Goal: Task Accomplishment & Management: Manage account settings

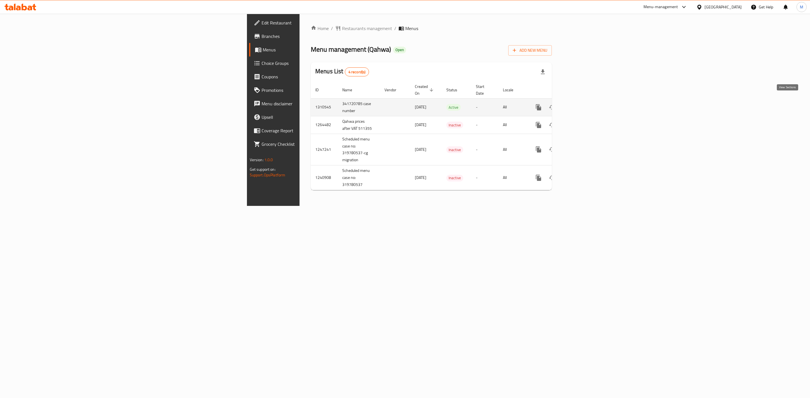
click at [582, 104] on icon "enhanced table" at bounding box center [578, 107] width 7 height 7
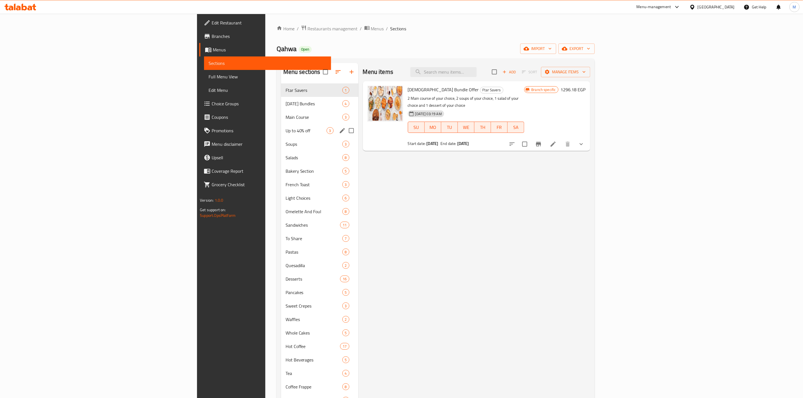
click at [286, 129] on span "Up to 40% off" at bounding box center [306, 130] width 41 height 7
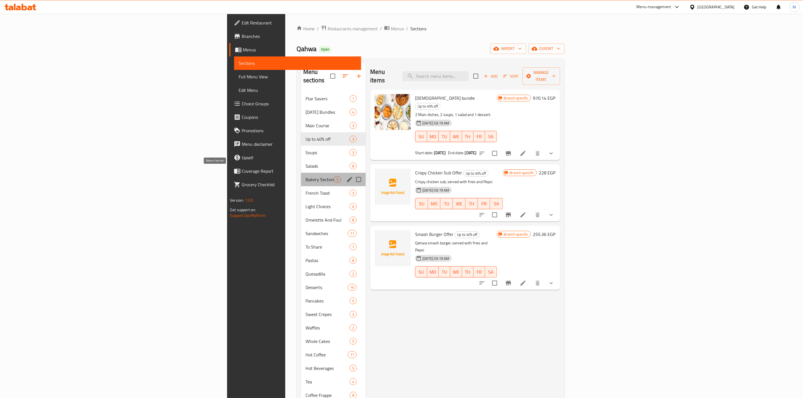
click at [306, 176] on span "Bakery Section" at bounding box center [320, 179] width 28 height 7
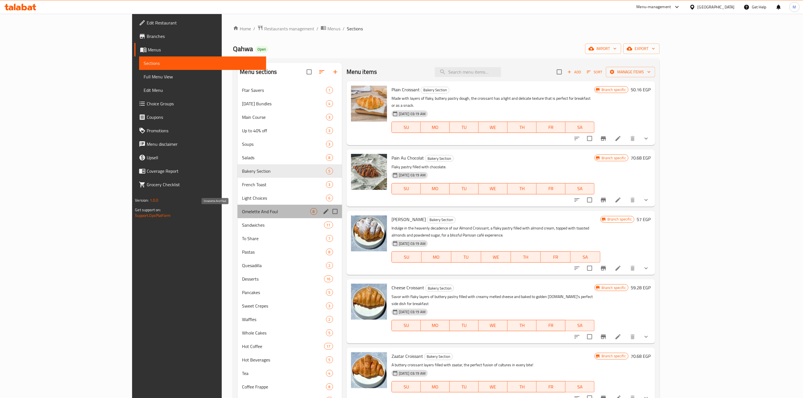
click at [242, 208] on span "Omelette And Foul" at bounding box center [276, 211] width 68 height 7
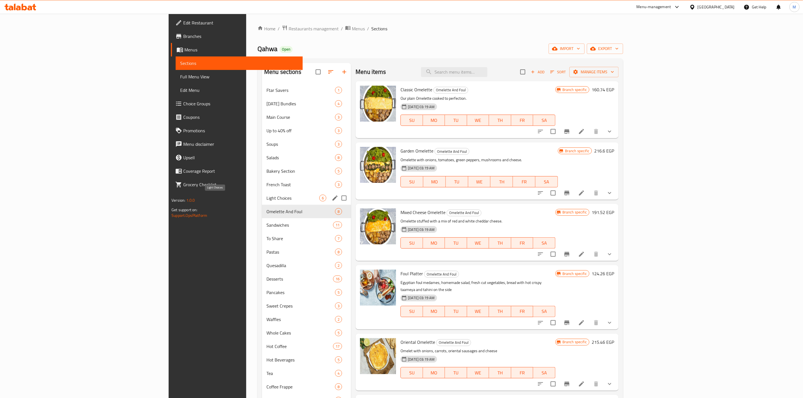
click at [267, 196] on span "Light Choices" at bounding box center [293, 198] width 53 height 7
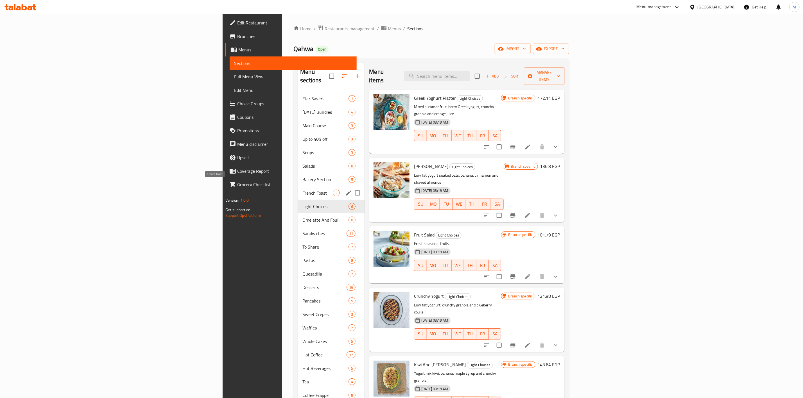
click at [298, 213] on div "Omelette And Foul 8" at bounding box center [331, 219] width 67 height 13
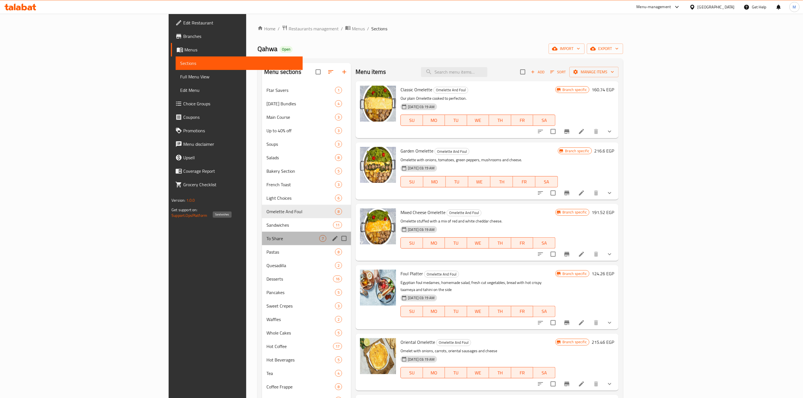
click at [262, 233] on div "To Share 7" at bounding box center [306, 238] width 89 height 13
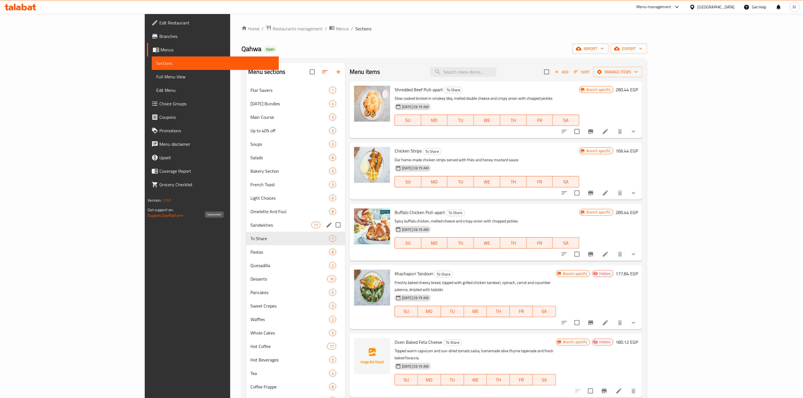
scroll to position [127, 0]
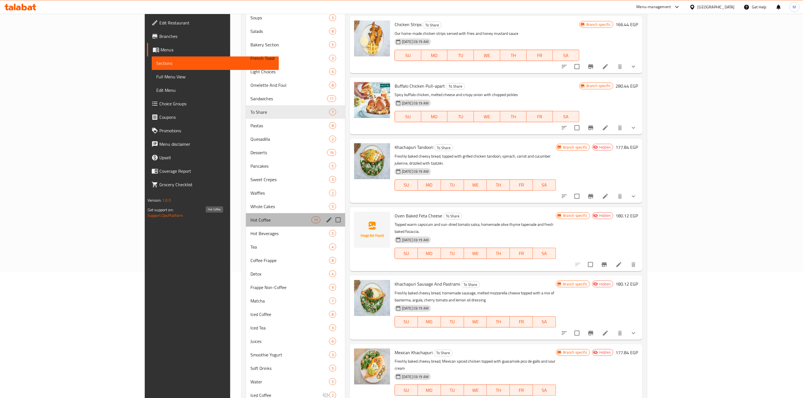
click at [250, 217] on span "Hot Coffee" at bounding box center [280, 220] width 61 height 7
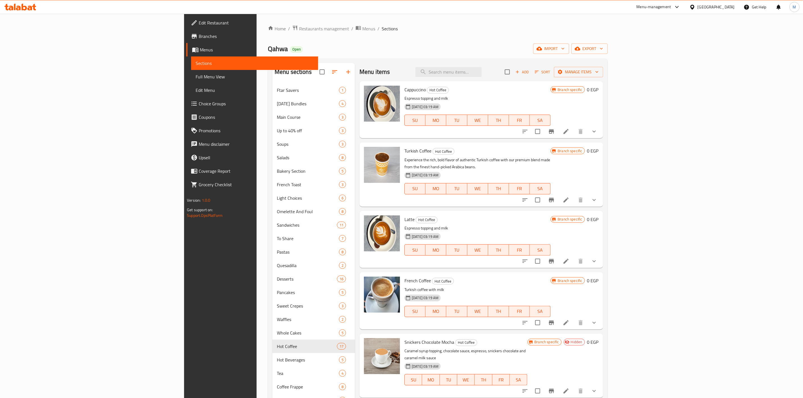
click at [507, 81] on div "Menu items Add Sort Manage items" at bounding box center [481, 72] width 243 height 18
click at [482, 74] on input "search" at bounding box center [449, 72] width 66 height 10
paste input "511355"
type input "511355"
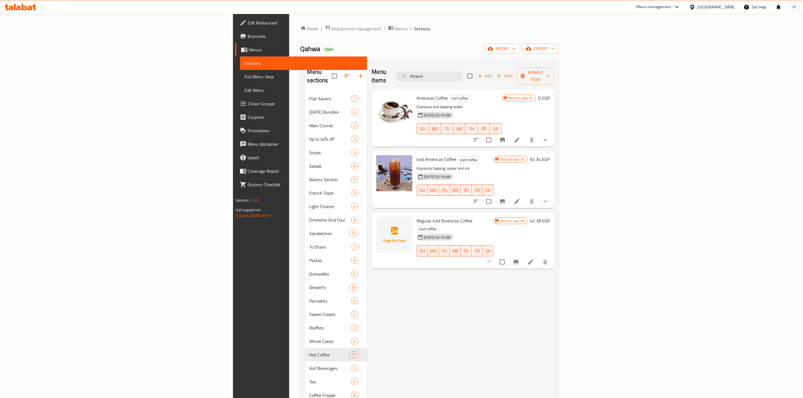
type input "Americ"
click at [552, 135] on button "show more" at bounding box center [545, 139] width 13 height 13
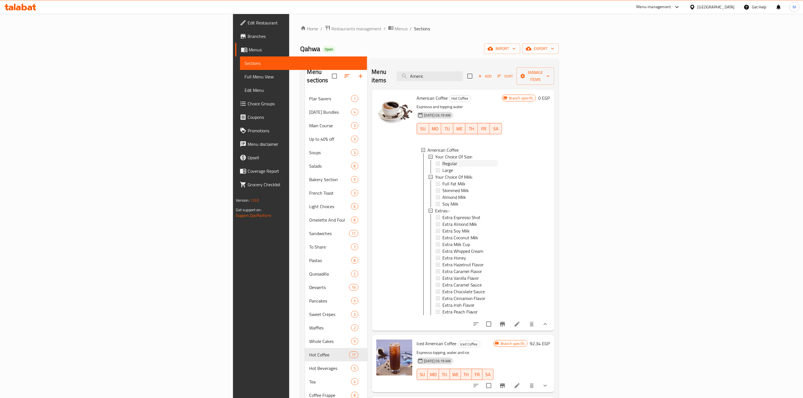
click at [442, 160] on div "Regular" at bounding box center [469, 163] width 55 height 7
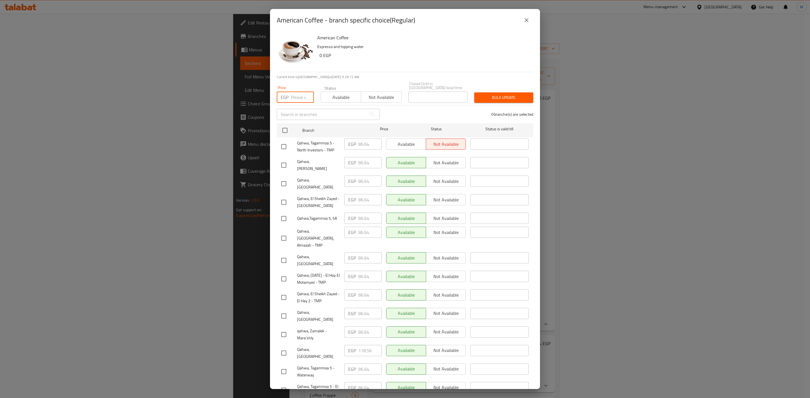
click at [295, 94] on input "number" at bounding box center [302, 97] width 23 height 11
paste input "92.34"
type input "92.34"
click at [450, 28] on div "American Coffee - branch specific choice(Regular)" at bounding box center [405, 20] width 270 height 22
click at [284, 329] on input "checkbox" at bounding box center [284, 335] width 12 height 12
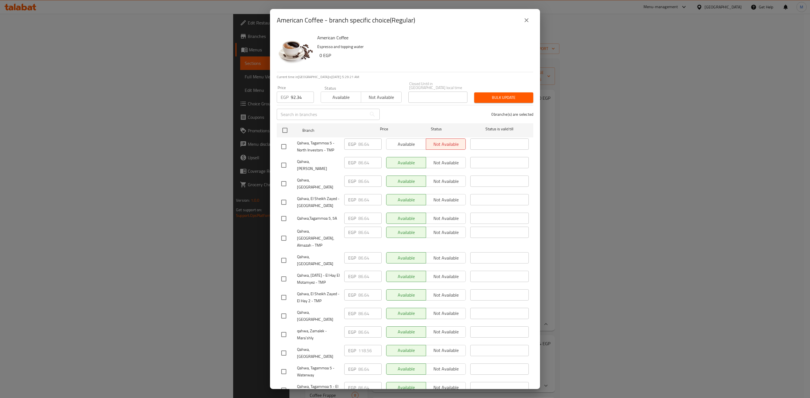
checkbox input "true"
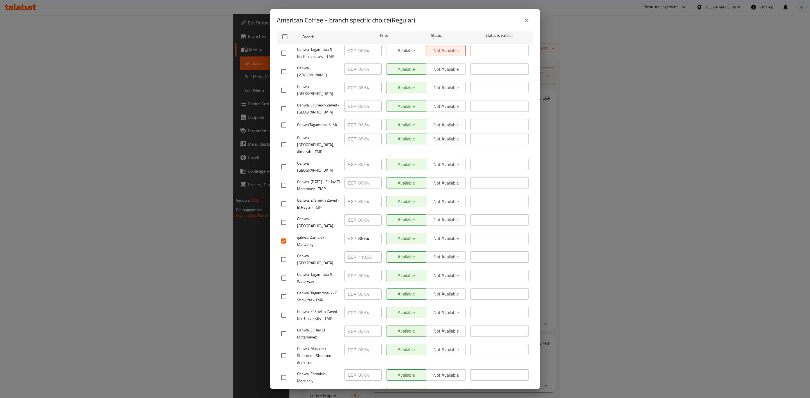
click at [284, 372] on input "checkbox" at bounding box center [284, 378] width 12 height 12
checkbox input "true"
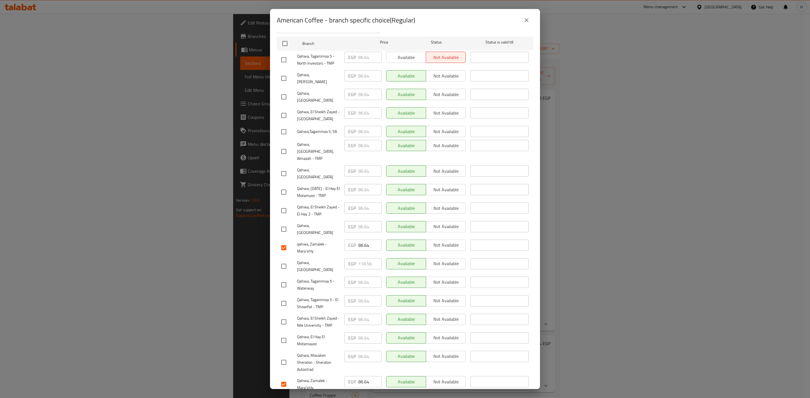
scroll to position [93, 0]
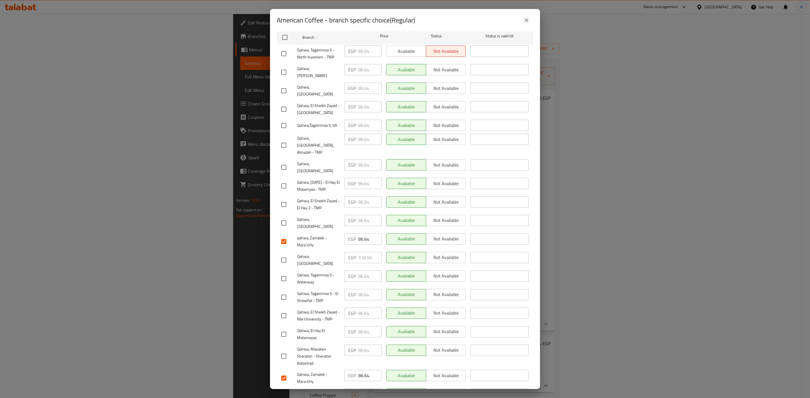
click at [285, 139] on input "checkbox" at bounding box center [284, 145] width 12 height 12
checkbox input "true"
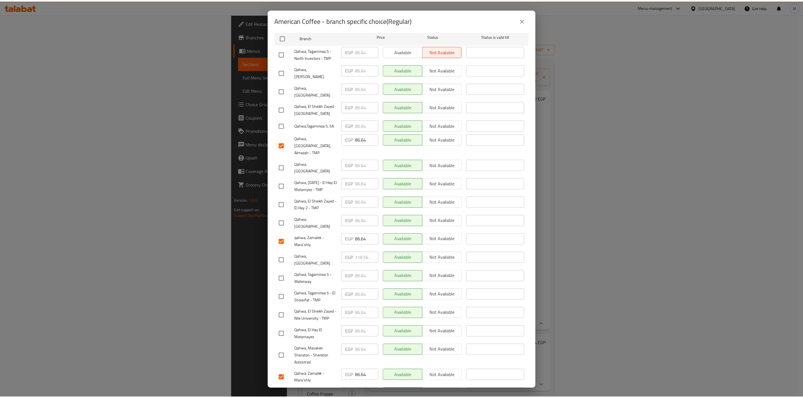
scroll to position [51, 0]
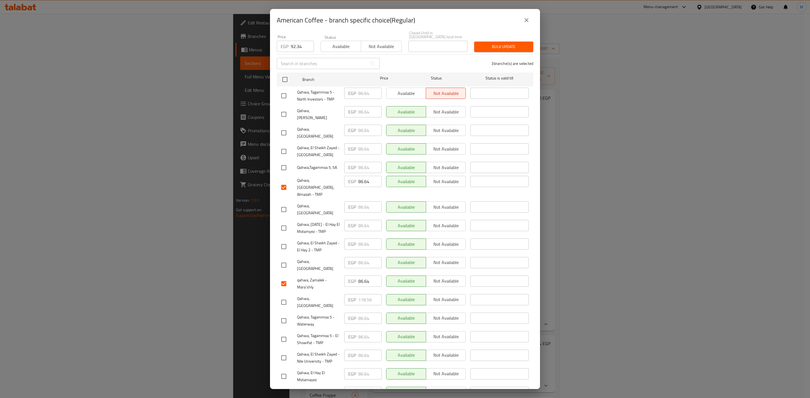
click at [285, 127] on input "checkbox" at bounding box center [284, 133] width 12 height 12
checkbox input "true"
click at [480, 43] on span "Bulk update" at bounding box center [503, 46] width 50 height 7
click at [527, 17] on icon "close" at bounding box center [526, 20] width 7 height 7
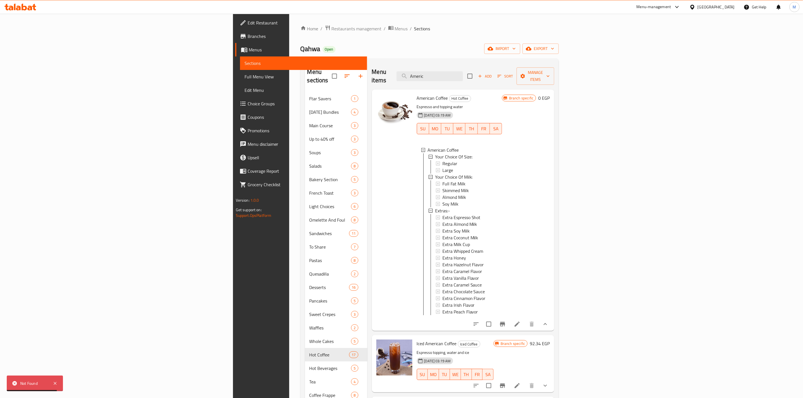
click at [525, 321] on li at bounding box center [517, 324] width 16 height 10
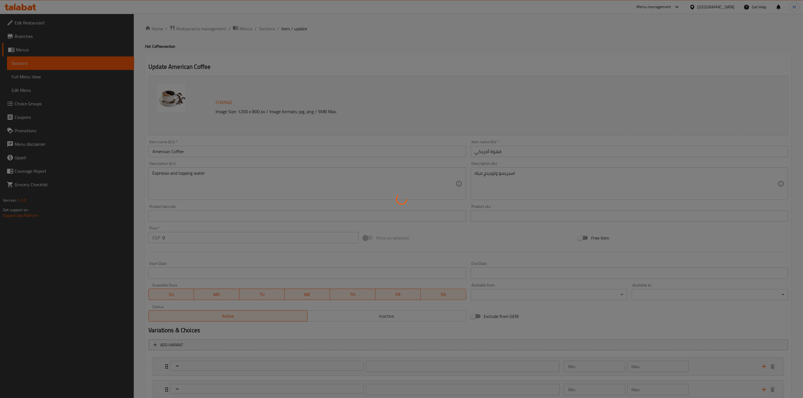
type input "إختيارك من الحجم:"
type input "1"
type input "إختيارك من اللبن :"
type input "1"
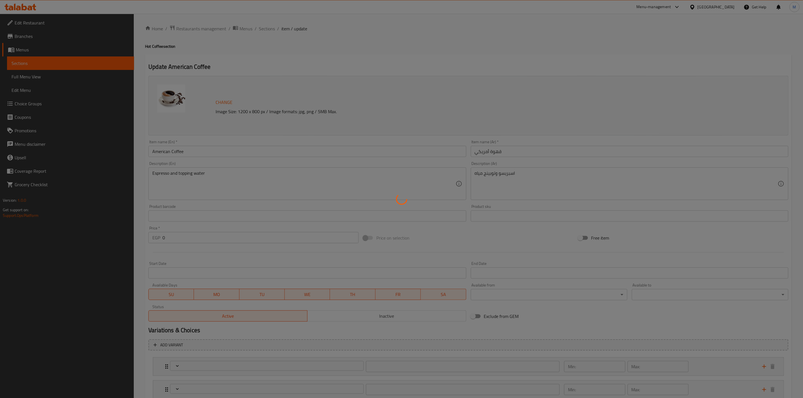
type input "1"
type input "إضافات"
type input "0"
type input "12"
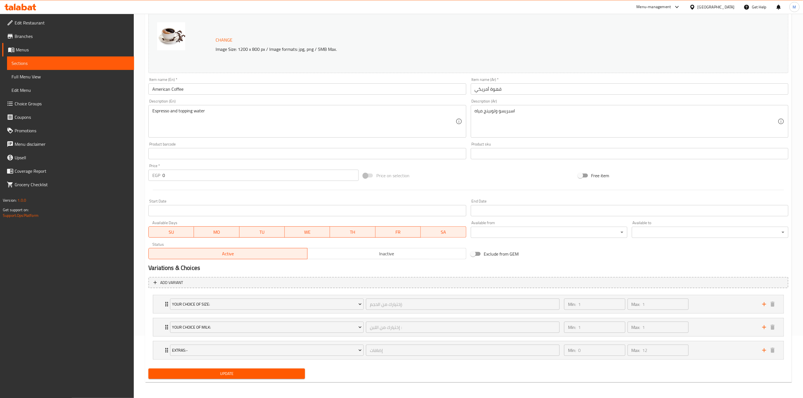
scroll to position [64, 0]
click at [705, 303] on div "Min: 1 ​ Max: 1 ​" at bounding box center [660, 304] width 198 height 18
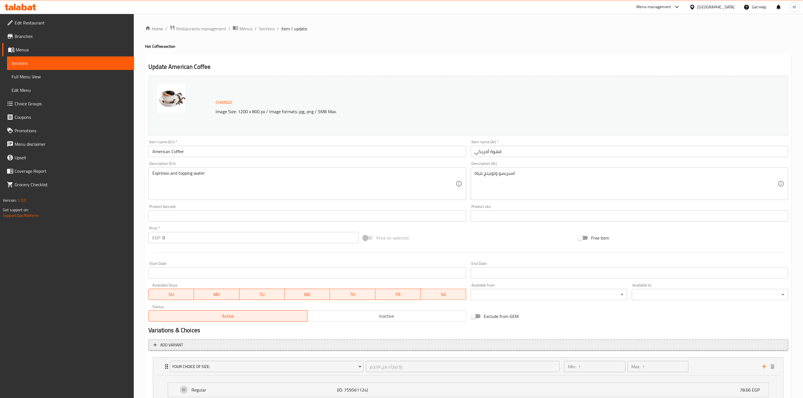
scroll to position [114, 0]
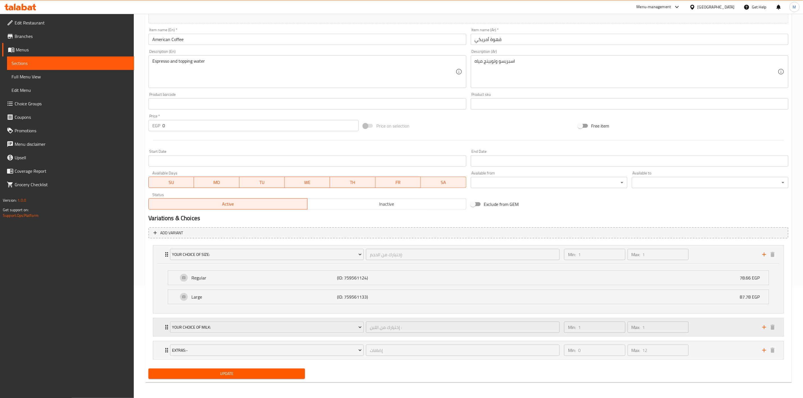
click at [706, 326] on div "Min: 1 ​ Max: 1 ​" at bounding box center [660, 328] width 198 height 18
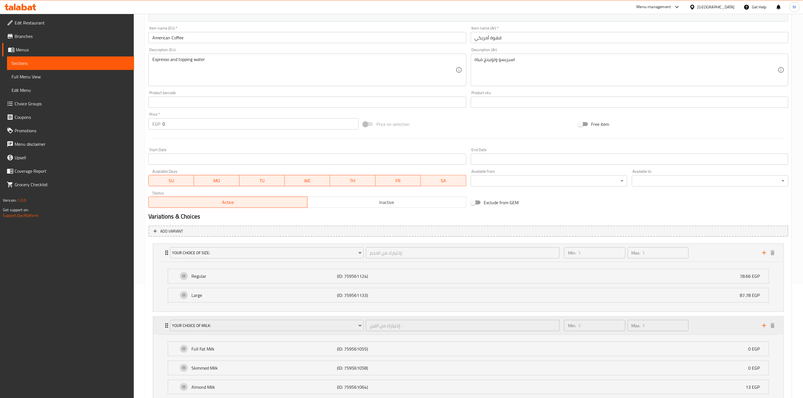
scroll to position [203, 0]
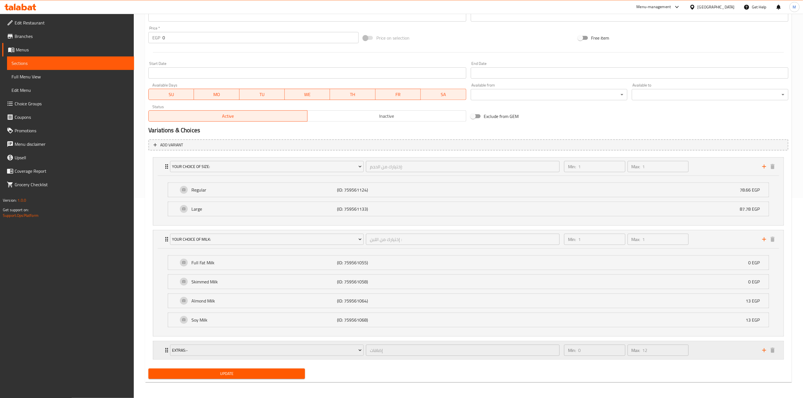
click at [701, 349] on div "Min: 0 ​ Max: 12 ​" at bounding box center [660, 351] width 198 height 18
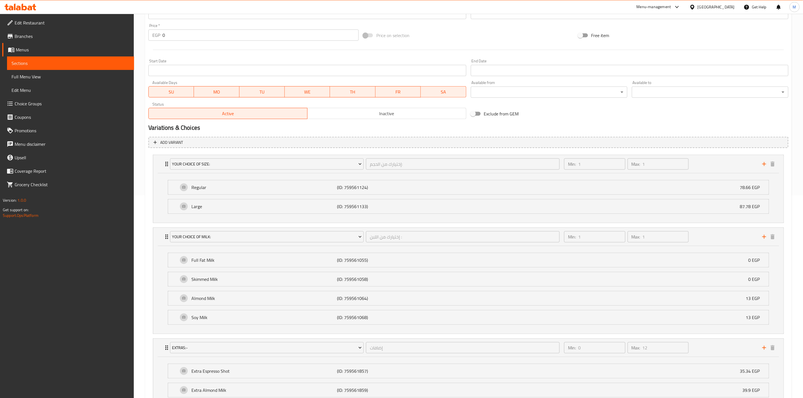
scroll to position [369, 0]
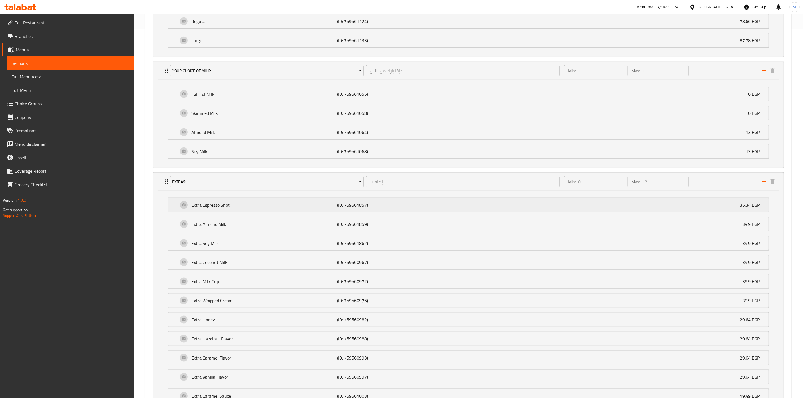
click at [459, 212] on div "Extra Espresso Shot (ID: 759561857) 35.34 EGP" at bounding box center [470, 205] width 584 height 14
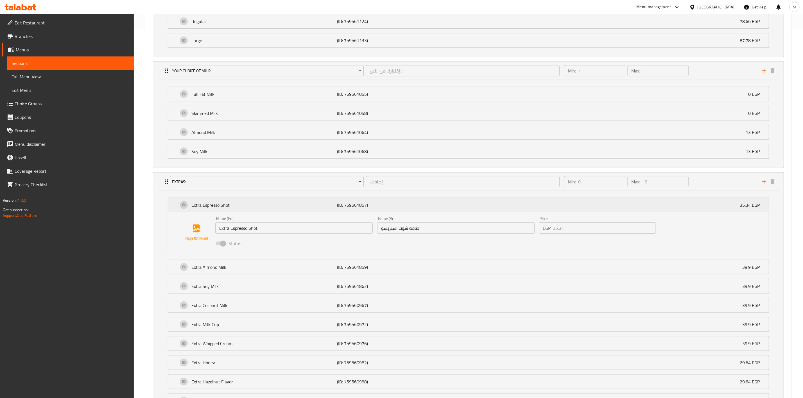
click at [666, 212] on div "Extra Espresso Shot (ID: 759561857) 35.34 EGP" at bounding box center [470, 205] width 584 height 14
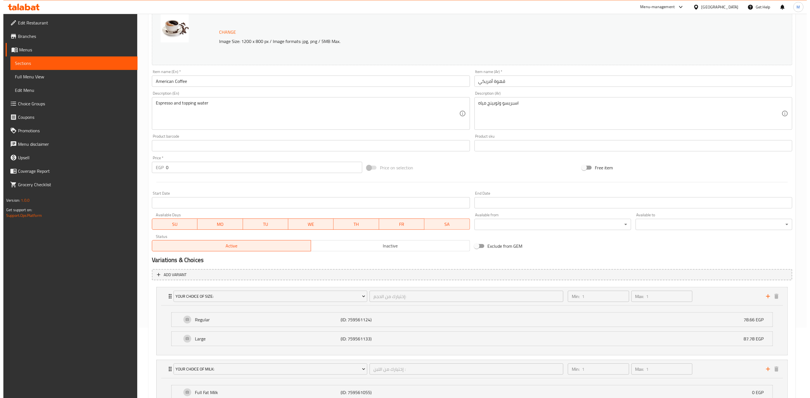
scroll to position [0, 0]
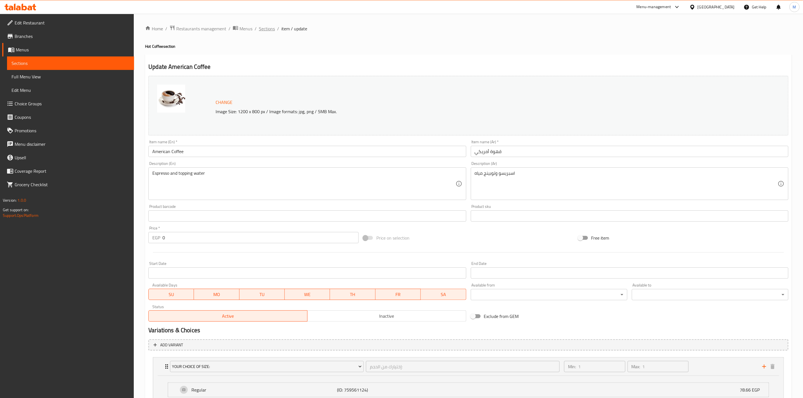
click at [270, 29] on span "Sections" at bounding box center [267, 28] width 16 height 7
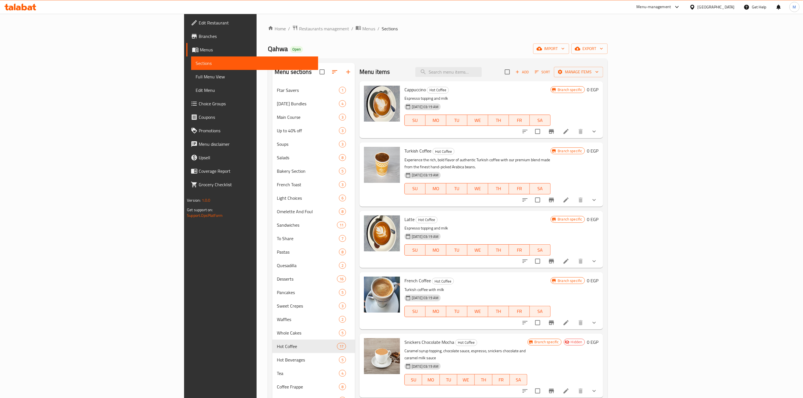
click at [511, 84] on div "Cappuccino Hot Coffee Espresso topping and milk [DATE] 03:19 AM SU MO TU WE TH …" at bounding box center [477, 109] width 151 height 53
click at [482, 77] on input "search" at bounding box center [449, 72] width 66 height 10
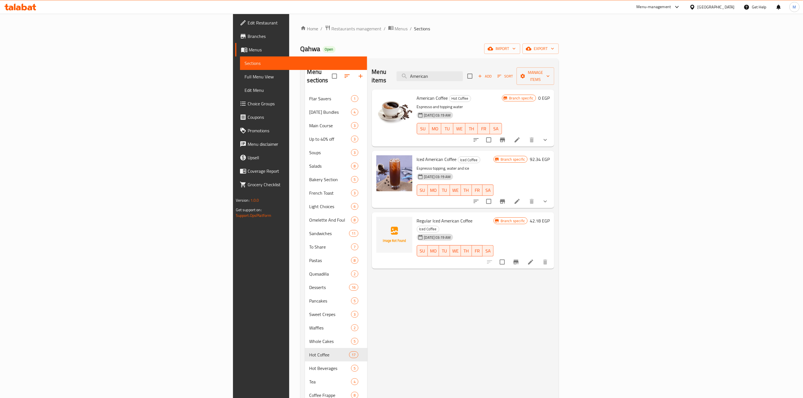
type input "American"
click at [547, 139] on icon "show more" at bounding box center [545, 140] width 3 height 2
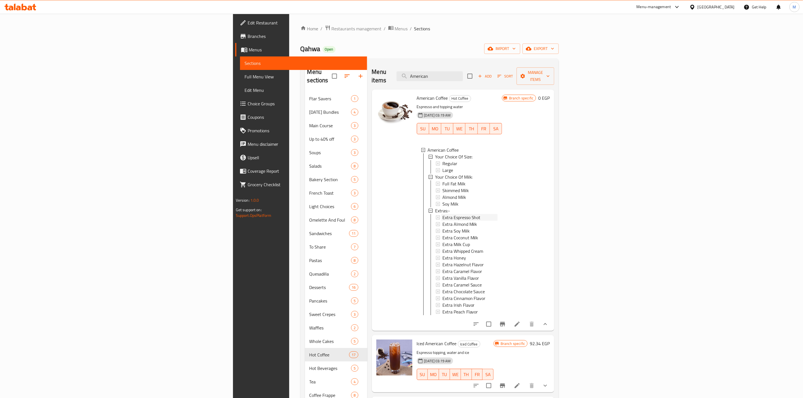
click at [442, 214] on span "Extra Espresso Shot" at bounding box center [461, 217] width 38 height 7
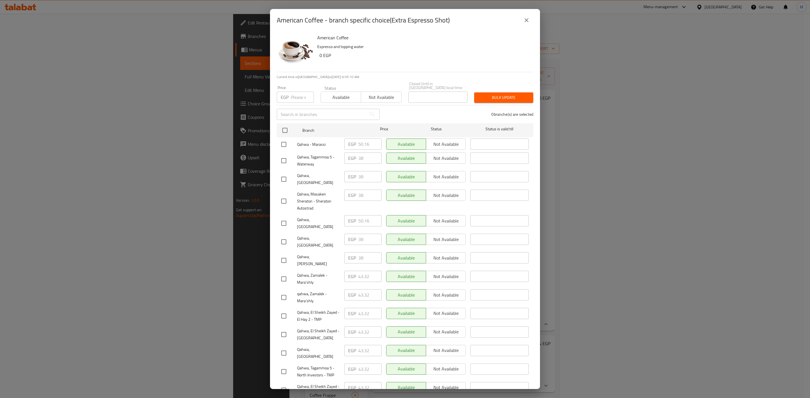
scroll to position [93, 0]
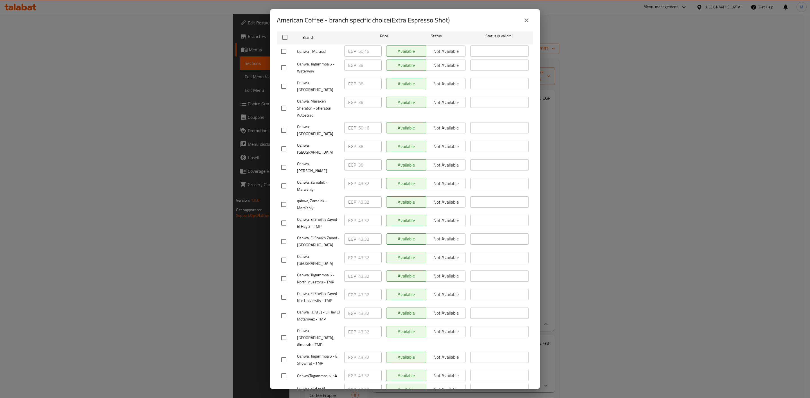
click at [520, 21] on button "close" at bounding box center [526, 19] width 13 height 13
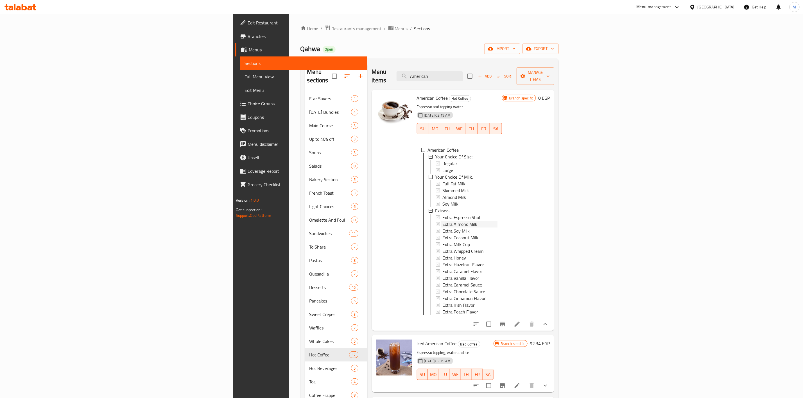
click at [442, 221] on div "Extra Almond Milk" at bounding box center [469, 224] width 55 height 7
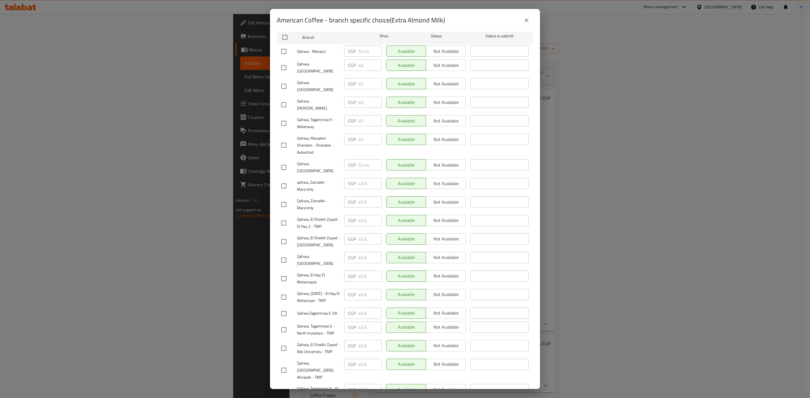
click at [524, 18] on icon "close" at bounding box center [526, 20] width 7 height 7
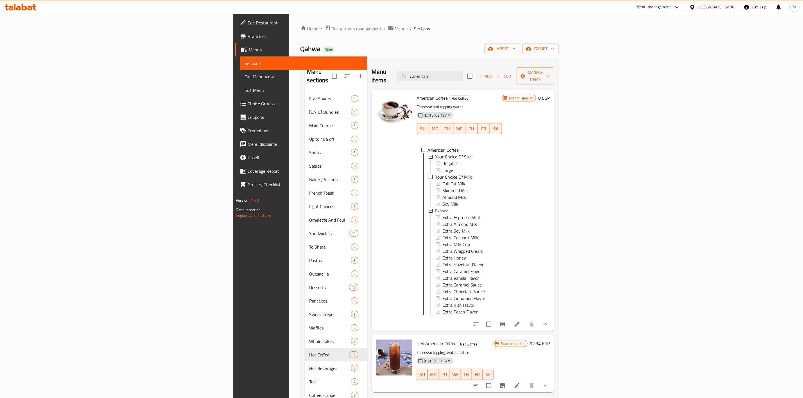
click at [521, 321] on icon at bounding box center [517, 324] width 7 height 7
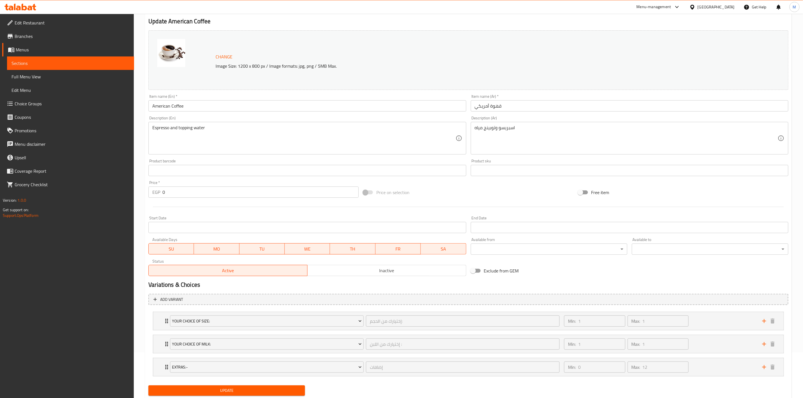
scroll to position [64, 0]
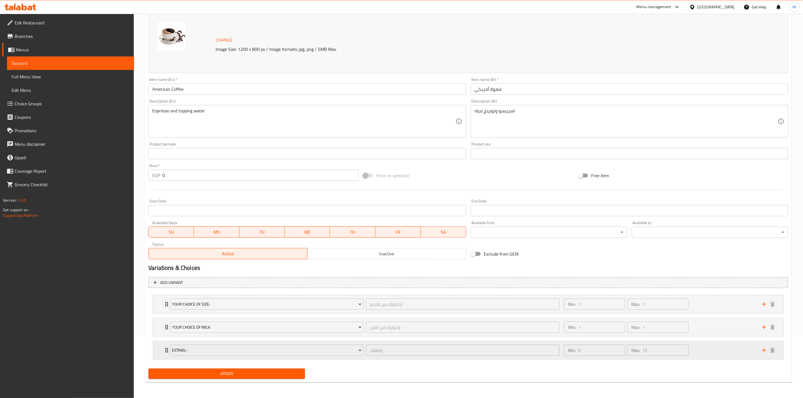
click at [721, 357] on div "Min: 0 ​ Max: 12 ​" at bounding box center [660, 351] width 198 height 18
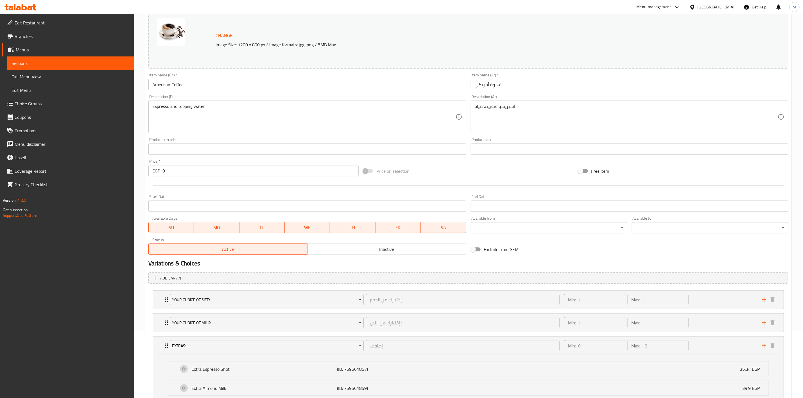
scroll to position [0, 0]
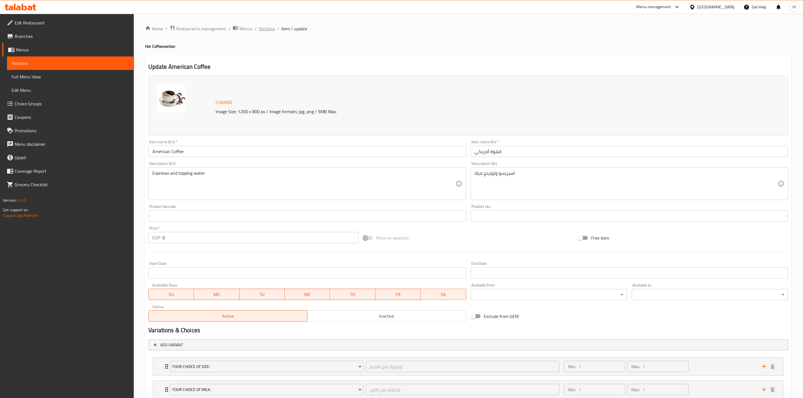
click at [270, 29] on span "Sections" at bounding box center [267, 28] width 16 height 7
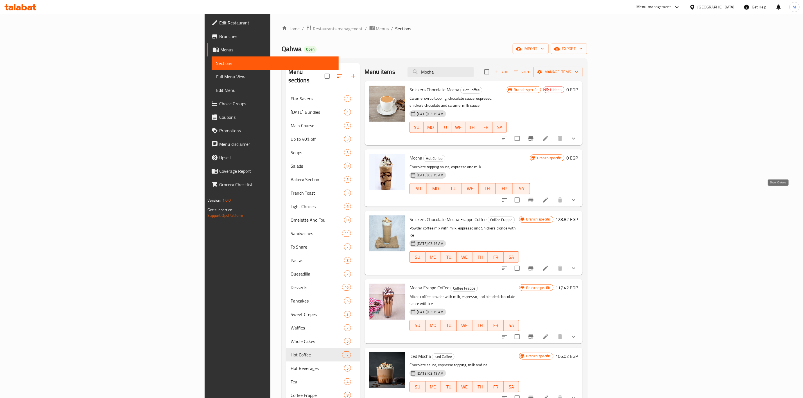
type input "Mocha"
click at [577, 197] on icon "show more" at bounding box center [573, 200] width 7 height 7
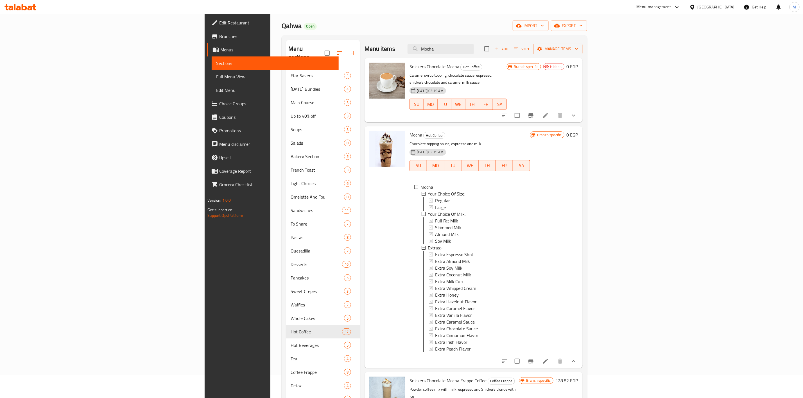
scroll to position [42, 0]
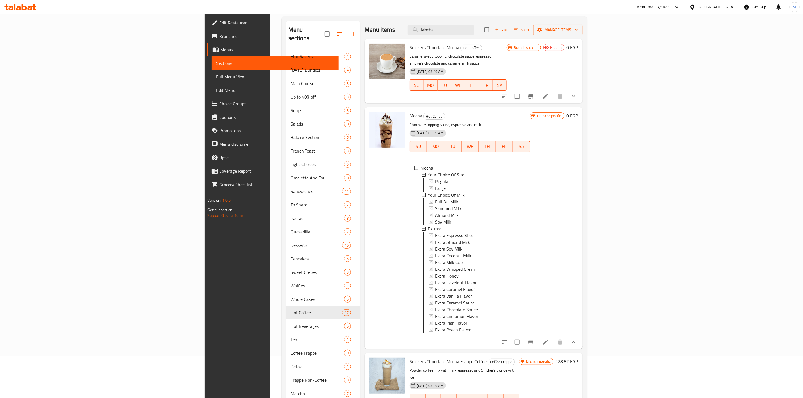
click at [554, 342] on li at bounding box center [546, 342] width 16 height 10
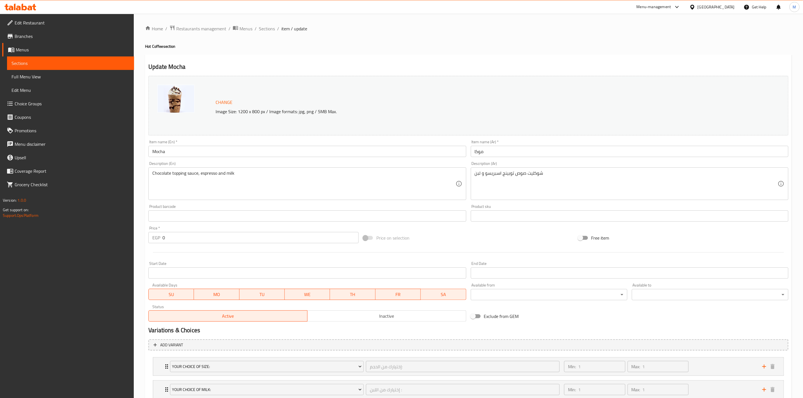
scroll to position [64, 0]
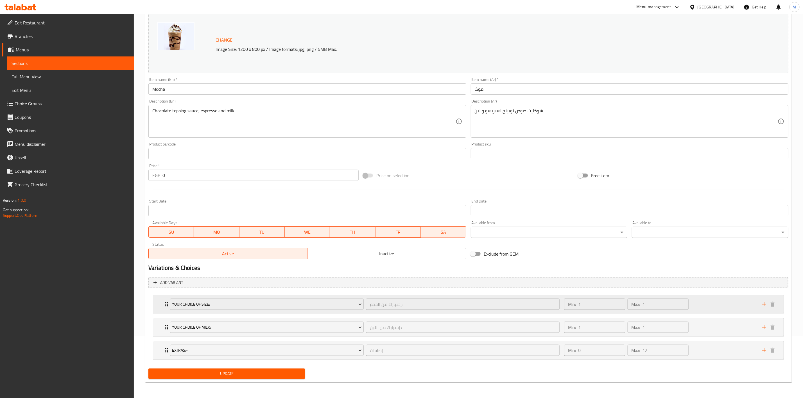
click at [708, 308] on div "Min: 1 ​ Max: 1 ​" at bounding box center [660, 304] width 198 height 18
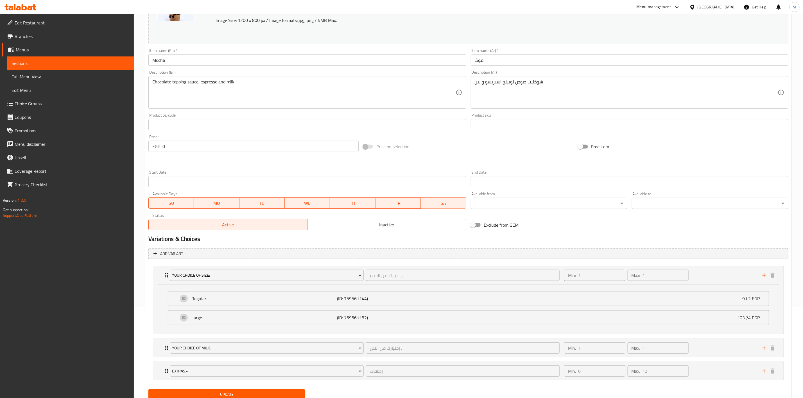
scroll to position [114, 0]
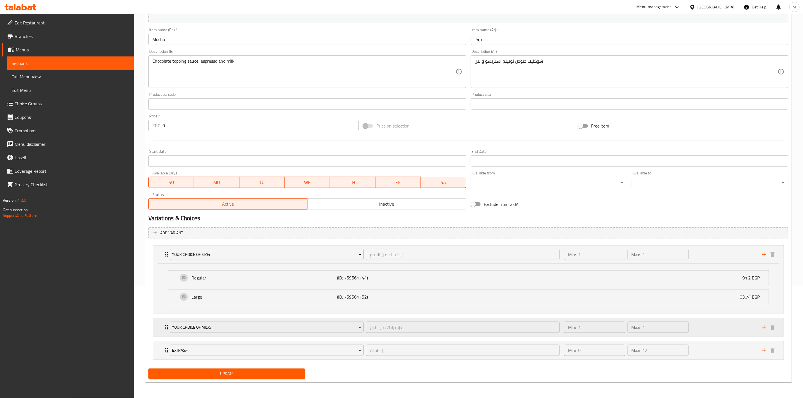
click at [714, 329] on div "Min: 1 ​ Max: 1 ​" at bounding box center [660, 328] width 198 height 18
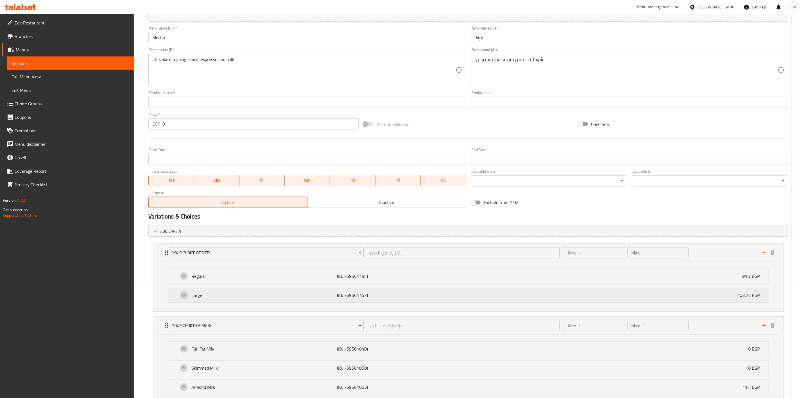
scroll to position [203, 0]
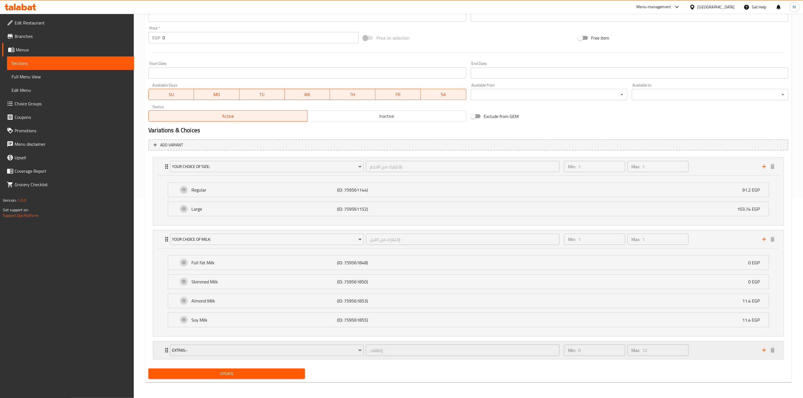
click at [702, 355] on div "Min: 0 ​ Max: 12 ​" at bounding box center [660, 351] width 198 height 18
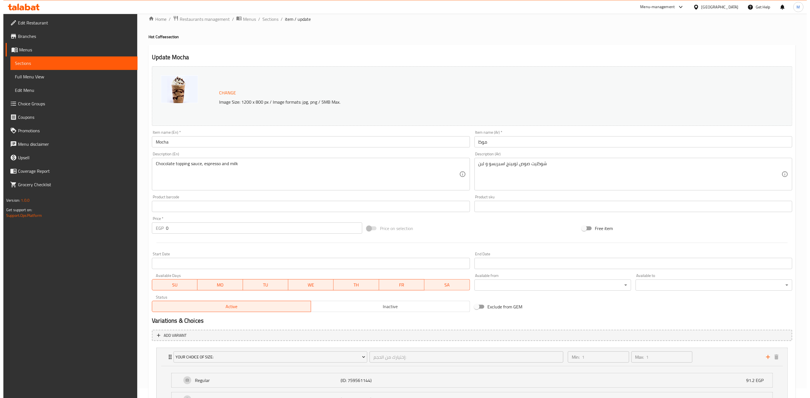
scroll to position [0, 0]
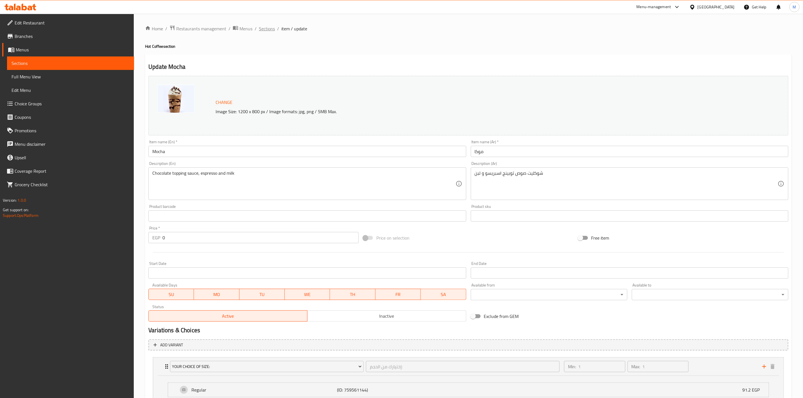
click at [267, 32] on span "Sections" at bounding box center [267, 28] width 16 height 7
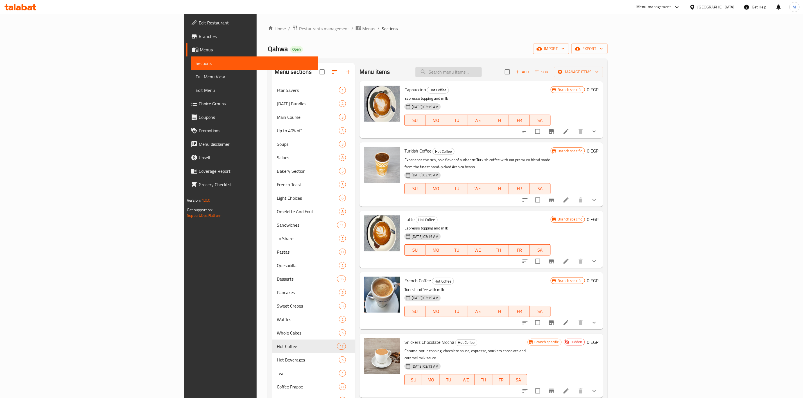
click at [482, 75] on input "search" at bounding box center [449, 72] width 66 height 10
paste input "Salted Caramel Coffee"
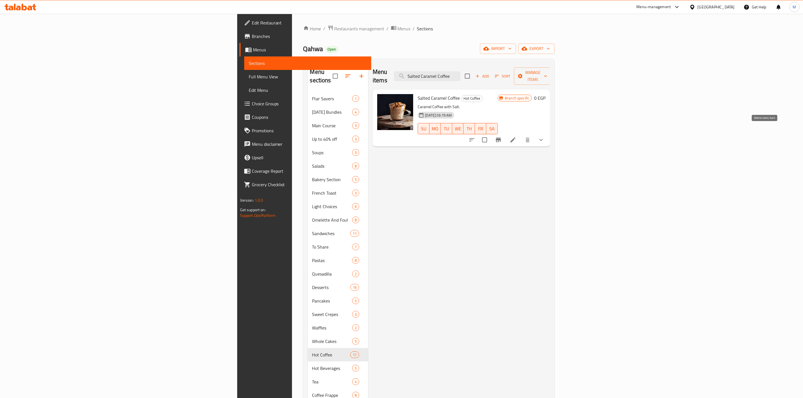
type input "Salted Caramel Coffee"
click at [521, 135] on li at bounding box center [513, 140] width 16 height 10
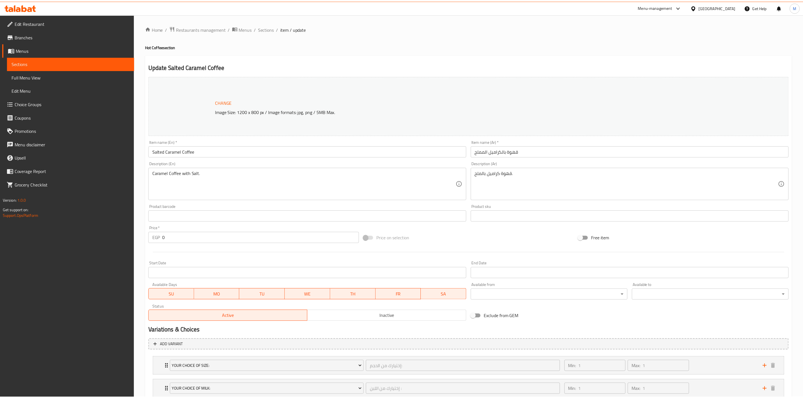
scroll to position [64, 0]
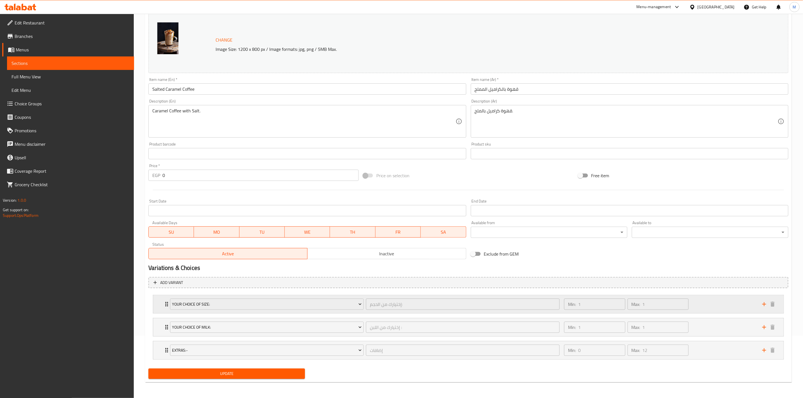
click at [720, 304] on div "Min: 1 ​ Max: 1 ​" at bounding box center [660, 304] width 198 height 18
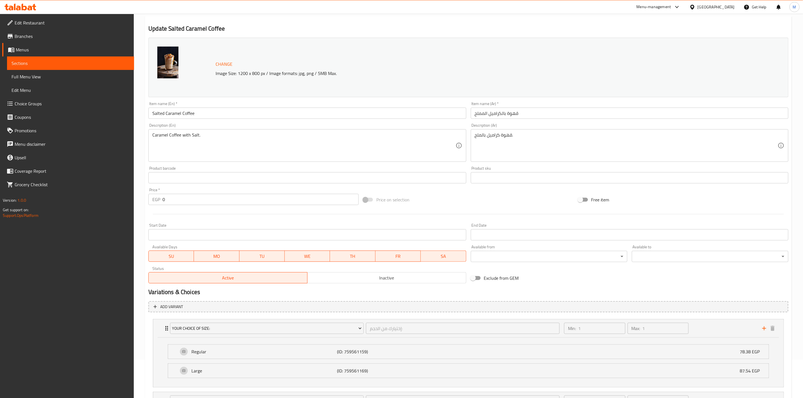
scroll to position [0, 0]
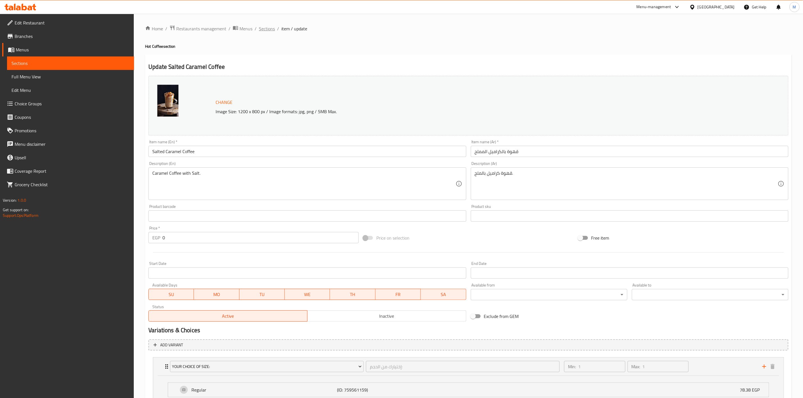
click at [266, 30] on span "Sections" at bounding box center [267, 28] width 16 height 7
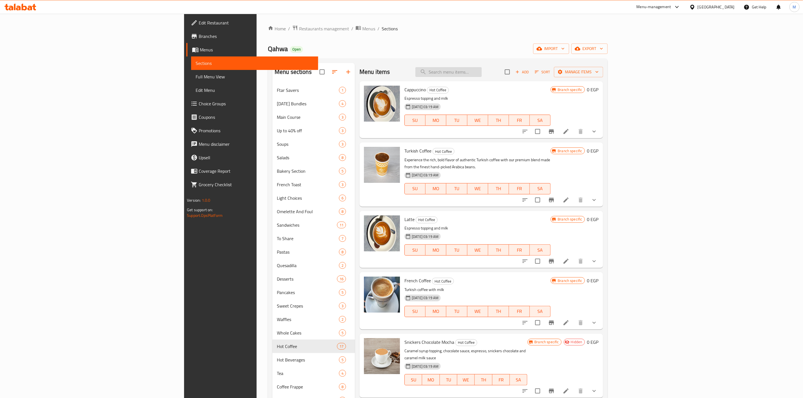
click at [482, 74] on input "search" at bounding box center [449, 72] width 66 height 10
paste input "Espresso"
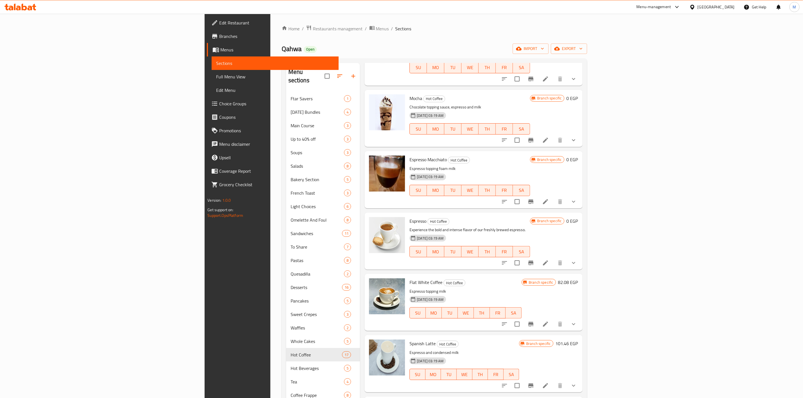
scroll to position [548, 0]
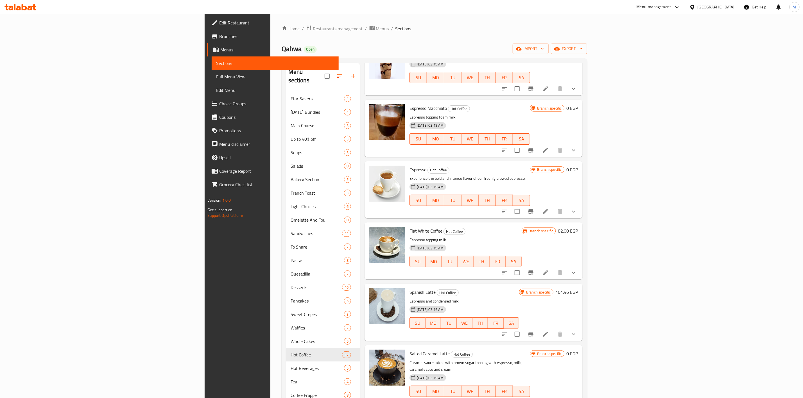
type input "Espresso"
click at [549, 208] on icon at bounding box center [545, 211] width 7 height 7
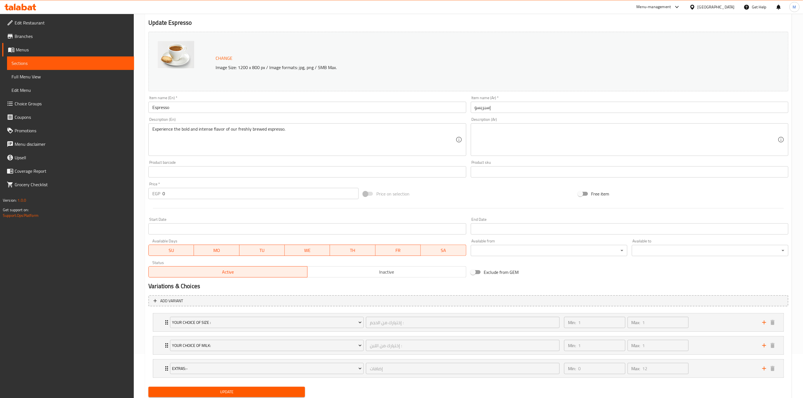
scroll to position [64, 0]
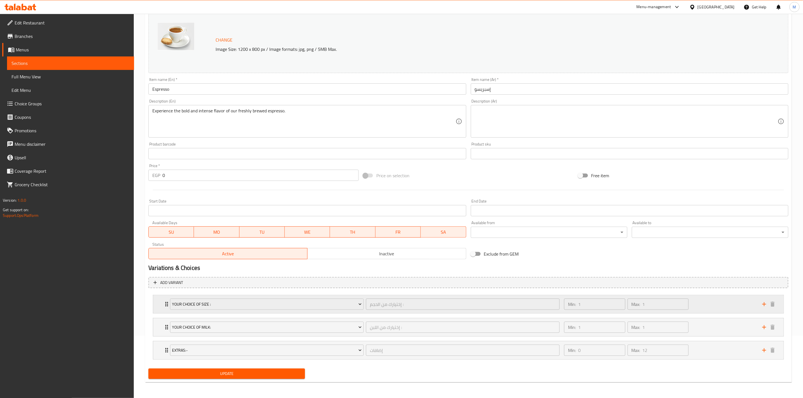
click at [703, 301] on div "Min: 1 ​ Max: 1 ​" at bounding box center [660, 304] width 198 height 18
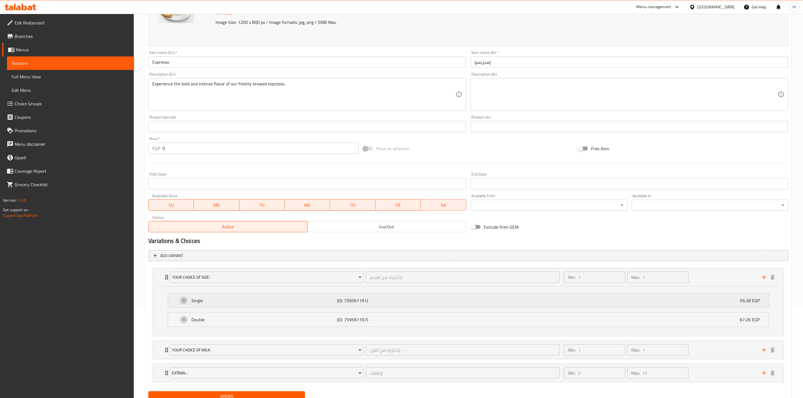
scroll to position [114, 0]
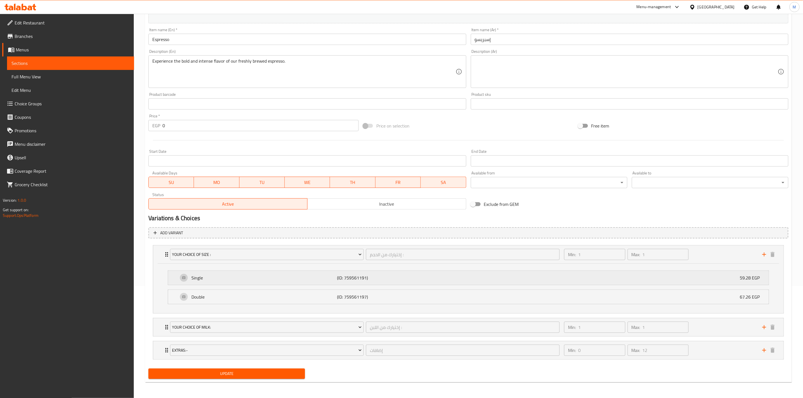
click at [740, 279] on p "59.28 EGP" at bounding box center [752, 278] width 24 height 7
click at [704, 277] on div "Single (ID: 759561191) 59.28 EGP" at bounding box center [470, 278] width 584 height 14
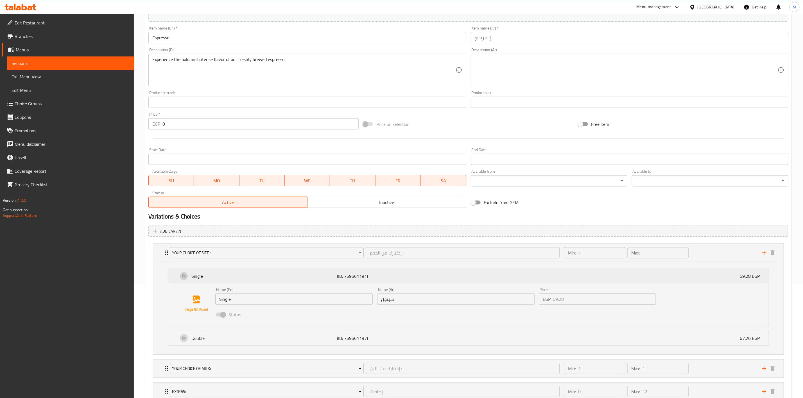
click at [704, 277] on div "Single (ID: 759561191) 59.28 EGP" at bounding box center [470, 276] width 584 height 14
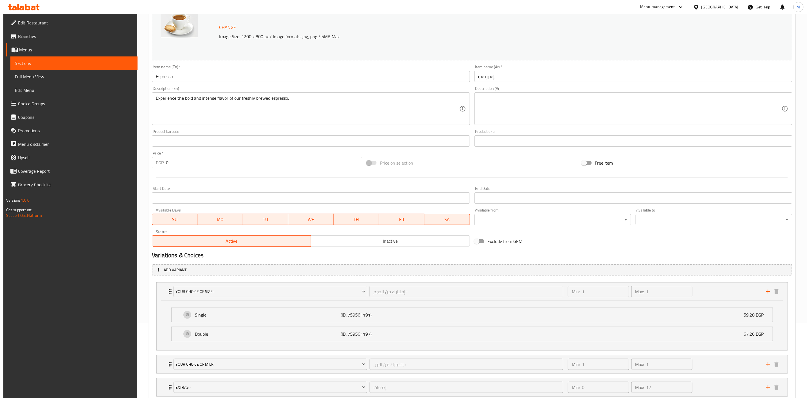
scroll to position [0, 0]
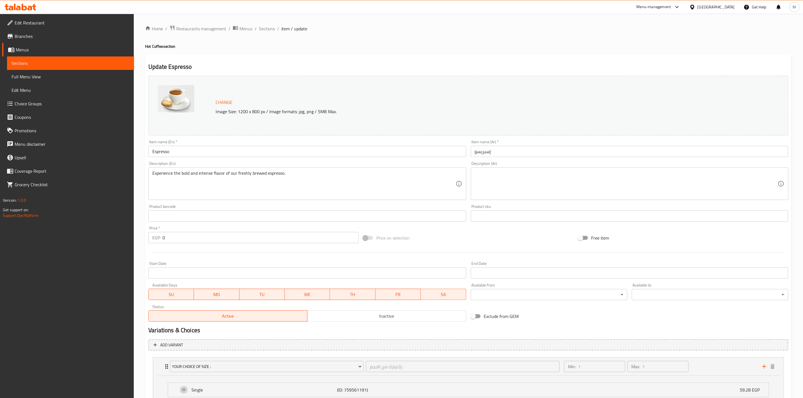
click at [270, 26] on span "Sections" at bounding box center [267, 28] width 16 height 7
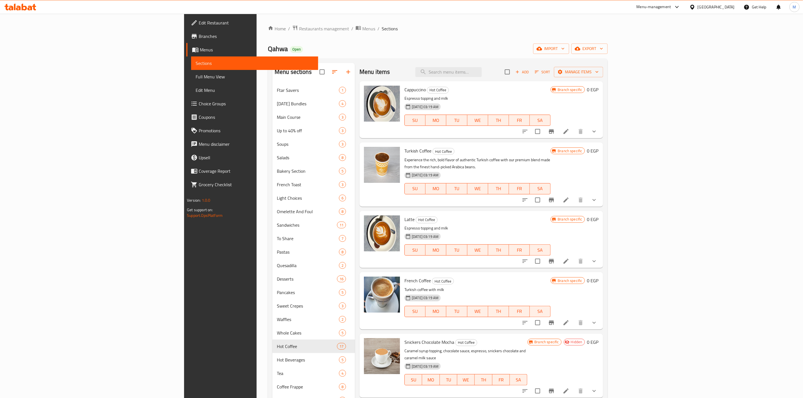
click at [514, 78] on div "Menu items Add Sort Manage items" at bounding box center [481, 72] width 243 height 18
click at [515, 78] on div "Menu items Add Sort Manage items" at bounding box center [481, 72] width 243 height 18
click at [482, 71] on input "search" at bounding box center [449, 72] width 66 height 10
paste input "Flat White Coffee"
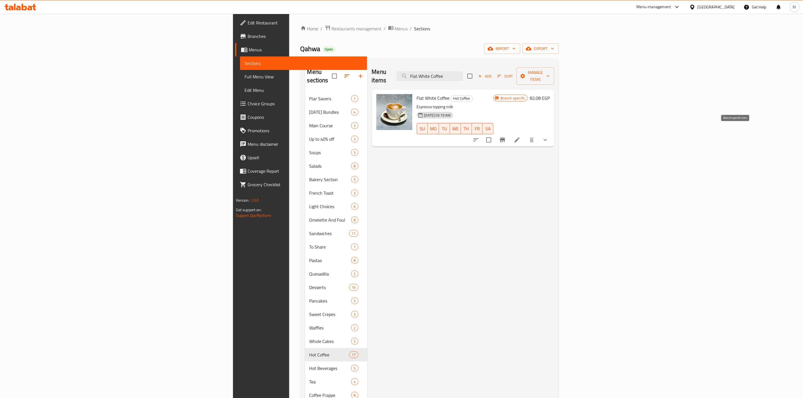
type input "Flat White Coffee"
click at [506, 137] on icon "Branch-specific-item" at bounding box center [502, 140] width 7 height 7
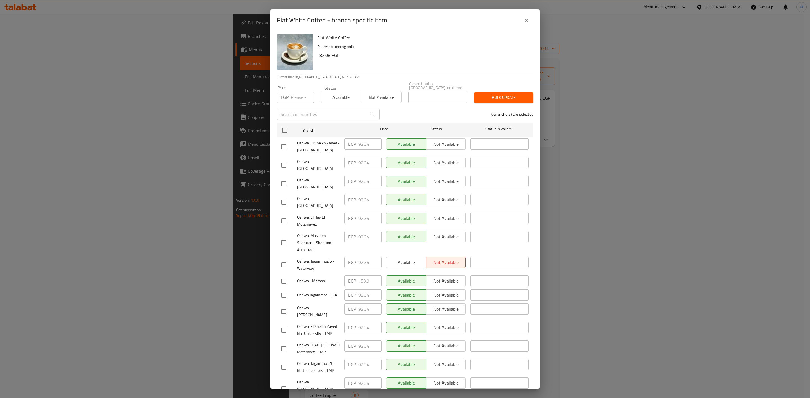
scroll to position [94, 0]
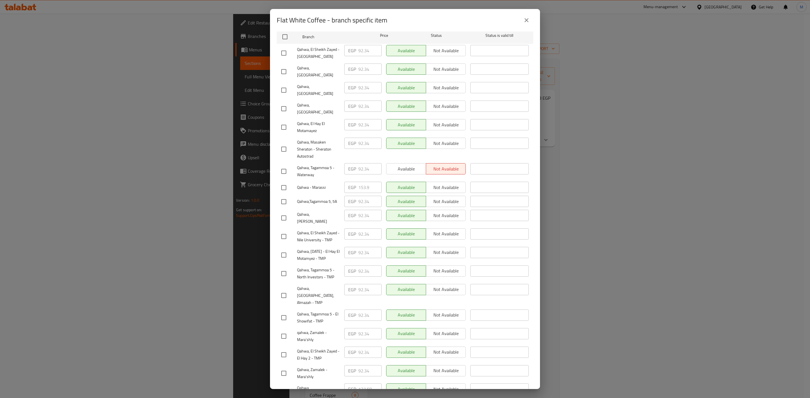
click at [284, 331] on input "checkbox" at bounding box center [284, 337] width 12 height 12
checkbox input "true"
click at [287, 368] on input "checkbox" at bounding box center [284, 374] width 12 height 12
checkbox input "true"
click at [287, 67] on input "checkbox" at bounding box center [284, 72] width 12 height 12
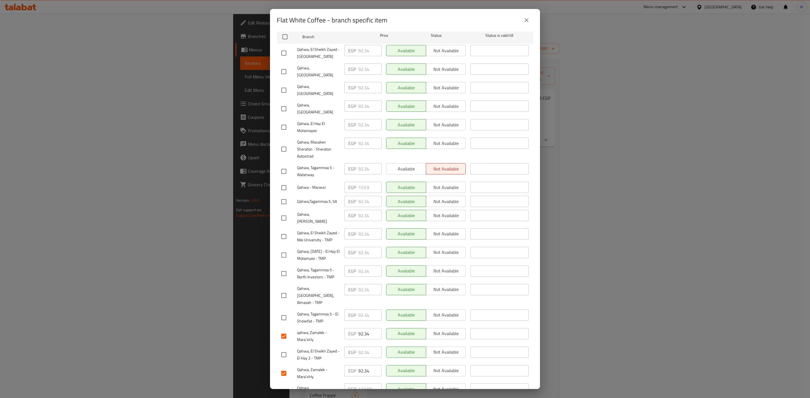
checkbox input "true"
click at [282, 290] on input "checkbox" at bounding box center [284, 296] width 12 height 12
checkbox input "true"
click at [290, 231] on div at bounding box center [289, 237] width 16 height 12
click at [283, 54] on input "checkbox" at bounding box center [284, 53] width 12 height 12
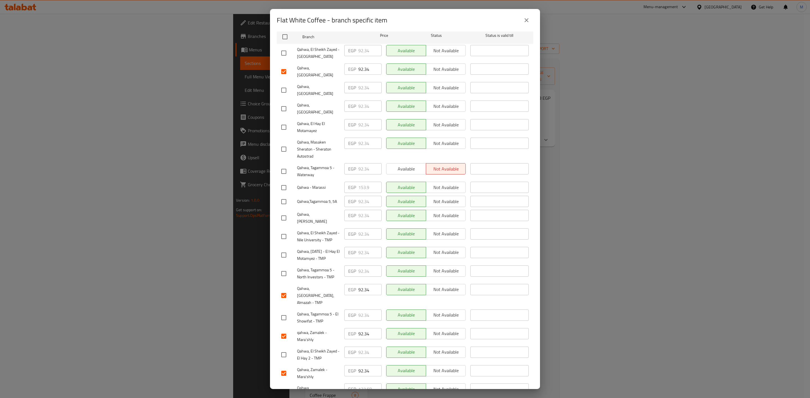
checkbox input "true"
click at [283, 231] on input "checkbox" at bounding box center [284, 237] width 12 height 12
checkbox input "true"
drag, startPoint x: 281, startPoint y: 265, endPoint x: 286, endPoint y: 259, distance: 7.4
click at [282, 264] on div "Qahwa, Tagammoa 5 - North Investors - TMP" at bounding box center [310, 273] width 63 height 21
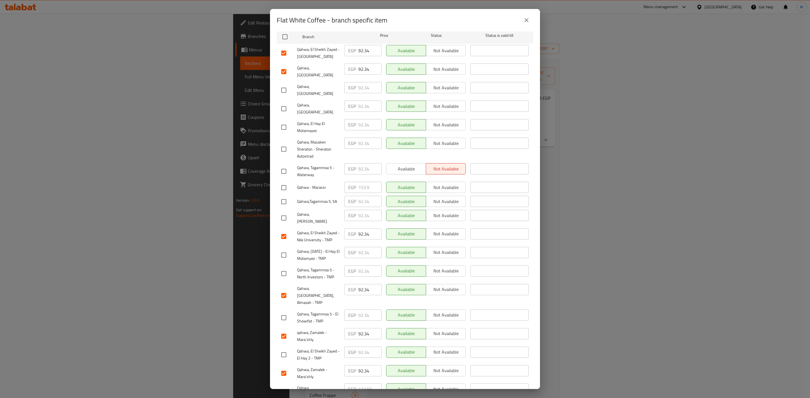
click at [287, 268] on input "checkbox" at bounding box center [284, 274] width 12 height 12
checkbox input "true"
click at [283, 121] on input "checkbox" at bounding box center [284, 127] width 12 height 12
checkbox input "true"
click at [282, 249] on input "checkbox" at bounding box center [284, 255] width 12 height 12
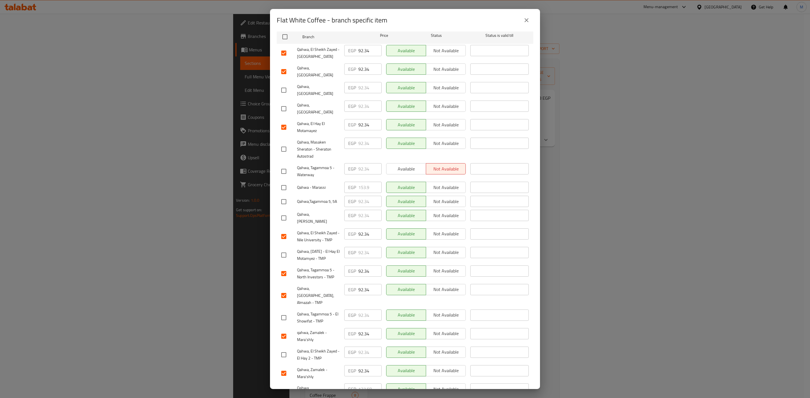
checkbox input "true"
click at [285, 197] on input "checkbox" at bounding box center [284, 203] width 12 height 12
checkbox input "true"
click at [280, 308] on div "Qahwa, Tagammoa 5 - El Showifat - TMP" at bounding box center [310, 318] width 63 height 21
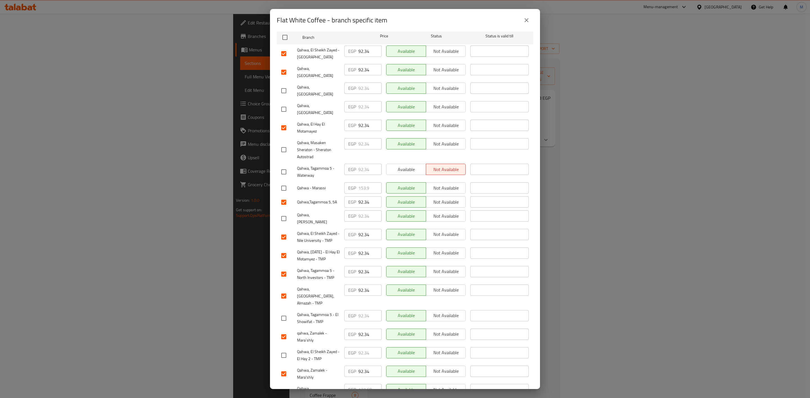
click at [283, 313] on input "checkbox" at bounding box center [284, 319] width 12 height 12
checkbox input "true"
click at [286, 350] on input "checkbox" at bounding box center [284, 356] width 12 height 12
checkbox input "true"
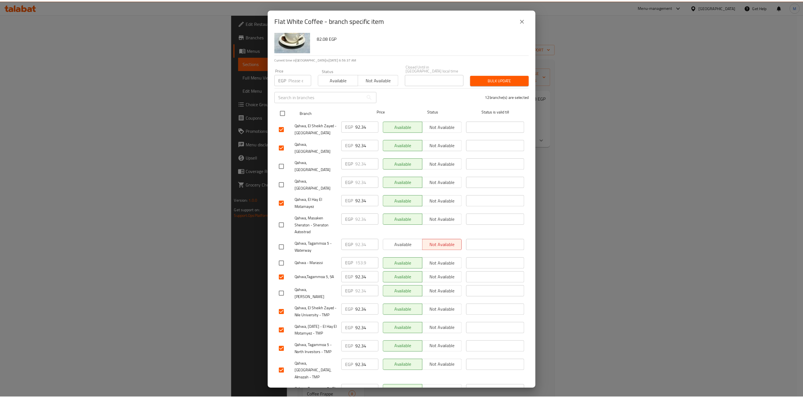
scroll to position [0, 0]
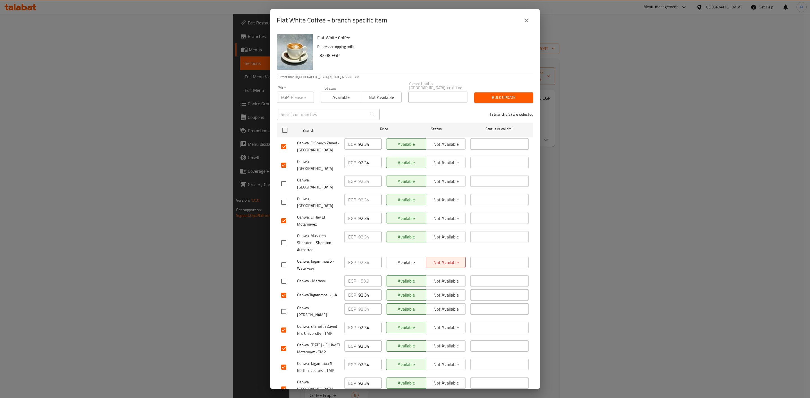
click at [300, 92] on input "number" at bounding box center [302, 97] width 23 height 11
paste input "96.9"
type input "96.9"
click at [478, 94] on span "Bulk update" at bounding box center [503, 97] width 50 height 7
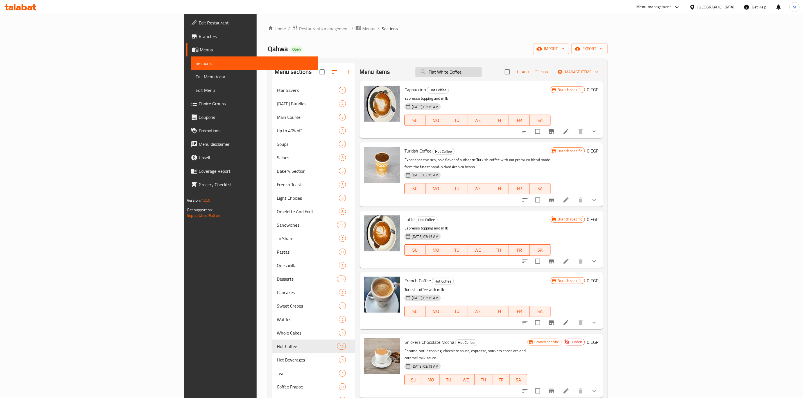
click at [482, 74] on input "Flat White Coffee" at bounding box center [449, 72] width 66 height 10
click at [482, 70] on input "Flat White Coffee" at bounding box center [449, 72] width 66 height 10
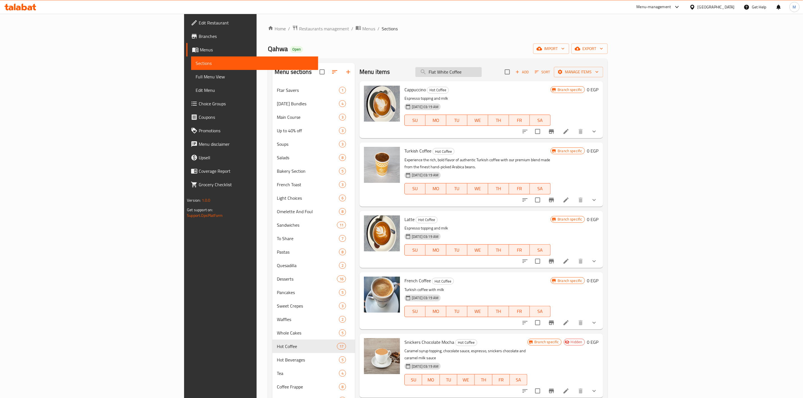
click at [482, 70] on input "Flat White Coffee" at bounding box center [449, 72] width 66 height 10
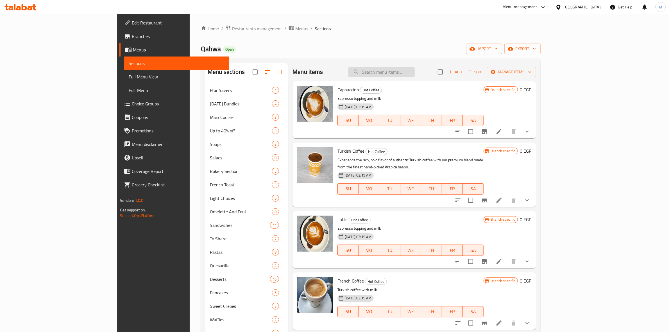
paste input "Flat White Coffee"
type input "Flat White Coffee"
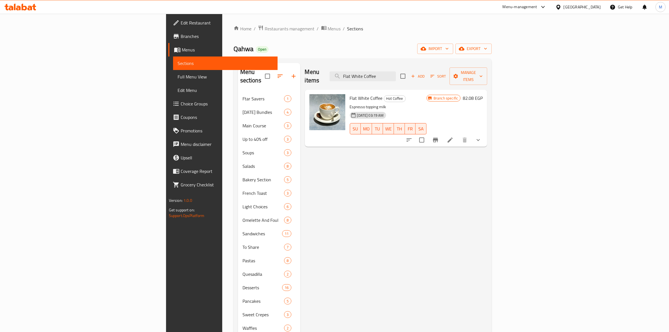
click at [439, 137] on icon "Branch-specific-item" at bounding box center [435, 140] width 7 height 7
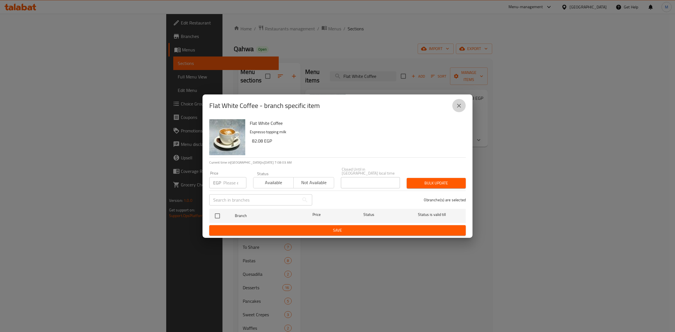
click at [460, 105] on icon "close" at bounding box center [458, 105] width 7 height 7
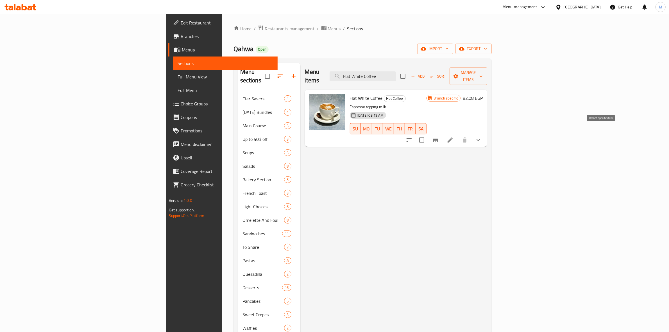
click at [442, 136] on button "Branch-specific-item" at bounding box center [435, 139] width 13 height 13
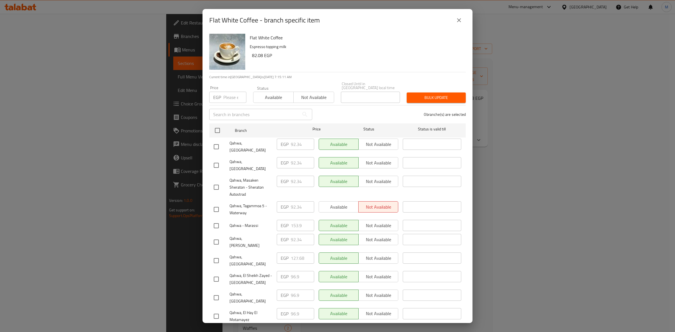
click at [223, 92] on input "number" at bounding box center [234, 97] width 23 height 11
paste input "96.9"
type input "96.9"
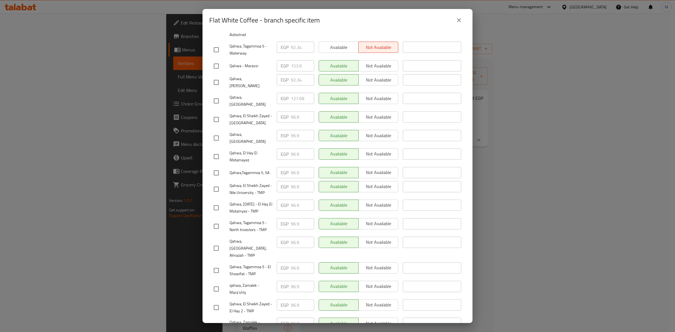
click at [218, 283] on input "checkbox" at bounding box center [216, 289] width 12 height 12
checkbox input "true"
drag, startPoint x: 221, startPoint y: 302, endPoint x: 218, endPoint y: 302, distance: 2.9
click at [220, 320] on input "checkbox" at bounding box center [216, 326] width 12 height 12
checkbox input "true"
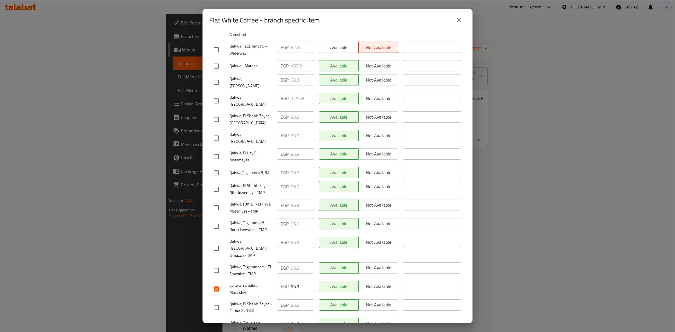
click at [217, 132] on input "checkbox" at bounding box center [216, 138] width 12 height 12
checkbox input "true"
click at [214, 242] on input "checkbox" at bounding box center [216, 248] width 12 height 12
checkbox input "true"
click at [211, 114] on input "checkbox" at bounding box center [216, 120] width 12 height 12
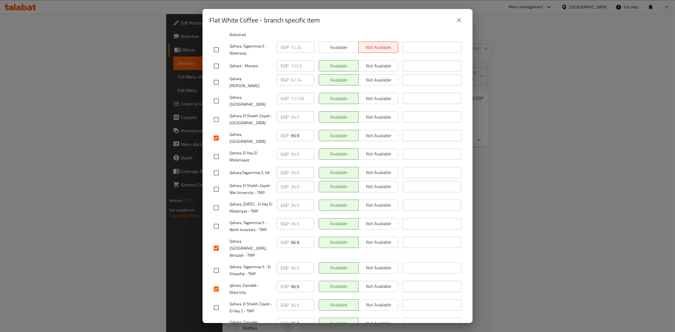
checkbox input "true"
drag, startPoint x: 217, startPoint y: 160, endPoint x: 234, endPoint y: 162, distance: 17.0
click at [215, 183] on input "checkbox" at bounding box center [216, 189] width 12 height 12
checkbox input "true"
click at [219, 220] on input "checkbox" at bounding box center [216, 226] width 12 height 12
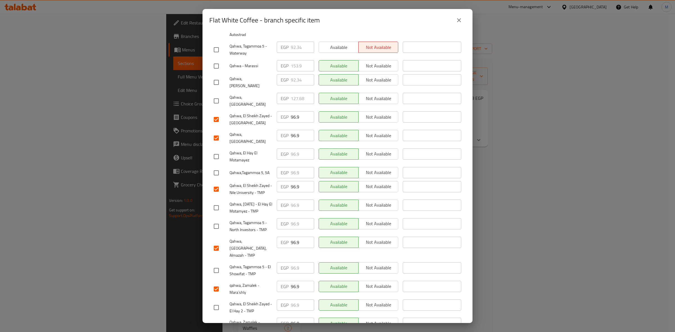
checkbox input "true"
click at [218, 151] on input "checkbox" at bounding box center [216, 157] width 12 height 12
checkbox input "true"
click at [218, 202] on input "checkbox" at bounding box center [216, 208] width 12 height 12
checkbox input "true"
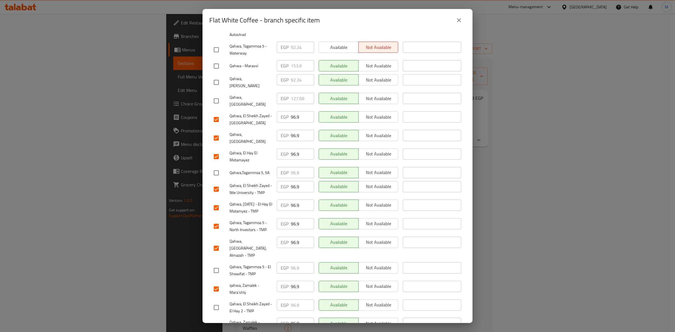
click at [211, 167] on input "checkbox" at bounding box center [216, 173] width 12 height 12
click at [213, 167] on input "checkbox" at bounding box center [216, 173] width 12 height 12
drag, startPoint x: 218, startPoint y: 144, endPoint x: 262, endPoint y: 228, distance: 94.6
click at [217, 167] on input "checkbox" at bounding box center [216, 173] width 12 height 12
checkbox input "true"
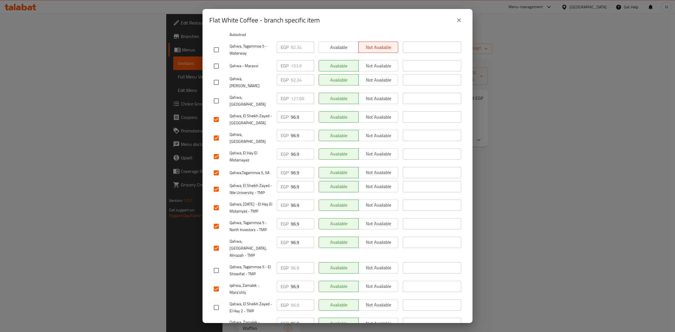
click at [465, 19] on div "Flat White Coffee - branch specific item" at bounding box center [337, 20] width 270 height 22
click at [461, 19] on icon "close" at bounding box center [458, 20] width 7 height 7
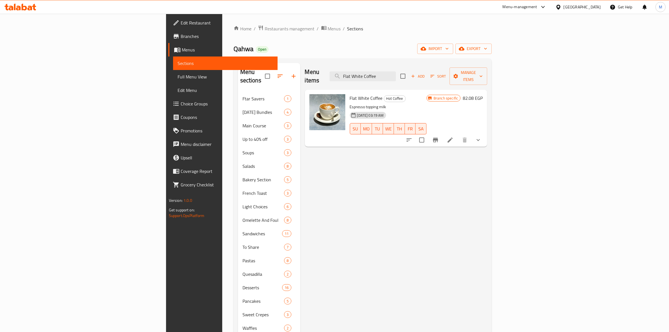
drag, startPoint x: 647, startPoint y: 131, endPoint x: 642, endPoint y: 132, distance: 5.3
click at [482, 137] on icon "show more" at bounding box center [478, 140] width 7 height 7
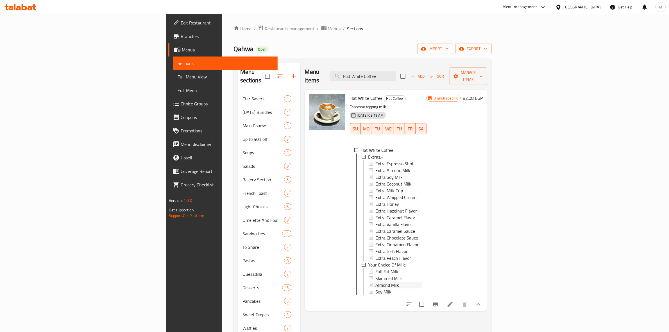
click at [376, 282] on div "Almond Milk" at bounding box center [399, 285] width 47 height 7
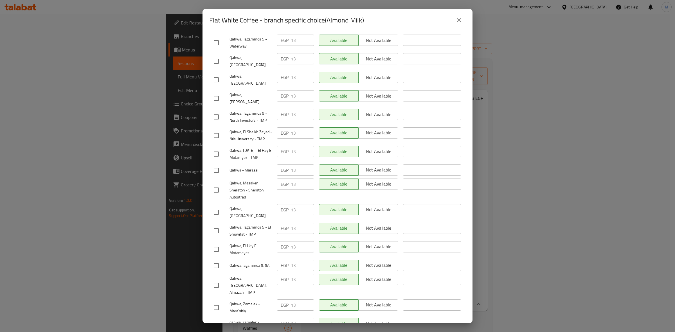
click at [462, 19] on icon "close" at bounding box center [458, 20] width 7 height 7
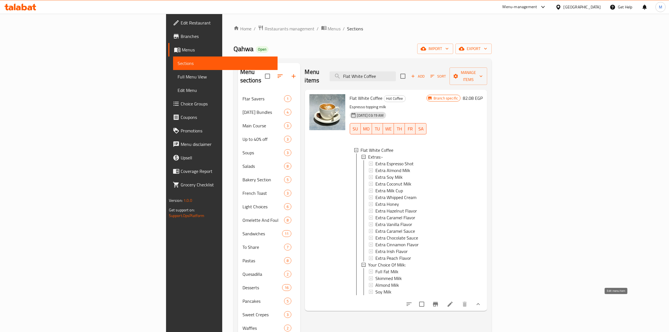
click at [454, 301] on icon at bounding box center [450, 304] width 7 height 7
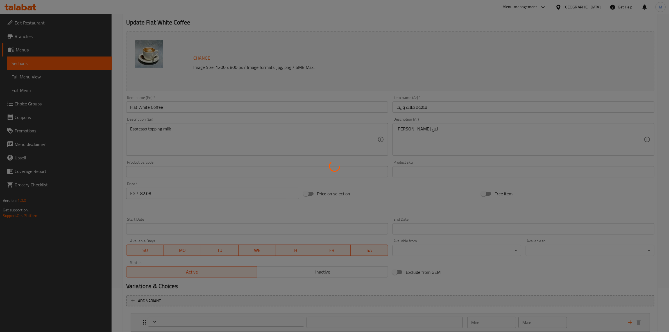
scroll to position [106, 0]
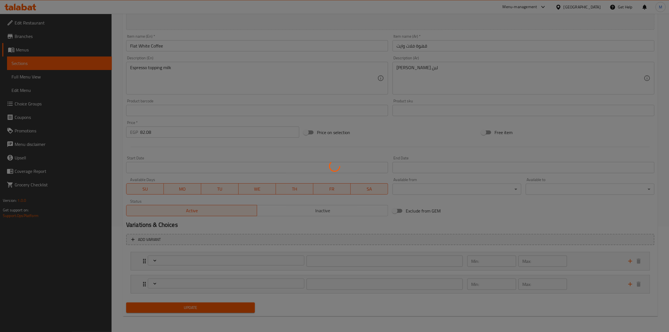
type input "إضافات"
type input "0"
type input "12"
type input "إختيارك من اللبن :"
type input "1"
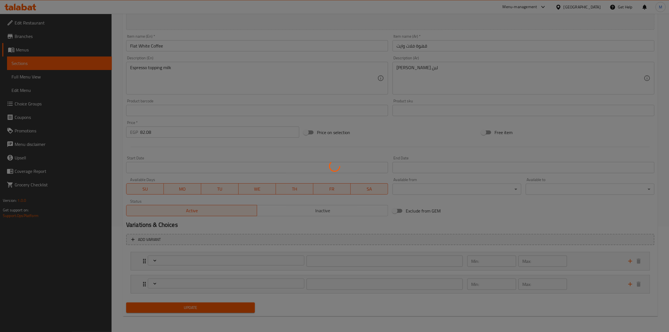
type input "1"
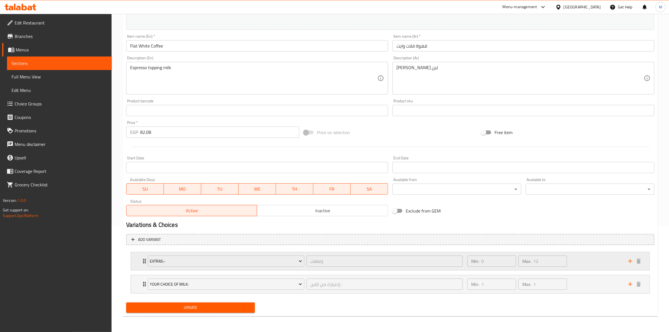
click at [591, 256] on div "Min: 0 ​ Max: 12 ​" at bounding box center [544, 261] width 161 height 18
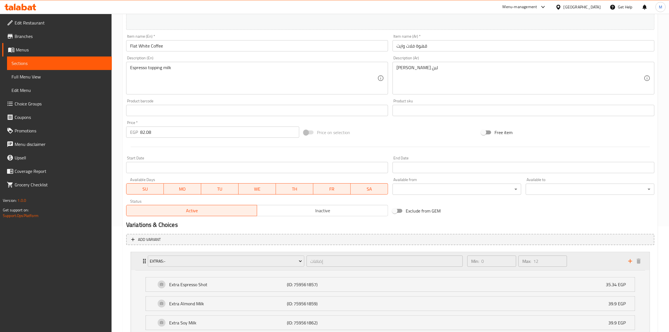
click at [591, 258] on div "Min: 0 ​ Max: 12 ​" at bounding box center [544, 261] width 161 height 18
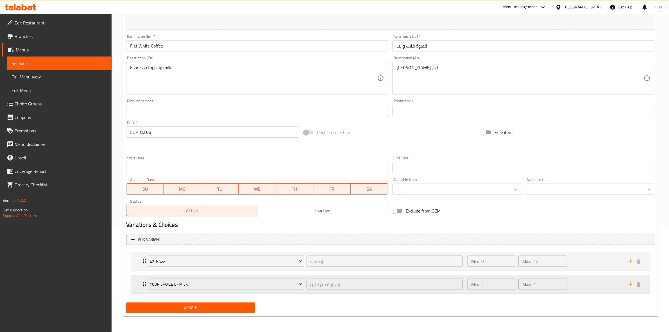
click at [584, 284] on div "Min: 1 ​ Max: 1 ​" at bounding box center [544, 284] width 161 height 18
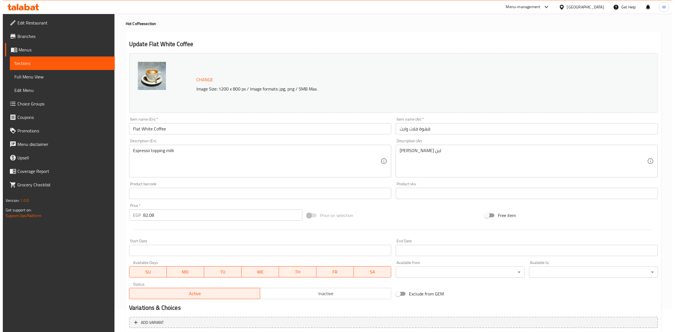
scroll to position [0, 0]
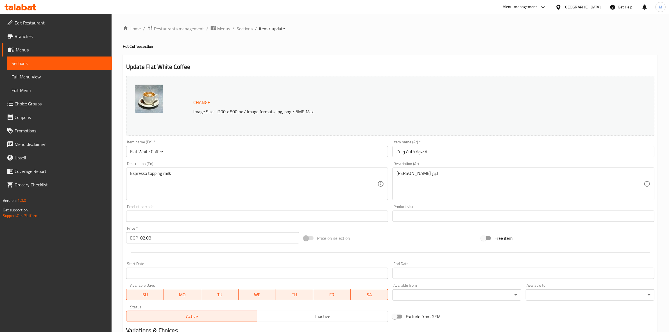
drag, startPoint x: 246, startPoint y: 27, endPoint x: 255, endPoint y: 41, distance: 16.8
click at [246, 27] on span "Sections" at bounding box center [245, 28] width 16 height 7
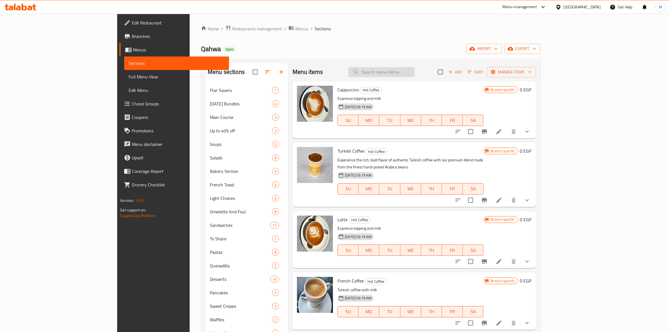
click at [415, 72] on input "search" at bounding box center [382, 72] width 66 height 10
paste input "لاتيه أسباني"
type input "لاتيه أسباني"
click at [411, 72] on input "لاتيه أسباني" at bounding box center [382, 72] width 66 height 10
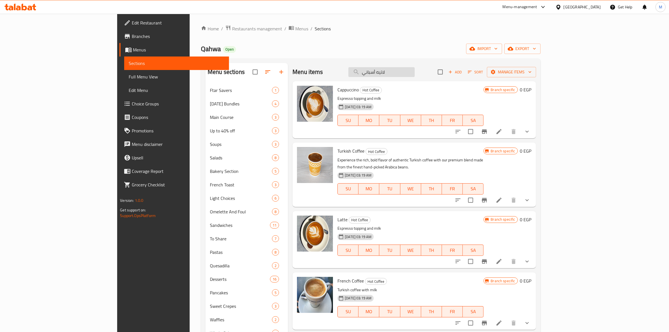
click at [411, 72] on input "لاتيه أسباني" at bounding box center [382, 72] width 66 height 10
paste input "لاتيه أسباني"
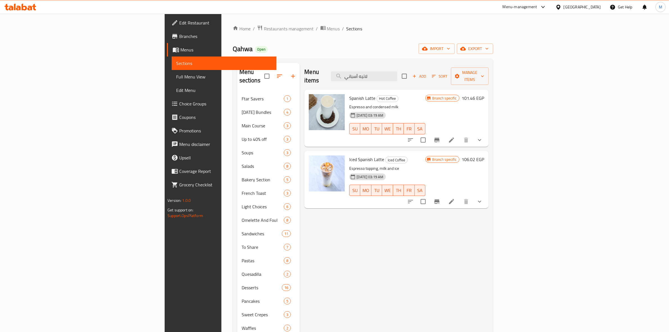
type input "لاتيه أسباني"
click at [441, 137] on icon "Branch-specific-item" at bounding box center [437, 140] width 7 height 7
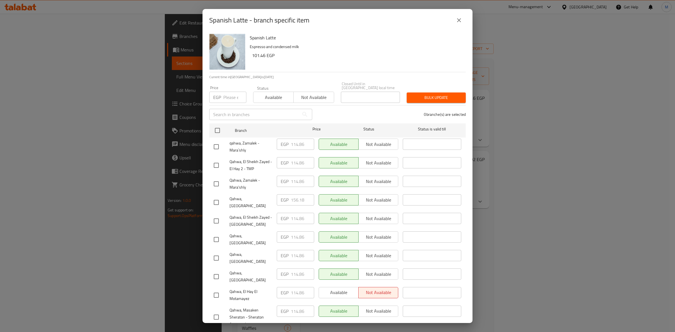
click at [227, 96] on input "number" at bounding box center [234, 97] width 23 height 11
paste input "119.7"
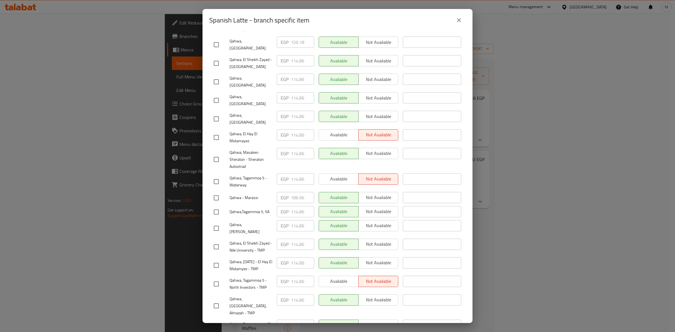
scroll to position [160, 0]
type input "119.7"
click at [422, 17] on div "Spanish Latte - branch specific item" at bounding box center [337, 19] width 256 height 13
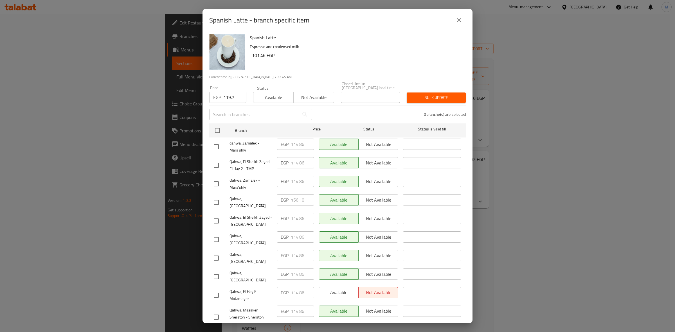
click at [215, 144] on input "checkbox" at bounding box center [216, 147] width 12 height 12
checkbox input "true"
click at [220, 178] on input "checkbox" at bounding box center [216, 184] width 12 height 12
checkbox input "true"
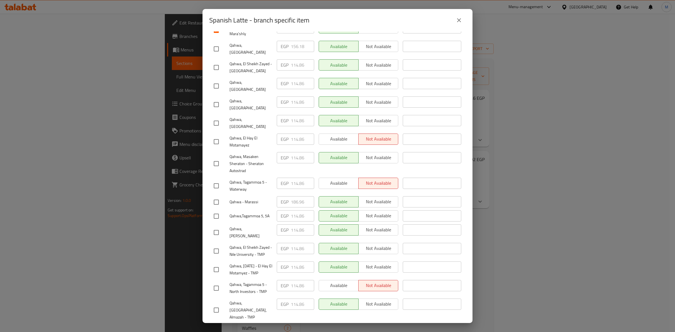
scroll to position [160, 0]
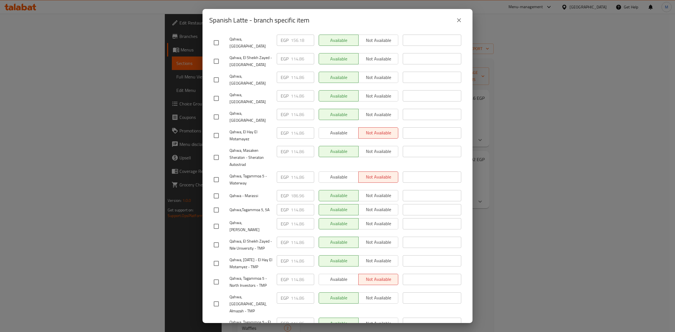
click at [218, 74] on input "checkbox" at bounding box center [216, 80] width 12 height 12
checkbox input "true"
click at [218, 298] on input "checkbox" at bounding box center [216, 304] width 12 height 12
checkbox input "true"
click at [217, 239] on input "checkbox" at bounding box center [216, 245] width 12 height 12
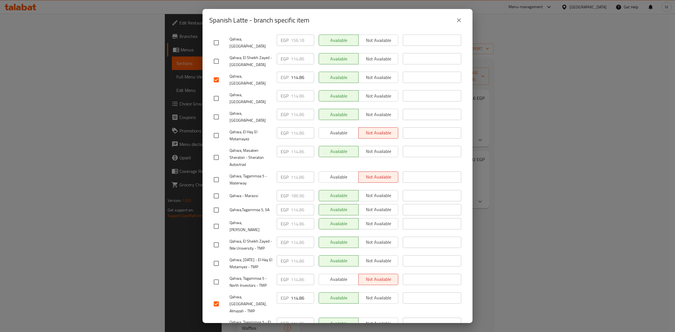
checkbox input "true"
click at [220, 55] on input "checkbox" at bounding box center [216, 61] width 12 height 12
checkbox input "true"
click at [216, 276] on input "checkbox" at bounding box center [216, 282] width 12 height 12
checkbox input "true"
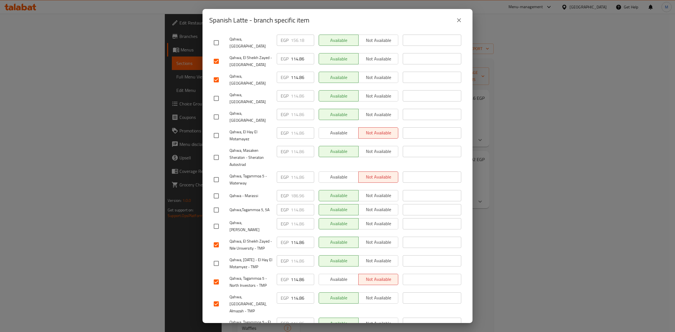
click at [214, 130] on input "checkbox" at bounding box center [216, 136] width 12 height 12
checkbox input "true"
click at [219, 258] on input "checkbox" at bounding box center [216, 264] width 12 height 12
checkbox input "true"
click at [222, 204] on div at bounding box center [222, 210] width 16 height 12
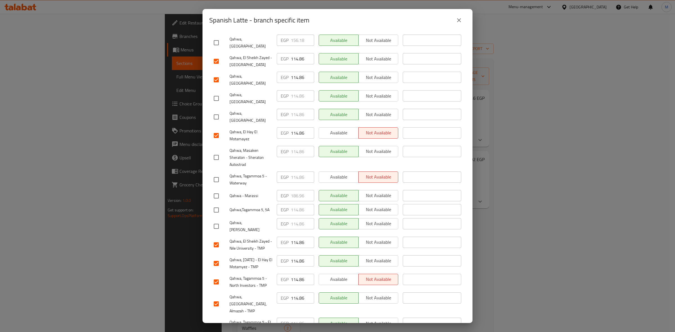
click at [218, 204] on input "checkbox" at bounding box center [216, 210] width 12 height 12
checkbox input "true"
click at [214, 320] on input "checkbox" at bounding box center [216, 326] width 12 height 12
checkbox input "true"
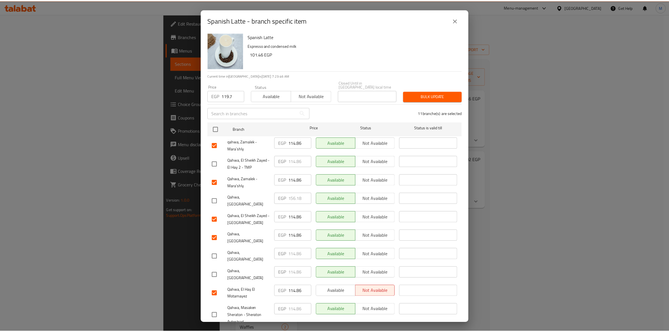
scroll to position [0, 0]
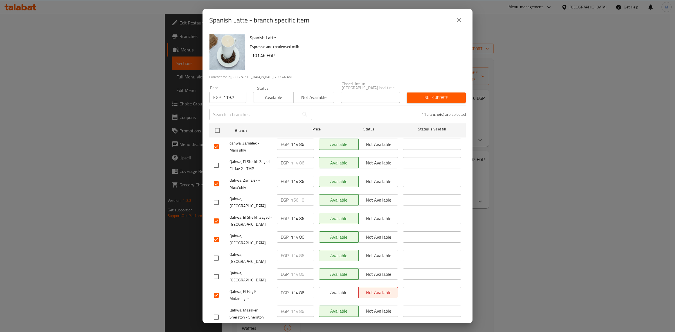
click at [218, 161] on input "checkbox" at bounding box center [216, 165] width 12 height 12
checkbox input "true"
click at [437, 89] on div "Bulk update" at bounding box center [436, 97] width 66 height 17
click at [436, 94] on span "Bulk update" at bounding box center [436, 97] width 50 height 7
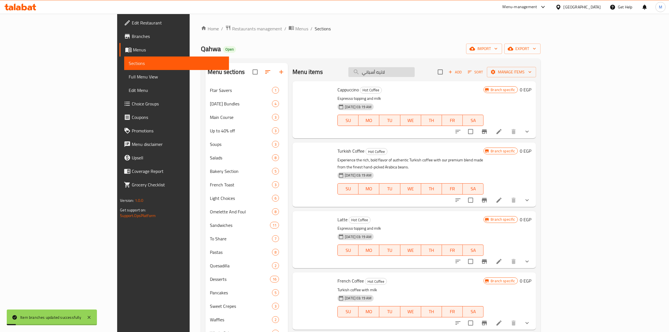
click at [415, 75] on input "لاتيه أسباني" at bounding box center [382, 72] width 66 height 10
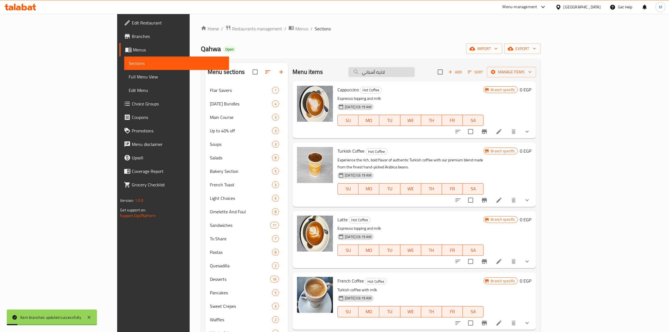
click at [415, 75] on input "لاتيه أسباني" at bounding box center [382, 72] width 66 height 10
paste input "لاتيه أسباني"
type input "لاتيه أسباني"
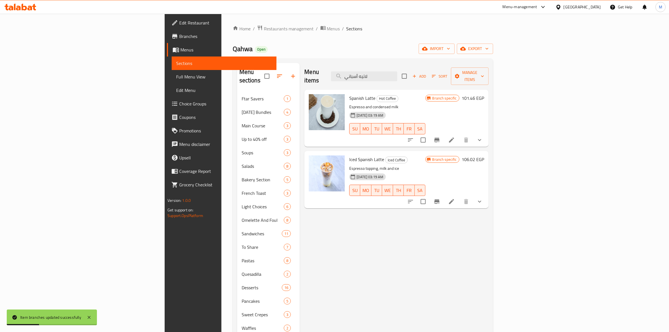
click at [482, 139] on icon "show more" at bounding box center [479, 140] width 3 height 2
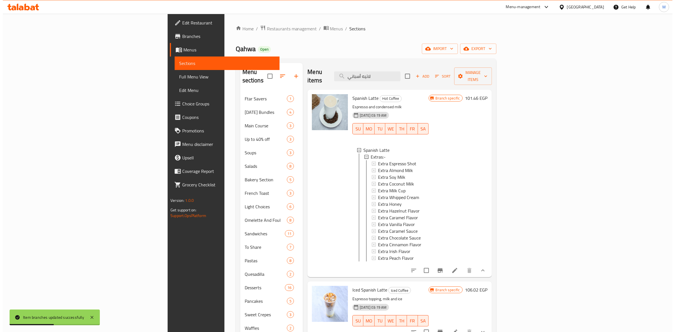
scroll to position [1, 0]
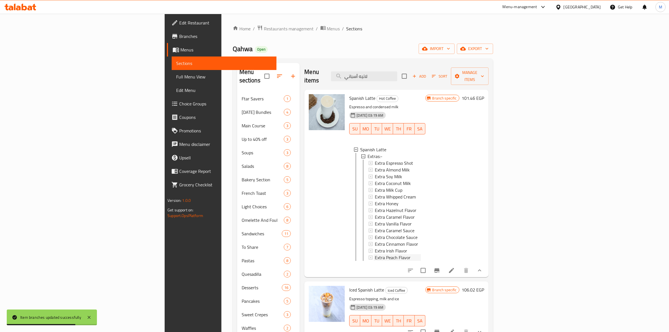
click at [380, 254] on div "Extra Peach Flavor" at bounding box center [398, 257] width 46 height 7
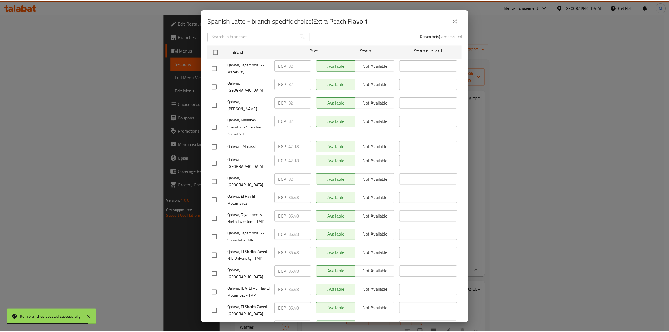
scroll to position [160, 0]
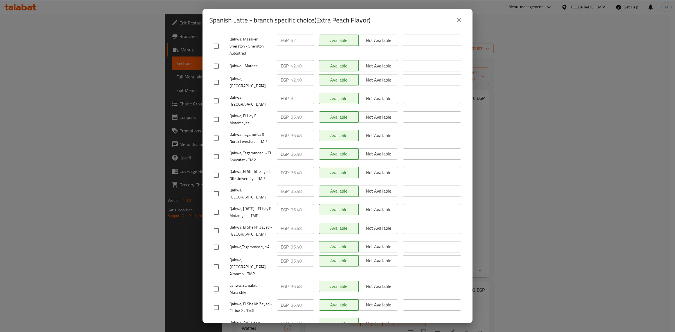
click at [453, 26] on div "Spanish Latte - branch specific choice(Extra Peach Flavor)" at bounding box center [337, 19] width 256 height 13
click at [452, 17] on button "close" at bounding box center [458, 19] width 13 height 13
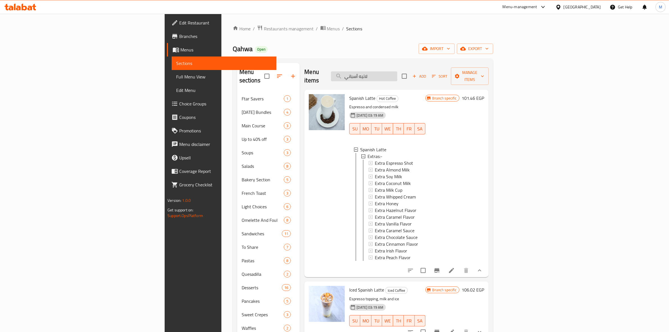
click at [398, 74] on input "لاتيه أسباني" at bounding box center [364, 76] width 66 height 10
paste input "كراميل مملح"
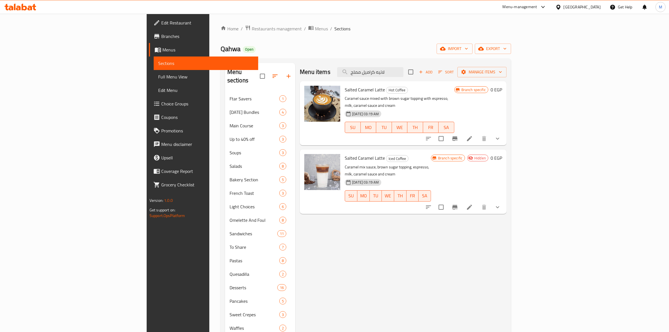
type input "لاتيه كراميل مملح"
click at [505, 135] on button "show more" at bounding box center [497, 138] width 13 height 13
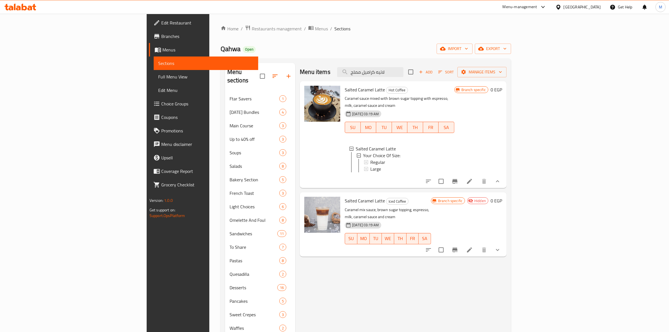
click at [472, 180] on icon at bounding box center [469, 181] width 5 height 5
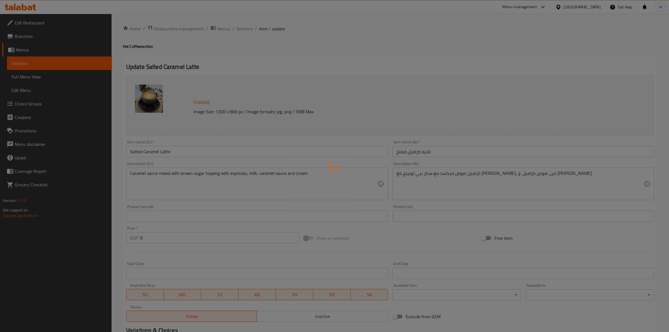
scroll to position [86, 0]
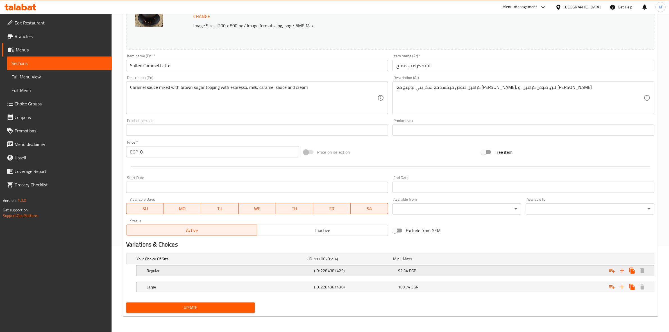
click at [268, 269] on h5 "Regular" at bounding box center [230, 271] width 166 height 6
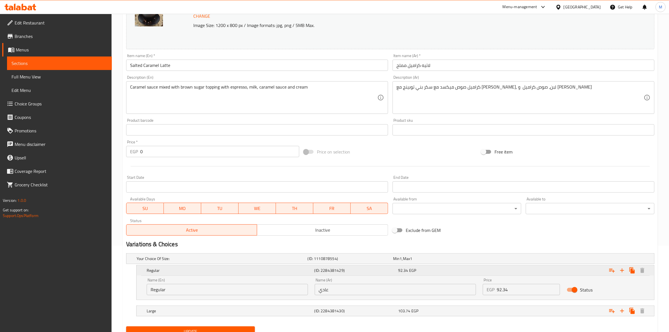
click at [319, 270] on h5 "(ID: 2284381429)" at bounding box center [356, 271] width 82 height 6
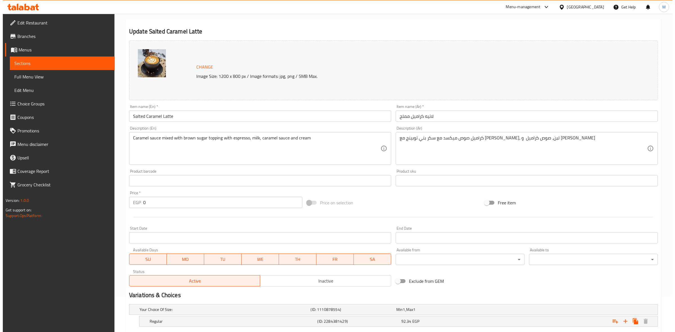
scroll to position [0, 0]
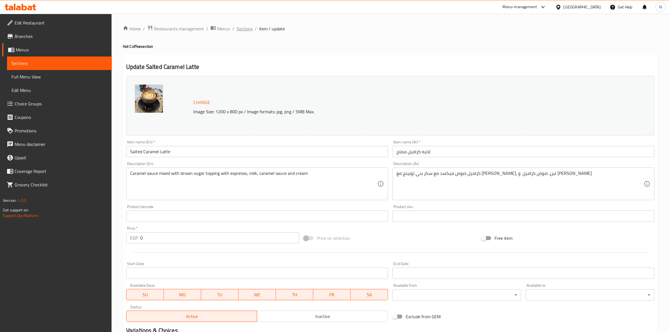
click at [249, 30] on span "Sections" at bounding box center [245, 28] width 16 height 7
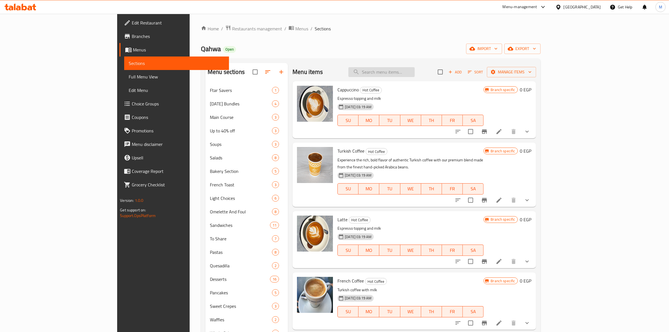
click at [415, 72] on input "search" at bounding box center [382, 72] width 66 height 10
paste input "لاتيه كراميل مملح"
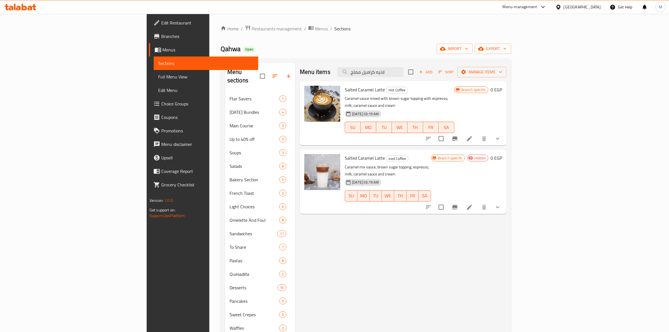
type input "لاتيه كراميل مملح"
click at [505, 132] on button "show more" at bounding box center [497, 138] width 13 height 13
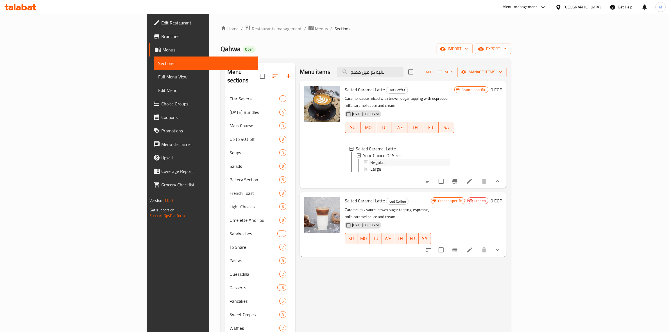
click at [437, 159] on div "Regular" at bounding box center [411, 162] width 80 height 7
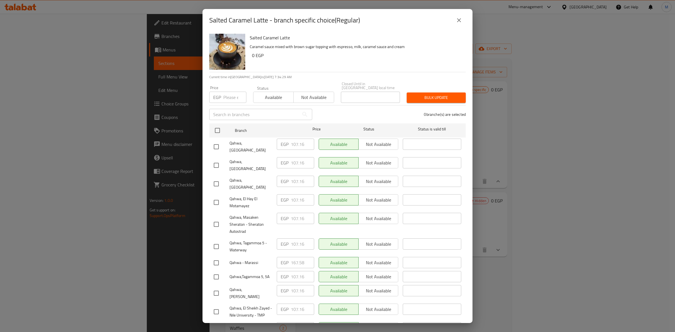
click at [225, 92] on input "number" at bounding box center [234, 97] width 23 height 11
paste input "117.42"
type input "117.42"
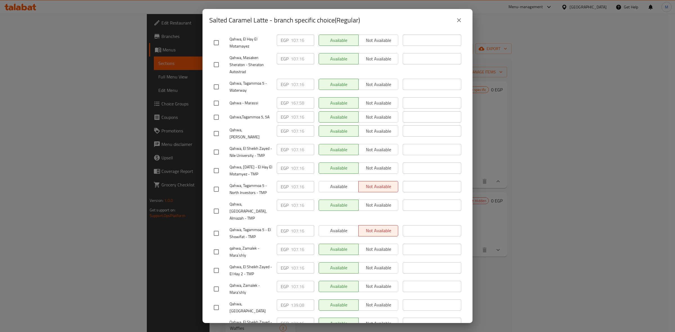
click at [214, 246] on input "checkbox" at bounding box center [216, 252] width 12 height 12
checkbox input "true"
click at [219, 283] on input "checkbox" at bounding box center [216, 289] width 12 height 12
checkbox input "true"
click at [219, 205] on input "checkbox" at bounding box center [216, 211] width 12 height 12
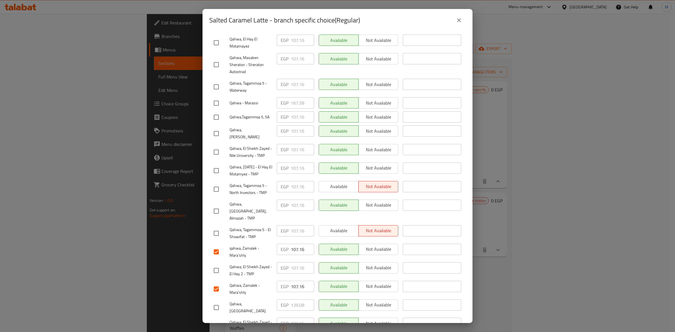
checkbox input "true"
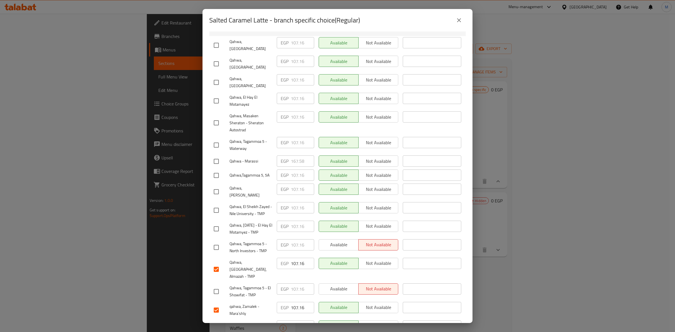
scroll to position [89, 0]
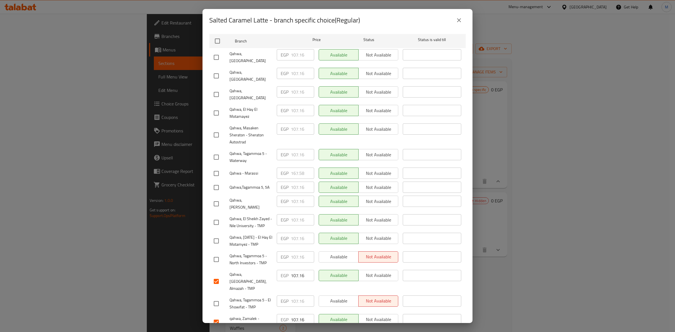
click at [216, 51] on input "checkbox" at bounding box center [216, 57] width 12 height 12
checkbox input "true"
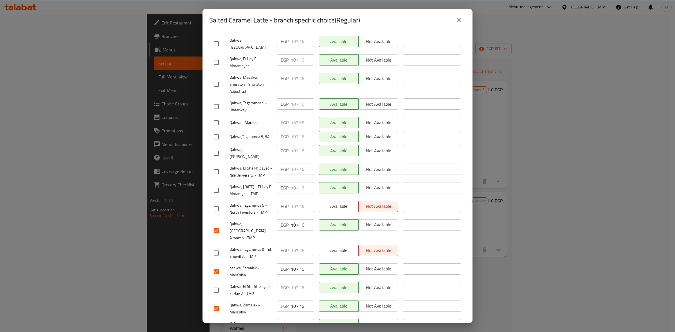
scroll to position [160, 0]
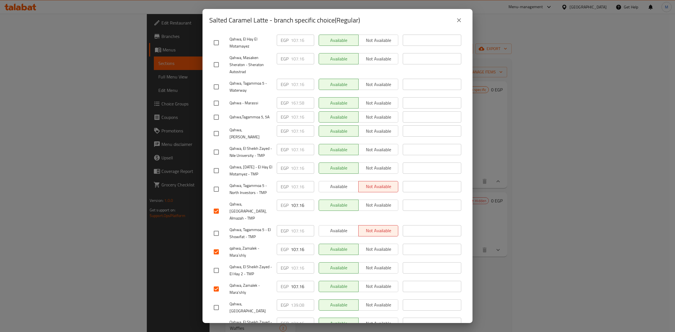
click at [218, 146] on input "checkbox" at bounding box center [216, 152] width 12 height 12
checkbox input "true"
click at [216, 320] on input "checkbox" at bounding box center [216, 326] width 12 height 12
checkbox input "true"
click at [220, 183] on input "checkbox" at bounding box center [216, 189] width 12 height 12
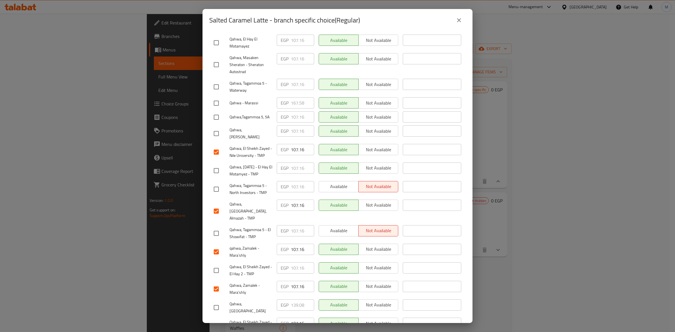
checkbox input "true"
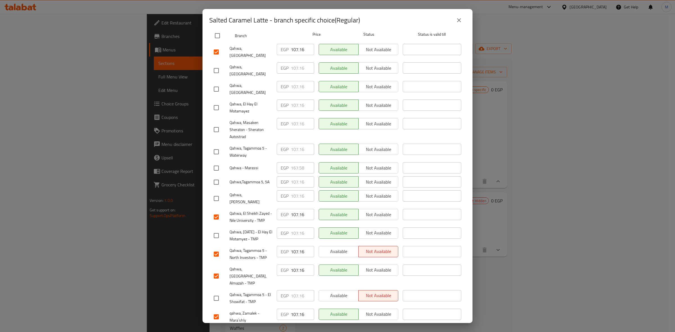
scroll to position [19, 0]
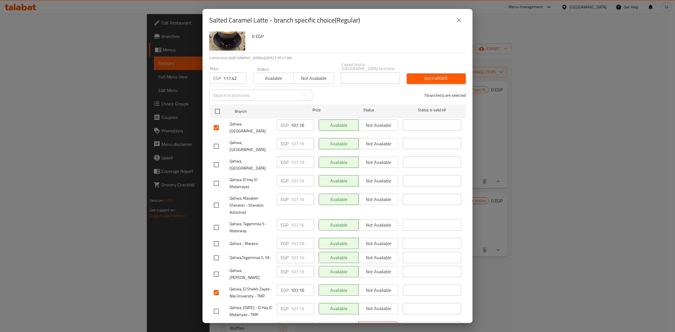
click at [215, 177] on input "checkbox" at bounding box center [216, 183] width 12 height 12
checkbox input "true"
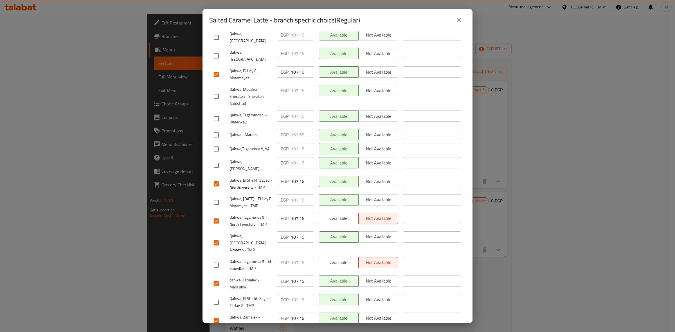
scroll to position [160, 0]
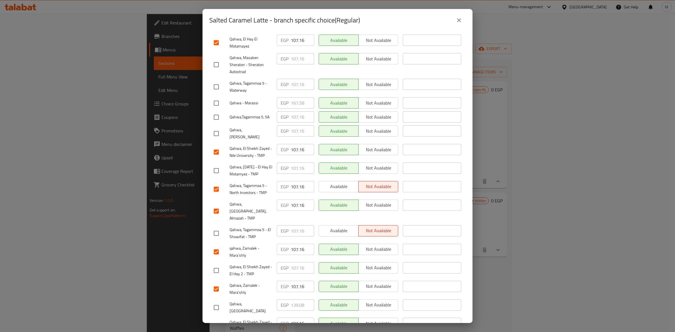
click at [218, 165] on input "checkbox" at bounding box center [216, 171] width 12 height 12
checkbox input "true"
click at [220, 111] on input "checkbox" at bounding box center [216, 117] width 12 height 12
checkbox input "true"
click at [214, 227] on input "checkbox" at bounding box center [216, 233] width 12 height 12
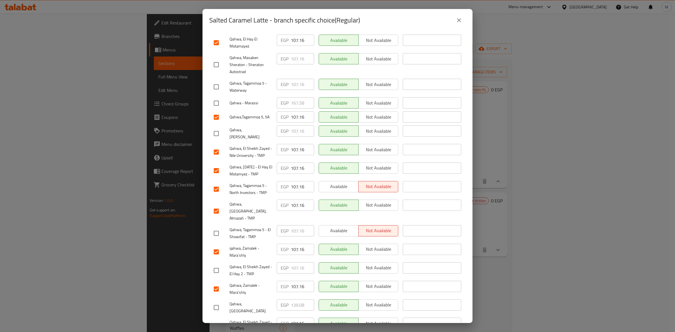
checkbox input "true"
click at [223, 265] on div at bounding box center [222, 271] width 16 height 12
click at [220, 265] on input "checkbox" at bounding box center [216, 271] width 12 height 12
checkbox input "true"
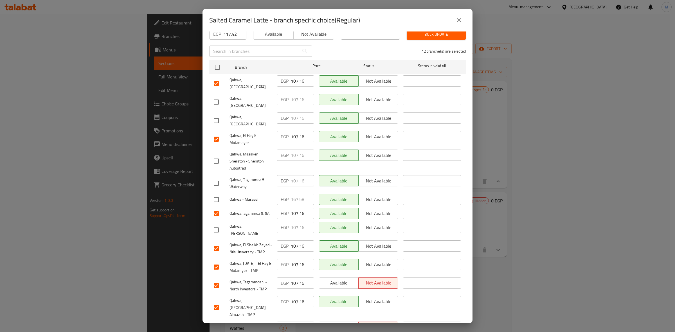
scroll to position [0, 0]
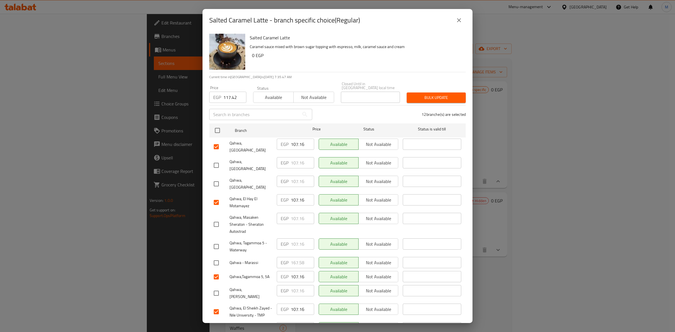
click at [436, 94] on span "Bulk update" at bounding box center [436, 97] width 50 height 7
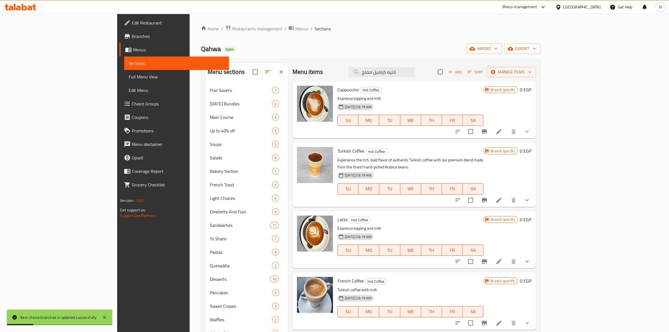
click at [429, 79] on div "Menu items لاتيه كراميل مملح Add Sort Manage items" at bounding box center [414, 72] width 243 height 18
click at [415, 73] on input "لاتيه كراميل مملح" at bounding box center [382, 72] width 66 height 10
paste input "لاتيه كراميل مملح"
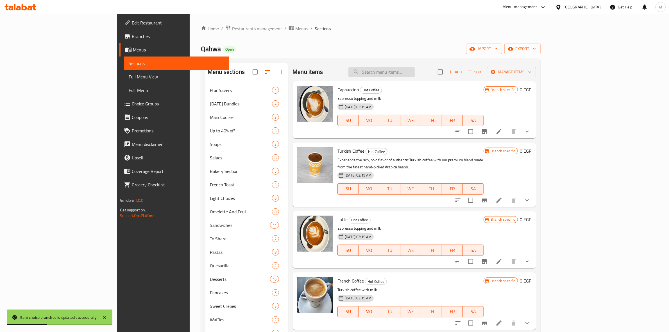
type input "لاتيه كراميل مملح"
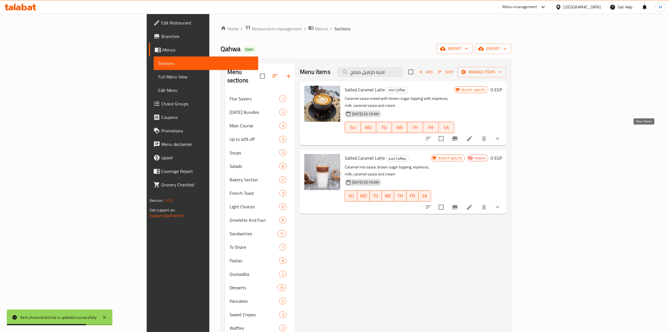
click at [501, 135] on icon "show more" at bounding box center [497, 138] width 7 height 7
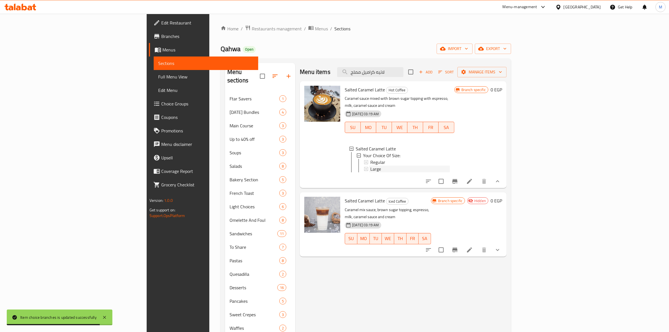
click at [371, 166] on div "Large" at bounding box center [411, 169] width 80 height 7
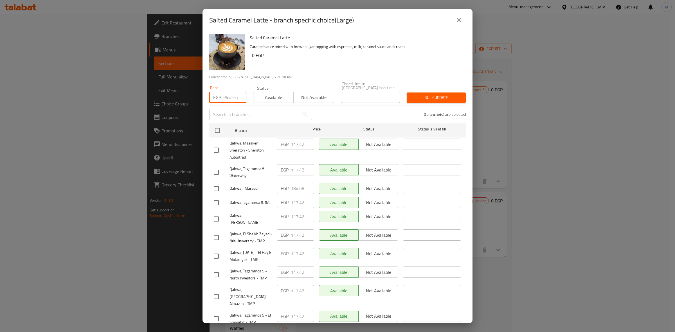
click at [231, 93] on input "number" at bounding box center [234, 97] width 23 height 11
paste input "128.82"
type input "128.82"
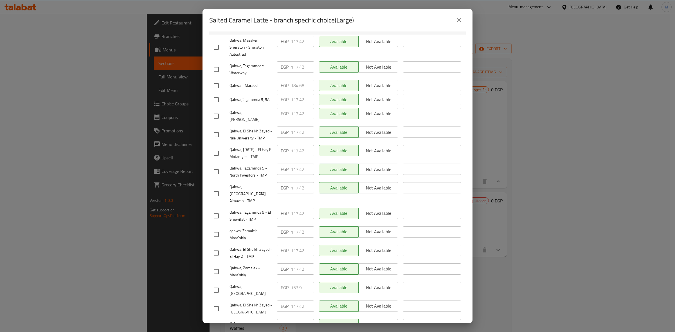
scroll to position [160, 0]
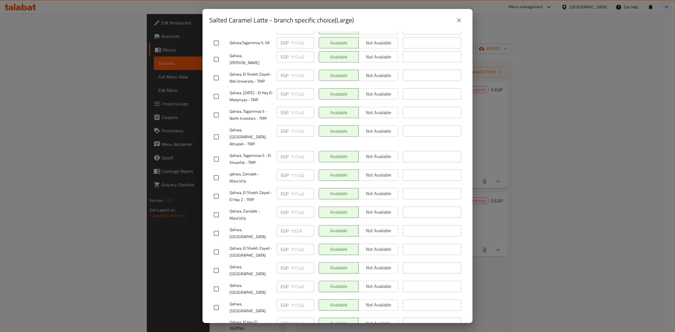
click at [216, 172] on input "checkbox" at bounding box center [216, 178] width 12 height 12
checkbox input "true"
drag, startPoint x: 223, startPoint y: 208, endPoint x: 220, endPoint y: 207, distance: 3.0
click at [222, 209] on div at bounding box center [222, 215] width 16 height 12
click at [218, 209] on input "checkbox" at bounding box center [216, 215] width 12 height 12
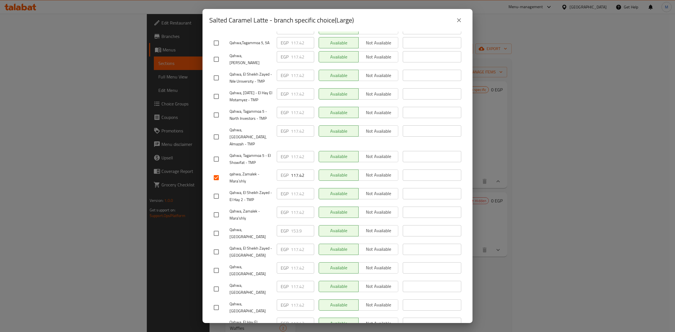
checkbox input "true"
click at [211, 131] on input "checkbox" at bounding box center [216, 137] width 12 height 12
checkbox input "true"
click at [218, 265] on input "checkbox" at bounding box center [216, 271] width 12 height 12
checkbox input "true"
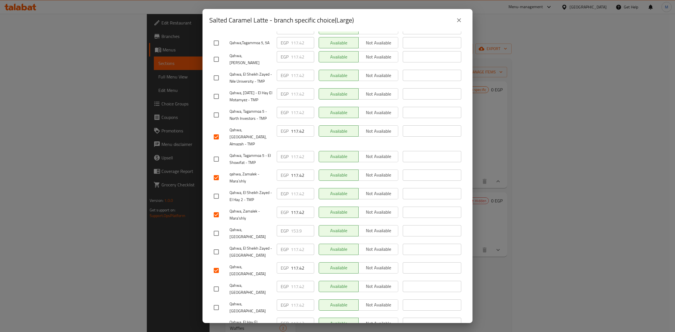
click at [220, 72] on input "checkbox" at bounding box center [216, 78] width 12 height 12
checkbox input "true"
click at [216, 246] on input "checkbox" at bounding box center [216, 252] width 12 height 12
checkbox input "true"
drag, startPoint x: 222, startPoint y: 113, endPoint x: 218, endPoint y: 112, distance: 3.8
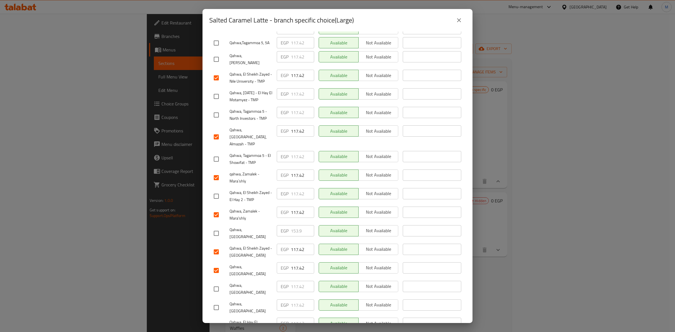
click at [220, 113] on input "checkbox" at bounding box center [216, 115] width 12 height 12
checkbox input "true"
click at [218, 320] on input "checkbox" at bounding box center [216, 326] width 12 height 12
checkbox input "true"
click at [215, 91] on input "checkbox" at bounding box center [216, 97] width 12 height 12
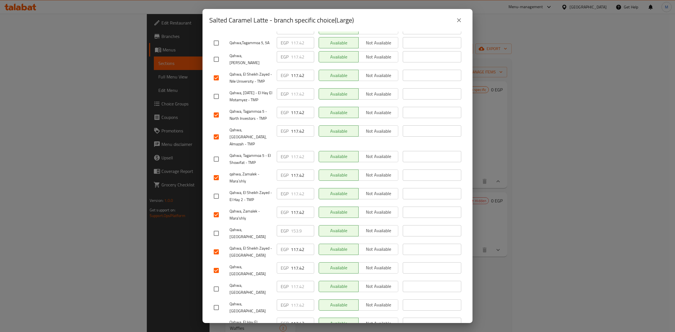
checkbox input "true"
click at [217, 37] on input "checkbox" at bounding box center [216, 43] width 12 height 12
checkbox input "true"
click at [214, 153] on input "checkbox" at bounding box center [216, 159] width 12 height 12
checkbox input "true"
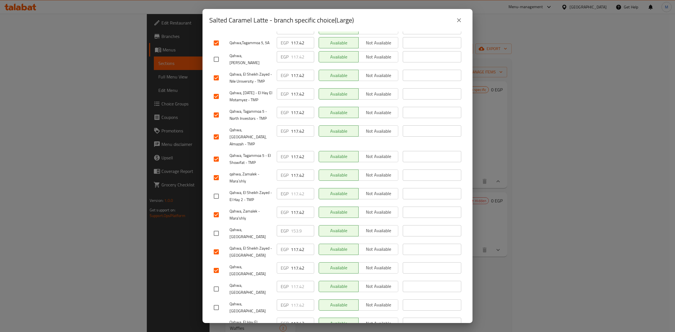
click at [220, 190] on input "checkbox" at bounding box center [216, 196] width 12 height 12
checkbox input "true"
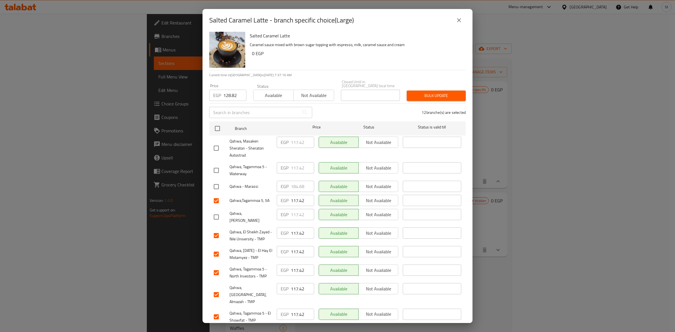
scroll to position [0, 0]
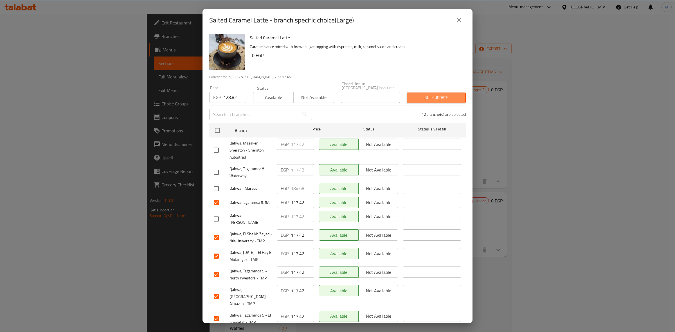
click at [424, 94] on span "Bulk update" at bounding box center [436, 97] width 50 height 7
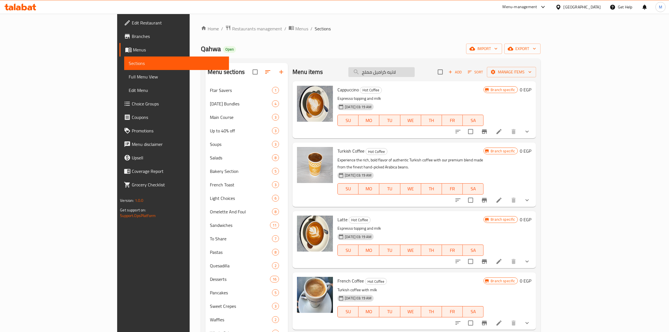
click at [415, 70] on input "لاتيه كراميل مملح" at bounding box center [382, 72] width 66 height 10
paste input "Salep"
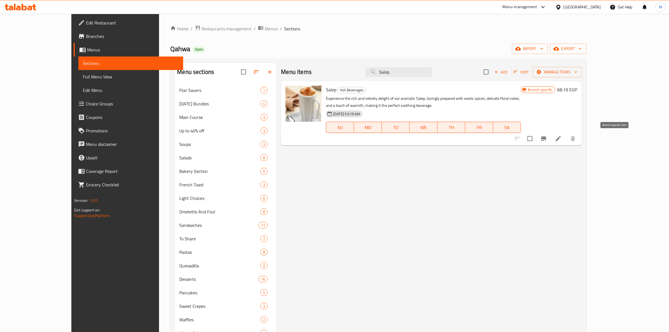
type input "Salep"
click at [547, 141] on icon "Branch-specific-item" at bounding box center [544, 138] width 7 height 7
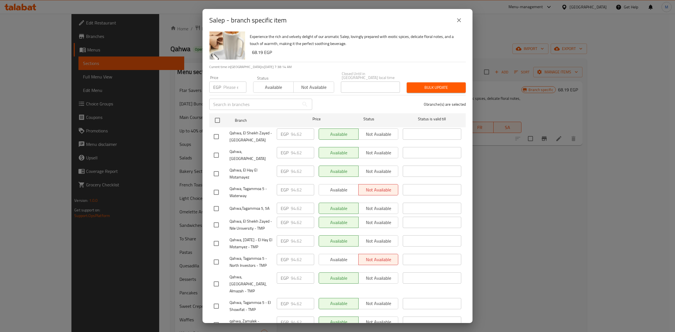
scroll to position [116, 0]
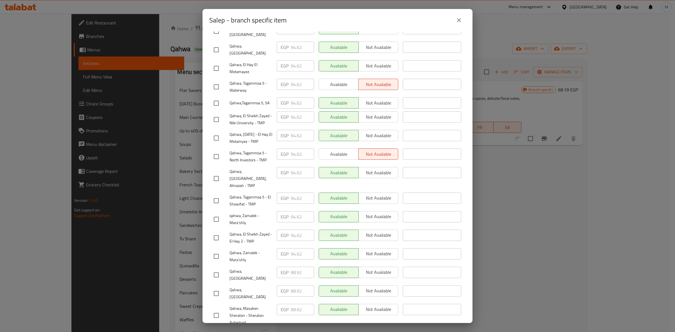
click at [218, 213] on input "checkbox" at bounding box center [216, 219] width 12 height 12
checkbox input "true"
click at [219, 250] on input "checkbox" at bounding box center [216, 256] width 12 height 12
checkbox input "true"
click at [220, 44] on input "checkbox" at bounding box center [216, 50] width 12 height 12
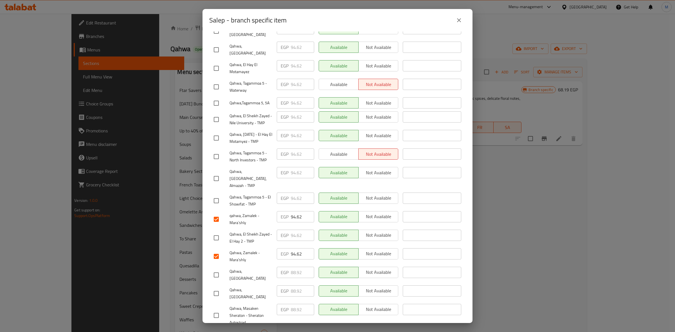
checkbox input "true"
click at [220, 173] on input "checkbox" at bounding box center [216, 179] width 12 height 12
checkbox input "true"
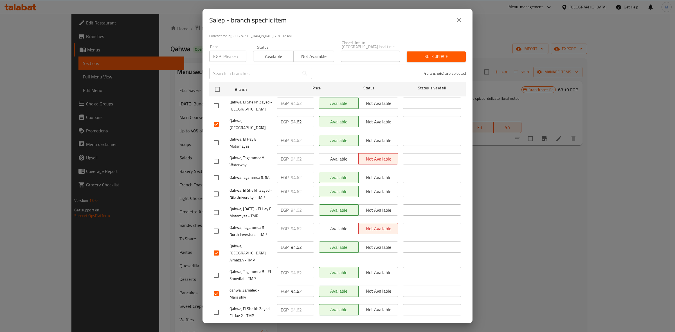
scroll to position [105, 0]
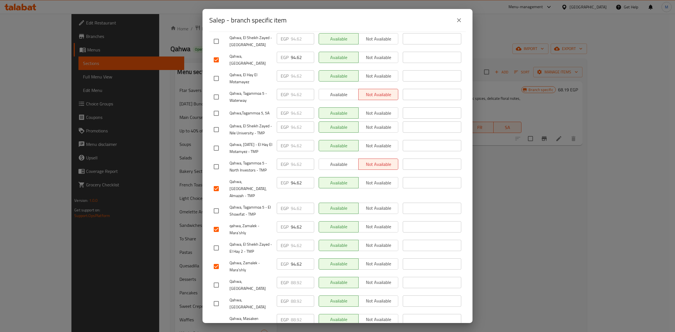
click at [217, 39] on input "checkbox" at bounding box center [216, 41] width 12 height 12
checkbox input "true"
click at [216, 124] on input "checkbox" at bounding box center [216, 130] width 12 height 12
checkbox input "true"
click at [217, 165] on input "checkbox" at bounding box center [216, 167] width 12 height 12
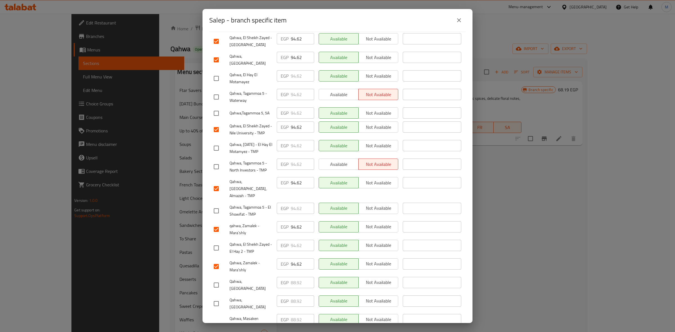
checkbox input "true"
click at [214, 73] on input "checkbox" at bounding box center [216, 79] width 12 height 12
checkbox input "true"
click at [218, 144] on input "checkbox" at bounding box center [216, 148] width 12 height 12
checkbox input "true"
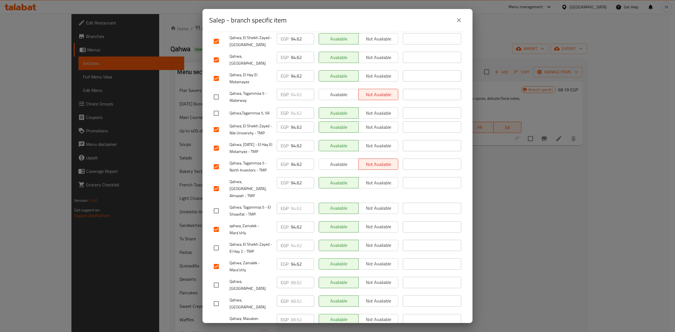
click at [216, 109] on input "checkbox" at bounding box center [216, 113] width 12 height 12
checkbox input "true"
click at [220, 205] on input "checkbox" at bounding box center [216, 211] width 12 height 12
checkbox input "true"
click at [220, 242] on input "checkbox" at bounding box center [216, 248] width 12 height 12
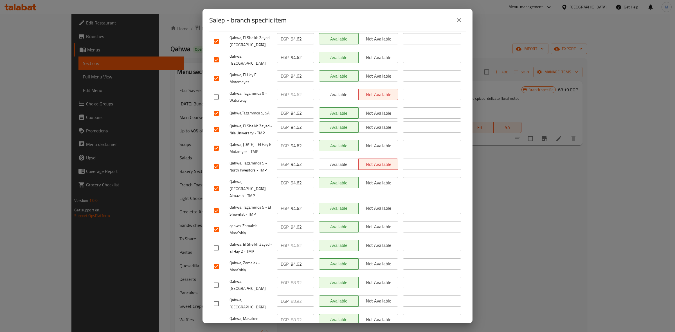
checkbox input "true"
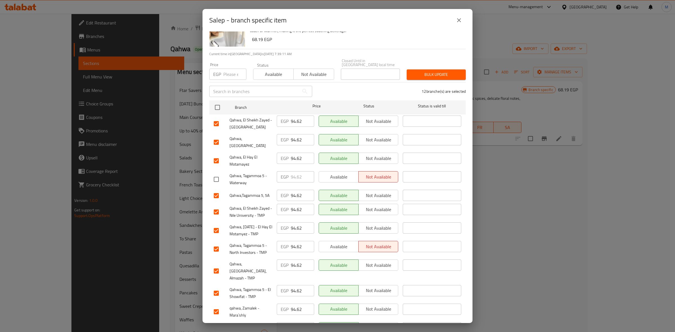
scroll to position [0, 0]
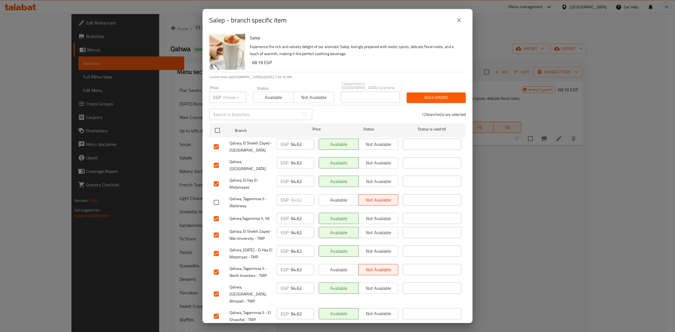
click at [232, 94] on input "number" at bounding box center [234, 97] width 23 height 11
paste input "94.62"
type input "94.62"
drag, startPoint x: 495, startPoint y: 30, endPoint x: 510, endPoint y: 25, distance: 15.4
click at [497, 29] on div "Salep - branch specific item Salep Experience the rich and velvety delight of o…" at bounding box center [337, 166] width 675 height 332
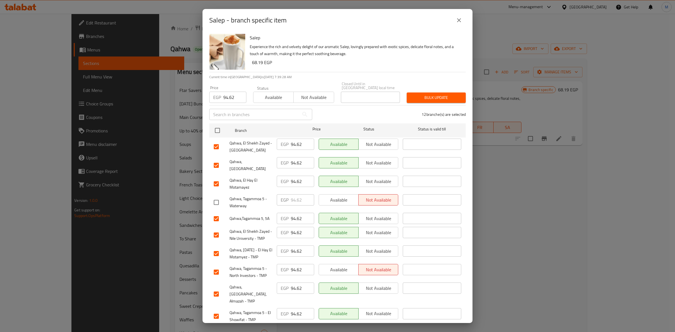
click at [463, 17] on button "close" at bounding box center [458, 19] width 13 height 13
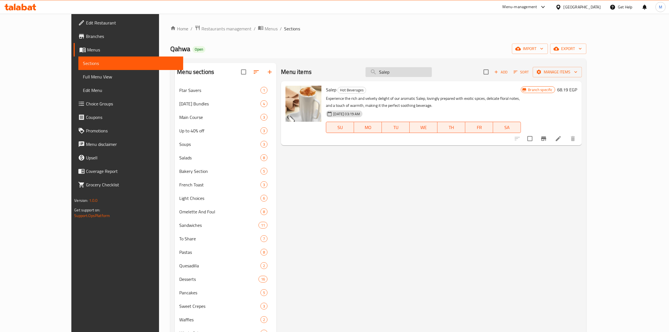
click at [410, 74] on input "Salep" at bounding box center [399, 72] width 66 height 10
paste input "Mint"
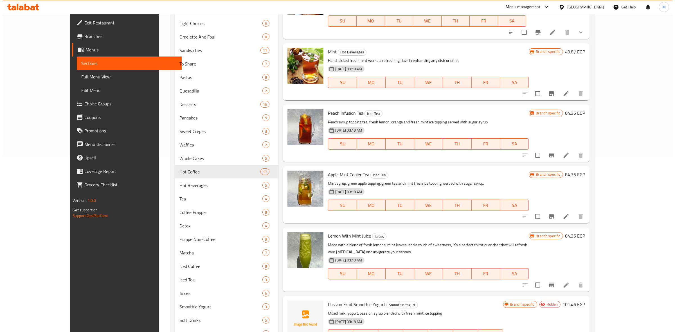
scroll to position [141, 0]
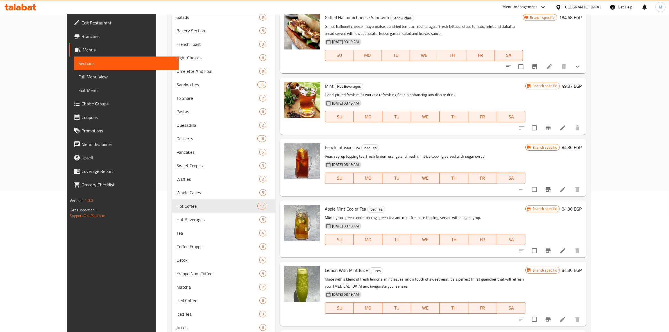
type input "Mint"
click at [551, 126] on icon "Branch-specific-item" at bounding box center [548, 128] width 5 height 4
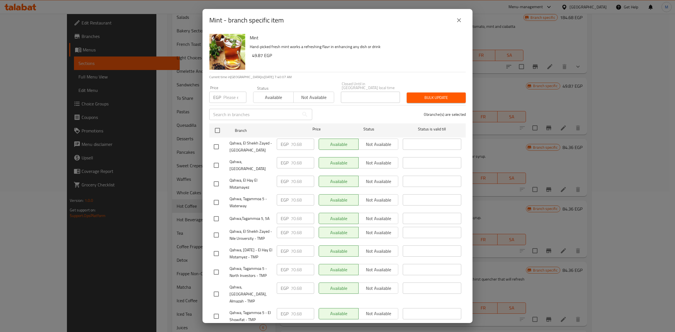
click at [440, 42] on div "Mint Hand-picked fresh mint works a refreshing flavr in enhancing any dish or d…" at bounding box center [355, 51] width 216 height 40
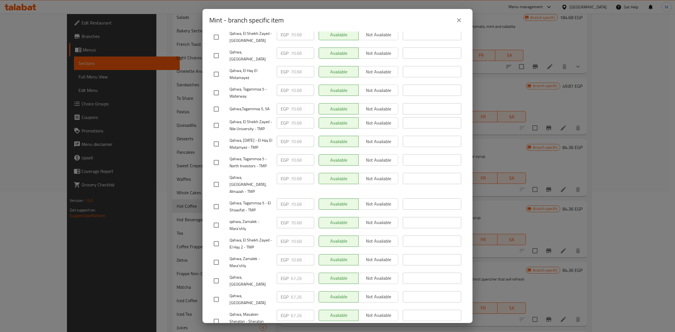
scroll to position [160, 0]
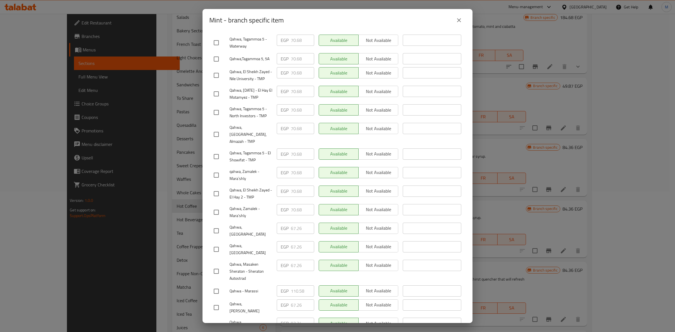
click at [219, 170] on input "checkbox" at bounding box center [216, 175] width 12 height 12
checkbox input "true"
click at [220, 206] on input "checkbox" at bounding box center [216, 212] width 12 height 12
checkbox input "true"
click at [214, 128] on input "checkbox" at bounding box center [216, 134] width 12 height 12
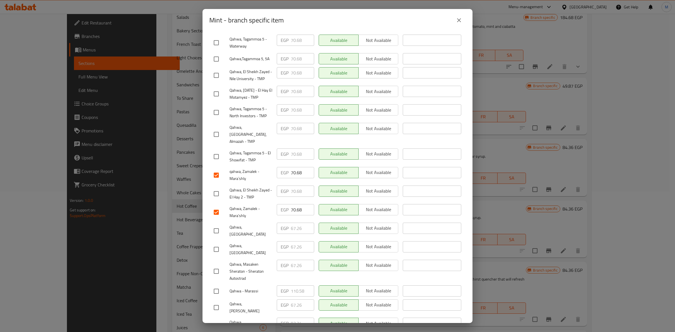
checkbox input "true"
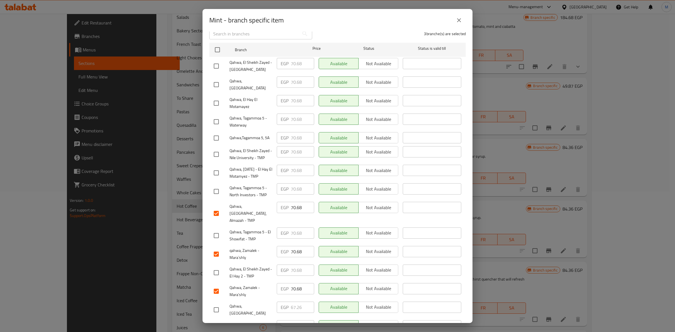
scroll to position [0, 0]
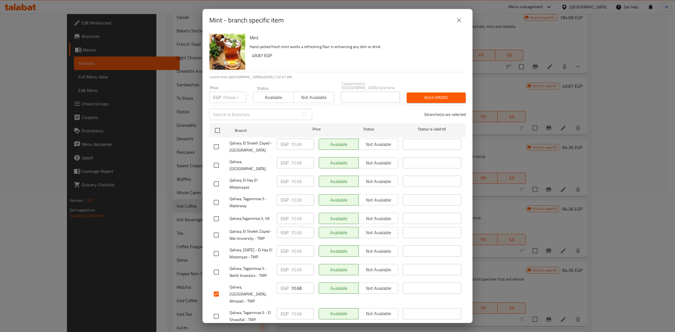
click at [218, 159] on input "checkbox" at bounding box center [216, 165] width 12 height 12
checkbox input "true"
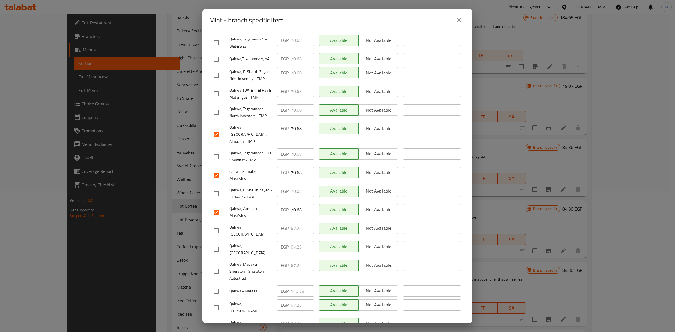
scroll to position [19, 0]
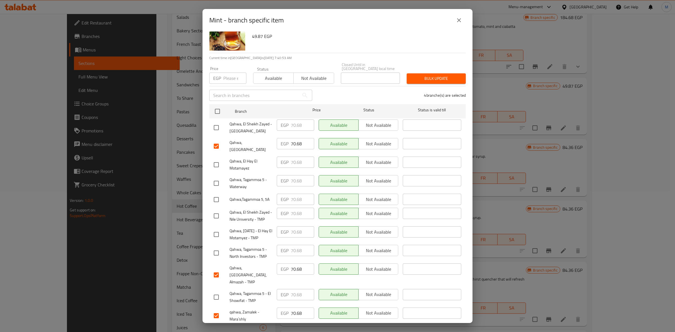
click at [222, 124] on input "checkbox" at bounding box center [216, 128] width 12 height 12
checkbox input "true"
click at [220, 210] on input "checkbox" at bounding box center [216, 216] width 12 height 12
checkbox input "true"
click at [218, 247] on input "checkbox" at bounding box center [216, 253] width 12 height 12
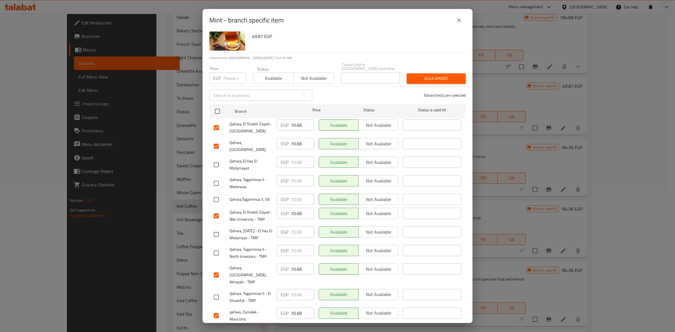
checkbox input "true"
click at [217, 159] on input "checkbox" at bounding box center [216, 165] width 12 height 12
checkbox input "true"
click at [218, 229] on input "checkbox" at bounding box center [216, 235] width 12 height 12
checkbox input "true"
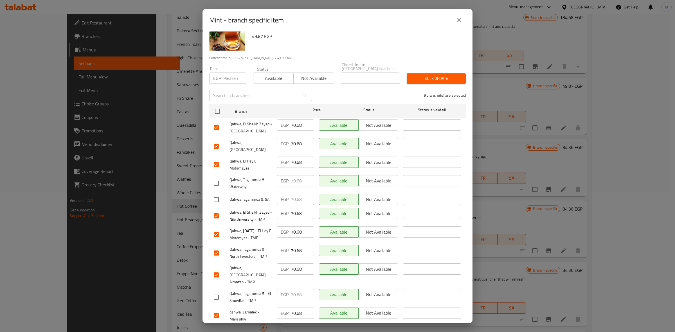
click at [219, 194] on input "checkbox" at bounding box center [216, 200] width 12 height 12
checkbox input "true"
click at [214, 291] on input "checkbox" at bounding box center [216, 297] width 12 height 12
checkbox input "true"
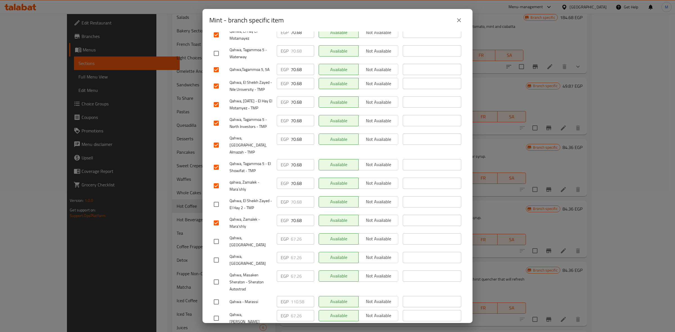
scroll to position [160, 0]
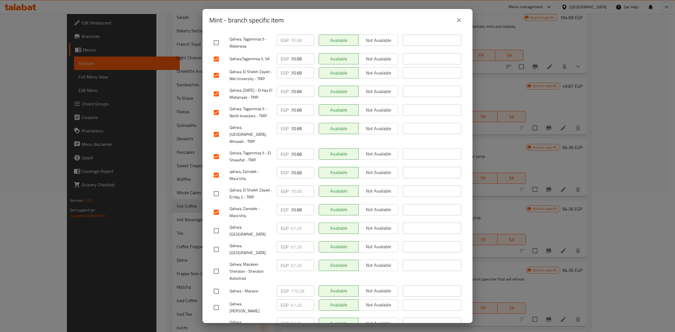
click at [214, 188] on input "checkbox" at bounding box center [216, 194] width 12 height 12
checkbox input "true"
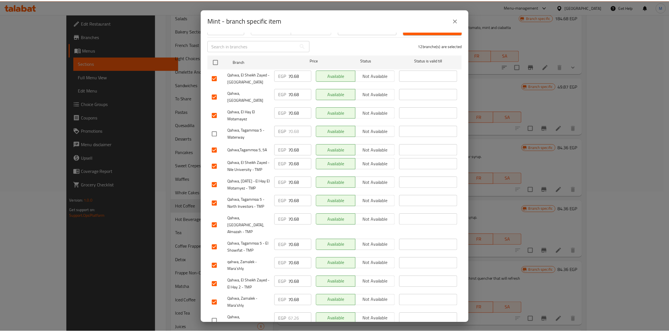
scroll to position [0, 0]
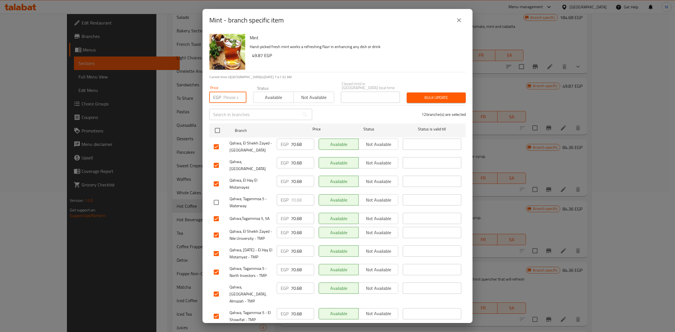
click at [235, 92] on input "number" at bounding box center [234, 97] width 23 height 11
paste input "70.68"
type input "70.68"
click at [450, 94] on span "Bulk update" at bounding box center [436, 97] width 50 height 7
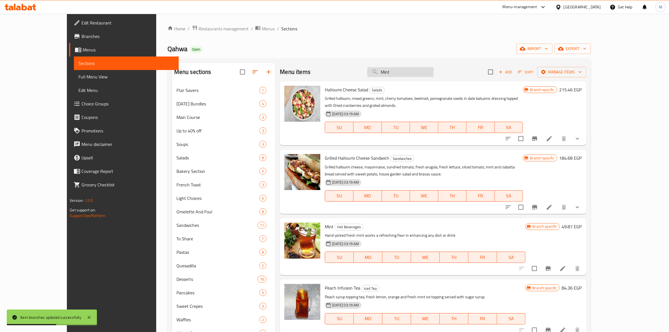
click at [423, 68] on input "Mint" at bounding box center [400, 72] width 66 height 10
paste input "Apple Cider"
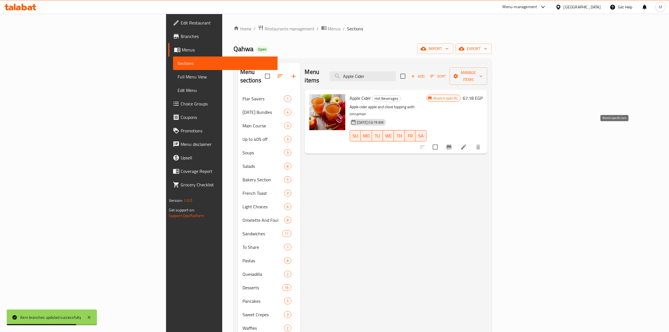
type input "Apple Cider"
click at [453, 144] on icon "Branch-specific-item" at bounding box center [449, 147] width 7 height 7
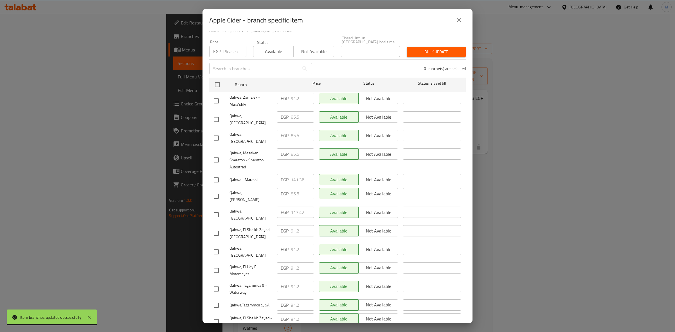
scroll to position [160, 0]
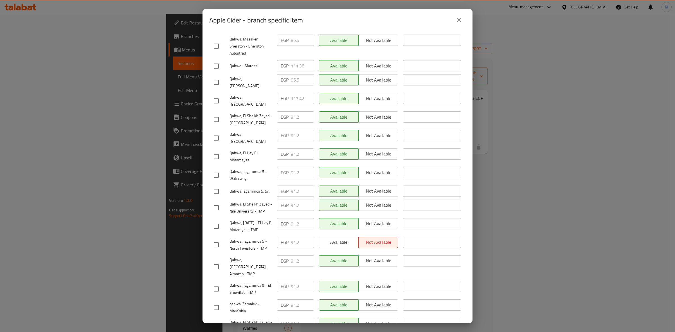
click at [467, 21] on div "Apple Cider - branch specific item" at bounding box center [337, 20] width 270 height 22
click at [465, 21] on div "Apple Cider - branch specific item" at bounding box center [337, 20] width 270 height 22
click at [464, 21] on button "close" at bounding box center [458, 19] width 13 height 13
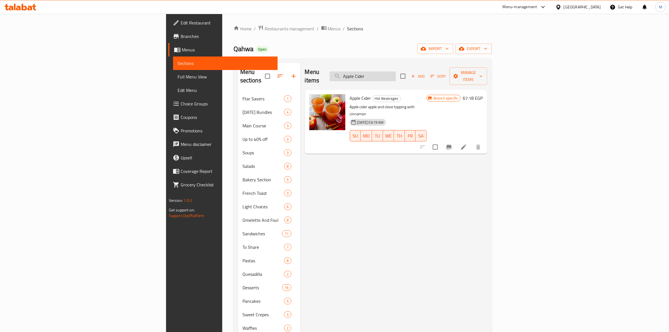
click at [396, 71] on input "Apple Cider" at bounding box center [363, 76] width 66 height 10
paste input "Hot Chocolate"
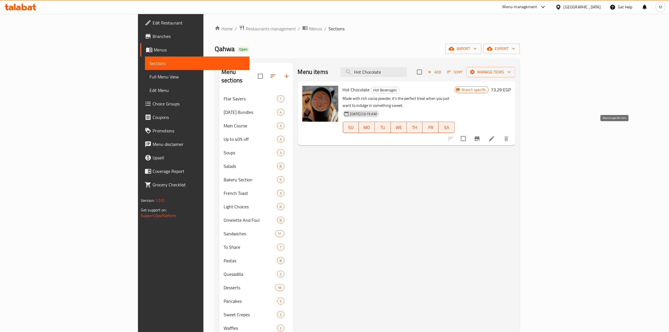
type input "Hot Chocolate"
click at [481, 135] on icon "Branch-specific-item" at bounding box center [477, 138] width 7 height 7
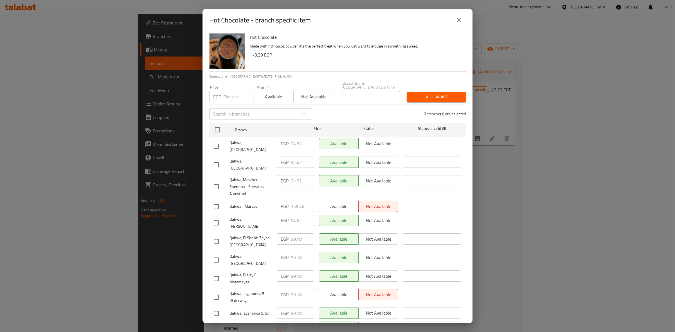
scroll to position [0, 0]
click at [457, 23] on icon "close" at bounding box center [458, 20] width 7 height 7
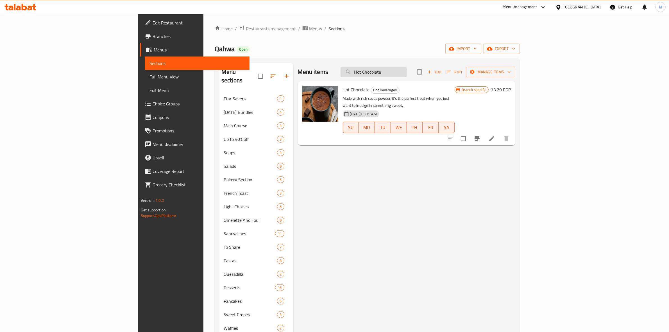
click at [407, 71] on input "Hot Chocolate" at bounding box center [374, 72] width 66 height 10
paste input "Anis"
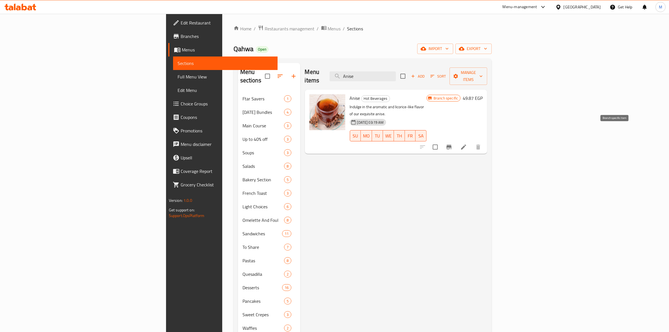
type input "Anise"
click at [453, 144] on icon "Branch-specific-item" at bounding box center [449, 147] width 7 height 7
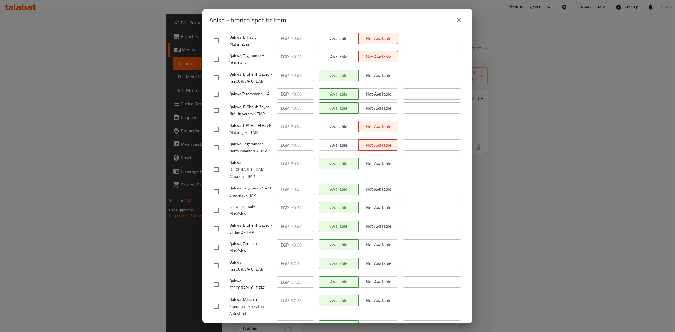
scroll to position [160, 0]
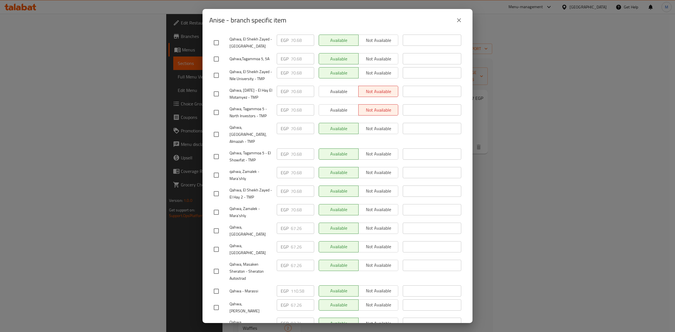
click at [460, 18] on icon "close" at bounding box center [458, 20] width 7 height 7
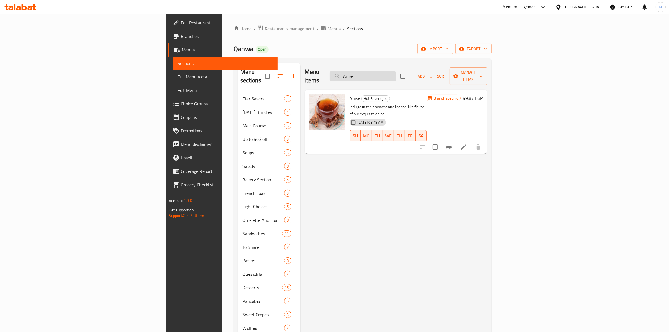
click at [396, 75] on input "Anise" at bounding box center [363, 76] width 66 height 10
click at [396, 74] on input "Anise" at bounding box center [363, 76] width 66 height 10
paste input "Green Tea"
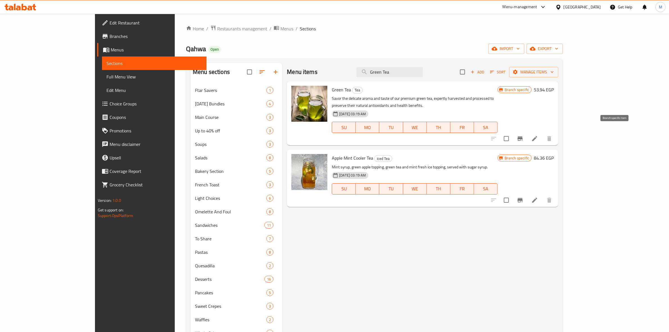
type input "Green Tea"
click at [523, 136] on icon "Branch-specific-item" at bounding box center [520, 138] width 5 height 4
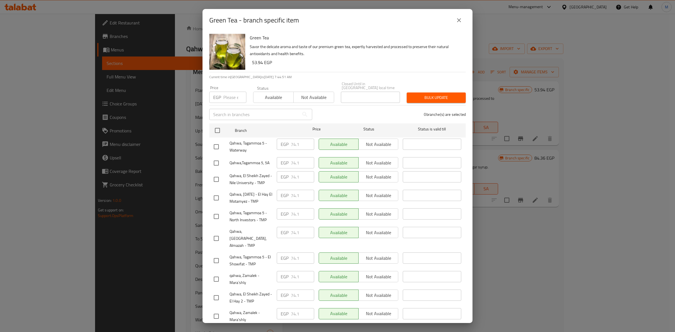
click at [235, 87] on div "Price EGP Price" at bounding box center [227, 94] width 37 height 17
click at [231, 92] on input "number" at bounding box center [234, 97] width 23 height 11
paste input "74.1"
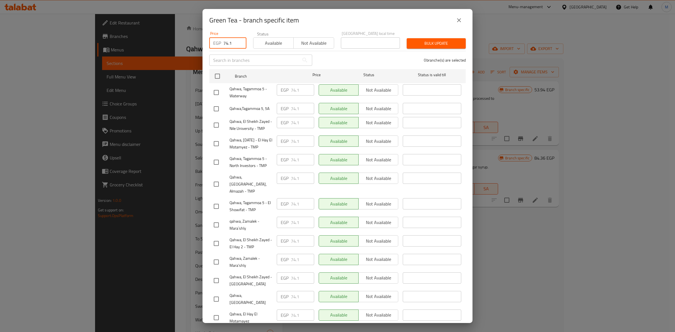
scroll to position [0, 0]
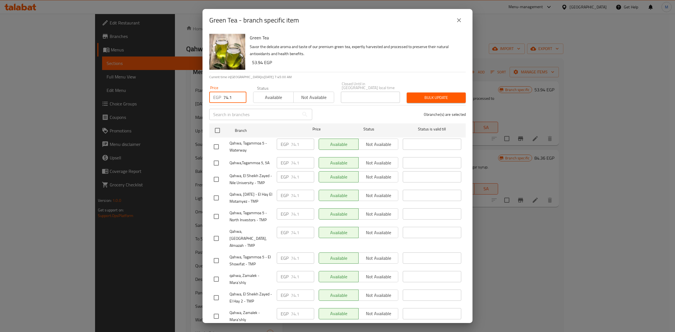
type input "74.1"
click at [456, 20] on icon "close" at bounding box center [458, 20] width 7 height 7
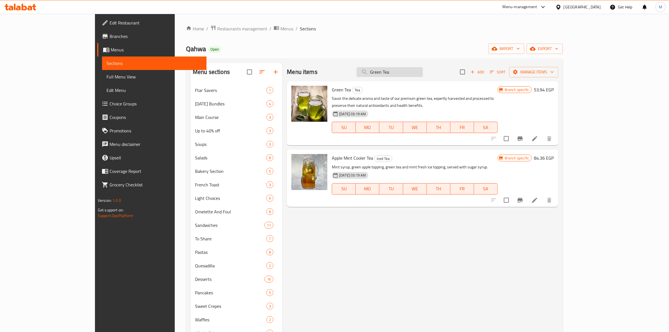
click at [418, 67] on input "Green Tea" at bounding box center [390, 72] width 66 height 10
paste input "[PERSON_NAME]"
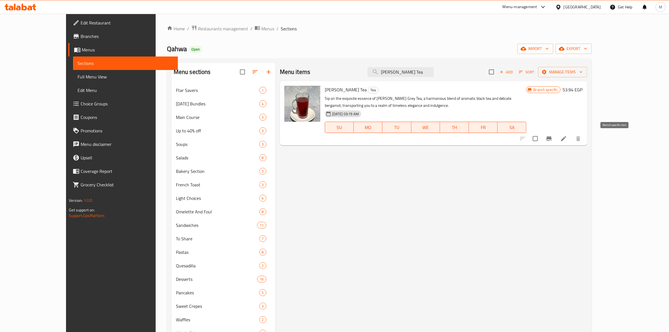
type input "[PERSON_NAME] Tea"
click at [556, 142] on button "Branch-specific-item" at bounding box center [549, 138] width 13 height 13
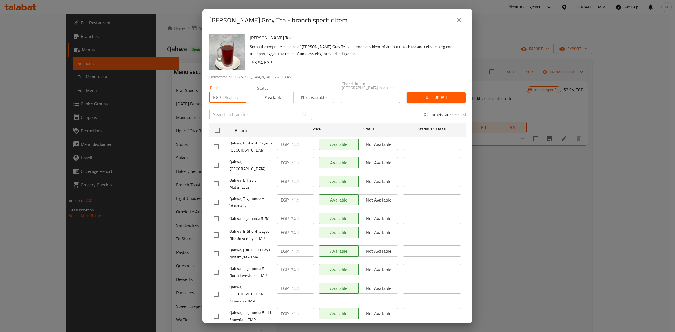
click at [230, 92] on input "number" at bounding box center [234, 97] width 23 height 11
paste input "74.1"
type input "74.1"
click at [360, 67] on div "[PERSON_NAME] Tea Sip on the exquisite essence of [PERSON_NAME] Tea, a harmonio…" at bounding box center [355, 51] width 216 height 40
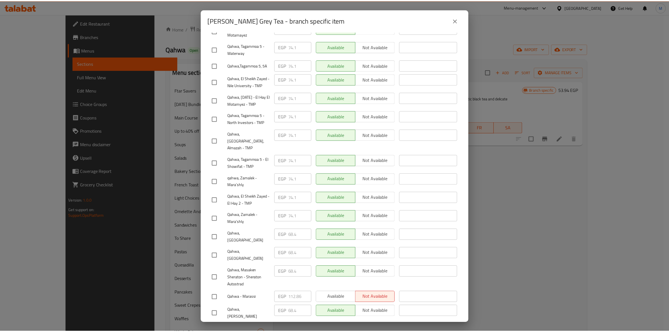
scroll to position [160, 0]
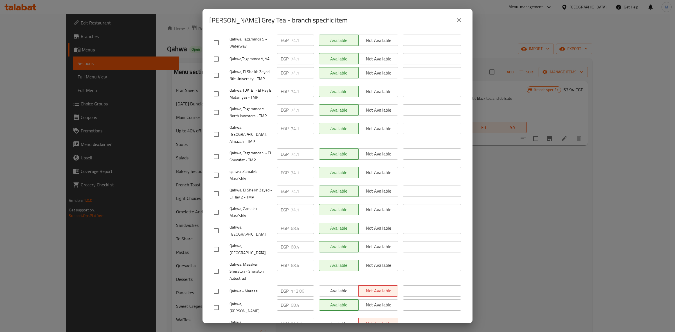
click at [463, 19] on button "close" at bounding box center [458, 19] width 13 height 13
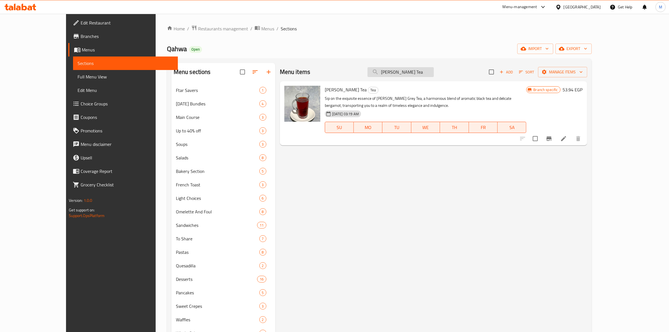
click at [415, 69] on input "[PERSON_NAME] Tea" at bounding box center [401, 72] width 66 height 10
paste input "search"
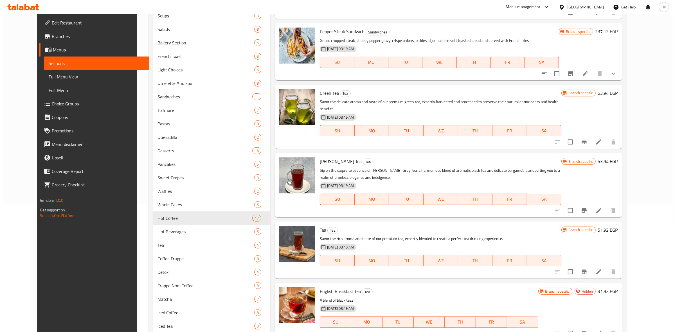
scroll to position [141, 0]
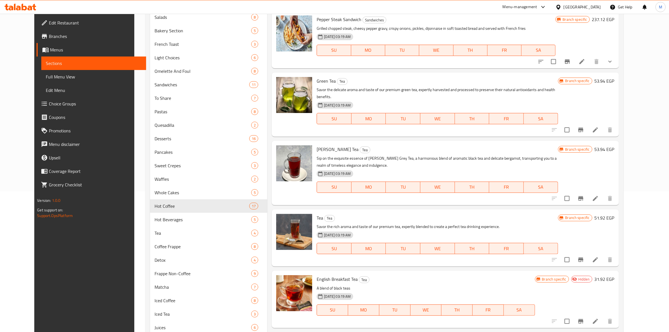
type input "Tea"
click at [588, 253] on button "Branch-specific-item" at bounding box center [580, 259] width 13 height 13
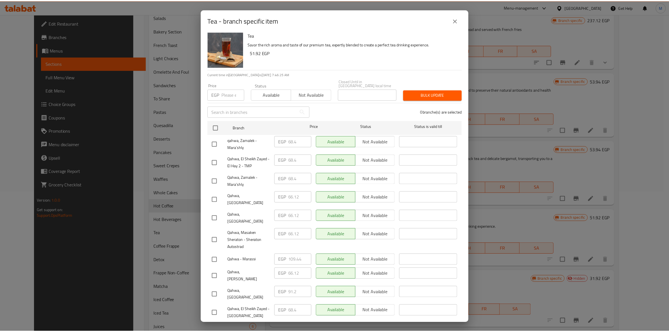
scroll to position [0, 0]
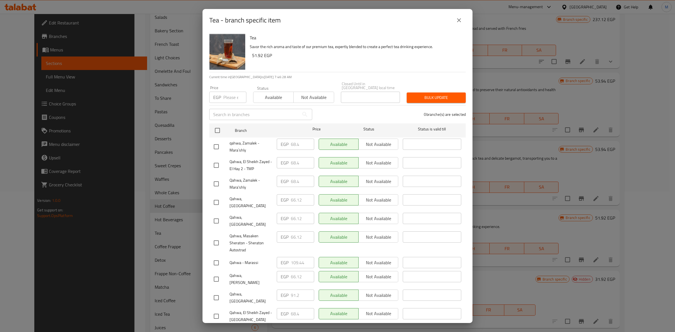
click at [463, 23] on button "close" at bounding box center [458, 19] width 13 height 13
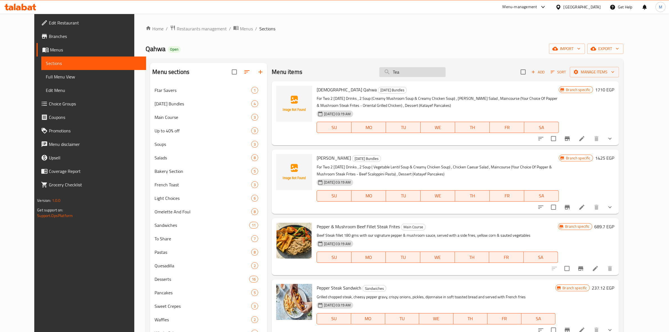
click at [436, 69] on input "Tea" at bounding box center [413, 72] width 66 height 10
paste input "Caramel Frappe Coffee"
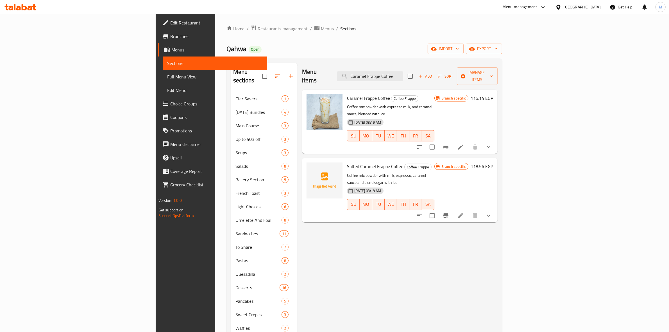
type input "Caramel Frappe Coffee"
click at [450, 144] on icon "Branch-specific-item" at bounding box center [446, 147] width 7 height 7
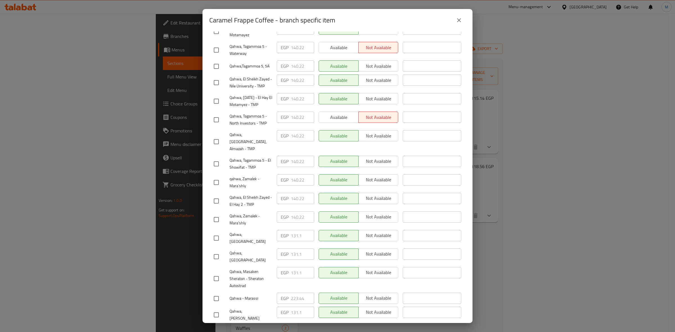
scroll to position [160, 0]
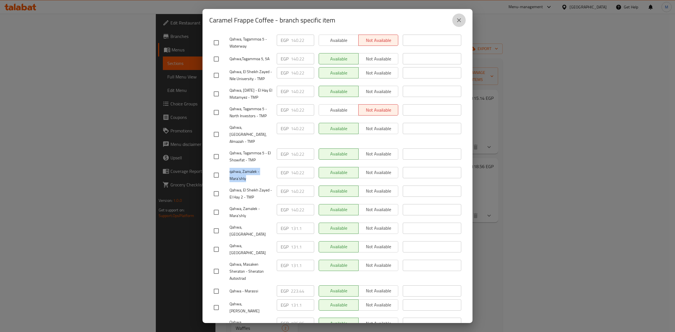
click at [463, 19] on button "close" at bounding box center [458, 19] width 13 height 13
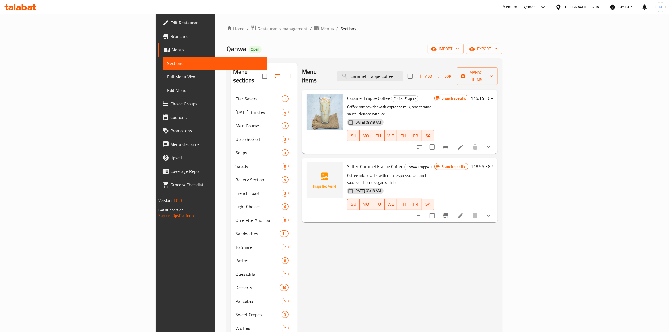
click at [438, 65] on div "Menu items Caramel Frappe Coffee Add Sort Manage items" at bounding box center [400, 76] width 196 height 27
click at [403, 76] on input "Caramel Frappe Coffee" at bounding box center [370, 76] width 66 height 10
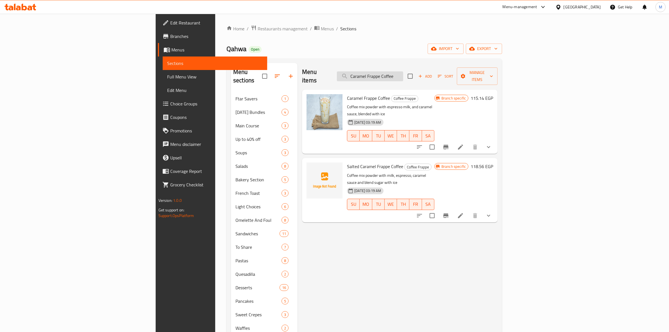
click at [403, 76] on input "Caramel Frappe Coffee" at bounding box center [370, 76] width 66 height 10
paste input "Qahwa Frapp"
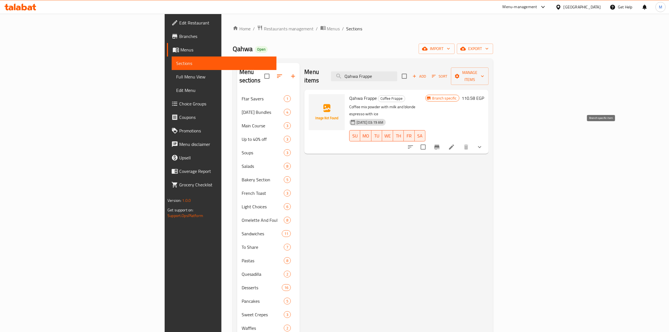
type input "Qahwa Frappe"
click at [441, 144] on icon "Branch-specific-item" at bounding box center [437, 147] width 7 height 7
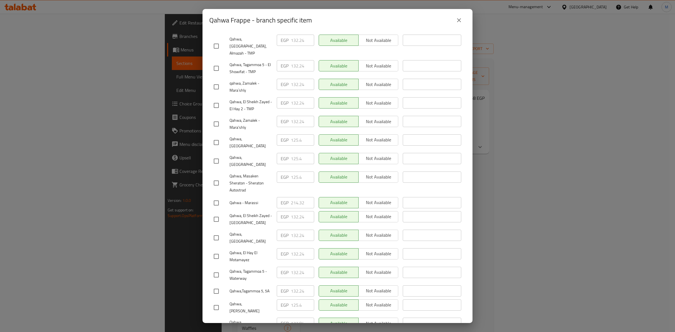
scroll to position [125, 0]
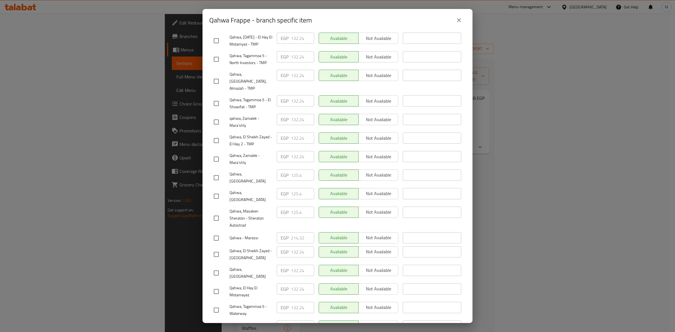
click at [459, 27] on div "Qahwa Frappe - branch specific item" at bounding box center [337, 20] width 270 height 22
click at [459, 25] on button "close" at bounding box center [458, 19] width 13 height 13
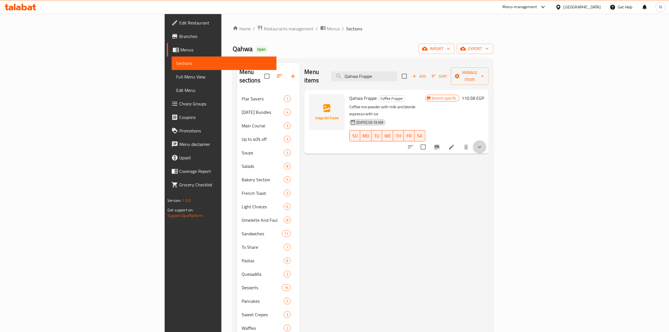
click at [487, 140] on button "show more" at bounding box center [479, 146] width 13 height 13
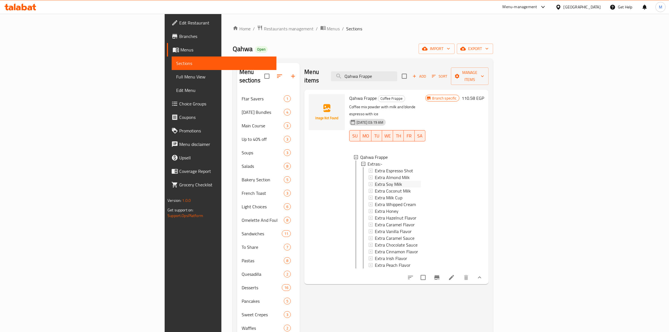
click at [407, 181] on div "Extra Soy Milk" at bounding box center [398, 184] width 46 height 7
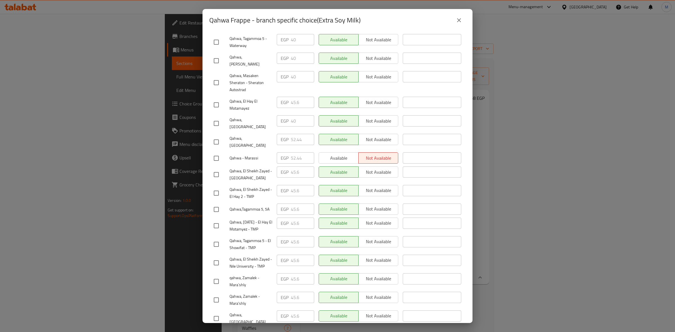
scroll to position [160, 0]
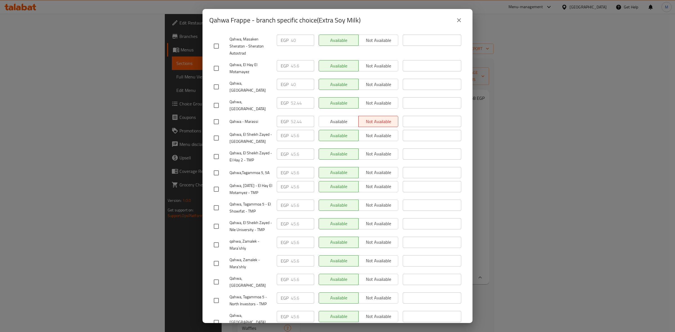
click at [458, 24] on button "close" at bounding box center [458, 19] width 13 height 13
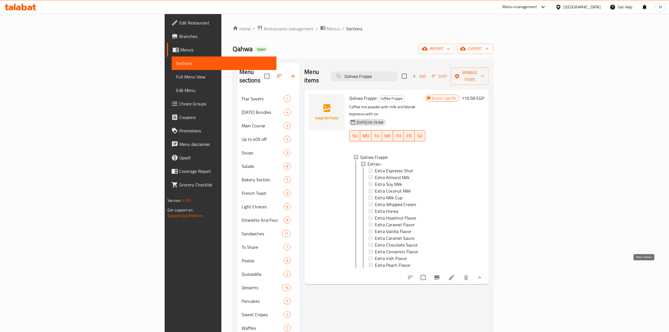
click at [483, 274] on icon "show more" at bounding box center [480, 277] width 7 height 7
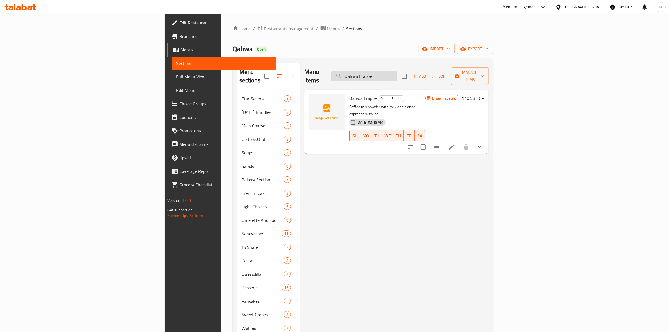
click at [398, 76] on input "Qahwa Frappe" at bounding box center [364, 76] width 66 height 10
paste input "Coffee Vanill"
type input "Coffee Vanilla Frappe"
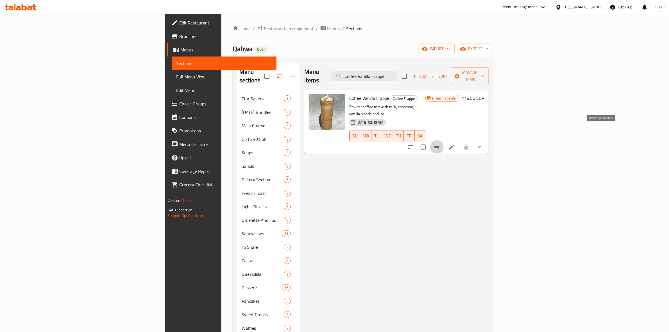
click at [440, 145] on icon "Branch-specific-item" at bounding box center [437, 147] width 5 height 4
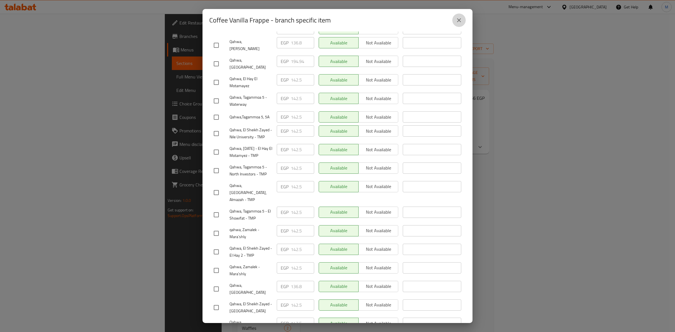
click at [459, 24] on button "close" at bounding box center [458, 19] width 13 height 13
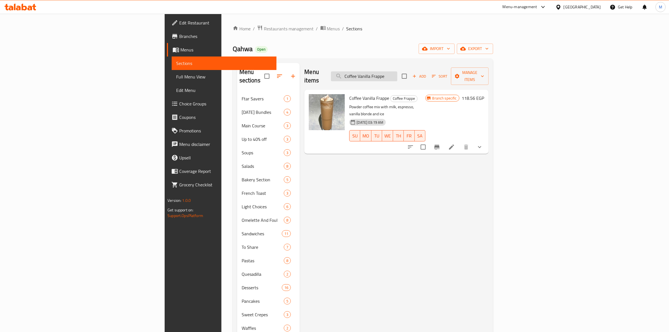
click at [398, 75] on input "Coffee Vanilla Frappe" at bounding box center [364, 76] width 66 height 10
click at [440, 145] on icon "Branch-specific-item" at bounding box center [437, 147] width 5 height 4
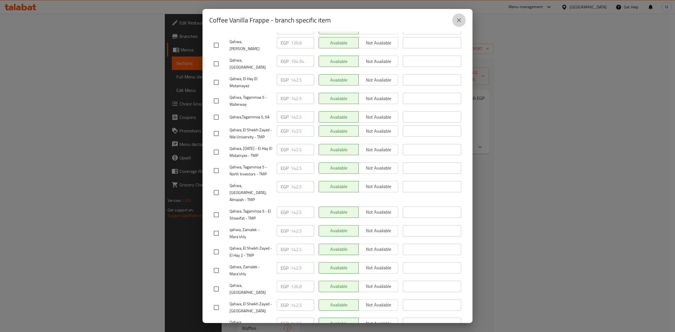
click at [459, 21] on icon "close" at bounding box center [458, 20] width 7 height 7
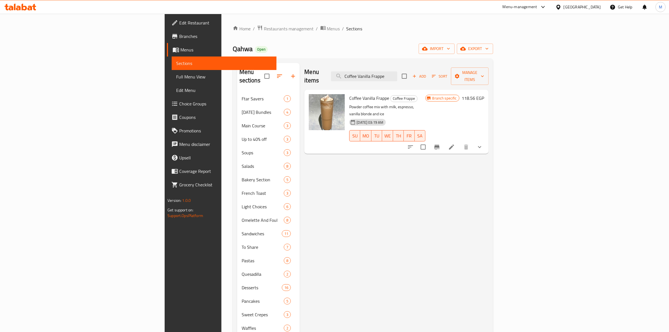
click at [424, 66] on div "Menu items Coffee Vanilla Frappe Add Sort Manage items" at bounding box center [396, 76] width 184 height 27
click at [424, 67] on div "Menu items Coffee Vanilla Frappe Add Sort Manage items" at bounding box center [396, 76] width 184 height 27
click at [398, 74] on input "Coffee Vanilla Frappe" at bounding box center [364, 76] width 66 height 10
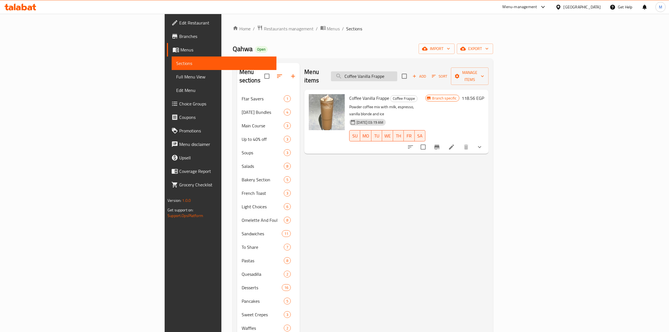
paste input "Mocha Frappe Coffe"
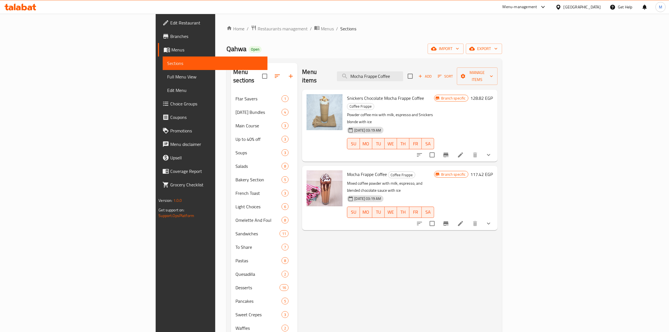
type input "Mocha Frappe Coffee"
click at [449, 221] on icon "Branch-specific-item" at bounding box center [446, 223] width 5 height 4
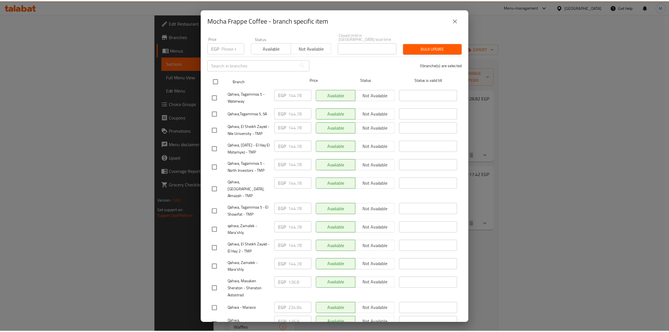
scroll to position [19, 0]
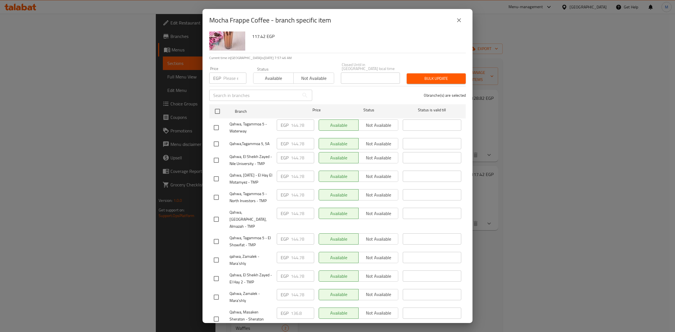
click at [461, 18] on icon "close" at bounding box center [458, 20] width 7 height 7
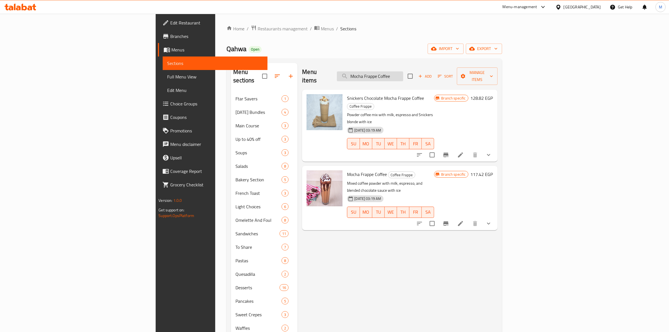
click at [403, 72] on input "Mocha Frappe Coffee" at bounding box center [370, 76] width 66 height 10
paste input "Salted Caramel"
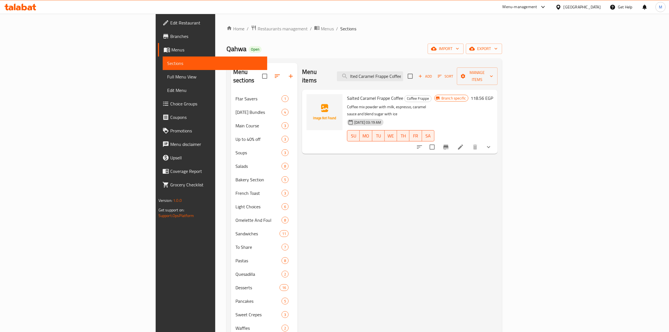
type input "Salted Caramel Frappe Coffee"
click at [450, 144] on icon "Branch-specific-item" at bounding box center [446, 147] width 7 height 7
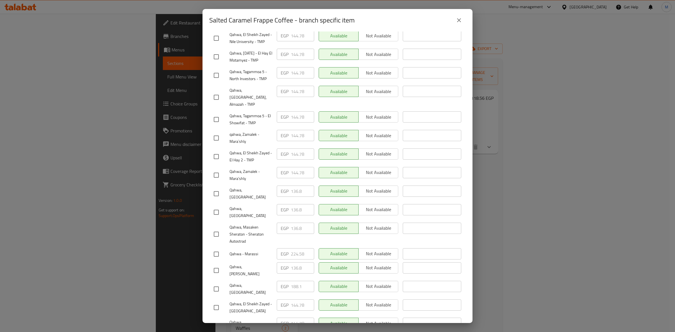
scroll to position [19, 0]
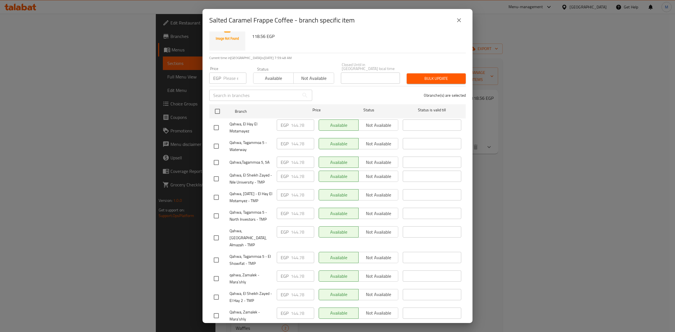
click at [461, 21] on icon "close" at bounding box center [458, 20] width 7 height 7
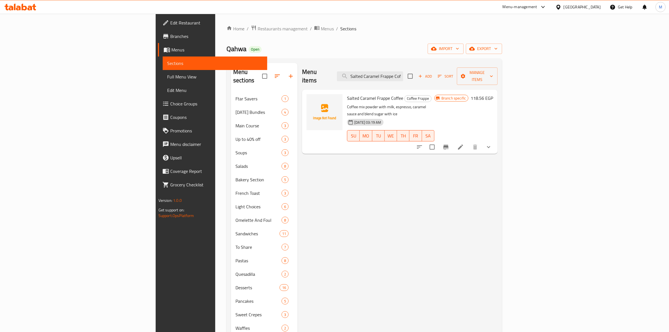
click at [441, 79] on div "Menu items Salted Caramel Frappe Coffee Add Sort Manage items" at bounding box center [400, 76] width 196 height 27
click at [403, 73] on input "Salted Caramel Frappe Coffee" at bounding box center [370, 76] width 66 height 10
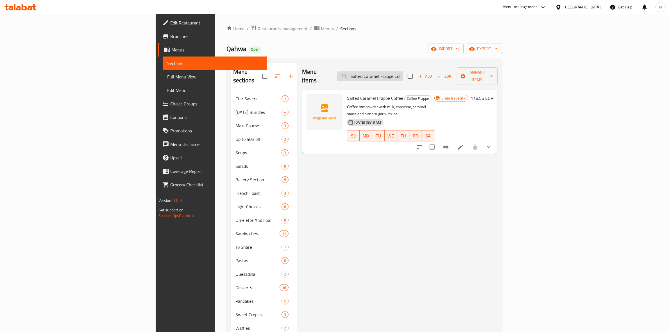
paste input "Immune Booster Detox"
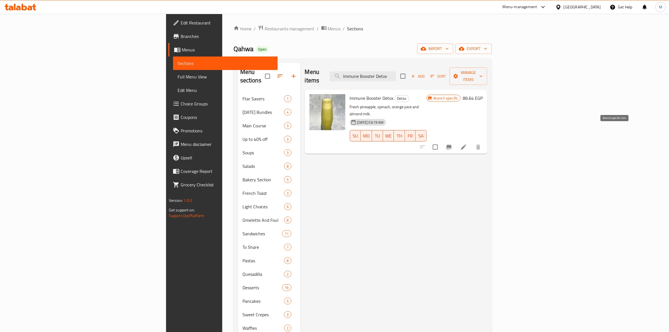
type input "Immune Booster Detox"
click at [453, 144] on icon "Branch-specific-item" at bounding box center [449, 147] width 7 height 7
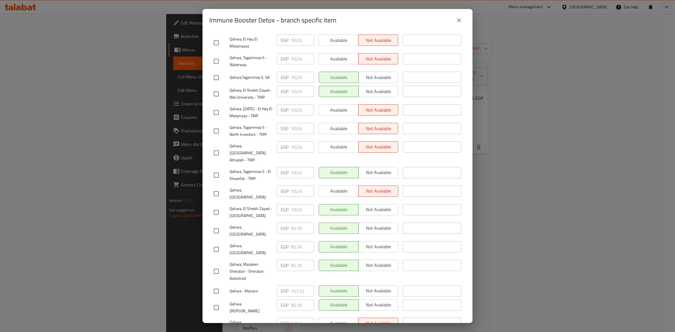
scroll to position [125, 0]
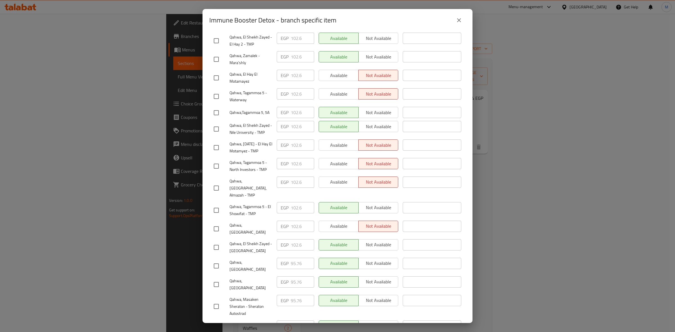
click at [457, 21] on icon "close" at bounding box center [458, 20] width 7 height 7
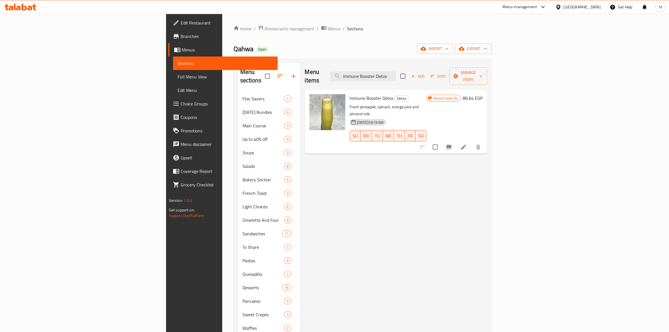
click at [441, 78] on div "Menu items Immune Booster Detox Add Sort Manage items" at bounding box center [396, 76] width 183 height 27
click at [396, 77] on input "Immune Booster Detox" at bounding box center [363, 76] width 66 height 10
click at [396, 76] on input "Immune Booster Detox" at bounding box center [363, 76] width 66 height 10
paste input "Dr."
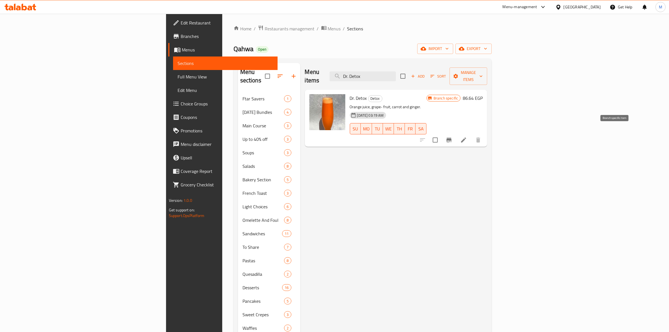
type input "Dr. Detox"
click at [453, 137] on icon "Branch-specific-item" at bounding box center [449, 140] width 7 height 7
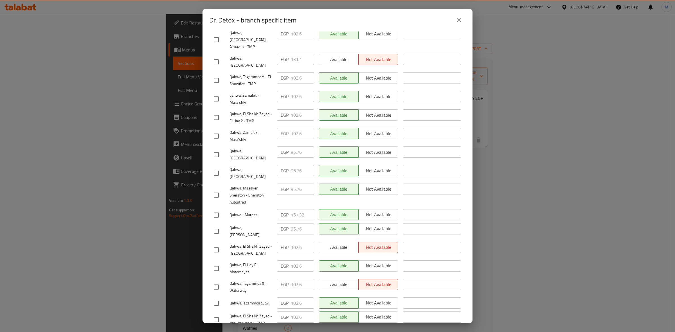
scroll to position [160, 0]
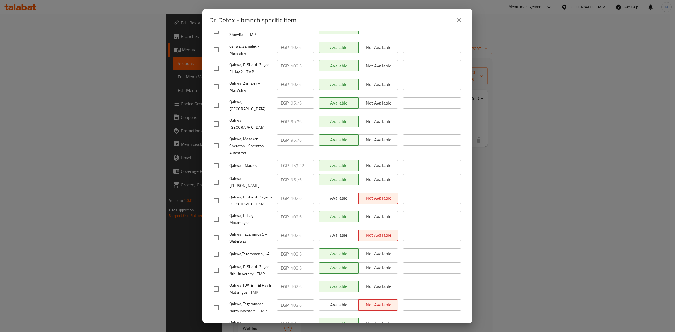
click at [260, 319] on span "Qahwa, [GEOGRAPHIC_DATA]" at bounding box center [250, 326] width 43 height 14
copy span "Qahwa, [GEOGRAPHIC_DATA]"
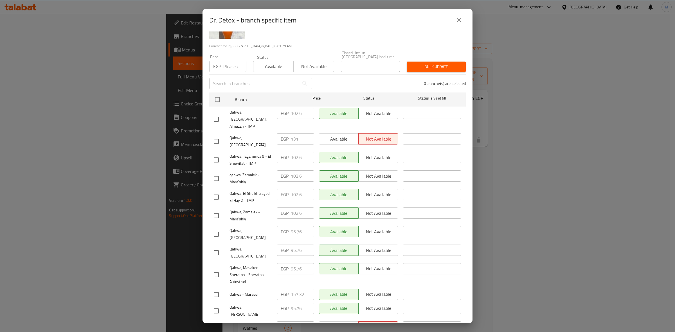
scroll to position [35, 0]
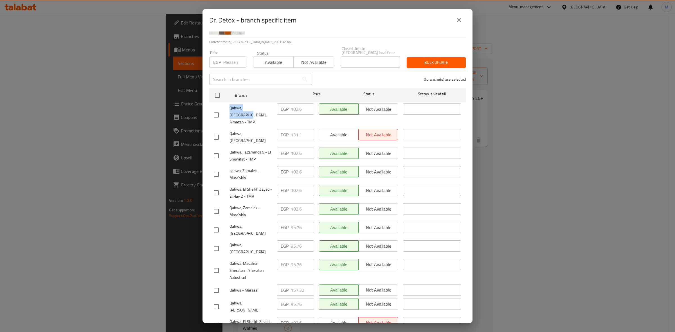
click at [462, 17] on icon "close" at bounding box center [458, 20] width 7 height 7
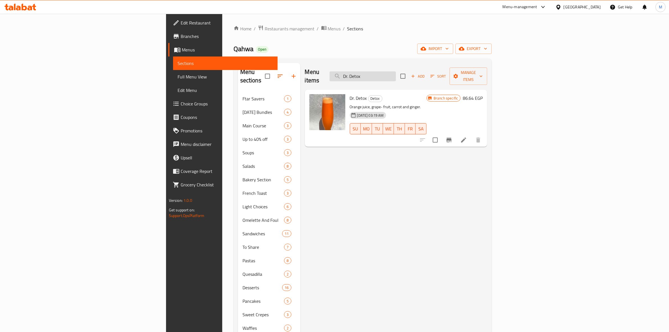
click at [396, 71] on input "Dr. Detox" at bounding box center [363, 76] width 66 height 10
paste input "Blueberry Frappe"
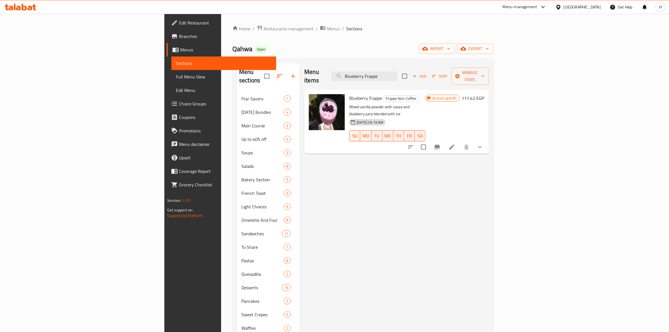
type input "Blueberry Frappe"
click at [441, 144] on icon "Branch-specific-item" at bounding box center [437, 147] width 7 height 7
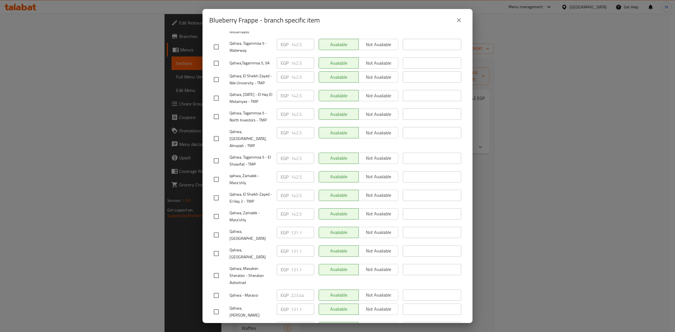
scroll to position [160, 0]
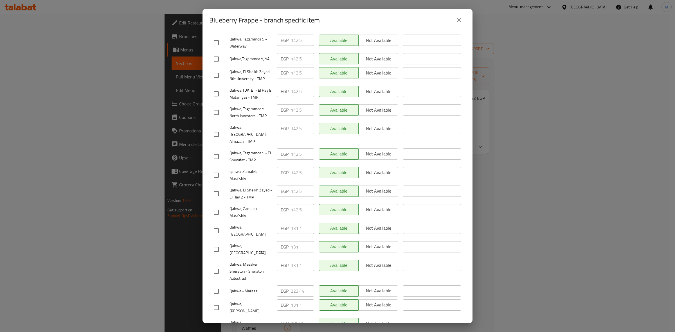
click at [456, 18] on icon "close" at bounding box center [458, 20] width 7 height 7
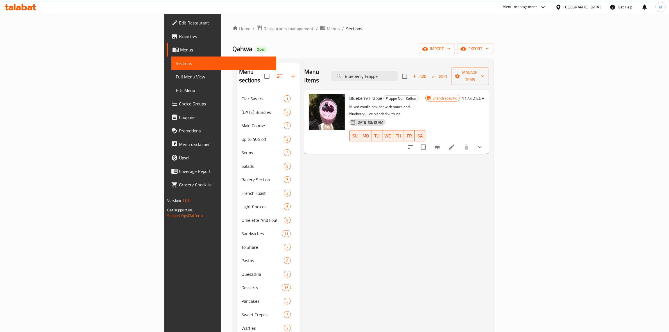
click at [444, 140] on button "Branch-specific-item" at bounding box center [437, 146] width 13 height 13
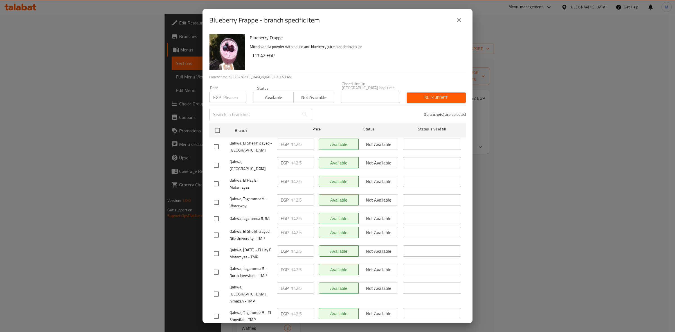
scroll to position [141, 0]
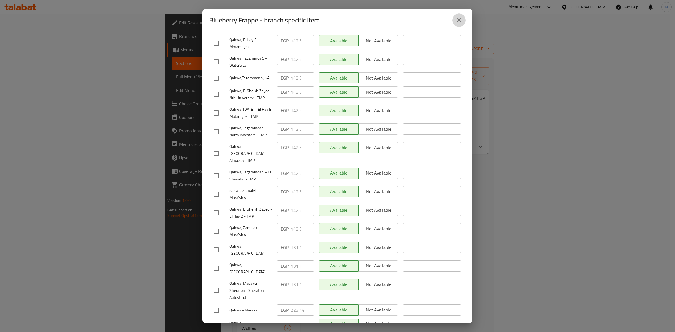
click at [457, 24] on button "close" at bounding box center [458, 19] width 13 height 13
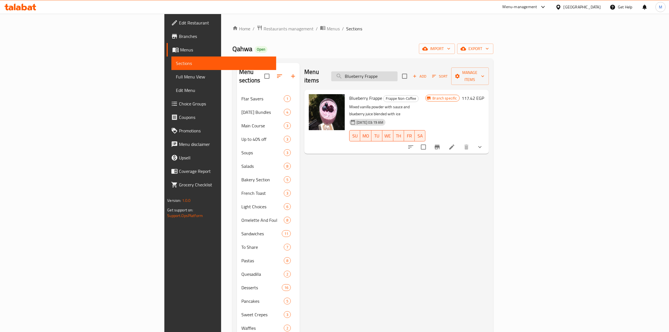
click at [398, 71] on input "Blueberry Frappe" at bounding box center [364, 76] width 66 height 10
paste input "Caramel"
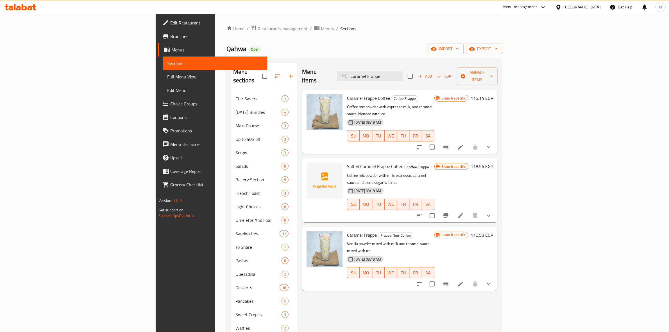
type input "Caramel Frappe"
click at [450, 281] on icon "Branch-specific-item" at bounding box center [446, 284] width 7 height 7
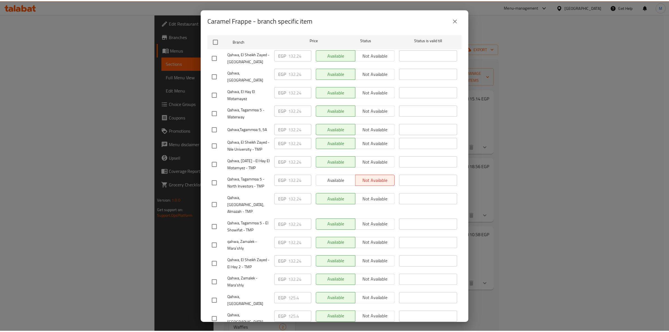
scroll to position [19, 0]
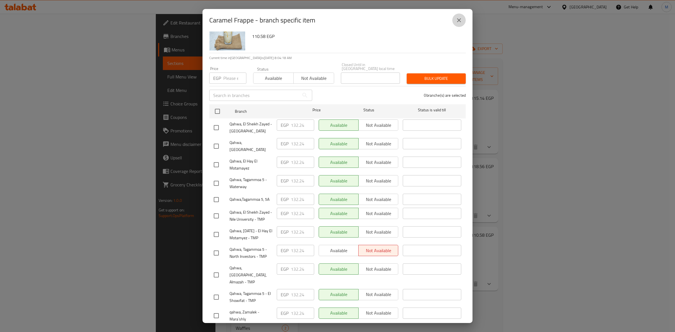
click at [457, 20] on icon "close" at bounding box center [458, 20] width 7 height 7
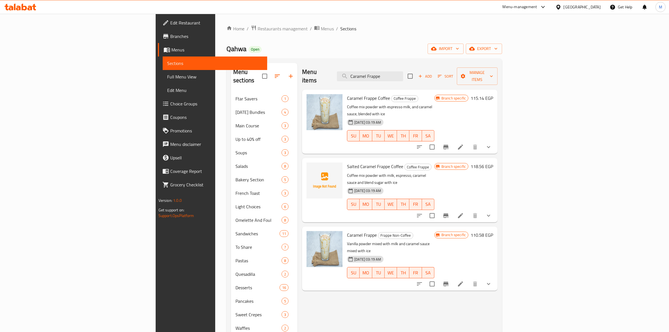
click at [492, 281] on icon "show more" at bounding box center [489, 284] width 7 height 7
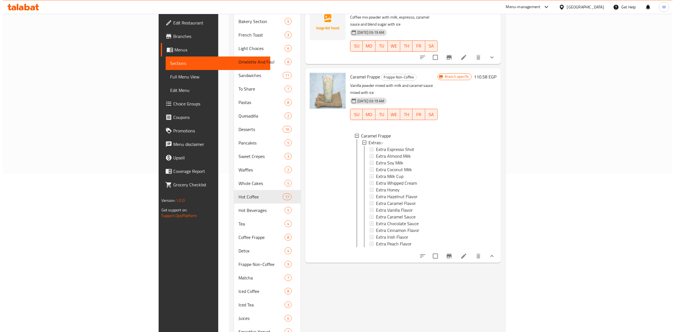
scroll to position [176, 0]
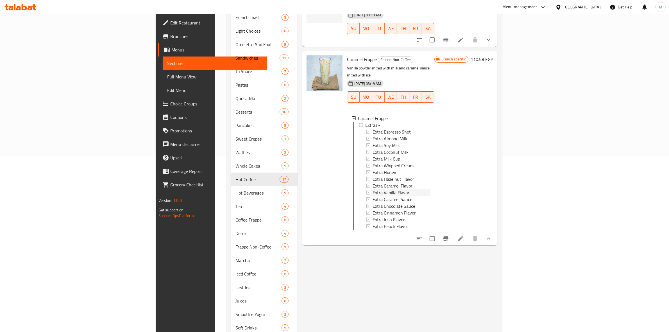
click at [373, 189] on span "Extra Vanilla Flavor" at bounding box center [391, 192] width 37 height 7
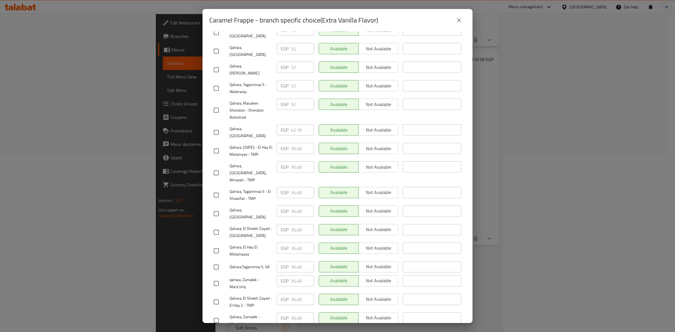
scroll to position [160, 0]
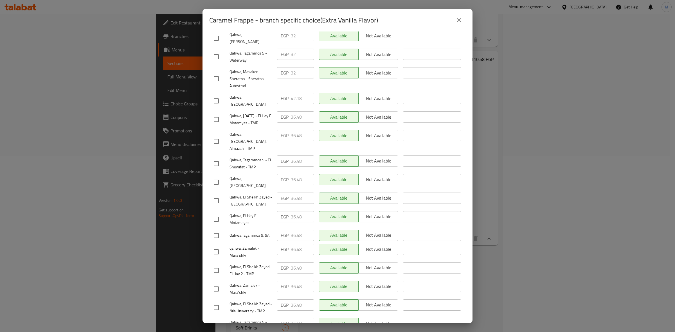
click at [457, 20] on icon "close" at bounding box center [458, 20] width 7 height 7
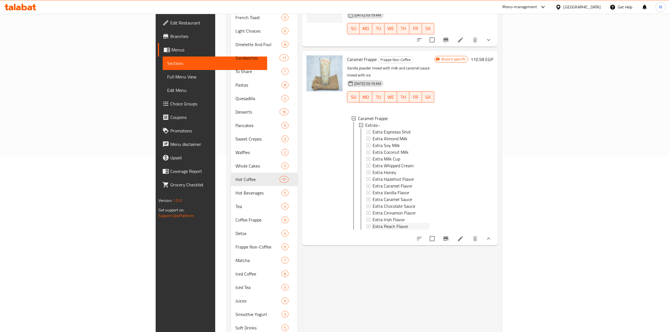
click at [377, 223] on div "Extra Peach Flavor" at bounding box center [401, 226] width 57 height 7
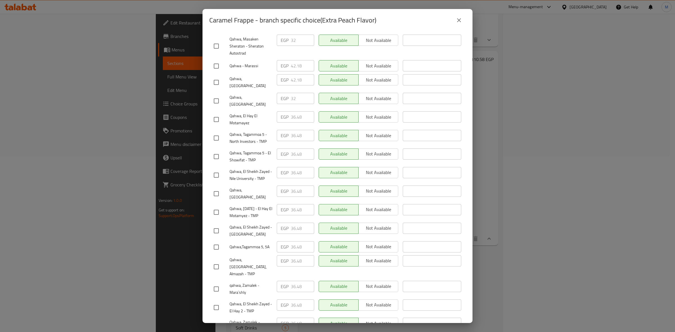
click at [456, 19] on button "close" at bounding box center [458, 19] width 13 height 13
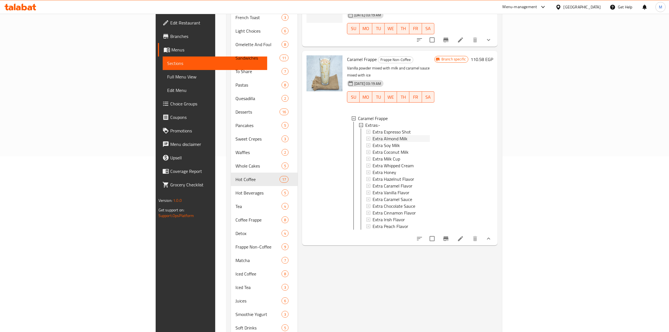
click at [373, 135] on span "Extra Almond Milk" at bounding box center [390, 138] width 35 height 7
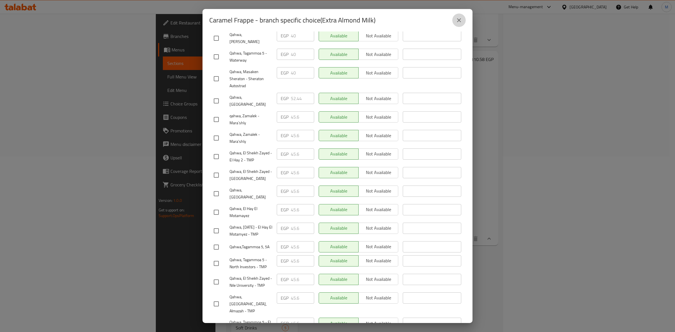
drag, startPoint x: 464, startPoint y: 24, endPoint x: 460, endPoint y: 21, distance: 4.8
click at [464, 24] on button "close" at bounding box center [458, 19] width 13 height 13
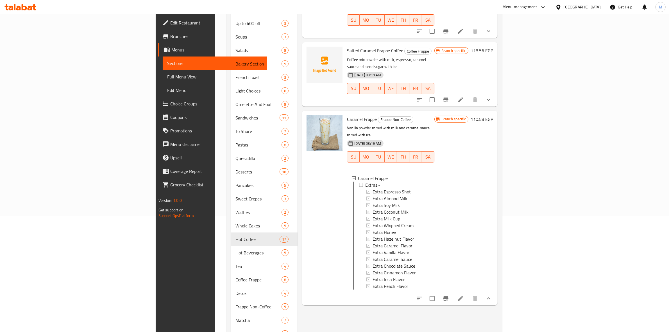
scroll to position [35, 0]
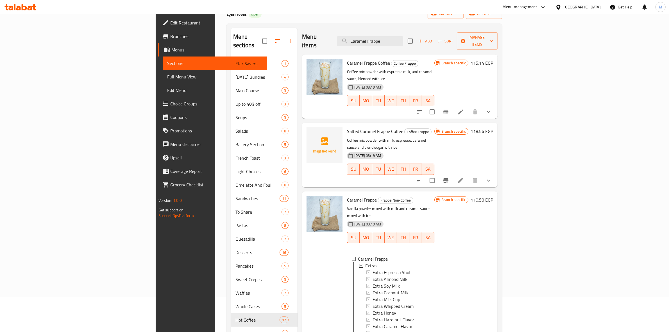
click at [486, 35] on div "Menu items Caramel Frappe Add Sort Manage items" at bounding box center [400, 41] width 196 height 27
click at [403, 37] on input "Caramel Frappe" at bounding box center [370, 41] width 66 height 10
paste input "Salted Cream Caramel With Cream"
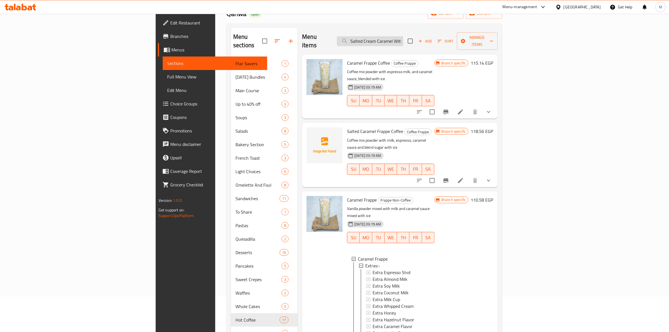
scroll to position [0, 28]
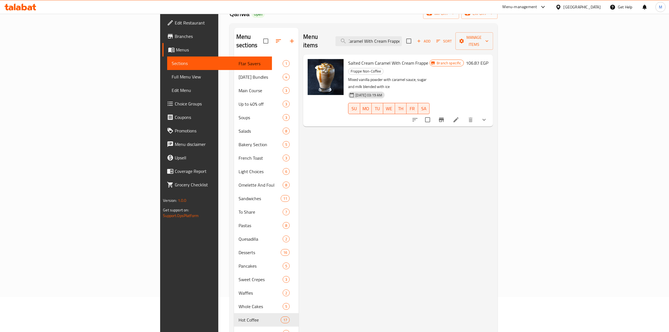
type input "Salted Cream Caramel With Cream Frappe"
click at [444, 118] on icon "Branch-specific-item" at bounding box center [441, 120] width 5 height 4
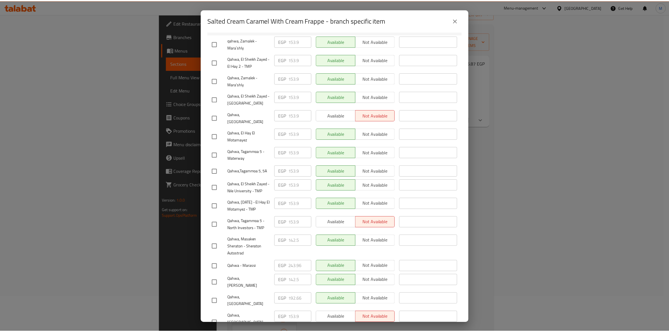
scroll to position [89, 0]
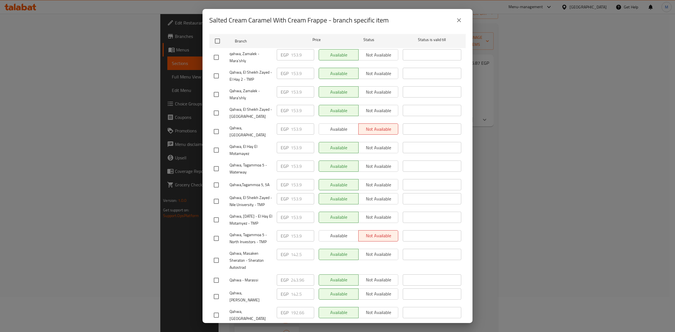
click at [450, 20] on div "Salted Cream Caramel With Cream Frappe - branch specific item" at bounding box center [337, 19] width 256 height 13
click at [455, 21] on button "close" at bounding box center [458, 19] width 13 height 13
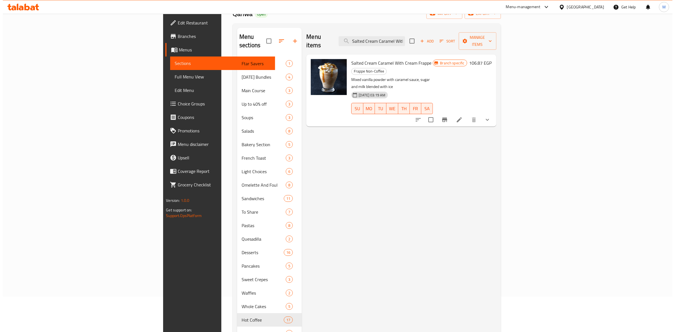
scroll to position [0, 0]
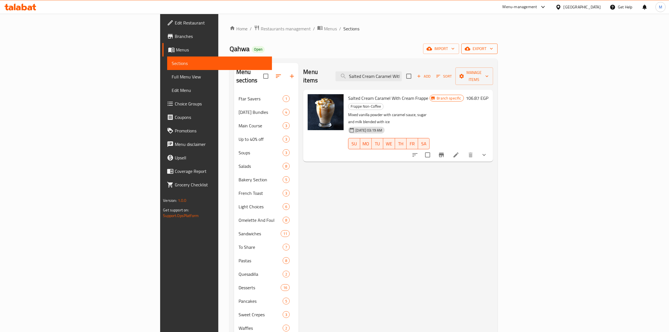
click at [494, 49] on icon "button" at bounding box center [492, 49] width 6 height 6
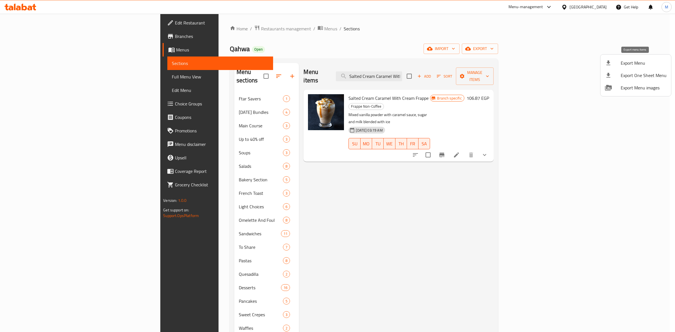
click at [643, 66] on span "Export Menu" at bounding box center [643, 63] width 46 height 7
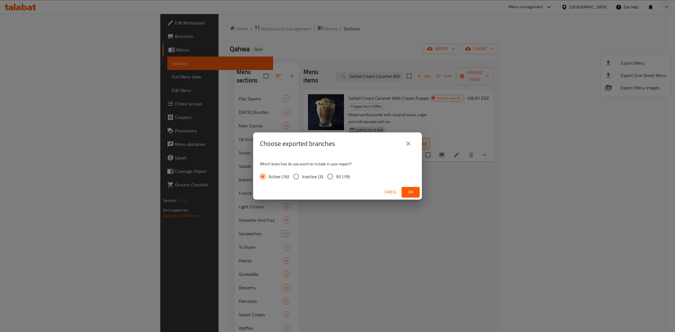
click at [344, 182] on label "All (19)" at bounding box center [336, 177] width 25 height 12
click at [336, 182] on input "All (19)" at bounding box center [330, 177] width 12 height 12
radio input "true"
click at [412, 188] on button "Ok" at bounding box center [410, 192] width 18 height 10
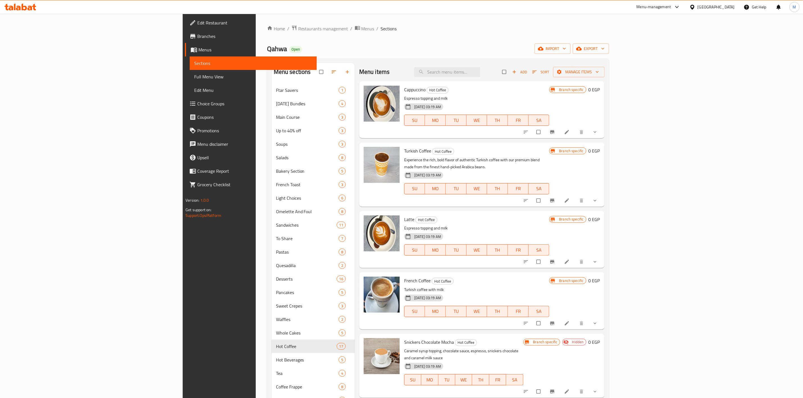
click at [197, 36] on span "Branches" at bounding box center [254, 36] width 115 height 7
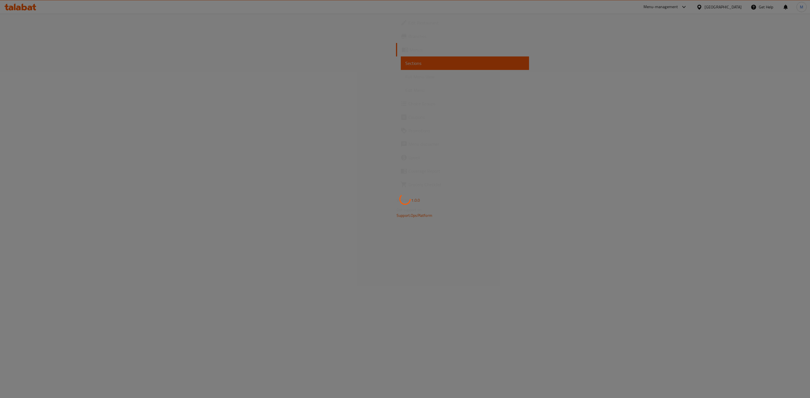
click at [74, 101] on div at bounding box center [405, 199] width 810 height 398
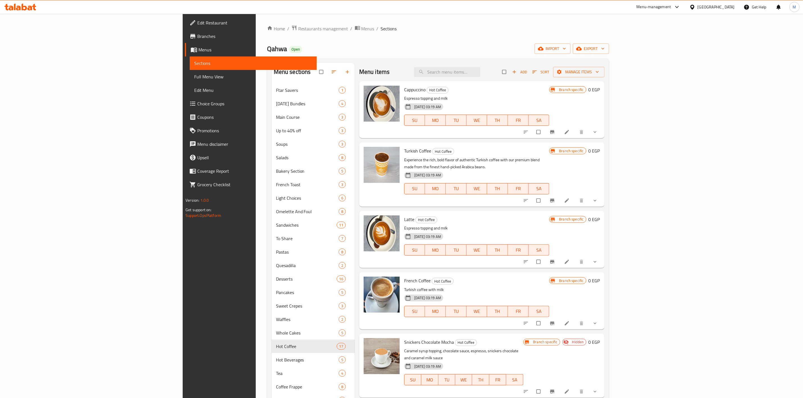
click at [197, 106] on span "Choice Groups" at bounding box center [254, 103] width 115 height 7
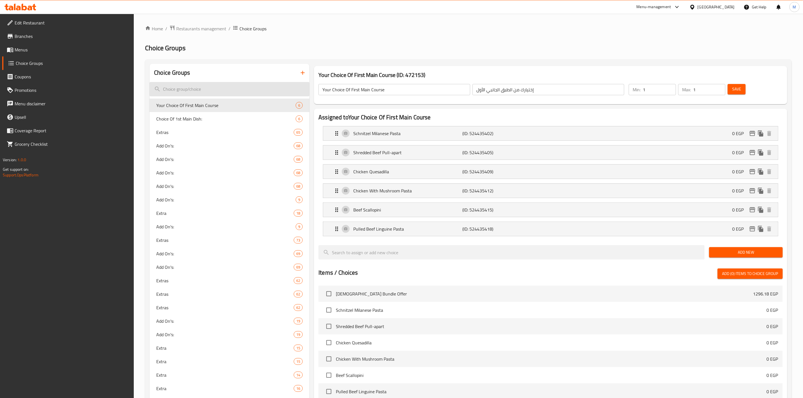
click at [189, 86] on input "search" at bounding box center [230, 89] width 160 height 14
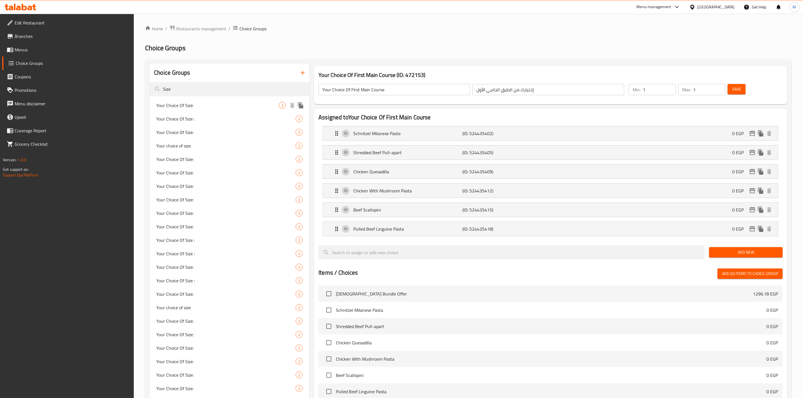
type input "Size"
click at [199, 109] on div "Your Choice Of Size: 2" at bounding box center [230, 105] width 160 height 13
click at [195, 123] on div "Your Choice Of Size : 2" at bounding box center [230, 118] width 160 height 13
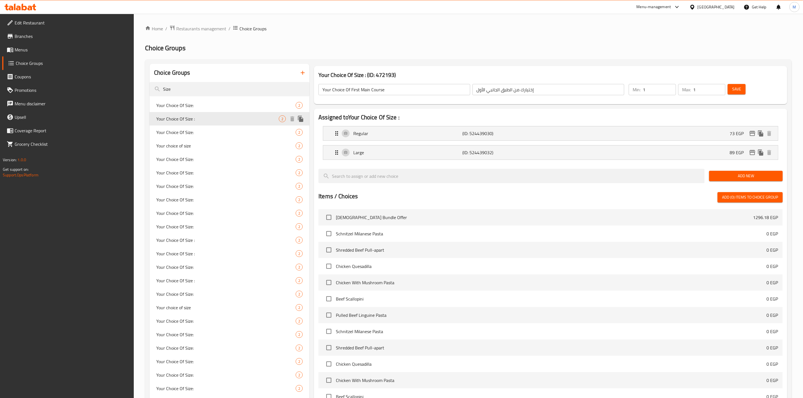
type input "Your Choice Of Size :"
type input "إختيارك من الحجم :"
click at [207, 132] on span "Your Choice Of Size:" at bounding box center [217, 132] width 123 height 7
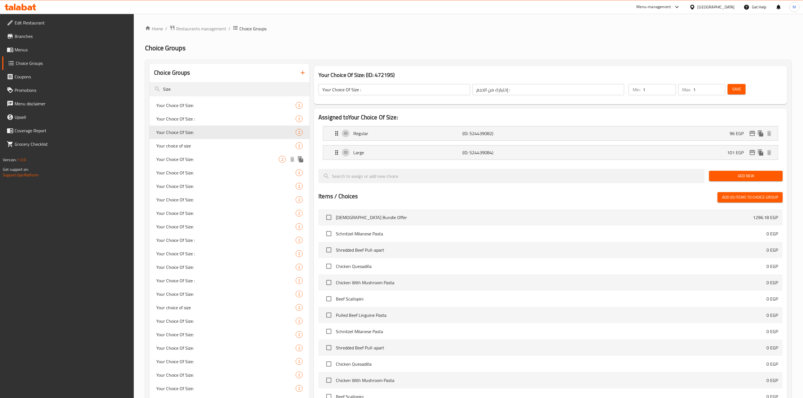
type input "Your Choice Of Size:"
type input "إختيارك من الحجم:"
click at [210, 148] on span "Your choice of size" at bounding box center [217, 146] width 123 height 7
type input "Your choice of size"
type input "إختيارك من الحجم"
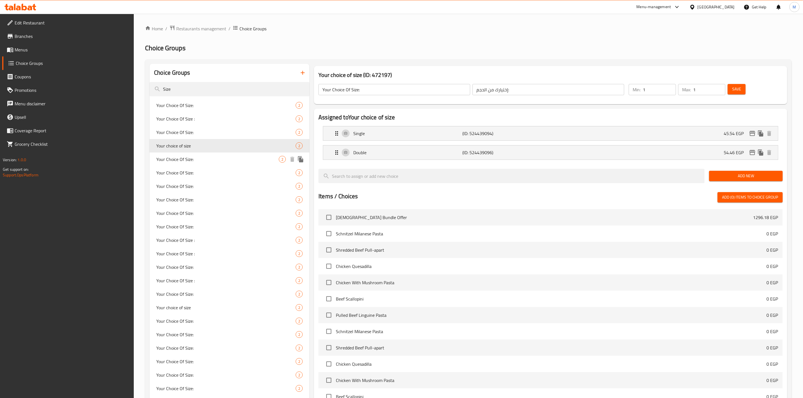
type input "2"
click at [212, 157] on span "Your Choice Of Size:" at bounding box center [217, 159] width 123 height 7
type input "Your Choice Of Size:"
type input "إختيارك من الحجم:"
type input "1"
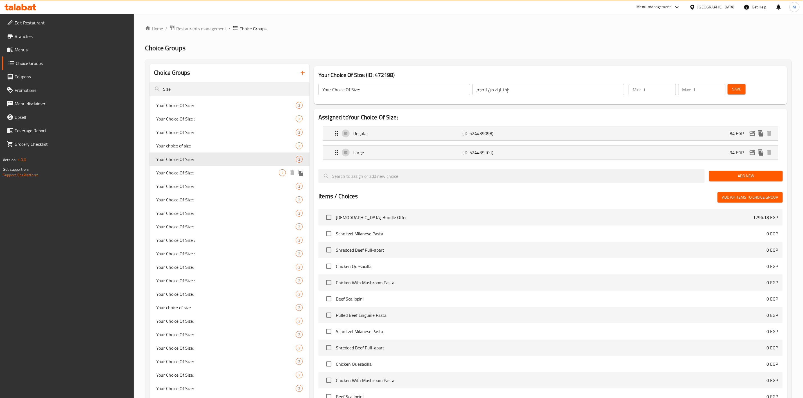
click at [210, 176] on span "Your Choice Of Size:" at bounding box center [217, 173] width 123 height 7
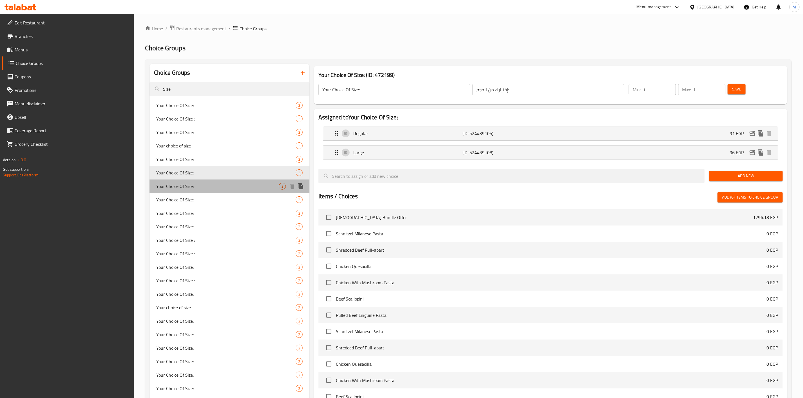
click at [210, 188] on span "Your Choice Of Size:" at bounding box center [217, 186] width 123 height 7
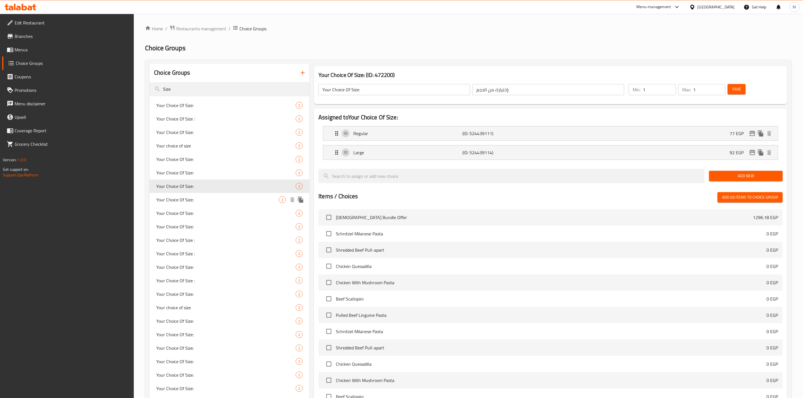
click at [210, 198] on span "Your Choice Of Size:" at bounding box center [217, 200] width 123 height 7
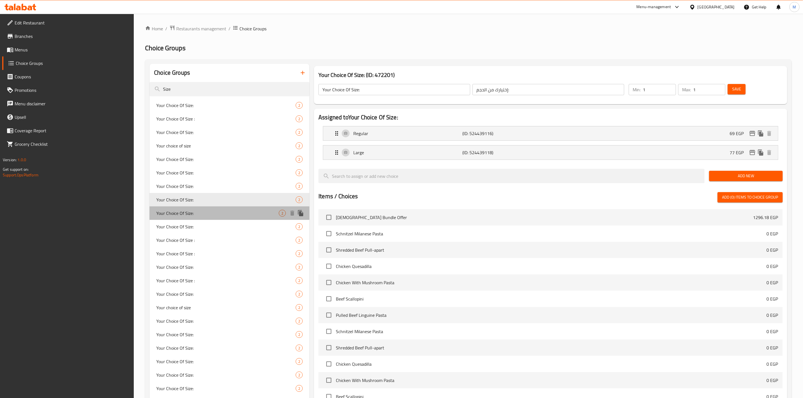
click at [209, 211] on span "Your Choice Of Size:" at bounding box center [217, 213] width 123 height 7
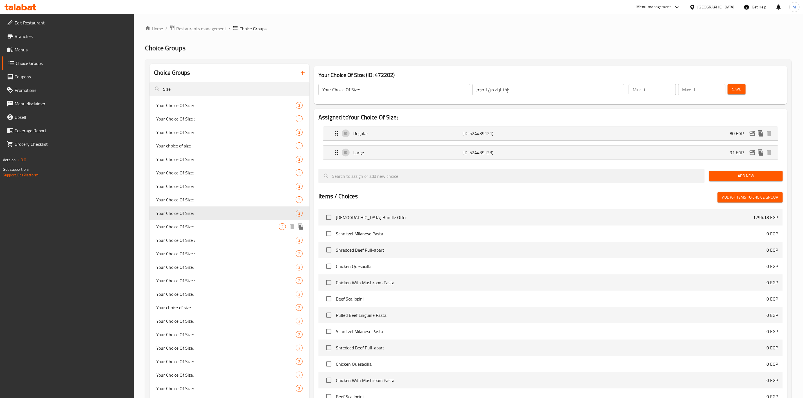
click at [201, 227] on span "Your Choice Of Size:" at bounding box center [217, 226] width 123 height 7
click at [202, 237] on span "Your Choice Of Size :" at bounding box center [217, 240] width 123 height 7
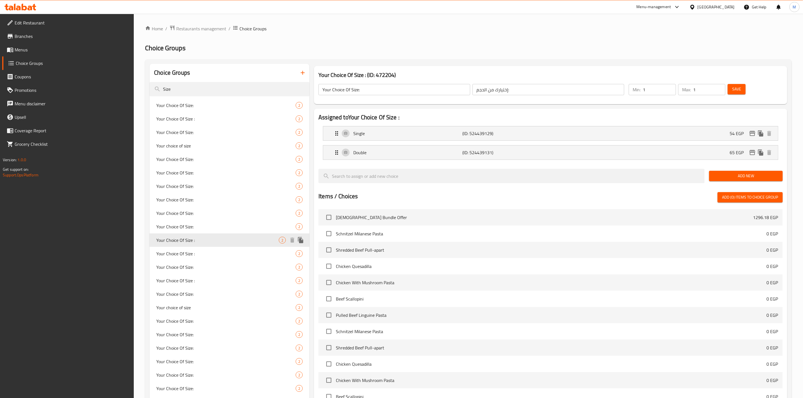
type input "Your Choice Of Size :"
type input "إختيارك من الحجم :"
click at [205, 252] on span "Your Choice Of Size :" at bounding box center [217, 253] width 123 height 7
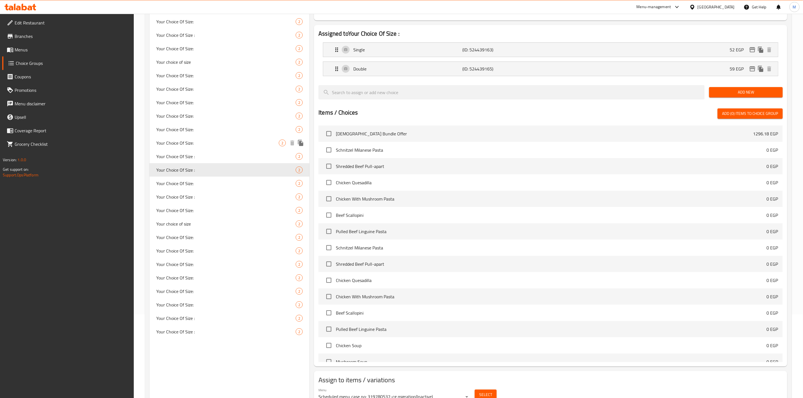
scroll to position [84, 0]
click at [205, 186] on div "Your Choice Of Size: 2" at bounding box center [230, 182] width 160 height 13
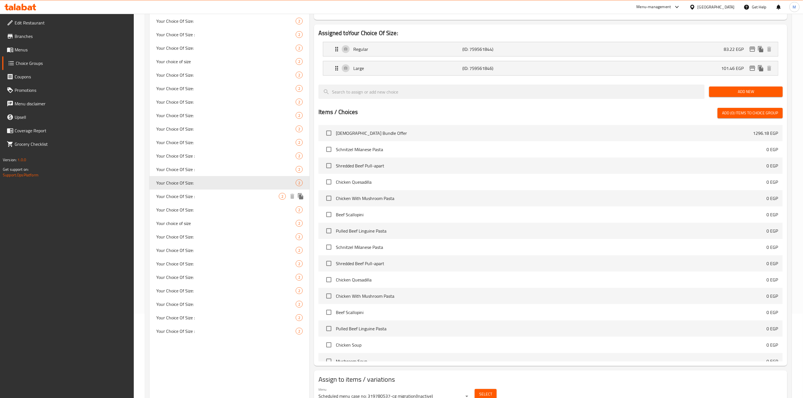
type input "Your Choice Of Size:"
type input "إختيارك من الحجم:"
click at [208, 198] on span "Your Choice Of Size :" at bounding box center [217, 196] width 123 height 7
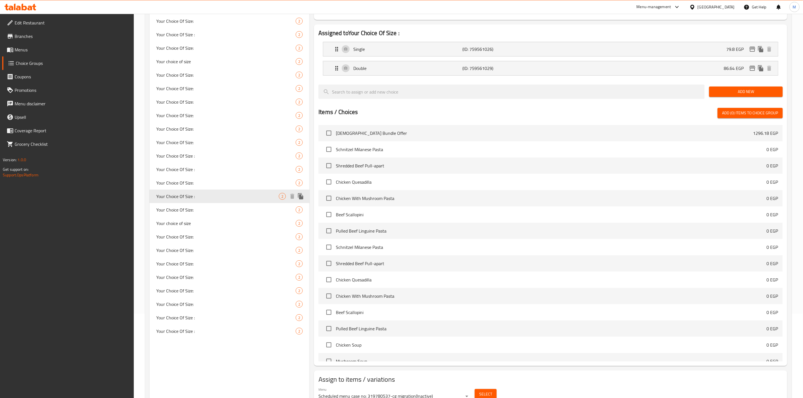
type input "Your Choice Of Size :"
type input "إختيارك من الحجم :"
click at [209, 204] on div "Your Choice Of Size: 2" at bounding box center [230, 209] width 160 height 13
type input "Your Choice Of Size:"
type input "إختيارك من الحجم:"
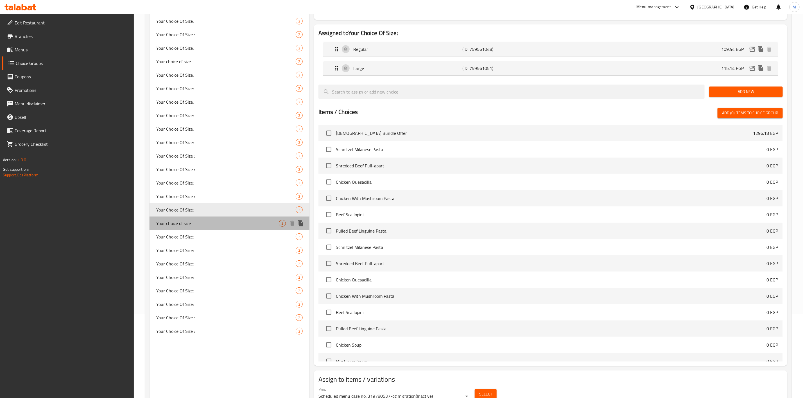
click at [212, 220] on span "Your choice of size" at bounding box center [217, 223] width 123 height 7
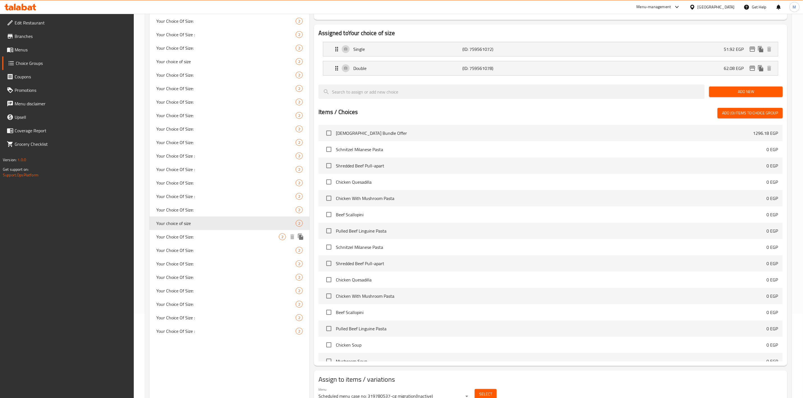
type input "Your choice of size"
type input "إختيارك من الحجم"
type input "2"
click at [208, 240] on div "Your Choice Of Size: 2" at bounding box center [230, 236] width 160 height 13
type input "Your Choice Of Size:"
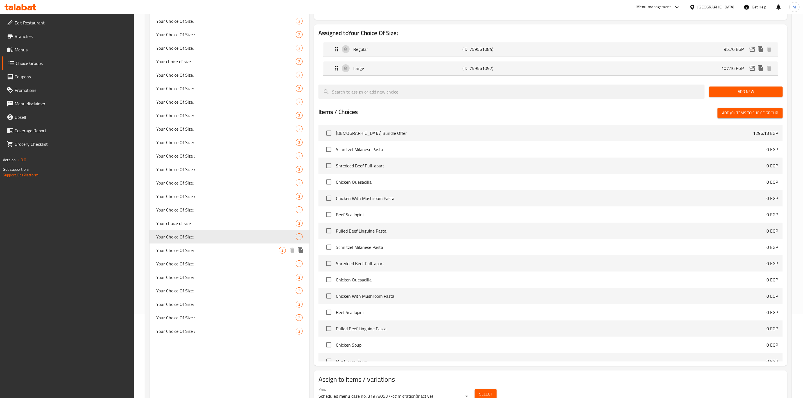
type input "إختيارك من الحجم:"
type input "1"
click at [213, 250] on span "Your Choice Of Size:" at bounding box center [217, 250] width 123 height 7
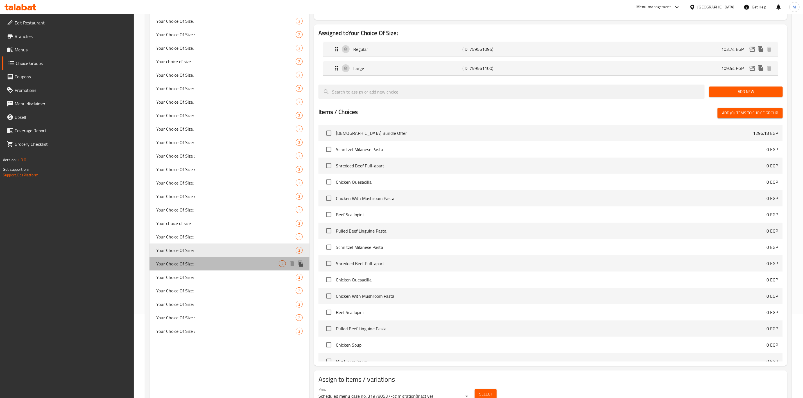
click at [217, 261] on span "Your Choice Of Size:" at bounding box center [217, 264] width 123 height 7
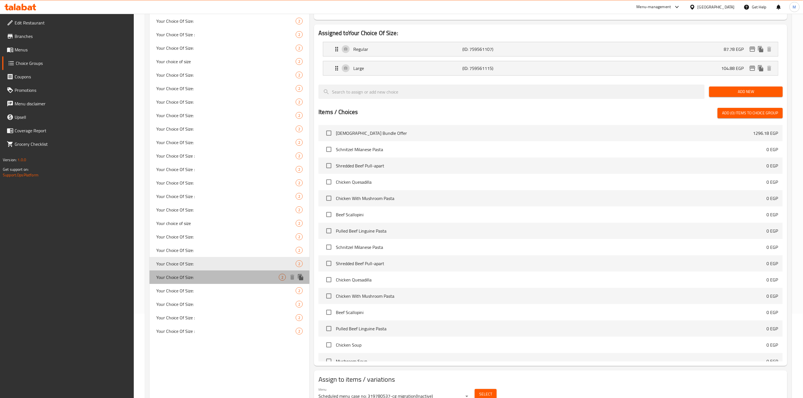
click at [211, 272] on div "Your Choice Of Size: 2" at bounding box center [230, 277] width 160 height 13
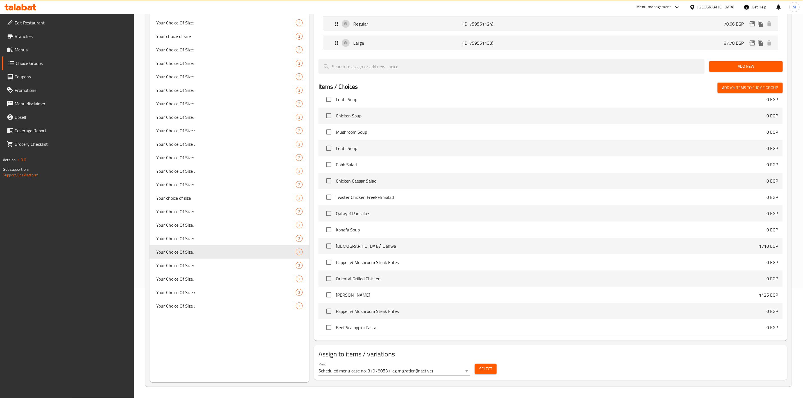
scroll to position [110, 0]
click at [491, 367] on span "Select" at bounding box center [485, 369] width 13 height 7
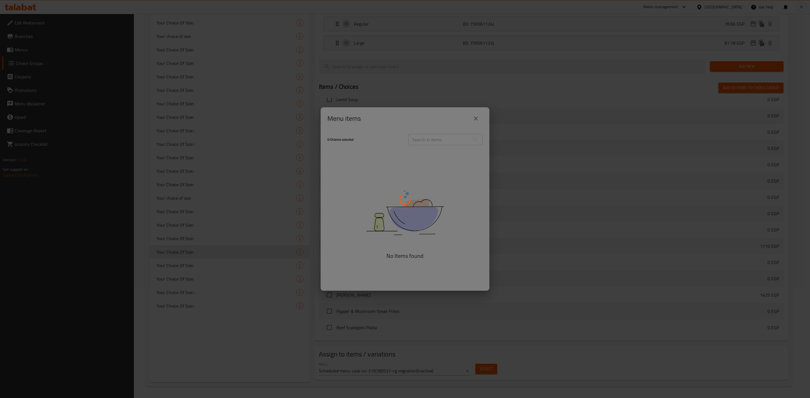
click at [549, 372] on div "Menu Scheduled menu case no: 319780537-cg migration ( Inactive ) Select" at bounding box center [551, 369] width 469 height 18
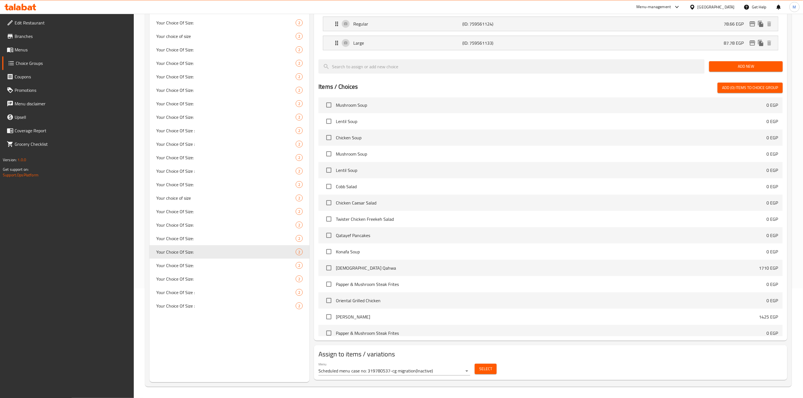
click at [470, 289] on body "​ Menu-management Egypt Get Help M Edit Restaurant Branches Menus Choice Groups…" at bounding box center [401, 96] width 803 height 385
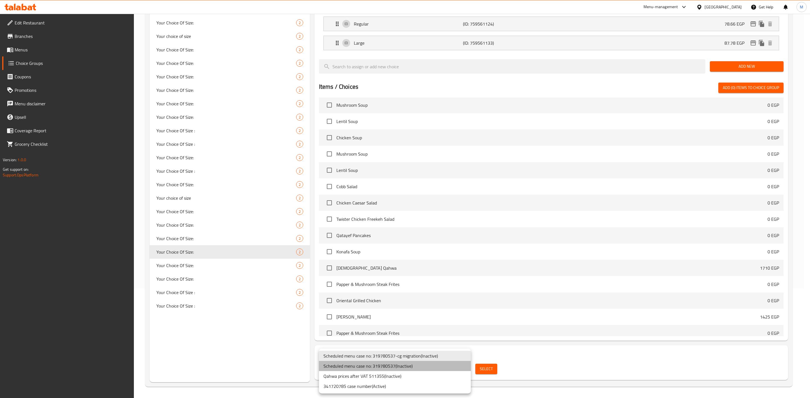
click at [464, 369] on li "Scheduled menu case no: 319780537 ( Inactive )" at bounding box center [395, 366] width 152 height 10
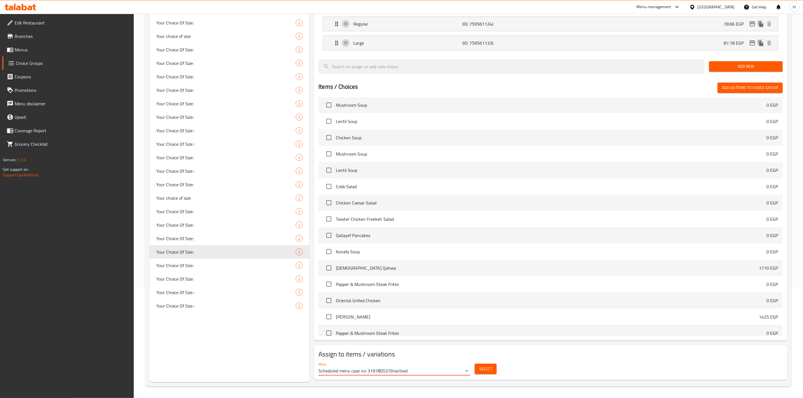
click at [450, 289] on body "​ Menu-management Egypt Get Help M Edit Restaurant Branches Menus Choice Groups…" at bounding box center [401, 96] width 803 height 385
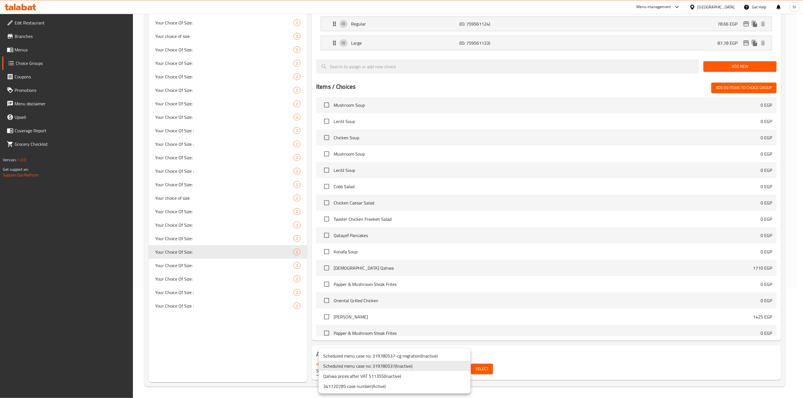
click at [455, 367] on div at bounding box center [401, 199] width 803 height 398
click at [453, 374] on div "Scheduled menu case no: 319780537-cg migration ( Inactive ) Scheduled menu case…" at bounding box center [401, 199] width 803 height 398
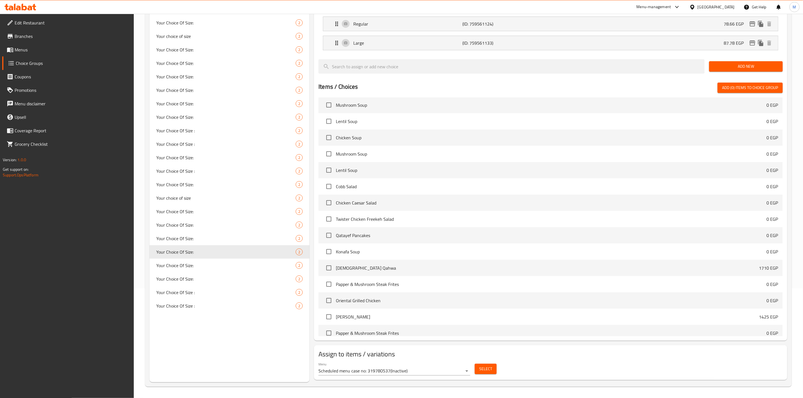
click at [452, 289] on body "​ Menu-management Egypt Get Help M Edit Restaurant Branches Menus Choice Groups…" at bounding box center [401, 96] width 803 height 385
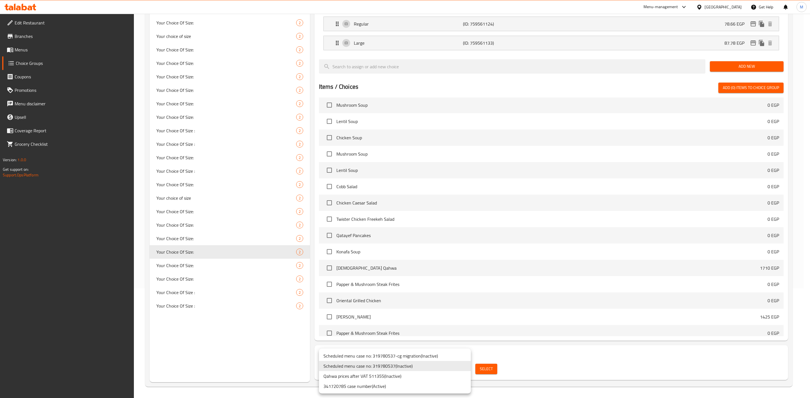
click at [442, 387] on li "341720785 case number ( Active )" at bounding box center [395, 386] width 152 height 10
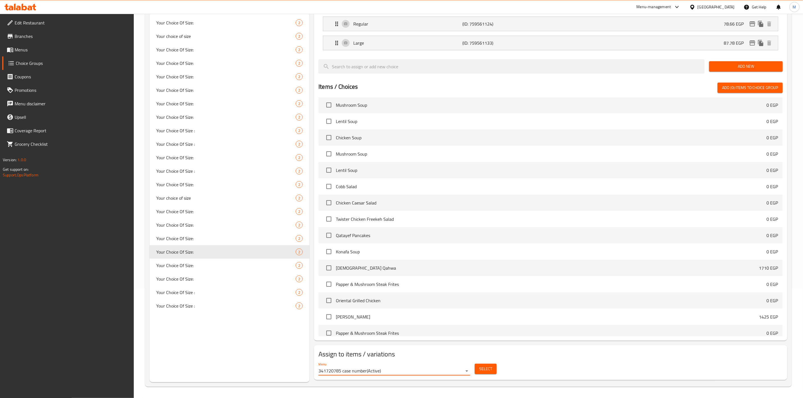
click at [491, 369] on span "Select" at bounding box center [485, 369] width 13 height 7
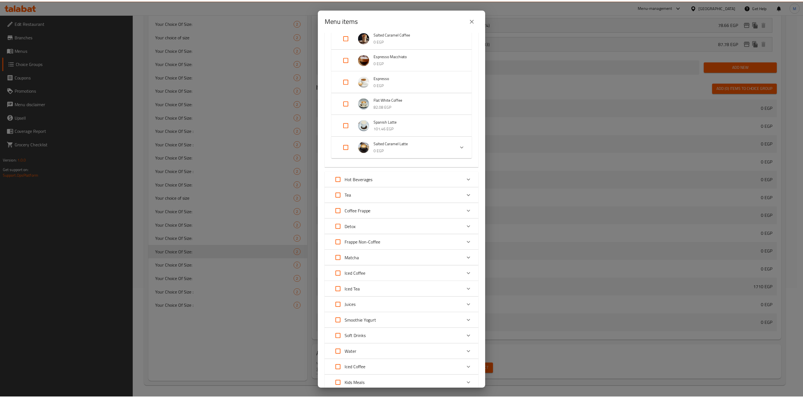
scroll to position [687, 0]
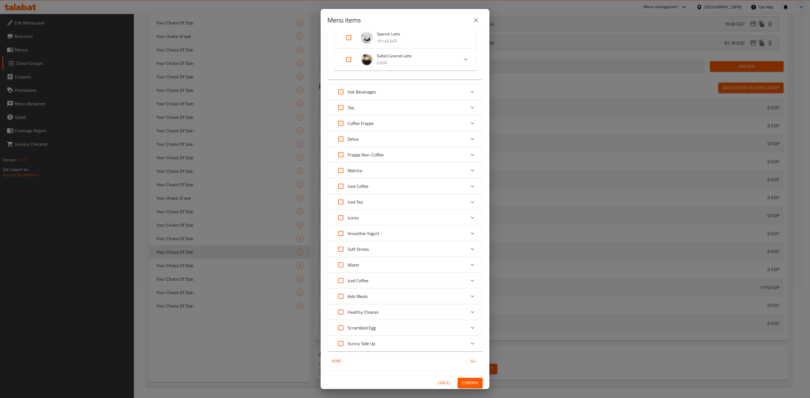
click at [475, 22] on icon "close" at bounding box center [475, 20] width 7 height 7
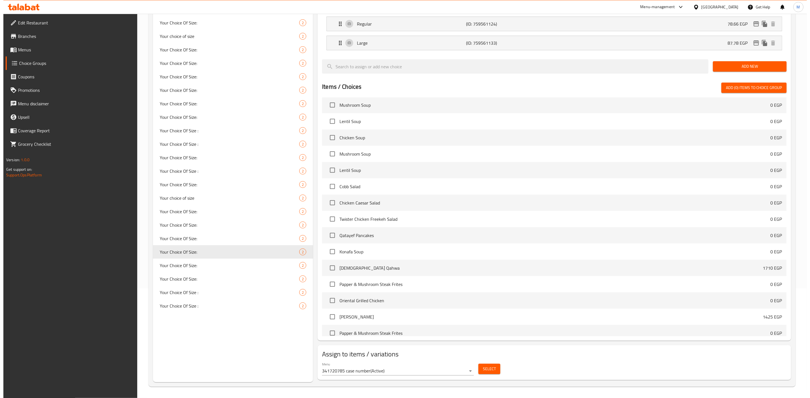
scroll to position [0, 0]
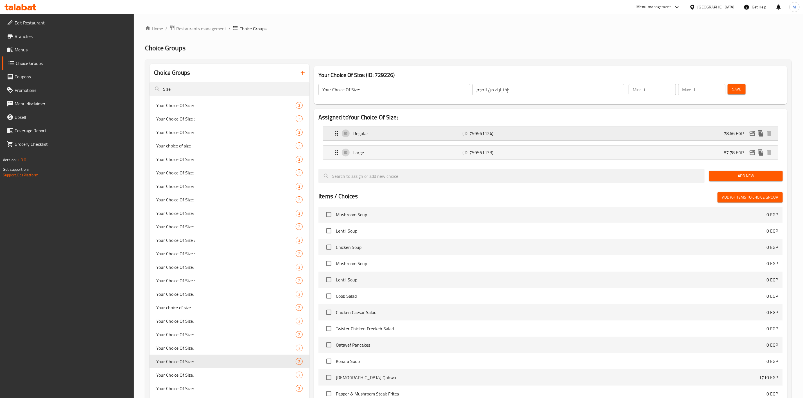
click at [751, 134] on icon "edit" at bounding box center [753, 133] width 6 height 5
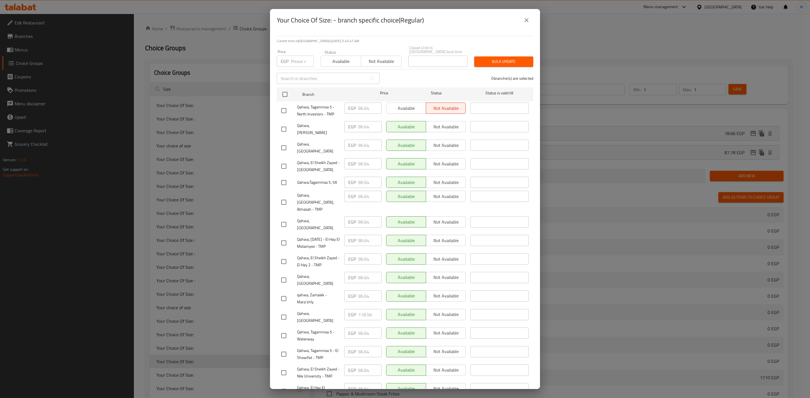
click at [469, 36] on hr at bounding box center [405, 36] width 256 height 0
click at [286, 293] on input "checkbox" at bounding box center [284, 299] width 12 height 12
checkbox input "true"
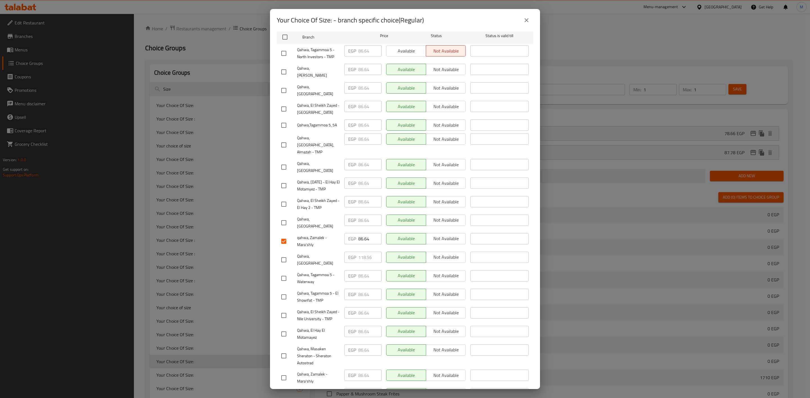
click at [283, 372] on input "checkbox" at bounding box center [284, 378] width 12 height 12
checkbox input "true"
click at [286, 85] on input "checkbox" at bounding box center [284, 91] width 12 height 12
checkbox input "true"
click at [288, 139] on input "checkbox" at bounding box center [284, 145] width 12 height 12
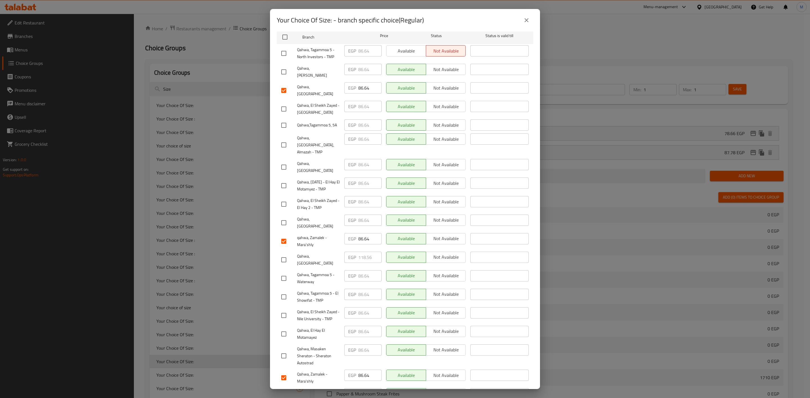
checkbox input "true"
click at [284, 310] on input "checkbox" at bounding box center [284, 316] width 12 height 12
checkbox input "true"
click at [287, 103] on input "checkbox" at bounding box center [284, 109] width 12 height 12
checkbox input "true"
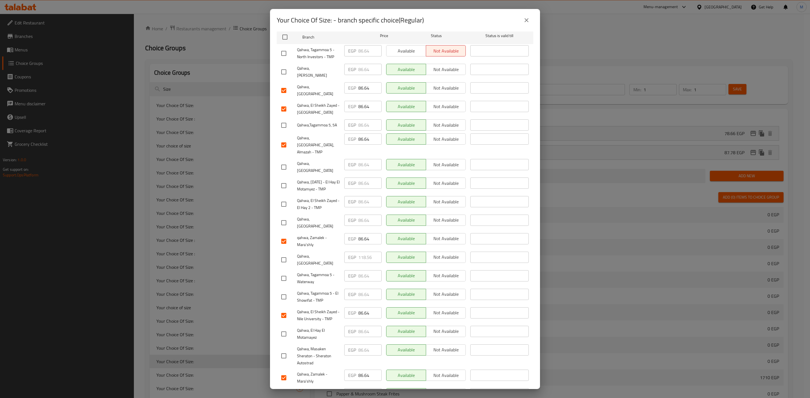
click at [281, 49] on input "checkbox" at bounding box center [284, 54] width 12 height 12
checkbox input "true"
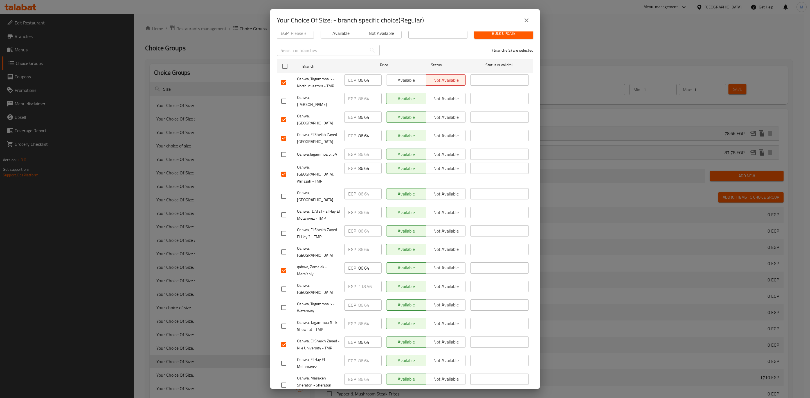
scroll to position [0, 0]
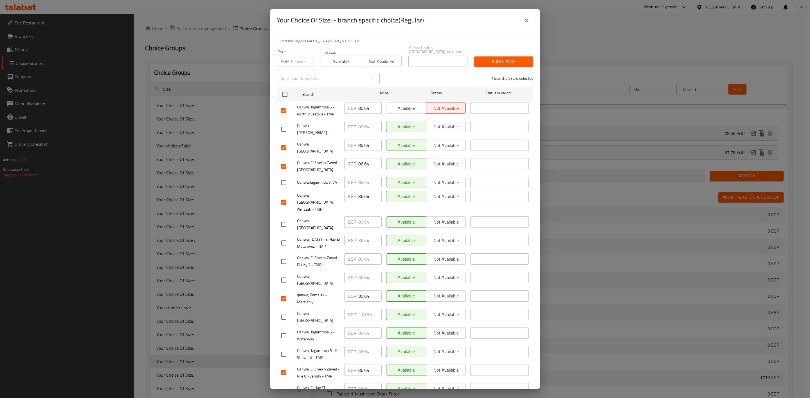
click at [279, 386] on input "checkbox" at bounding box center [284, 392] width 12 height 12
checkbox input "true"
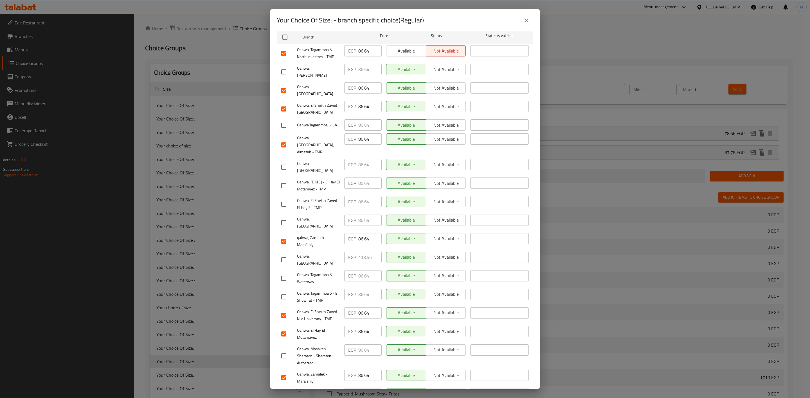
click at [289, 180] on input "checkbox" at bounding box center [284, 186] width 12 height 12
checkbox input "true"
click at [280, 119] on input "checkbox" at bounding box center [284, 125] width 12 height 12
checkbox input "true"
click at [284, 291] on input "checkbox" at bounding box center [284, 297] width 12 height 12
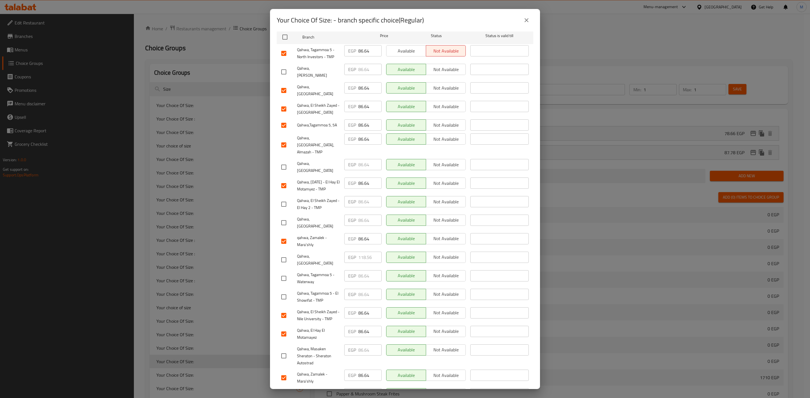
checkbox input "true"
click at [281, 198] on input "checkbox" at bounding box center [284, 204] width 12 height 12
checkbox input "true"
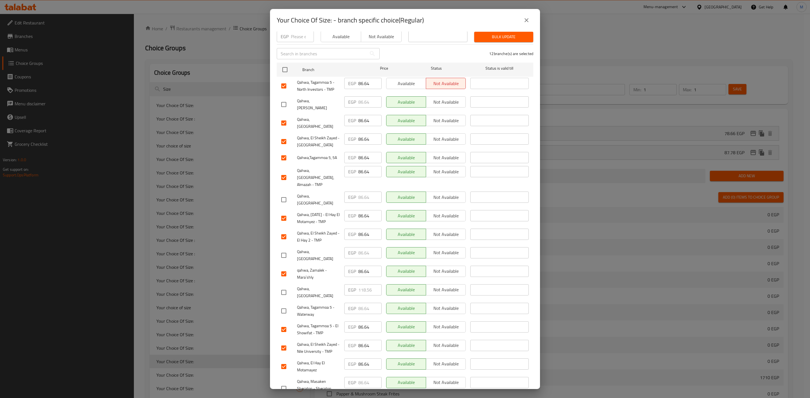
scroll to position [0, 0]
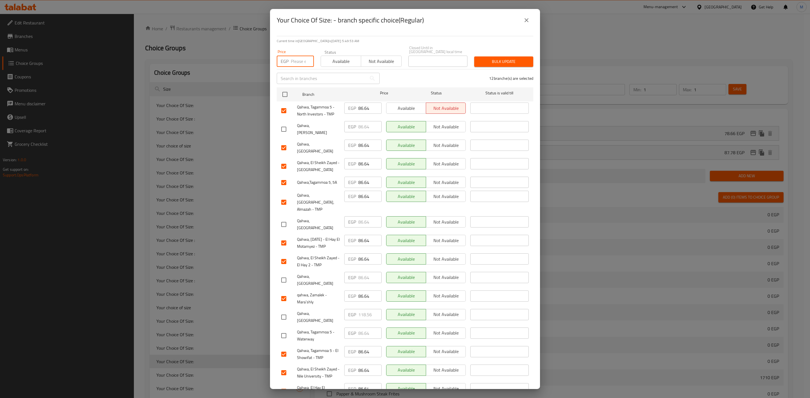
click at [296, 58] on input "number" at bounding box center [302, 61] width 23 height 11
paste input "92.34"
type input "92.34"
click at [493, 58] on span "Bulk update" at bounding box center [503, 61] width 50 height 7
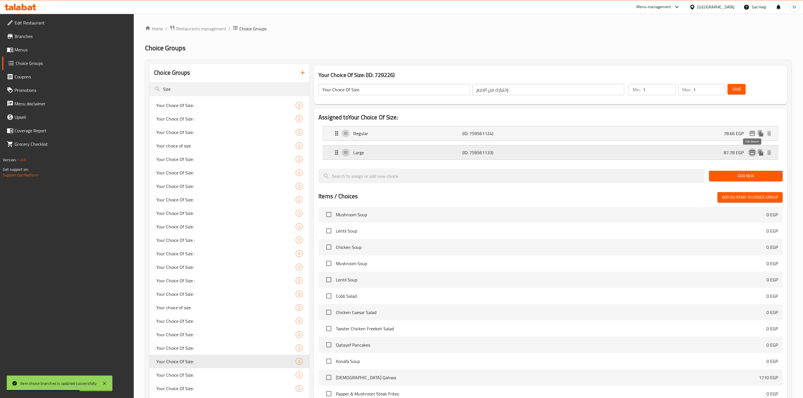
click at [752, 152] on icon "edit" at bounding box center [752, 152] width 7 height 7
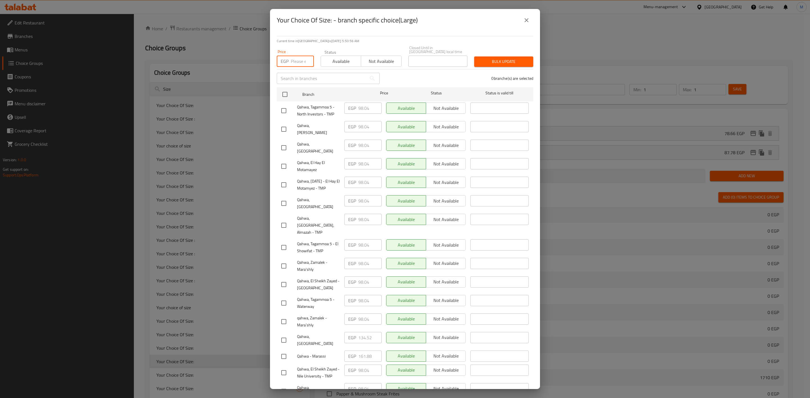
click at [294, 57] on input "number" at bounding box center [302, 61] width 23 height 11
paste input "101.46"
type input "101.46"
click at [289, 316] on input "checkbox" at bounding box center [284, 322] width 12 height 12
checkbox input "true"
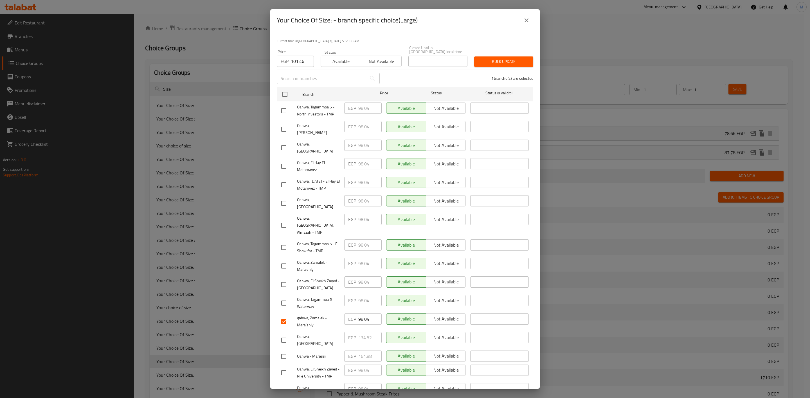
click at [283, 260] on input "checkbox" at bounding box center [284, 266] width 12 height 12
checkbox input "true"
click at [280, 198] on input "checkbox" at bounding box center [284, 204] width 12 height 12
checkbox input "true"
click at [285, 220] on input "checkbox" at bounding box center [284, 226] width 12 height 12
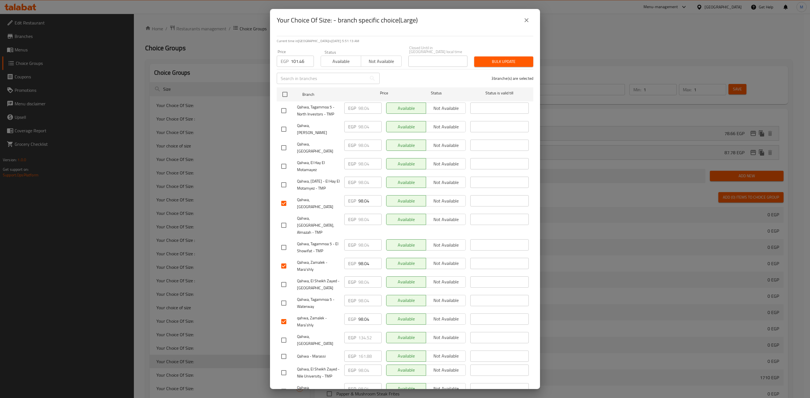
checkbox input "true"
drag, startPoint x: 285, startPoint y: 272, endPoint x: 288, endPoint y: 282, distance: 10.9
click at [285, 279] on input "checkbox" at bounding box center [284, 285] width 12 height 12
checkbox input "true"
click at [284, 367] on input "checkbox" at bounding box center [284, 373] width 12 height 12
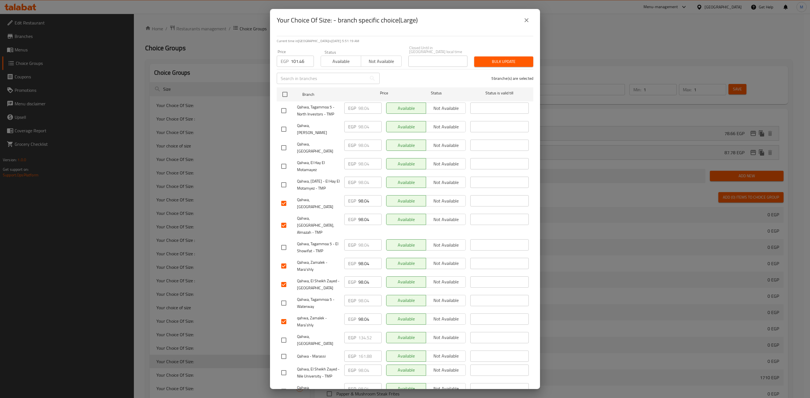
checkbox input "true"
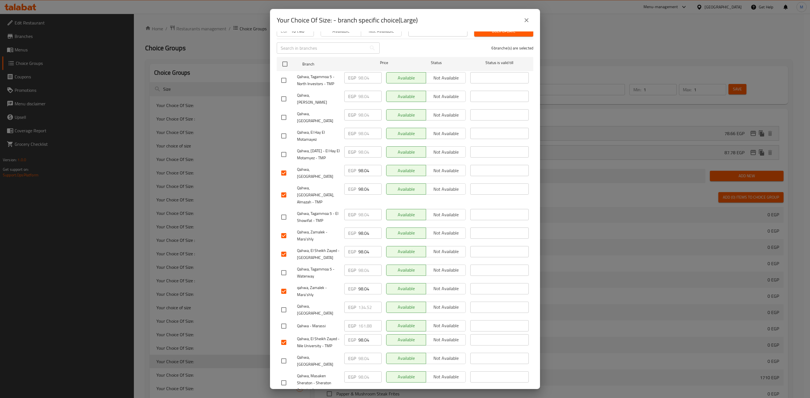
scroll to position [42, 0]
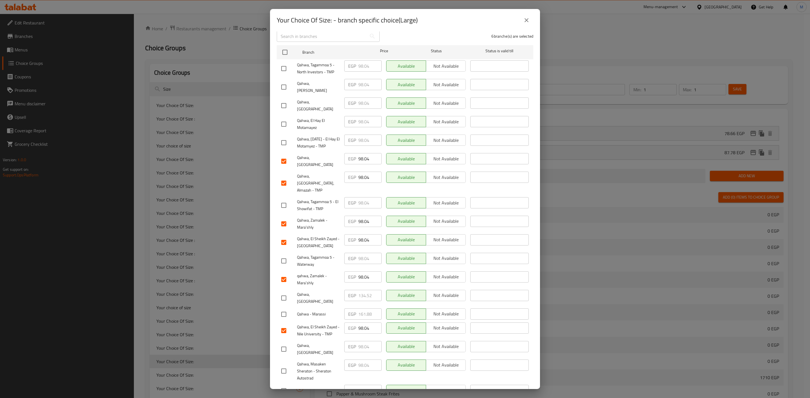
click at [290, 68] on div at bounding box center [289, 69] width 16 height 12
click at [288, 66] on input "checkbox" at bounding box center [284, 69] width 12 height 12
checkbox input "true"
click at [284, 118] on input "checkbox" at bounding box center [284, 124] width 12 height 12
checkbox input "true"
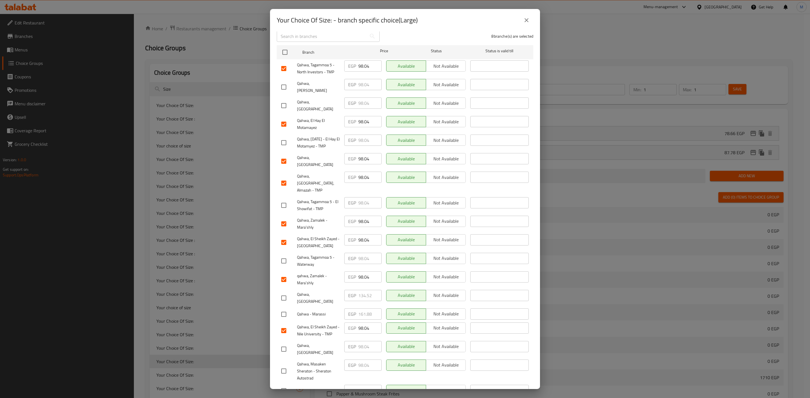
click at [287, 137] on input "checkbox" at bounding box center [284, 143] width 12 height 12
checkbox input "true"
click at [280, 385] on input "checkbox" at bounding box center [284, 391] width 12 height 12
checkbox input "true"
click at [288, 200] on input "checkbox" at bounding box center [284, 206] width 12 height 12
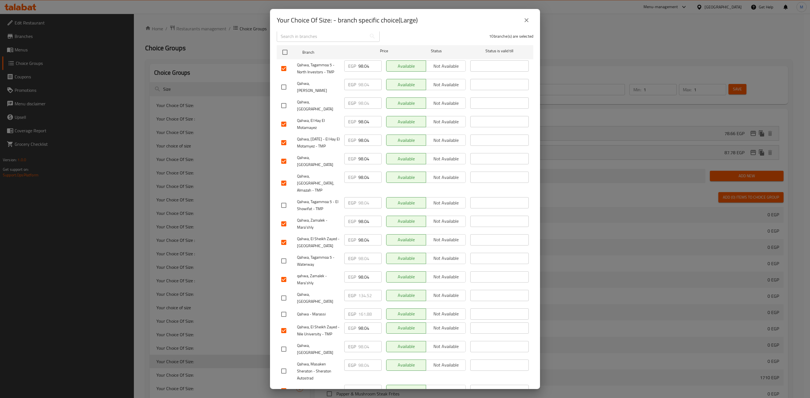
checkbox input "true"
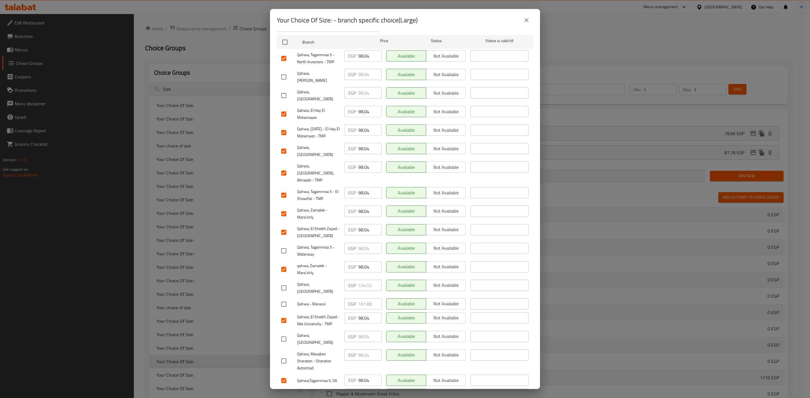
scroll to position [57, 0]
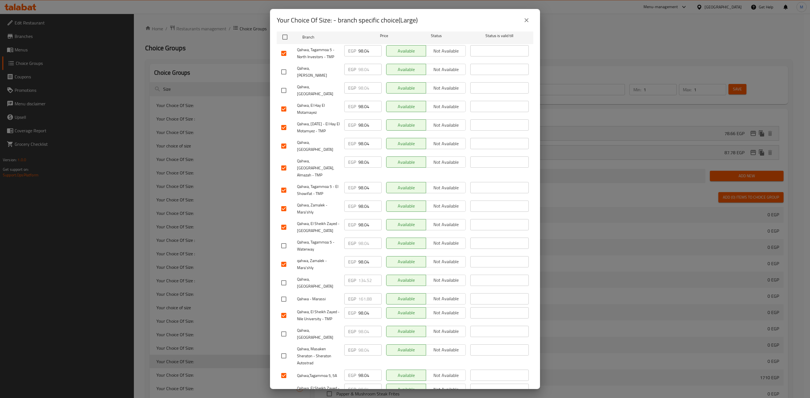
click at [288, 386] on input "checkbox" at bounding box center [284, 392] width 12 height 12
checkbox input "true"
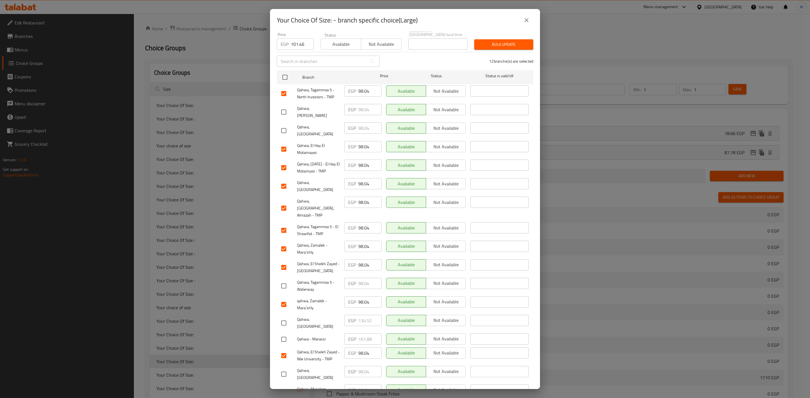
scroll to position [0, 0]
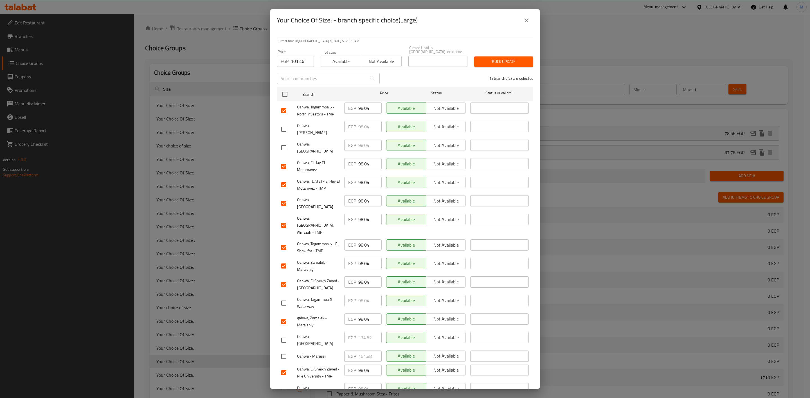
click at [509, 58] on span "Bulk update" at bounding box center [503, 61] width 50 height 7
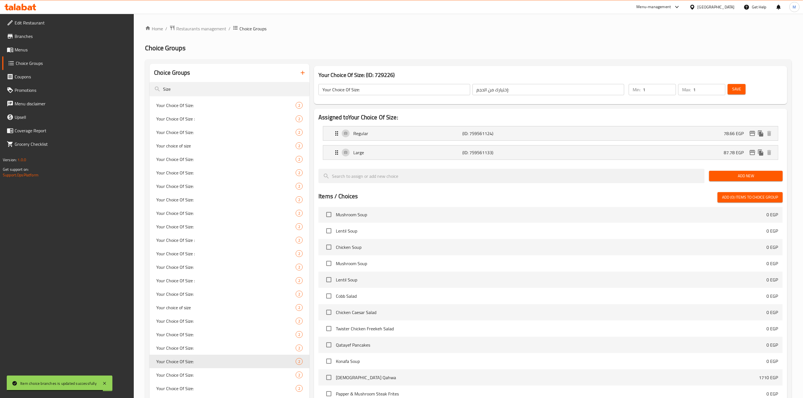
drag, startPoint x: 195, startPoint y: 94, endPoint x: 123, endPoint y: 86, distance: 72.1
click at [123, 86] on div "Edit Restaurant Branches Menus Choice Groups Coupons Promotions Menu disclaimer…" at bounding box center [401, 261] width 803 height 494
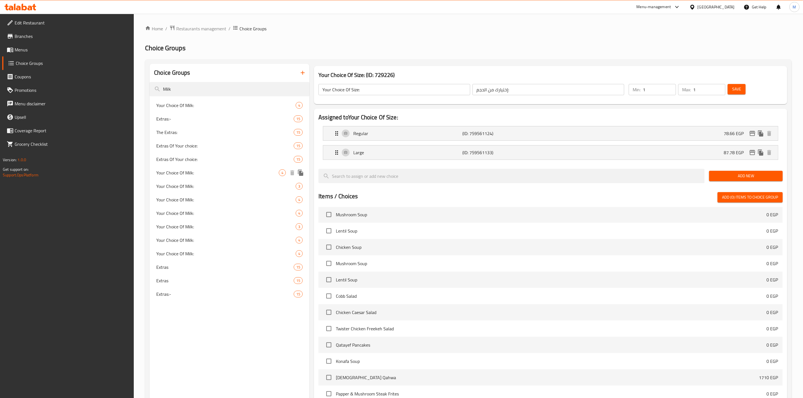
type input "Milk"
click at [234, 171] on span "Your Choice Of Milk:" at bounding box center [217, 173] width 123 height 7
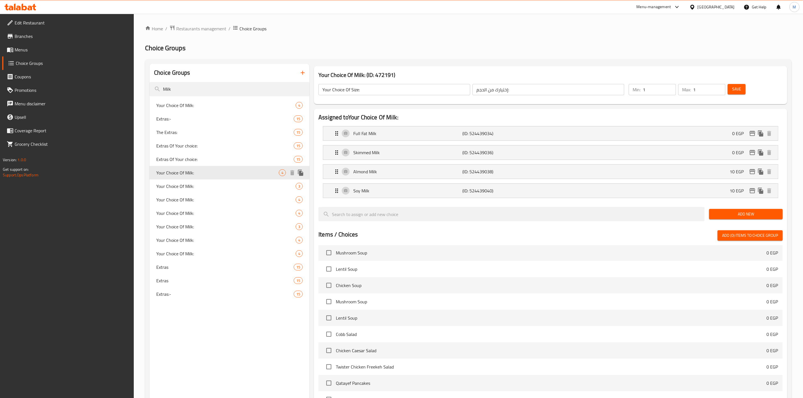
type input "Your Choice Of Milk:"
type input "إختيارك من اللبن :"
click at [209, 183] on span "Your Choice Of Milk:" at bounding box center [217, 186] width 123 height 7
click at [211, 198] on span "Your Choice Of Milk:" at bounding box center [225, 200] width 139 height 7
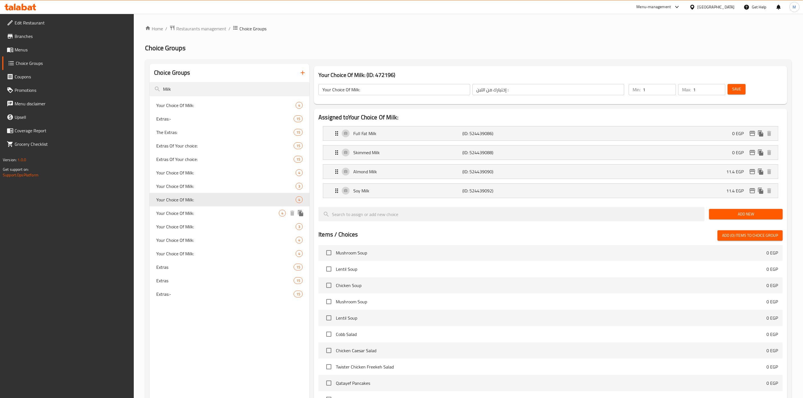
click at [199, 214] on span "Your Choice Of Milk:" at bounding box center [217, 213] width 123 height 7
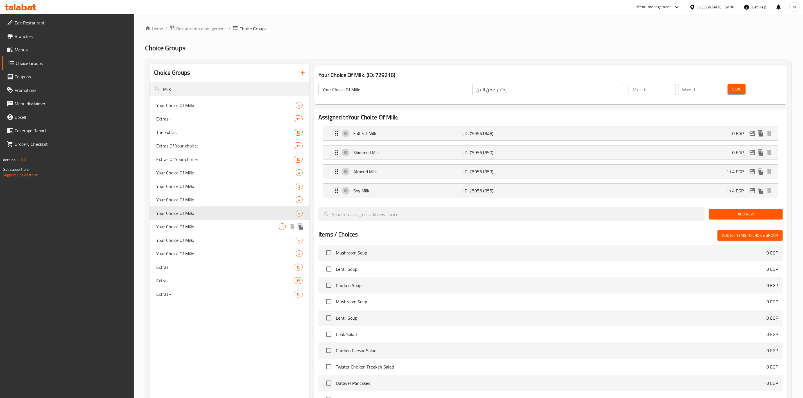
click at [218, 228] on span "Your Choice Of Milk:" at bounding box center [217, 226] width 123 height 7
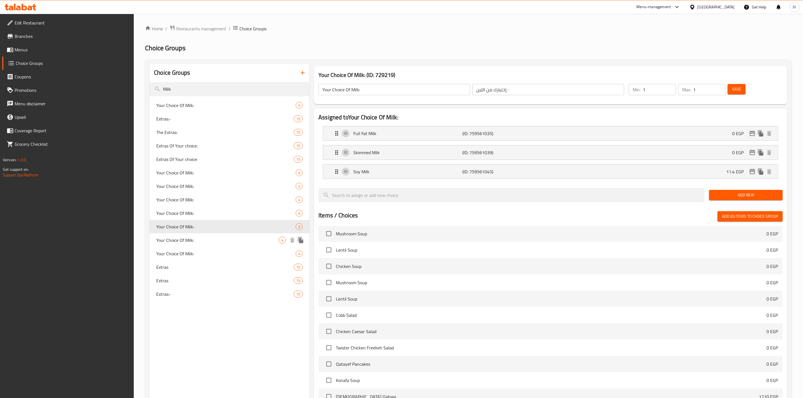
click at [223, 245] on div "Your Choice Of Milk: 4" at bounding box center [230, 240] width 160 height 13
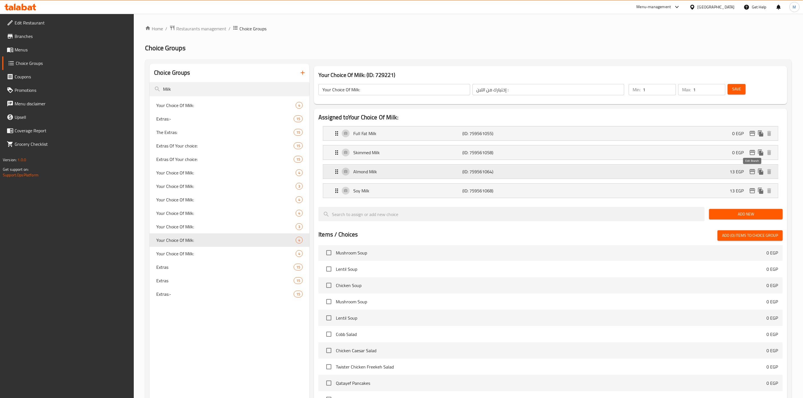
click at [753, 170] on icon "edit" at bounding box center [753, 171] width 6 height 5
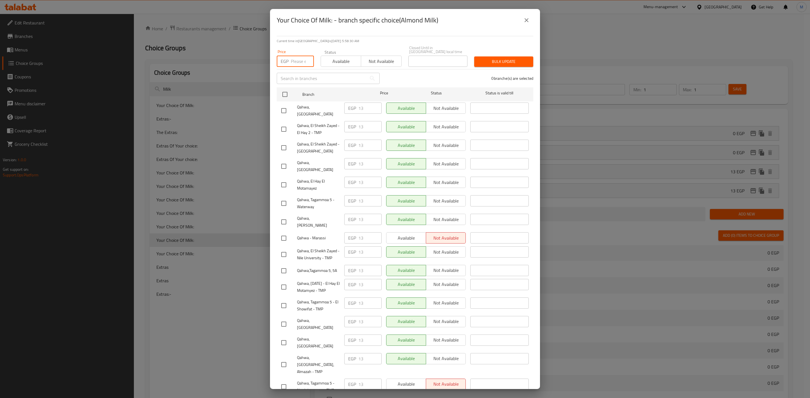
click at [301, 57] on input "number" at bounding box center [302, 61] width 23 height 11
paste input "45.6"
type input "45.6"
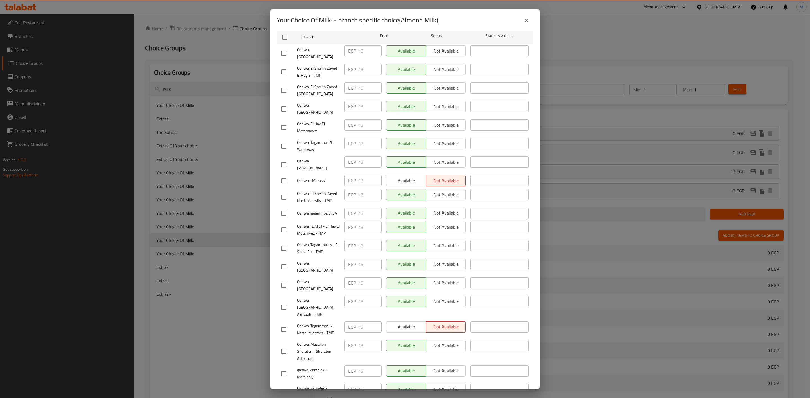
click at [287, 368] on input "checkbox" at bounding box center [284, 374] width 12 height 12
checkbox input "true"
click at [283, 386] on input "checkbox" at bounding box center [284, 392] width 12 height 12
checkbox input "true"
click at [285, 103] on input "checkbox" at bounding box center [284, 109] width 12 height 12
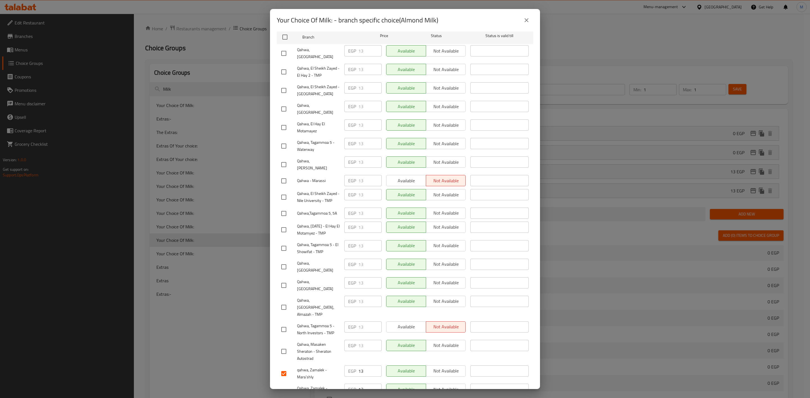
checkbox input "true"
click at [282, 302] on input "checkbox" at bounding box center [284, 308] width 12 height 12
checkbox input "true"
click at [280, 191] on input "checkbox" at bounding box center [284, 197] width 12 height 12
checkbox input "true"
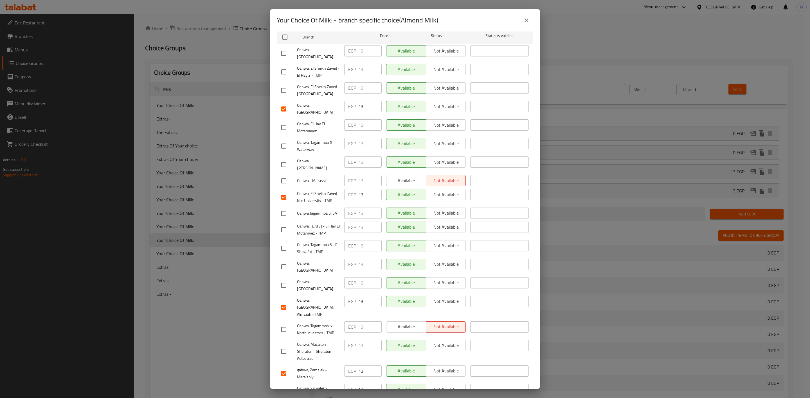
click at [282, 85] on input "checkbox" at bounding box center [284, 91] width 12 height 12
checkbox input "true"
click at [284, 324] on input "checkbox" at bounding box center [284, 330] width 12 height 12
checkbox input "true"
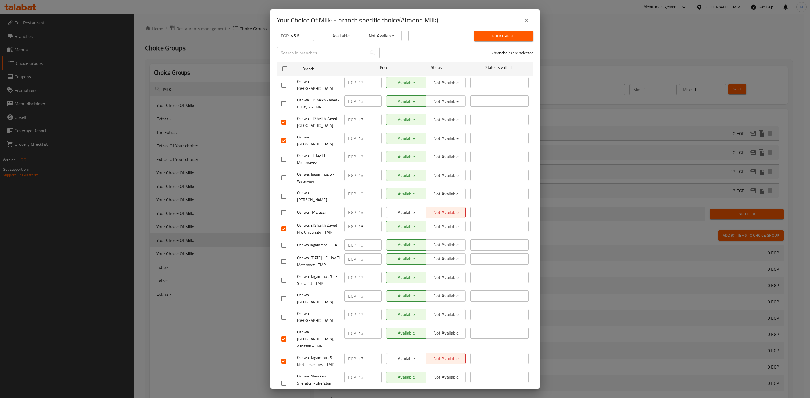
scroll to position [0, 0]
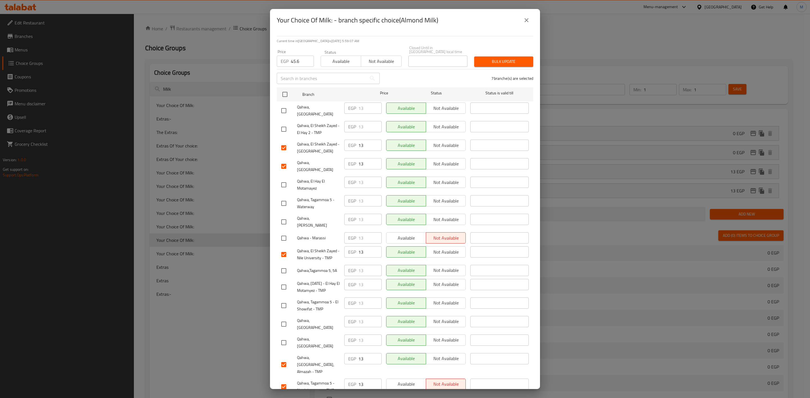
click at [283, 179] on input "checkbox" at bounding box center [284, 185] width 12 height 12
checkbox input "true"
click at [285, 281] on input "checkbox" at bounding box center [284, 287] width 12 height 12
checkbox input "true"
click at [291, 265] on div at bounding box center [289, 271] width 16 height 12
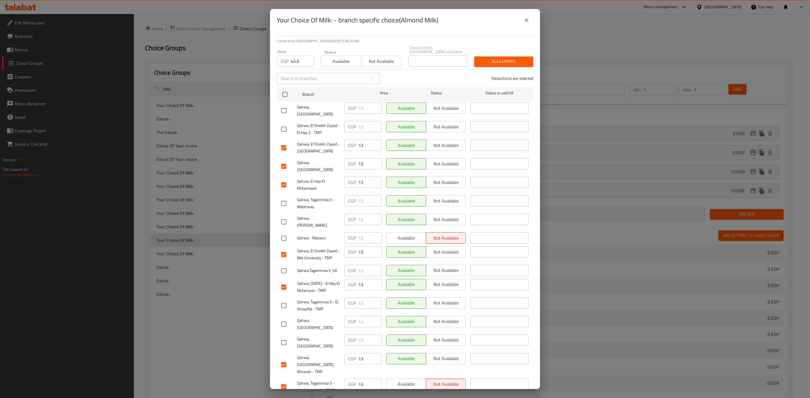
click at [286, 265] on input "checkbox" at bounding box center [284, 271] width 12 height 12
checkbox input "true"
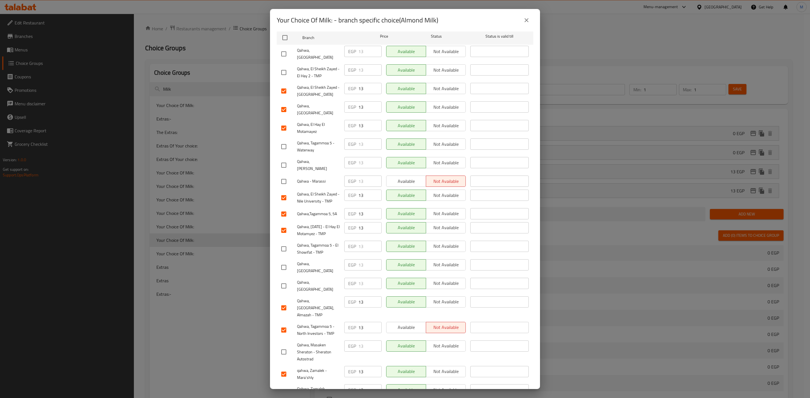
scroll to position [57, 0]
click at [289, 243] on input "checkbox" at bounding box center [284, 249] width 12 height 12
checkbox input "true"
click at [285, 66] on input "checkbox" at bounding box center [284, 72] width 12 height 12
checkbox input "true"
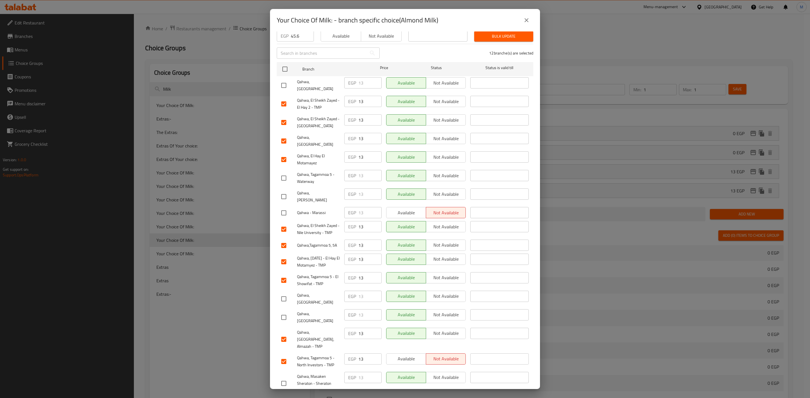
scroll to position [0, 0]
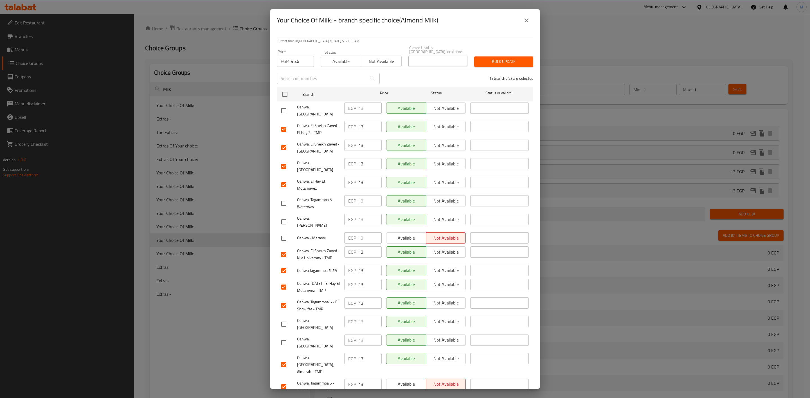
click at [495, 63] on div "Bulk update" at bounding box center [504, 61] width 66 height 17
click at [496, 62] on button "Bulk update" at bounding box center [503, 62] width 59 height 10
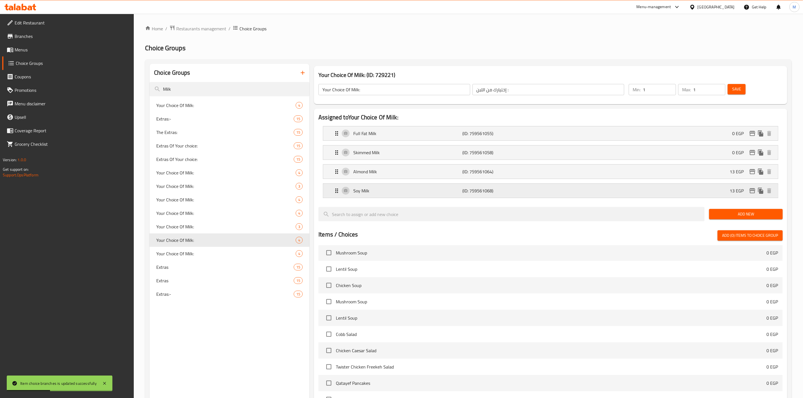
click at [753, 191] on icon "edit" at bounding box center [753, 190] width 6 height 5
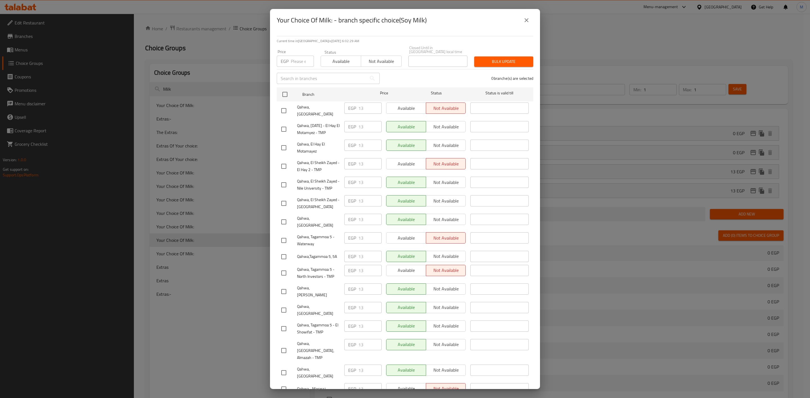
scroll to position [57, 0]
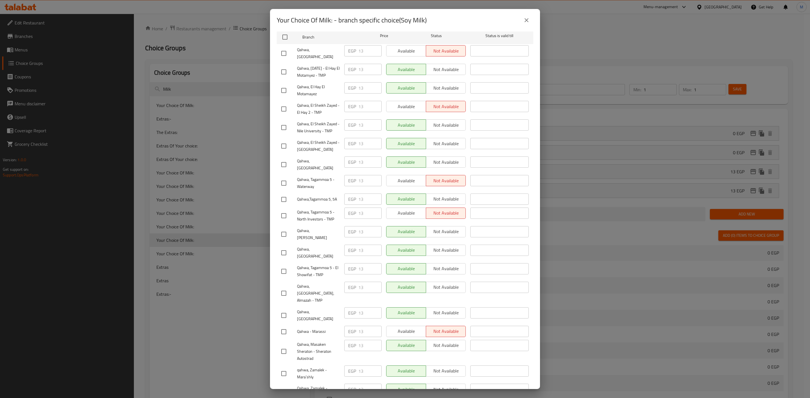
click at [288, 368] on input "checkbox" at bounding box center [284, 374] width 12 height 12
checkbox input "true"
click at [285, 386] on input "checkbox" at bounding box center [284, 392] width 12 height 12
checkbox input "true"
click at [283, 161] on input "checkbox" at bounding box center [284, 165] width 12 height 12
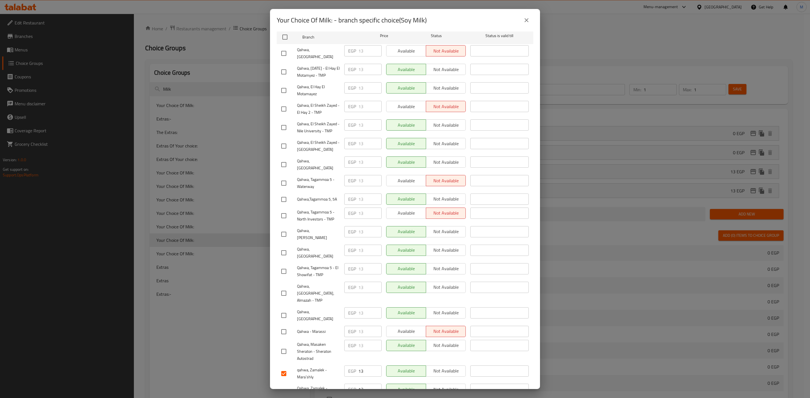
checkbox input "true"
click at [286, 288] on input "checkbox" at bounding box center [284, 294] width 12 height 12
checkbox input "true"
click at [285, 123] on input "checkbox" at bounding box center [284, 128] width 12 height 12
checkbox input "true"
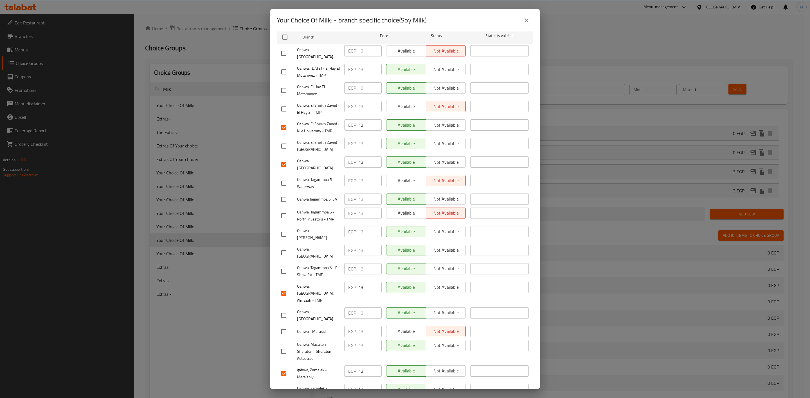
click at [288, 137] on div "Qahwa, El Sheikh Zayed - [GEOGRAPHIC_DATA]" at bounding box center [310, 146] width 63 height 21
click at [286, 140] on input "checkbox" at bounding box center [284, 146] width 12 height 12
checkbox input "true"
click at [288, 211] on input "checkbox" at bounding box center [284, 216] width 12 height 12
checkbox input "true"
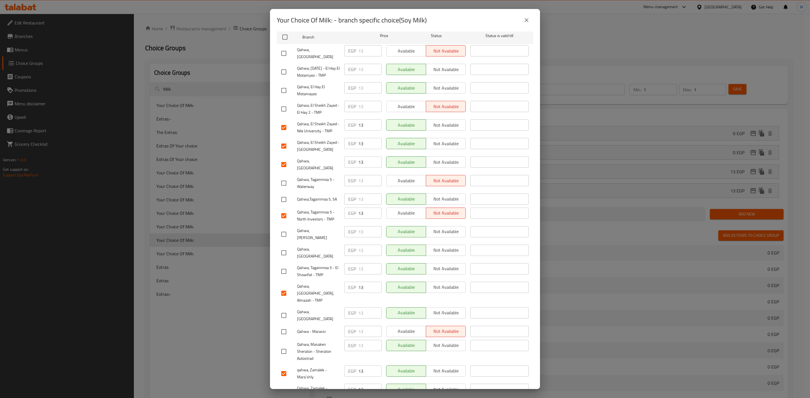
click at [284, 89] on input "checkbox" at bounding box center [284, 91] width 12 height 12
checkbox input "true"
click at [294, 66] on div at bounding box center [289, 72] width 16 height 12
click at [291, 66] on div at bounding box center [289, 72] width 16 height 12
click at [284, 66] on input "checkbox" at bounding box center [284, 72] width 12 height 12
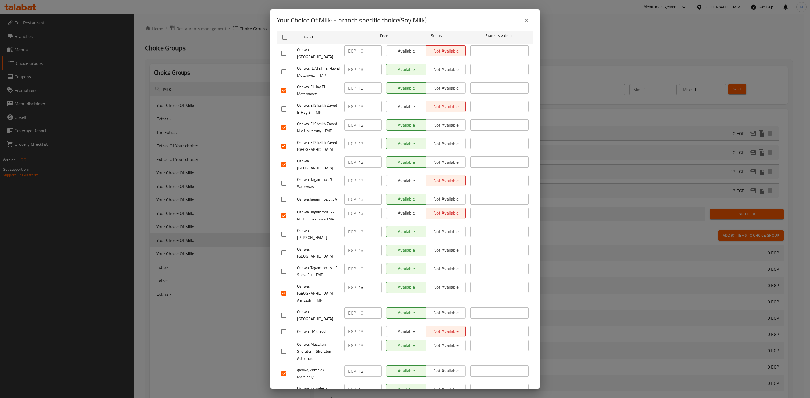
checkbox input "true"
click at [285, 194] on input "checkbox" at bounding box center [284, 200] width 12 height 12
checkbox input "true"
click at [281, 266] on input "checkbox" at bounding box center [284, 272] width 12 height 12
checkbox input "true"
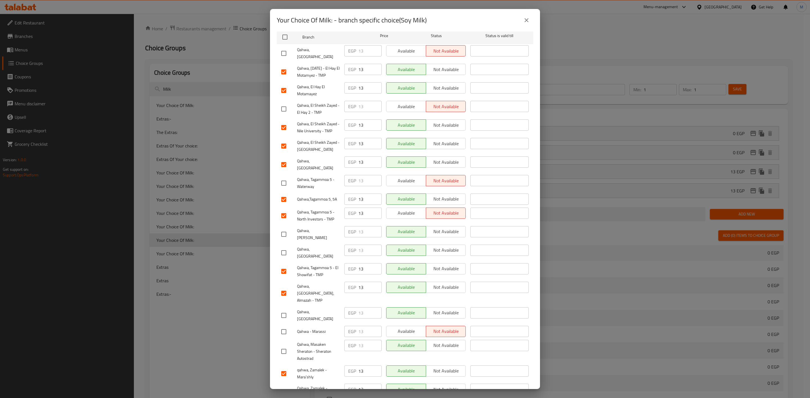
click at [282, 109] on input "checkbox" at bounding box center [284, 109] width 12 height 12
checkbox input "true"
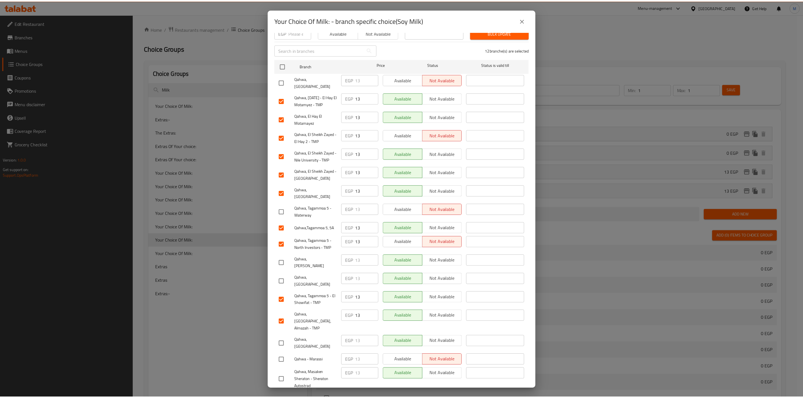
scroll to position [0, 0]
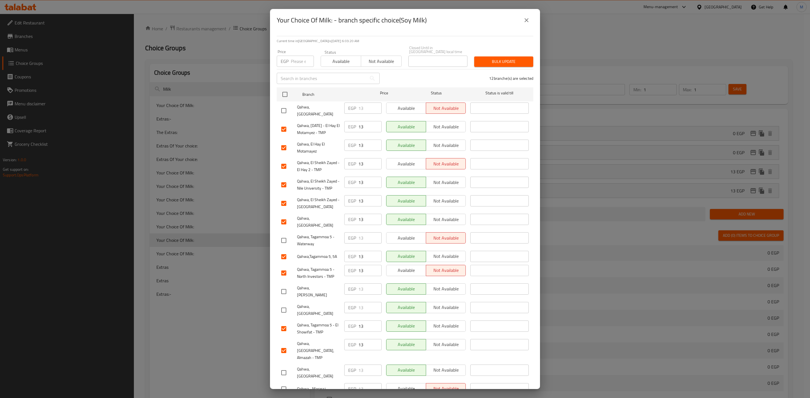
click at [293, 58] on input "number" at bounding box center [302, 61] width 23 height 11
paste input "45.6"
type input "45.6"
click at [486, 59] on span "Bulk update" at bounding box center [503, 61] width 50 height 7
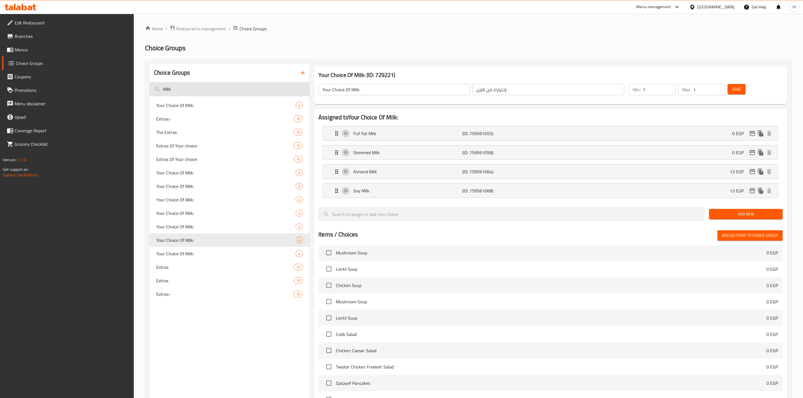
click at [219, 84] on input "Milk" at bounding box center [230, 89] width 160 height 14
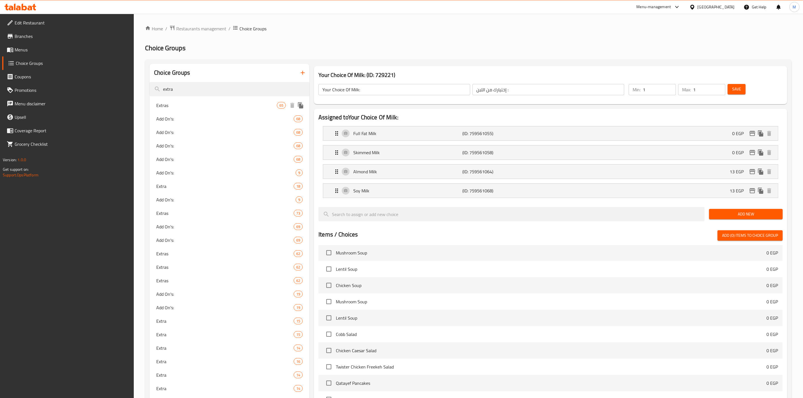
type input "extra"
click at [223, 105] on span "Extras" at bounding box center [216, 105] width 121 height 7
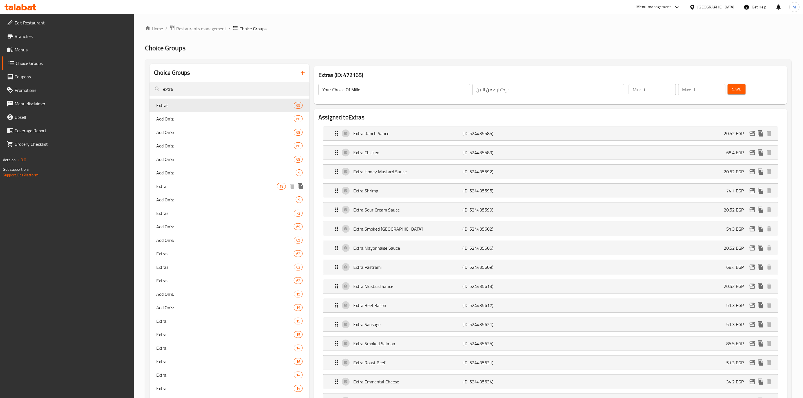
type input "Extras"
type input "إضافات"
type input "0"
click at [185, 275] on div "Extras 62" at bounding box center [230, 280] width 160 height 13
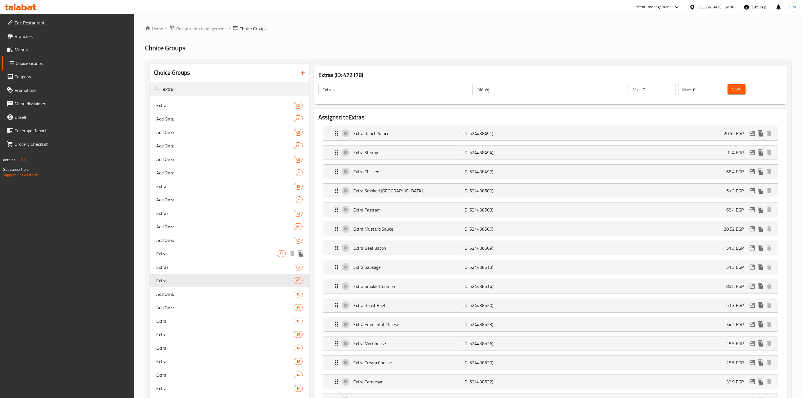
type input "62"
click at [230, 83] on input "extra" at bounding box center [230, 89] width 160 height 14
click at [230, 84] on input "extra" at bounding box center [230, 89] width 160 height 14
paste input "Extras:-"
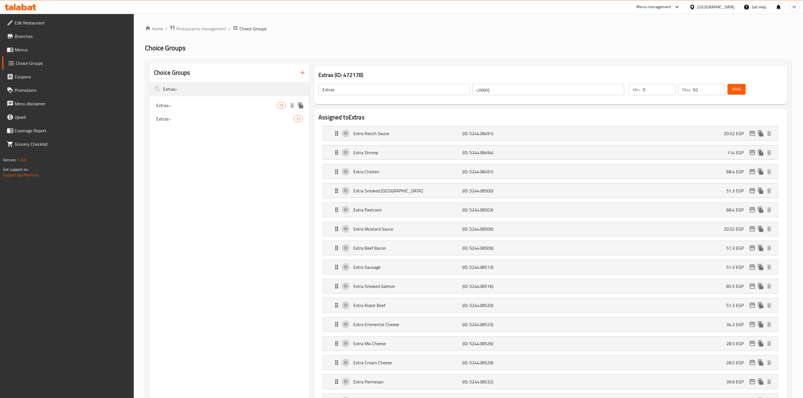
type input "Extras:-"
click at [216, 107] on span "Extras:-" at bounding box center [216, 105] width 121 height 7
type input "Extras:-"
type input "12"
click at [755, 155] on icon "edit" at bounding box center [752, 152] width 7 height 7
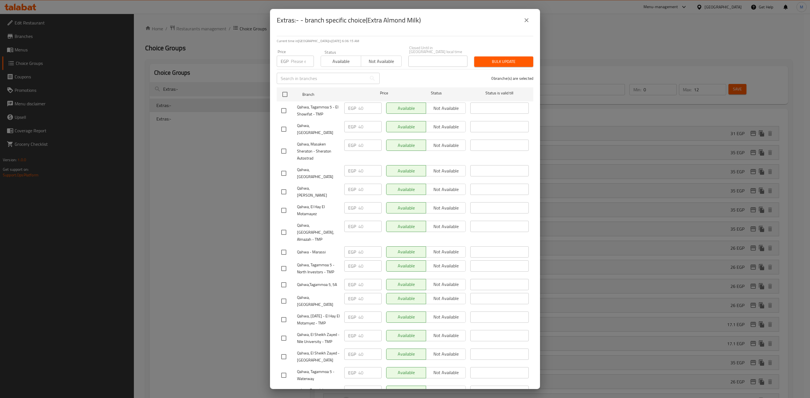
click at [528, 17] on icon "close" at bounding box center [526, 20] width 7 height 7
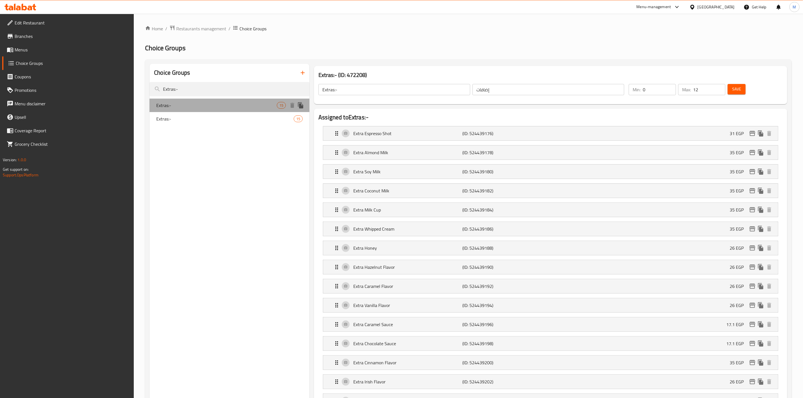
click at [181, 105] on span "Extras:-" at bounding box center [216, 105] width 121 height 7
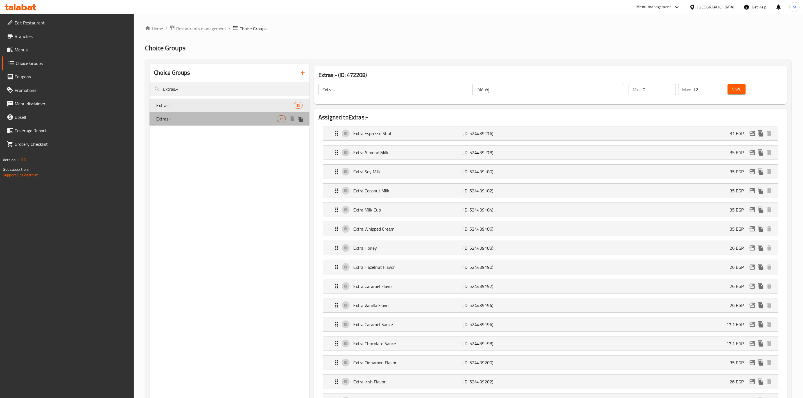
click at [183, 116] on span "Extras:-" at bounding box center [216, 119] width 121 height 7
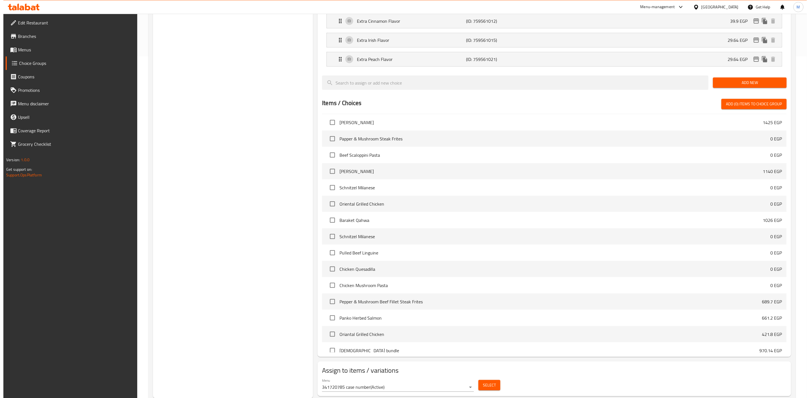
scroll to position [362, 0]
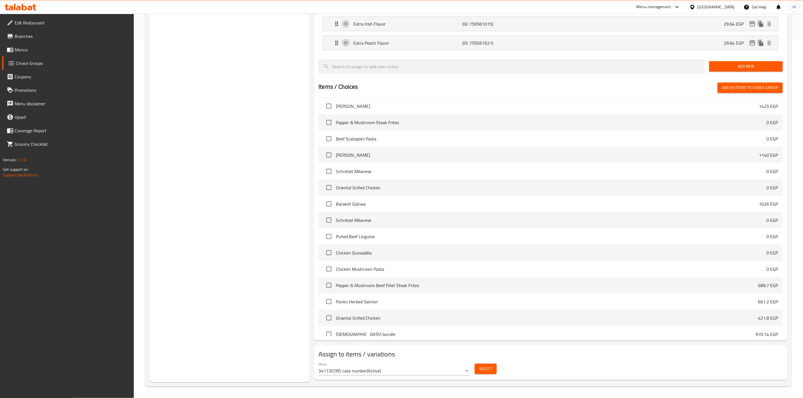
click at [481, 369] on span "Select" at bounding box center [485, 369] width 13 height 7
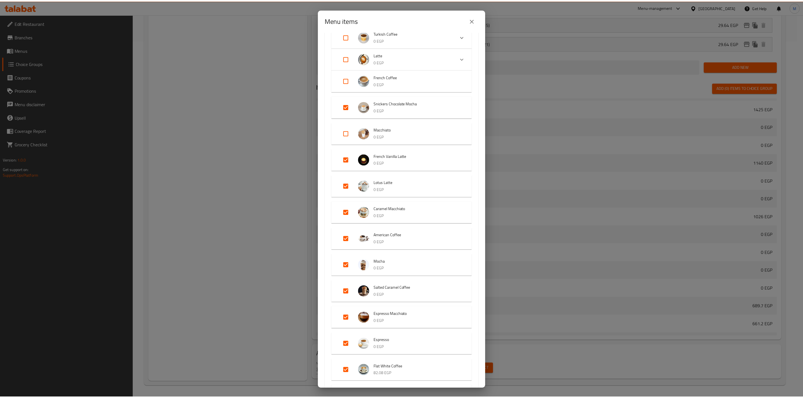
scroll to position [380, 0]
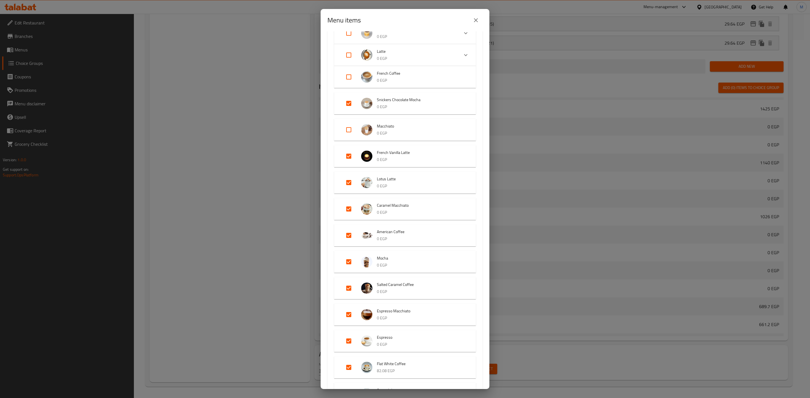
click at [483, 20] on div "Menu items" at bounding box center [404, 20] width 169 height 22
click at [477, 20] on icon "close" at bounding box center [475, 20] width 7 height 7
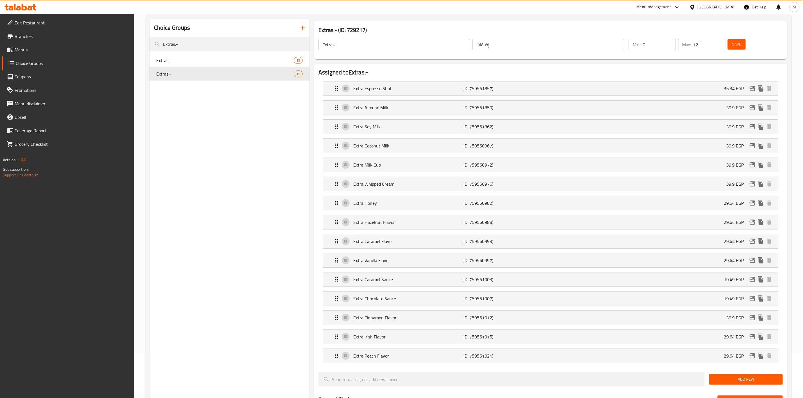
scroll to position [0, 0]
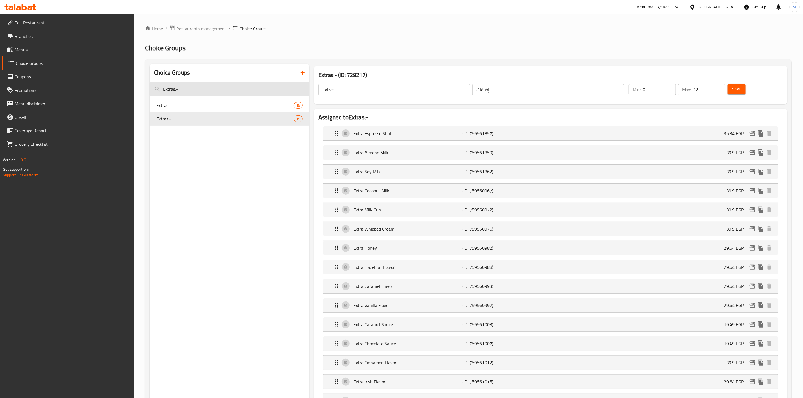
click at [225, 89] on input "Extras:-" at bounding box center [230, 89] width 160 height 14
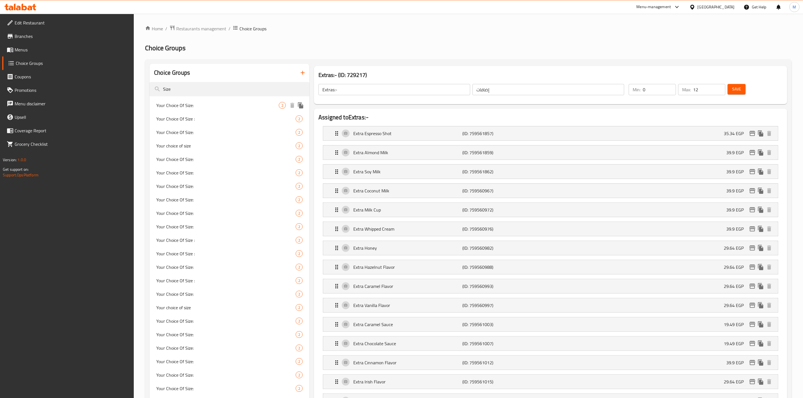
type input "Size"
click at [212, 102] on span "Your Choice Of Size:" at bounding box center [217, 105] width 123 height 7
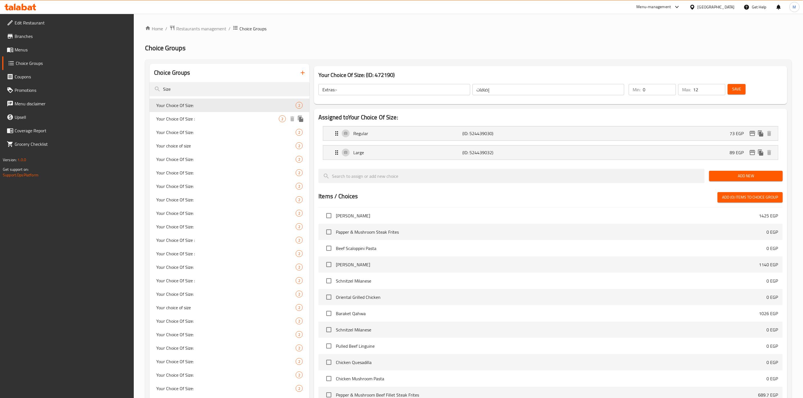
type input "Your Choice Of Size:"
type input "إختيارك من الحجم:"
type input "1"
click at [190, 120] on span "Your Choice Of Size :" at bounding box center [217, 119] width 123 height 7
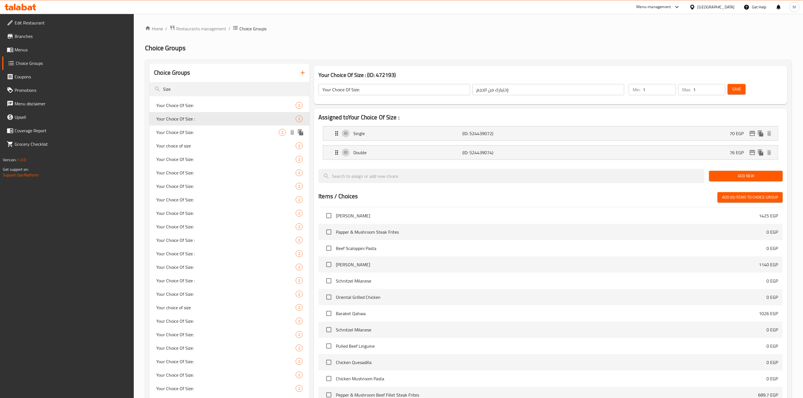
type input "Your Choice Of Size :"
type input "إختيارك من الحجم :"
click at [197, 135] on span "Your Choice Of Size:" at bounding box center [217, 132] width 123 height 7
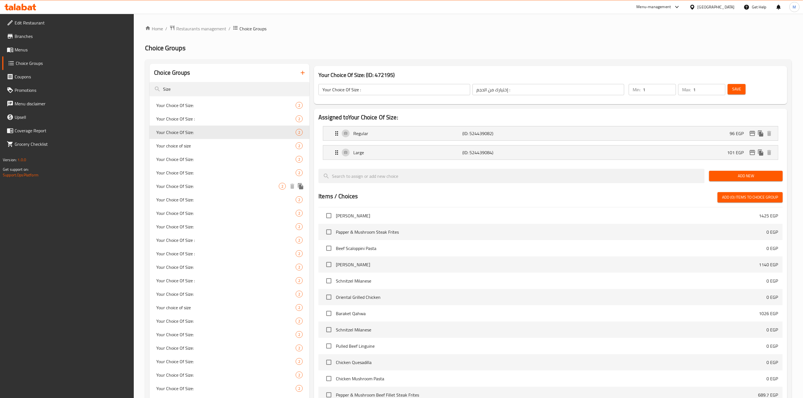
type input "Your Choice Of Size:"
type input "إختيارك من الحجم:"
click at [202, 149] on span "Your choice of size" at bounding box center [217, 146] width 123 height 7
type input "Your choice of size"
type input "إختيارك من الحجم"
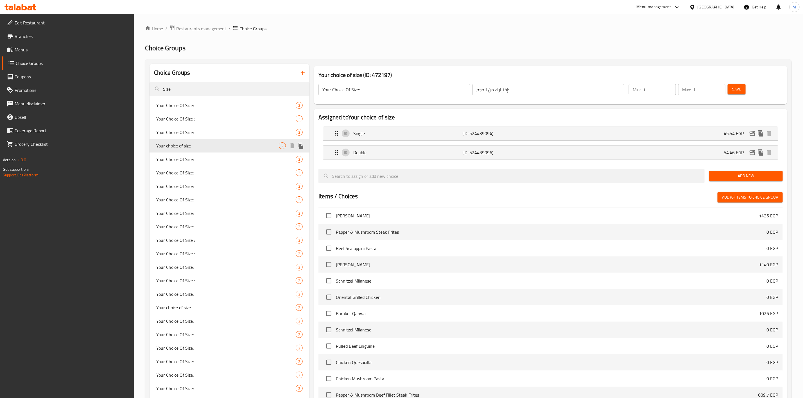
type input "2"
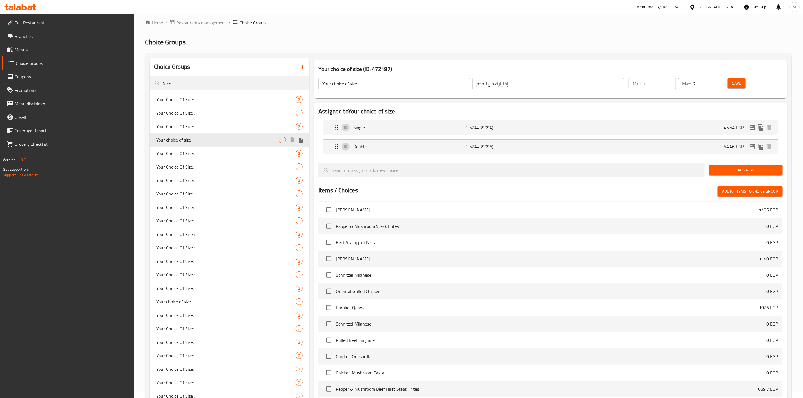
scroll to position [42, 0]
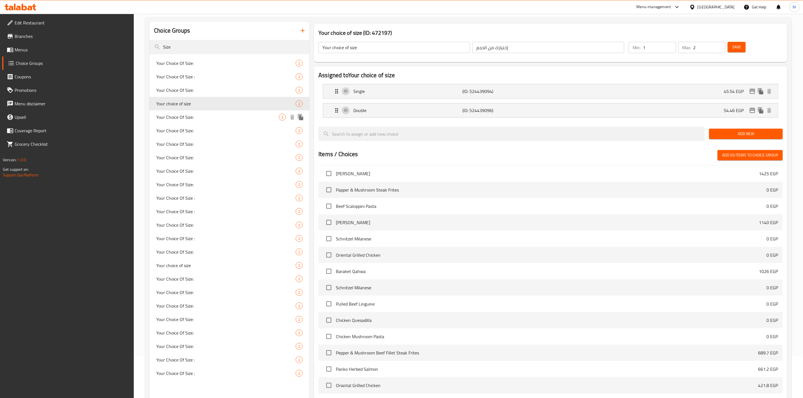
click at [206, 119] on span "Your Choice Of Size:" at bounding box center [217, 117] width 123 height 7
type input "Your Choice Of Size:"
type input "إختيارك من الحجم:"
type input "1"
click at [207, 132] on span "Your Choice Of Size:" at bounding box center [217, 130] width 123 height 7
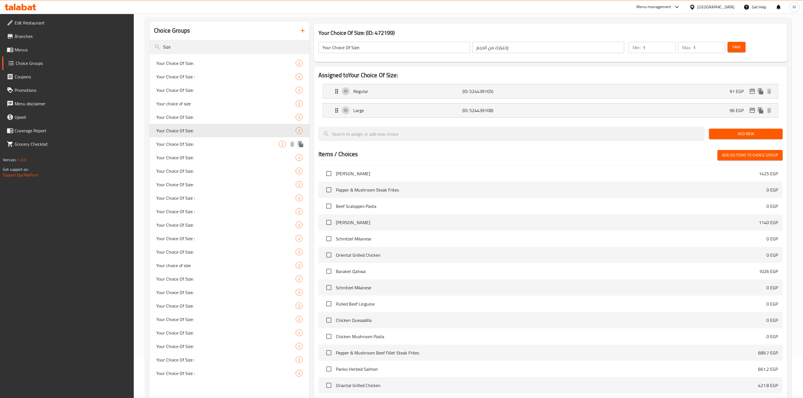
click at [207, 143] on span "Your Choice Of Size:" at bounding box center [217, 144] width 123 height 7
click at [204, 161] on div "Your Choice Of Size: 2" at bounding box center [230, 157] width 160 height 13
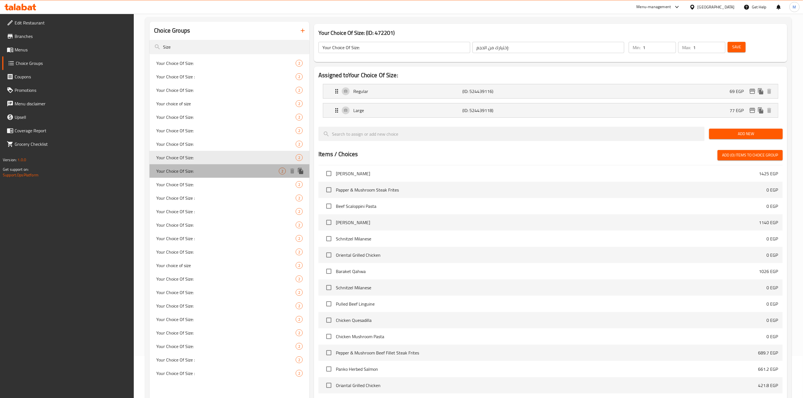
click at [204, 175] on div "Your Choice Of Size: 2" at bounding box center [230, 170] width 160 height 13
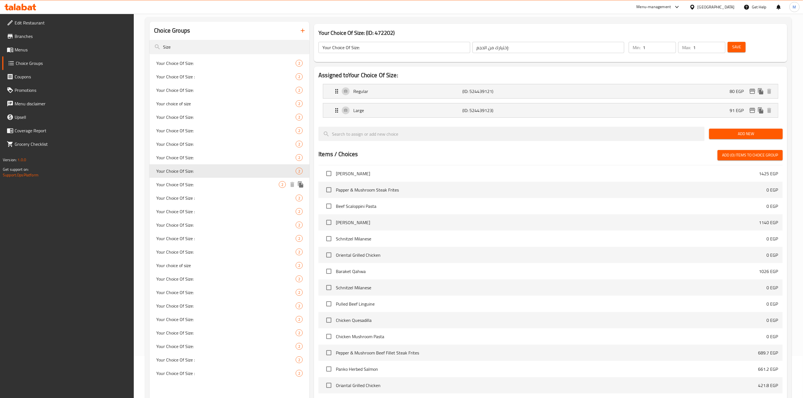
click at [201, 190] on div "Your Choice Of Size: 2" at bounding box center [230, 184] width 160 height 13
click at [200, 193] on div "Your Choice Of Size : 2" at bounding box center [230, 197] width 160 height 13
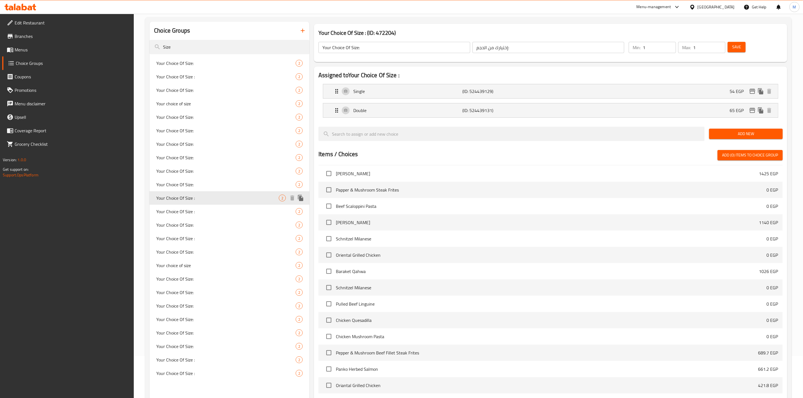
type input "Your Choice Of Size :"
type input "إختيارك من الحجم :"
click at [198, 207] on div "Your Choice Of Size : 2" at bounding box center [230, 211] width 160 height 13
click at [200, 222] on span "Your Choice Of Size:" at bounding box center [217, 225] width 123 height 7
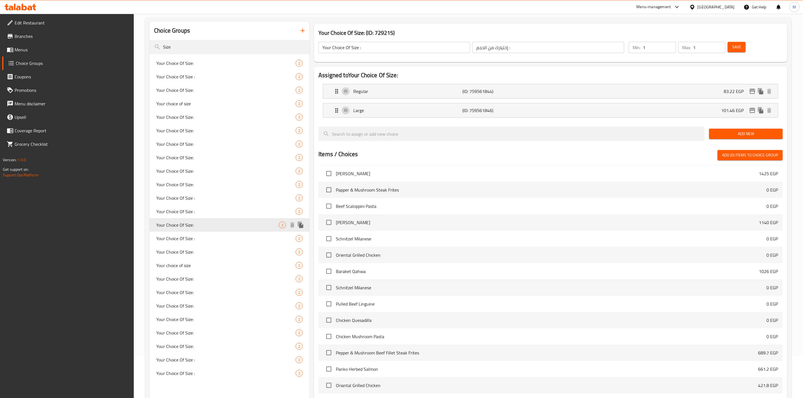
type input "Your Choice Of Size:"
type input "إختيارك من الحجم:"
click at [186, 245] on div "Your Choice Of Size: 2" at bounding box center [230, 251] width 160 height 13
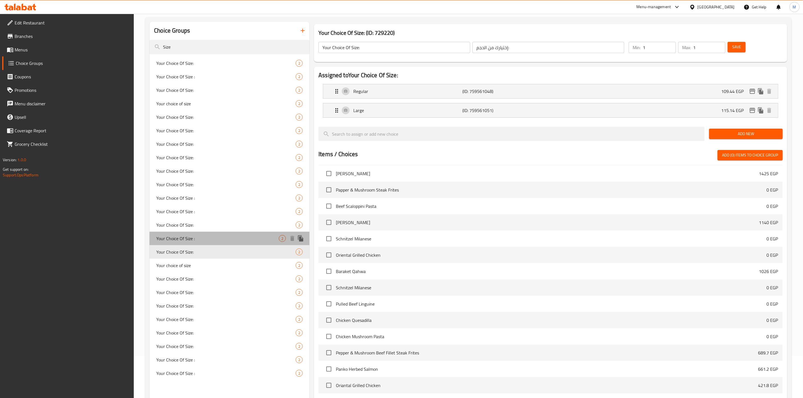
click at [193, 240] on span "Your Choice Of Size :" at bounding box center [217, 238] width 123 height 7
type input "Your Choice Of Size :"
type input "إختيارك من الحجم :"
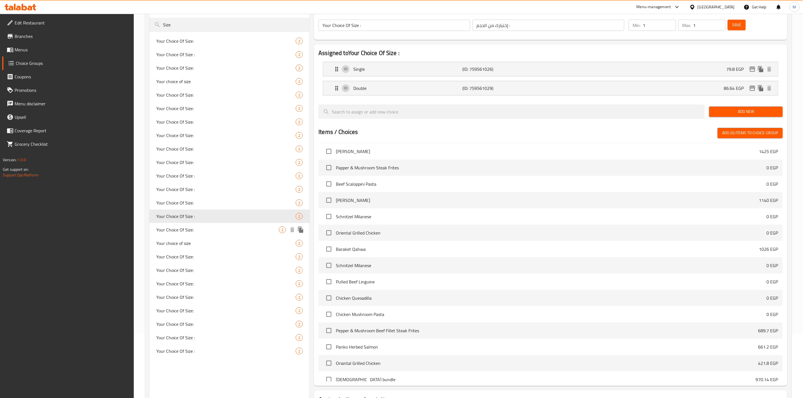
scroll to position [84, 0]
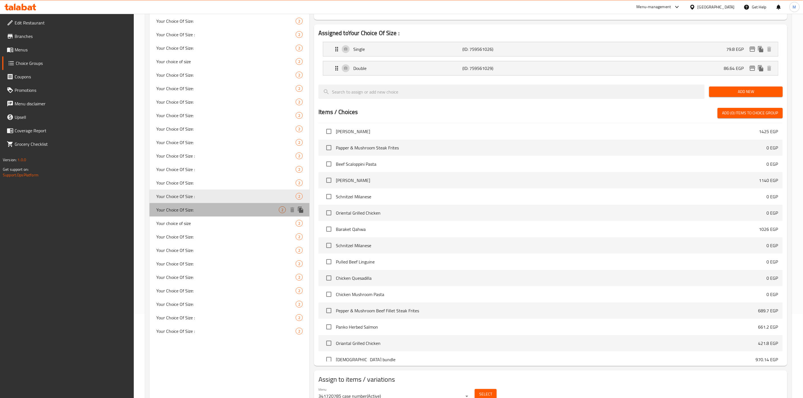
click at [211, 207] on span "Your Choice Of Size:" at bounding box center [217, 210] width 123 height 7
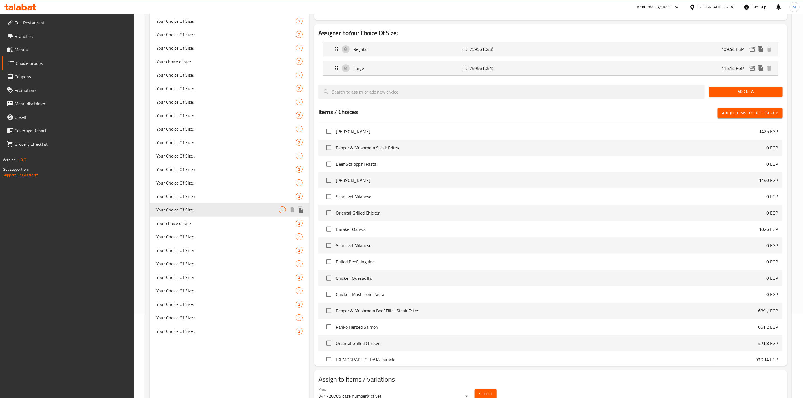
type input "Your Choice Of Size:"
type input "إختيارك من الحجم:"
click at [209, 223] on span "Your choice of size" at bounding box center [217, 223] width 123 height 7
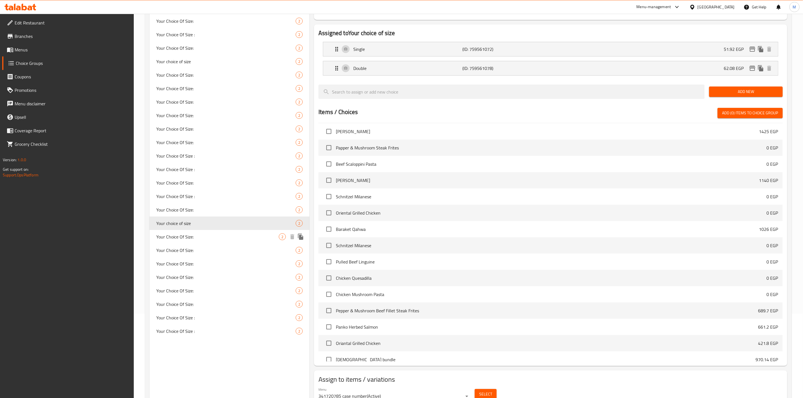
type input "Your choice of size"
type input "إختيارك من الحجم"
type input "2"
click at [211, 243] on div "Your Choice Of Size: 2" at bounding box center [230, 236] width 160 height 13
type input "Your Choice Of Size:"
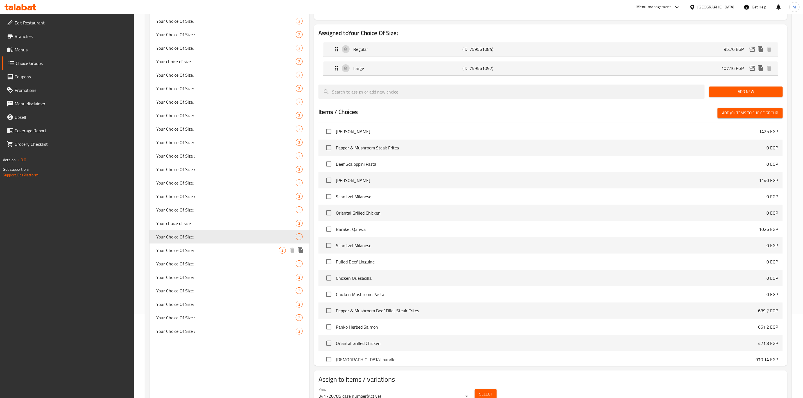
type input "إختيارك من الحجم:"
type input "1"
click at [210, 252] on span "Your Choice Of Size:" at bounding box center [217, 250] width 123 height 7
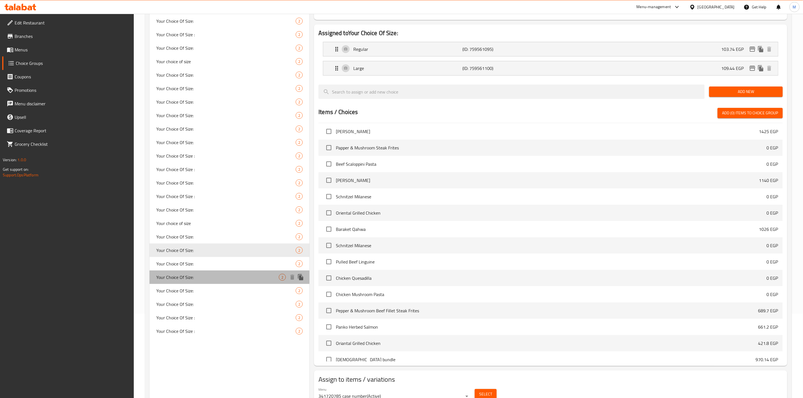
click at [207, 278] on span "Your Choice Of Size:" at bounding box center [217, 277] width 123 height 7
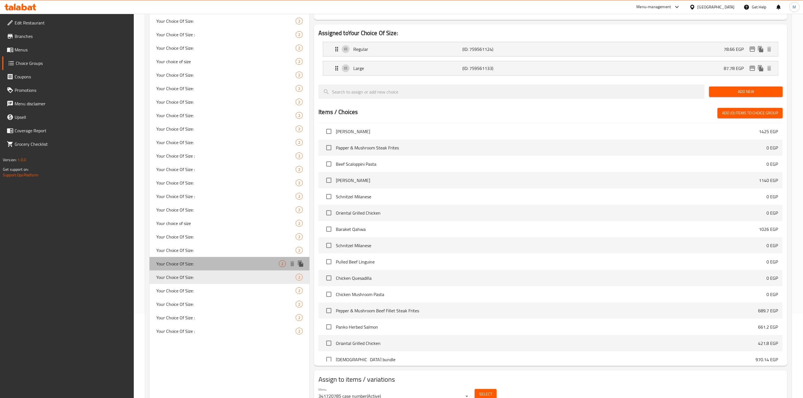
click at [206, 267] on span "Your Choice Of Size:" at bounding box center [217, 264] width 123 height 7
click at [209, 301] on span "Your Choice Of Size:" at bounding box center [217, 304] width 123 height 7
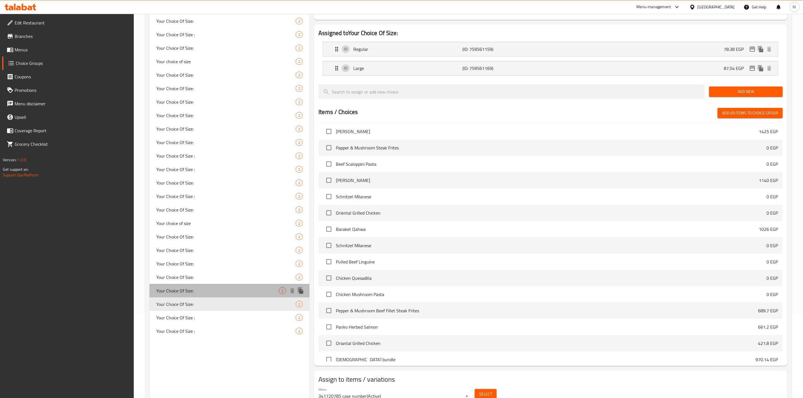
click at [209, 294] on div "Your Choice Of Size: 2" at bounding box center [230, 290] width 160 height 13
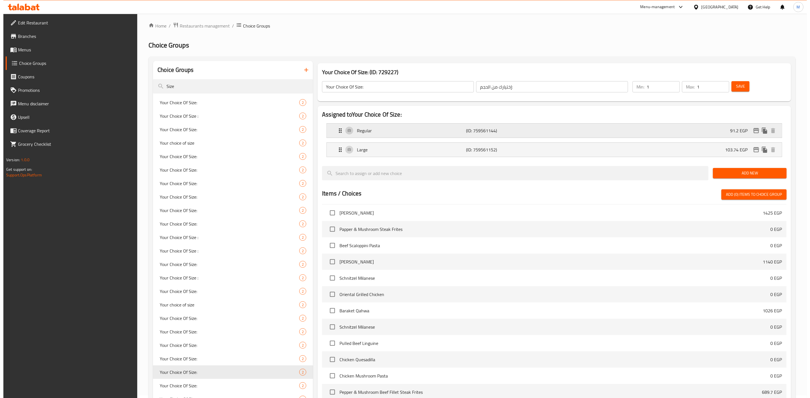
scroll to position [0, 0]
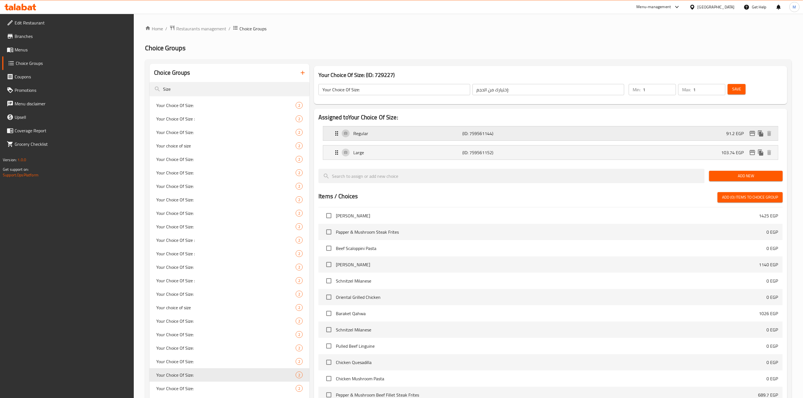
click at [750, 133] on icon "edit" at bounding box center [753, 133] width 6 height 5
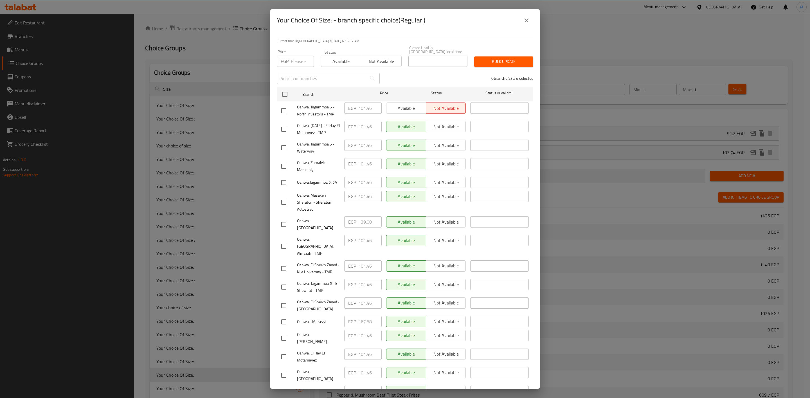
scroll to position [57, 0]
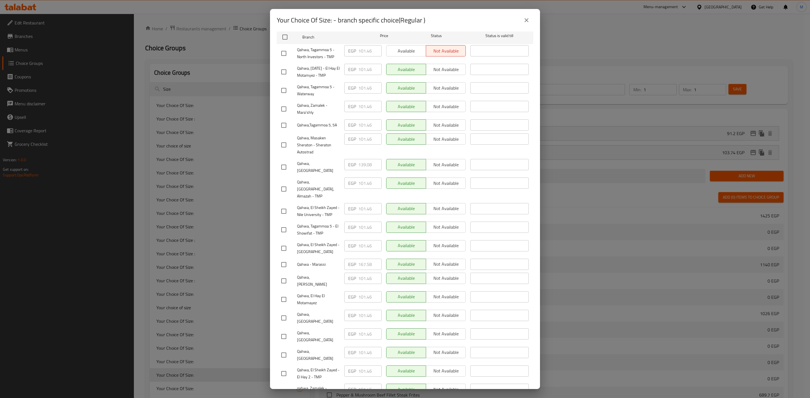
drag, startPoint x: 286, startPoint y: 367, endPoint x: 294, endPoint y: 363, distance: 9.1
click at [286, 386] on input "checkbox" at bounding box center [284, 392] width 12 height 12
checkbox input "true"
click at [290, 112] on div at bounding box center [289, 109] width 16 height 12
click at [286, 110] on input "checkbox" at bounding box center [284, 109] width 12 height 12
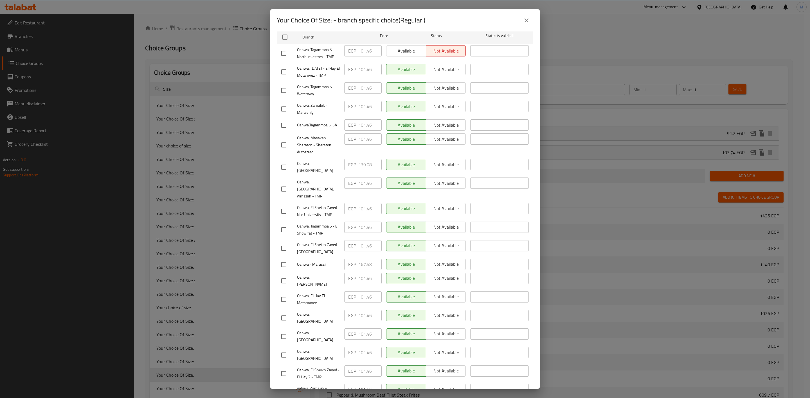
checkbox input "true"
click at [283, 183] on input "checkbox" at bounding box center [284, 189] width 12 height 12
checkbox input "true"
click at [284, 349] on input "checkbox" at bounding box center [284, 355] width 12 height 12
checkbox input "true"
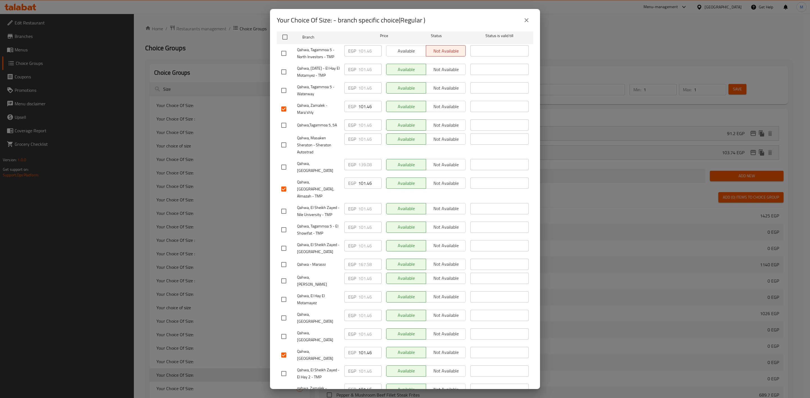
click at [280, 207] on input "checkbox" at bounding box center [284, 212] width 12 height 12
checkbox input "true"
drag, startPoint x: 284, startPoint y: 241, endPoint x: 289, endPoint y: 245, distance: 5.7
click at [284, 243] on input "checkbox" at bounding box center [284, 249] width 12 height 12
checkbox input "true"
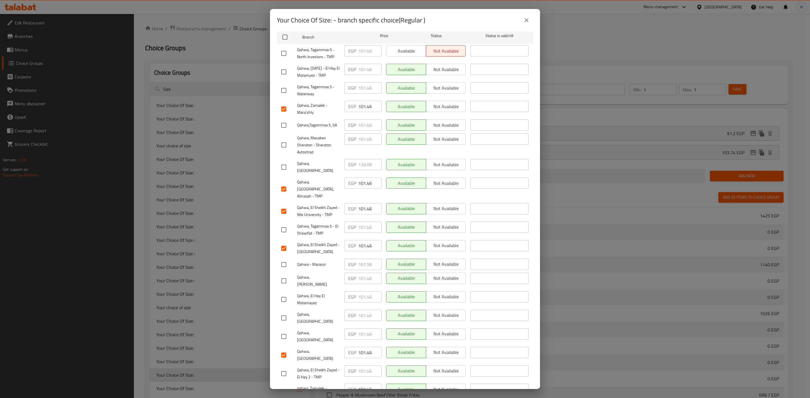
click at [289, 51] on input "checkbox" at bounding box center [284, 54] width 12 height 12
checkbox input "true"
click at [282, 294] on input "checkbox" at bounding box center [284, 300] width 12 height 12
checkbox input "true"
click at [287, 74] on input "checkbox" at bounding box center [284, 72] width 12 height 12
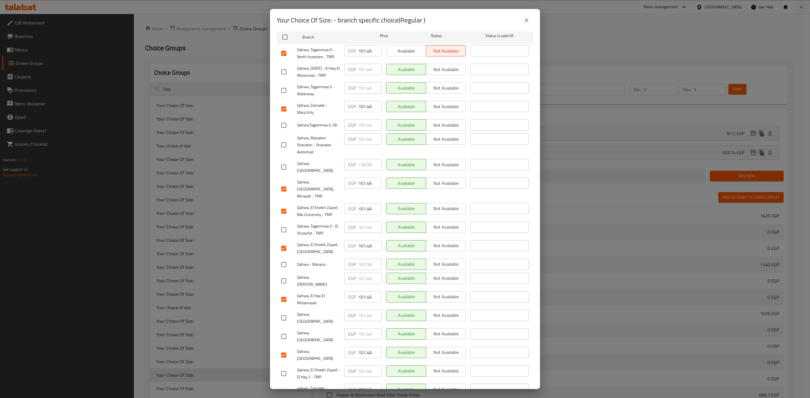
checkbox input "true"
click at [287, 127] on input "checkbox" at bounding box center [284, 125] width 12 height 12
checkbox input "true"
drag, startPoint x: 284, startPoint y: 220, endPoint x: 341, endPoint y: 262, distance: 70.6
click at [284, 224] on input "checkbox" at bounding box center [284, 230] width 12 height 12
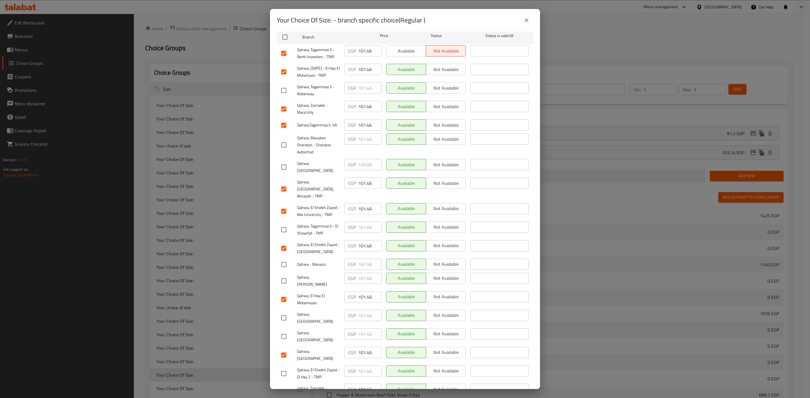
checkbox input "true"
click at [288, 368] on input "checkbox" at bounding box center [284, 374] width 12 height 12
checkbox input "true"
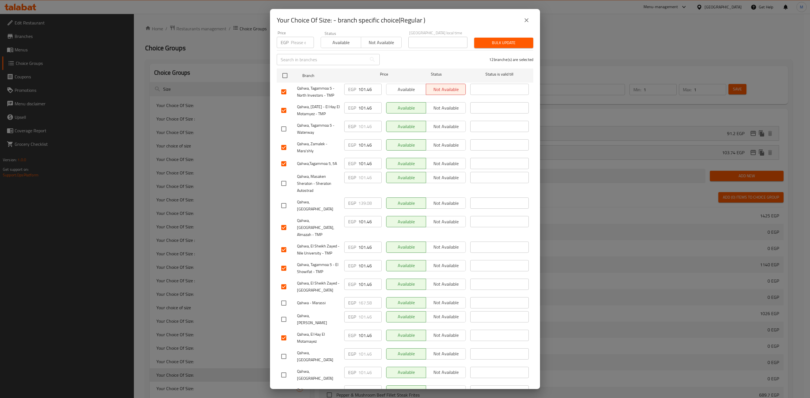
scroll to position [0, 0]
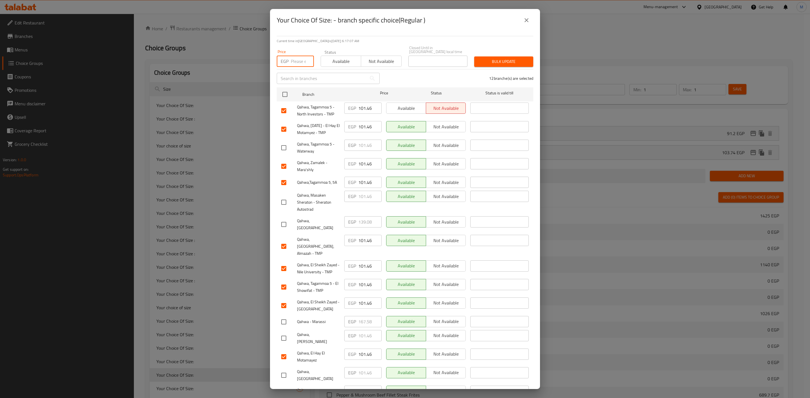
click at [300, 62] on input "number" at bounding box center [302, 61] width 23 height 11
paste input "106.02"
type input "106.02"
click at [508, 63] on div "Bulk update" at bounding box center [504, 61] width 66 height 17
click at [511, 61] on span "Bulk update" at bounding box center [503, 61] width 50 height 7
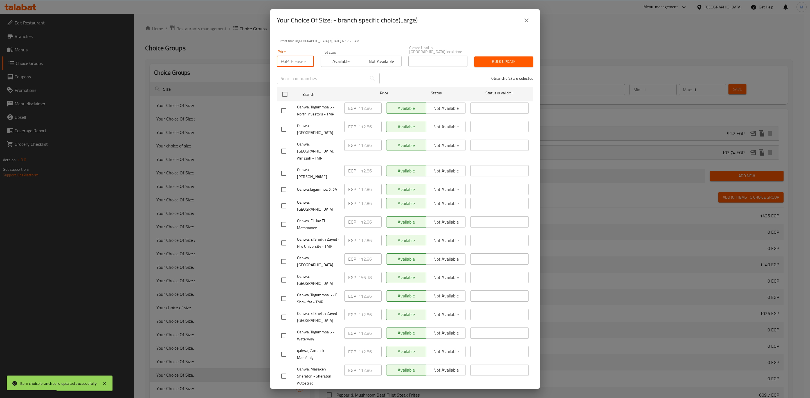
click at [293, 62] on input "number" at bounding box center [302, 61] width 23 height 11
paste input "117.42"
type input "117.42"
click at [284, 349] on input "checkbox" at bounding box center [284, 355] width 12 height 12
checkbox input "true"
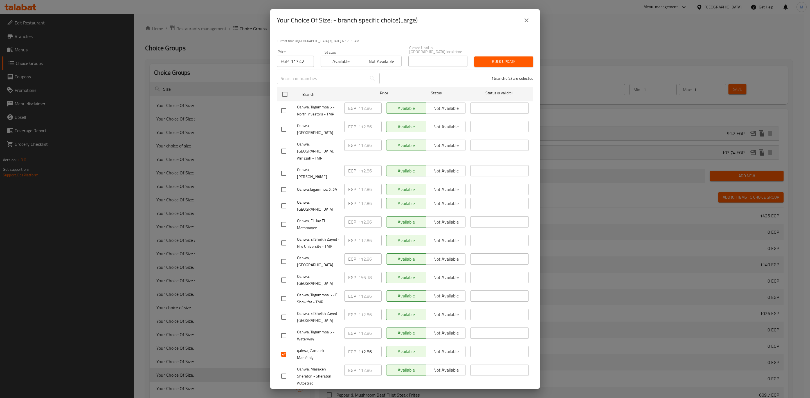
scroll to position [57, 0]
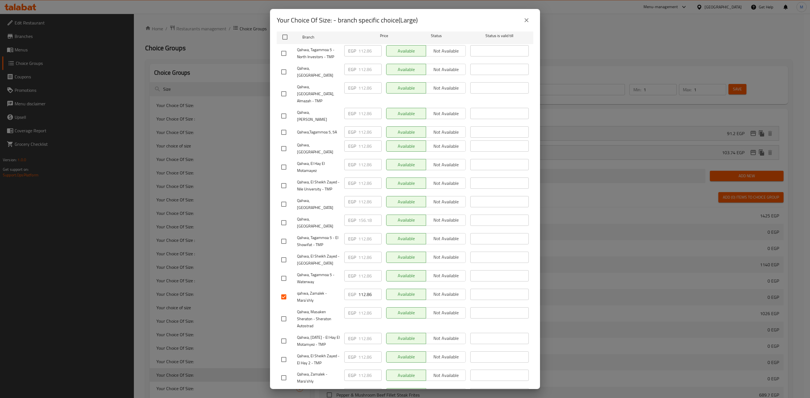
click at [284, 372] on input "checkbox" at bounding box center [284, 378] width 12 height 12
checkbox input "true"
click at [283, 143] on input "checkbox" at bounding box center [284, 149] width 12 height 12
checkbox input "true"
click at [287, 88] on input "checkbox" at bounding box center [284, 94] width 12 height 12
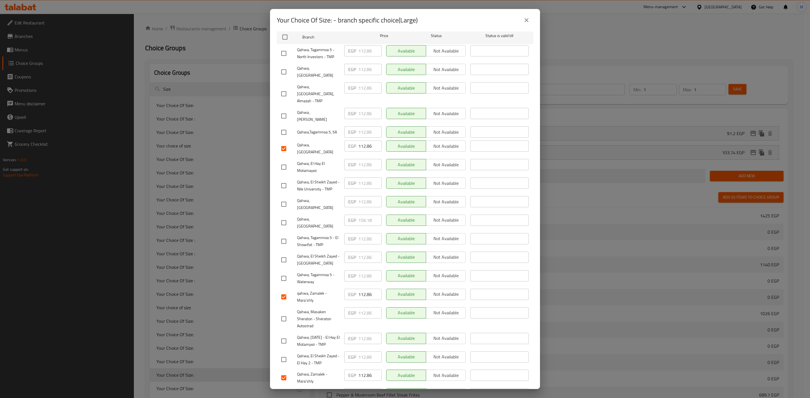
checkbox input "true"
click at [283, 175] on div "Qahwa, El Sheikh Zayed - Nile University - TMP" at bounding box center [310, 185] width 63 height 21
click at [285, 180] on input "checkbox" at bounding box center [284, 186] width 12 height 12
checkbox input "true"
click at [285, 254] on input "checkbox" at bounding box center [284, 260] width 12 height 12
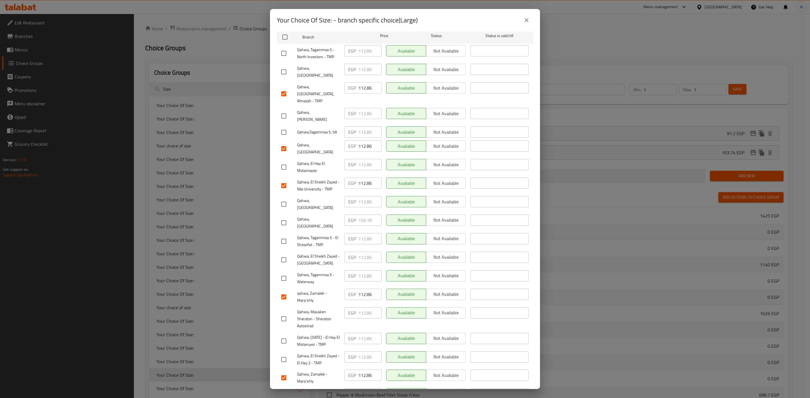
checkbox input "true"
click at [279, 48] on input "checkbox" at bounding box center [284, 54] width 12 height 12
checkbox input "true"
click at [283, 161] on input "checkbox" at bounding box center [284, 167] width 12 height 12
checkbox input "true"
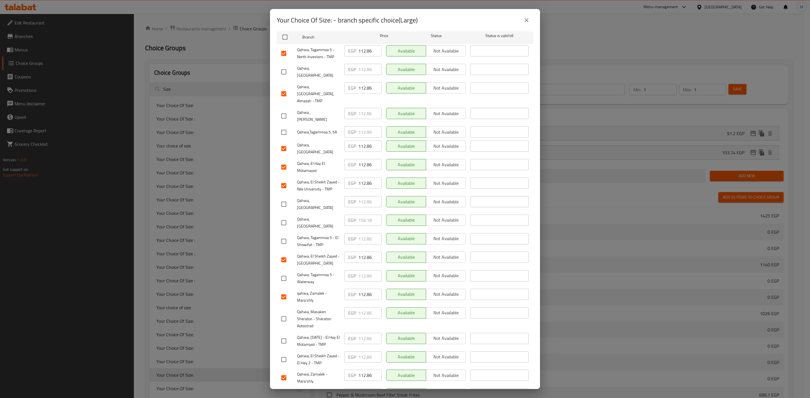
click at [287, 335] on input "checkbox" at bounding box center [284, 341] width 12 height 12
checkbox input "true"
click at [284, 127] on input "checkbox" at bounding box center [284, 133] width 12 height 12
checkbox input "true"
click at [286, 236] on input "checkbox" at bounding box center [284, 242] width 12 height 12
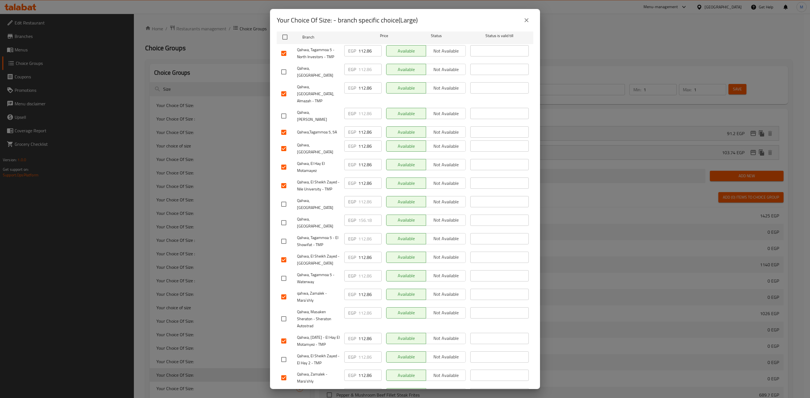
checkbox input "true"
click at [284, 354] on input "checkbox" at bounding box center [284, 360] width 12 height 12
checkbox input "true"
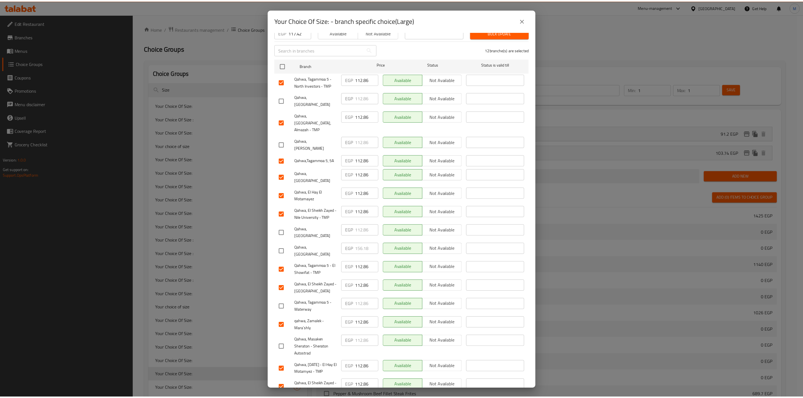
scroll to position [0, 0]
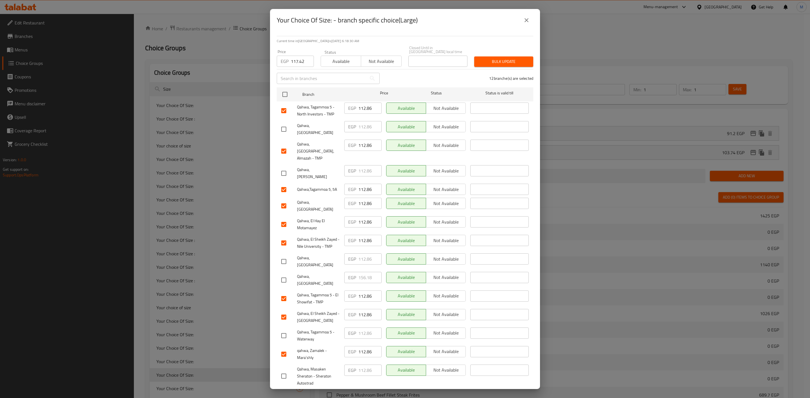
click at [494, 62] on button "Bulk update" at bounding box center [503, 62] width 59 height 10
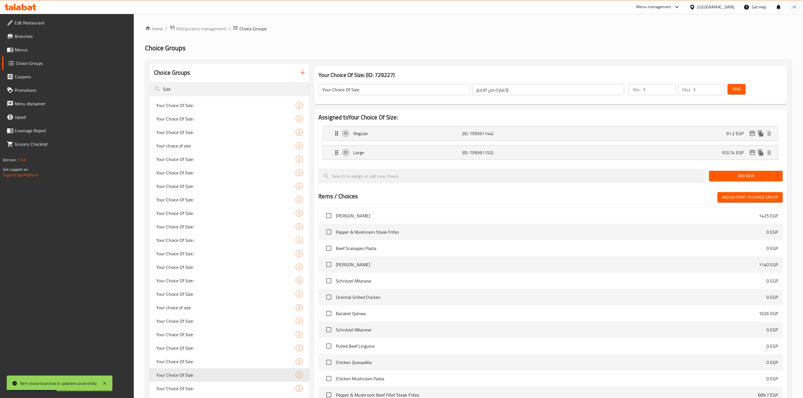
click at [220, 76] on div "Choice Groups" at bounding box center [230, 73] width 160 height 18
click at [219, 89] on input "Size" at bounding box center [230, 89] width 160 height 14
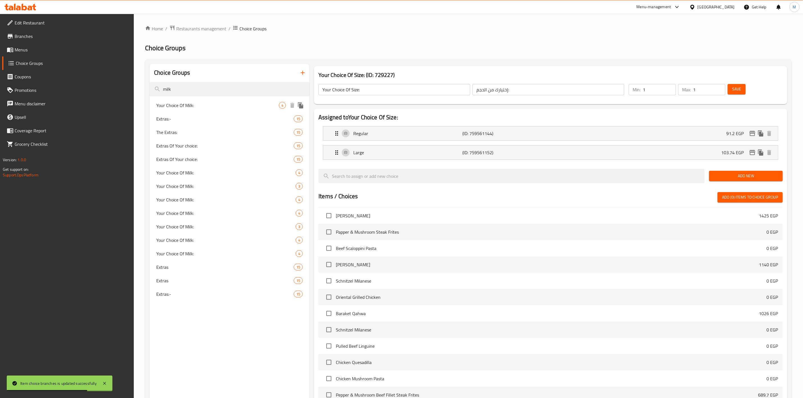
type input "milk"
click at [217, 105] on span "Your Choice Of Milk:" at bounding box center [217, 105] width 123 height 7
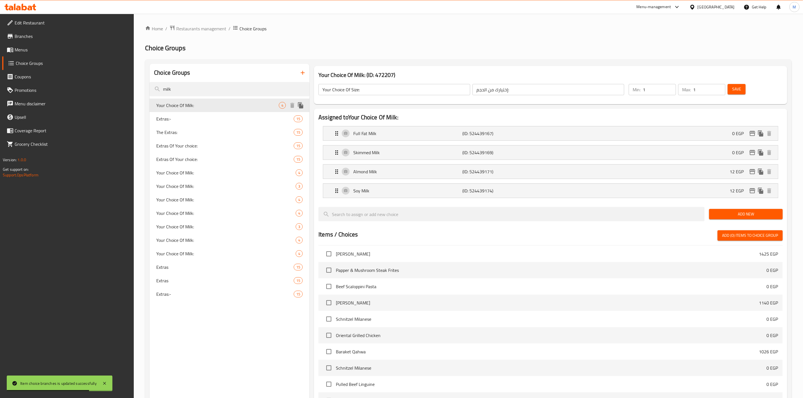
type input "Your Choice Of Milk:"
type input "إختيارك من اللبن :"
click at [202, 188] on span "Your Choice Of Milk:" at bounding box center [217, 186] width 123 height 7
click at [204, 201] on span "Your Choice Of Milk:" at bounding box center [225, 200] width 139 height 7
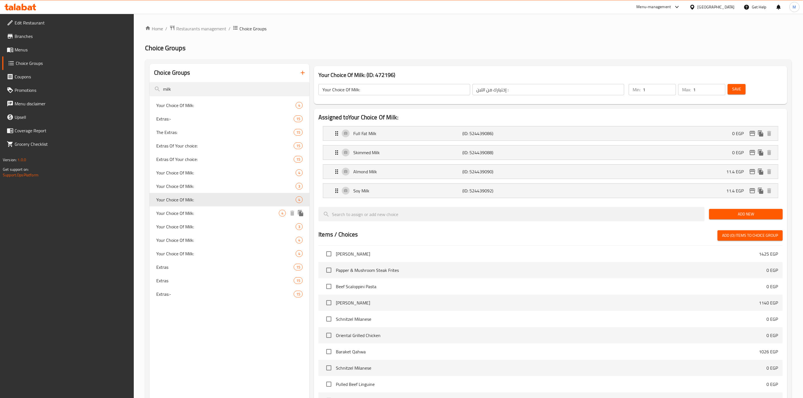
click at [205, 208] on div "Your Choice Of Milk: 4" at bounding box center [230, 213] width 160 height 13
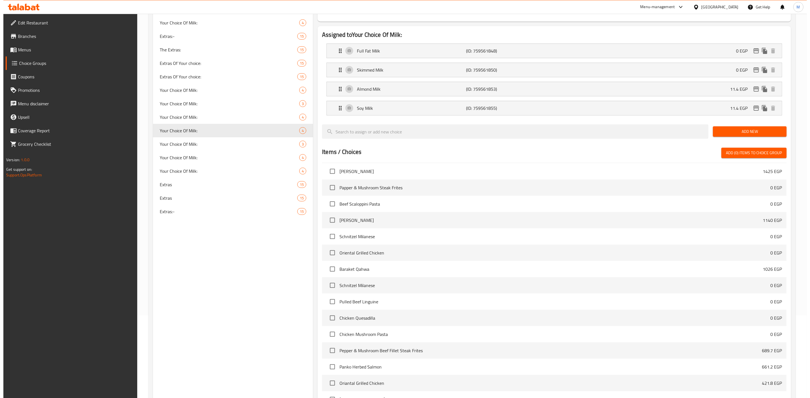
scroll to position [149, 0]
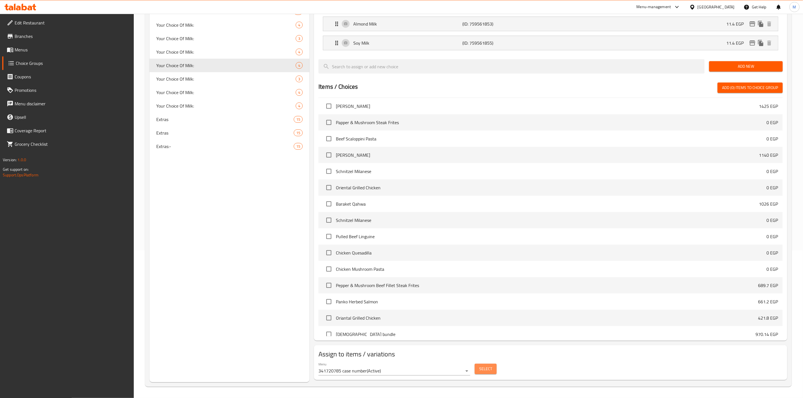
click at [491, 369] on span "Select" at bounding box center [485, 369] width 13 height 7
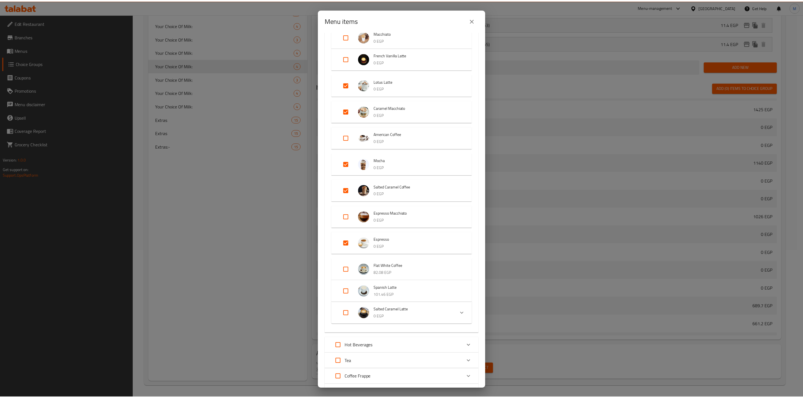
scroll to position [422, 0]
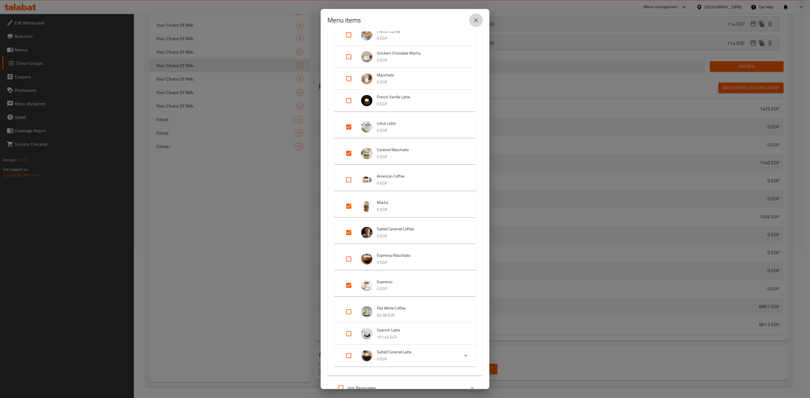
click at [473, 19] on icon "close" at bounding box center [475, 20] width 7 height 7
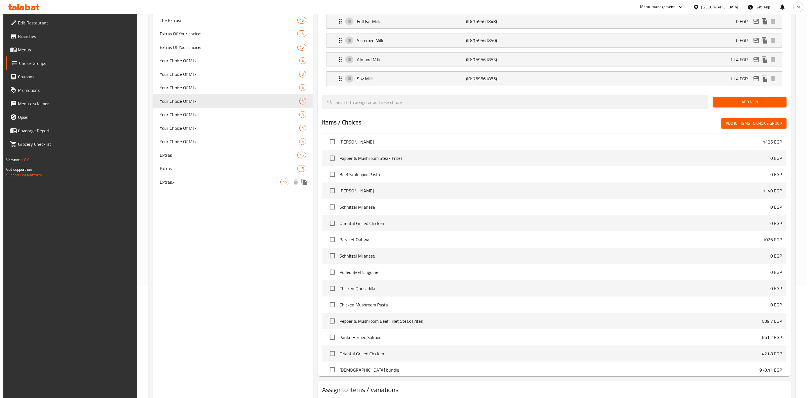
scroll to position [64, 0]
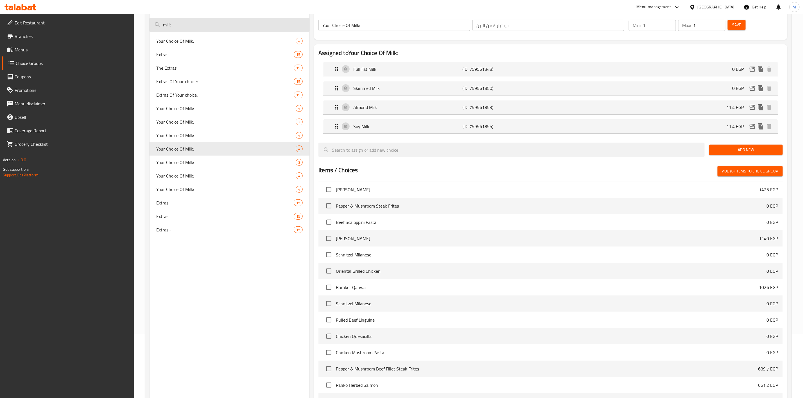
drag, startPoint x: 182, startPoint y: 23, endPoint x: 172, endPoint y: 21, distance: 10.3
click at [173, 22] on input "milk" at bounding box center [230, 25] width 160 height 14
drag, startPoint x: 171, startPoint y: 21, endPoint x: 154, endPoint y: 24, distance: 17.2
click at [154, 24] on input "milk" at bounding box center [230, 25] width 160 height 14
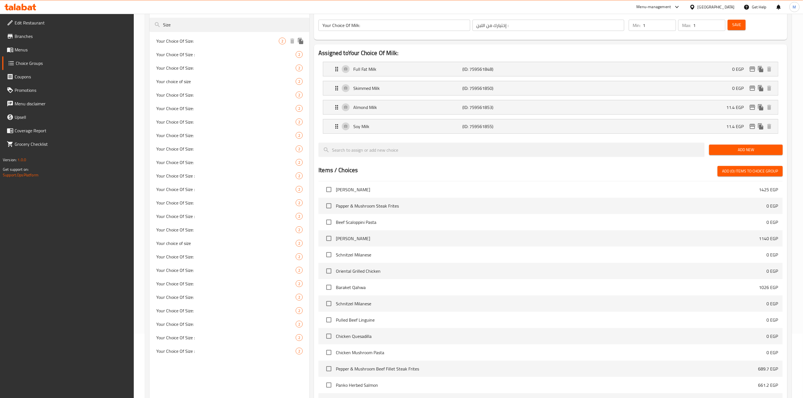
type input "Size"
click at [184, 42] on span "Your Choice Of Size:" at bounding box center [217, 41] width 123 height 7
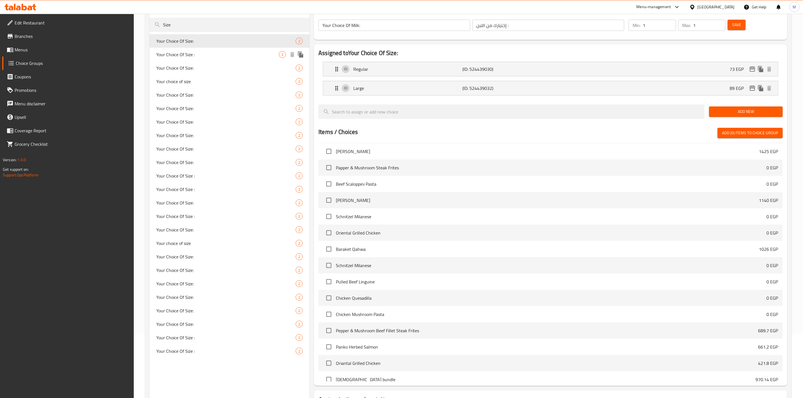
type input "Your Choice Of Size:"
type input "إختيارك من الحجم:"
click at [184, 56] on span "Your Choice Of Size :" at bounding box center [217, 54] width 123 height 7
type input "Your Choice Of Size :"
type input "إختيارك من الحجم :"
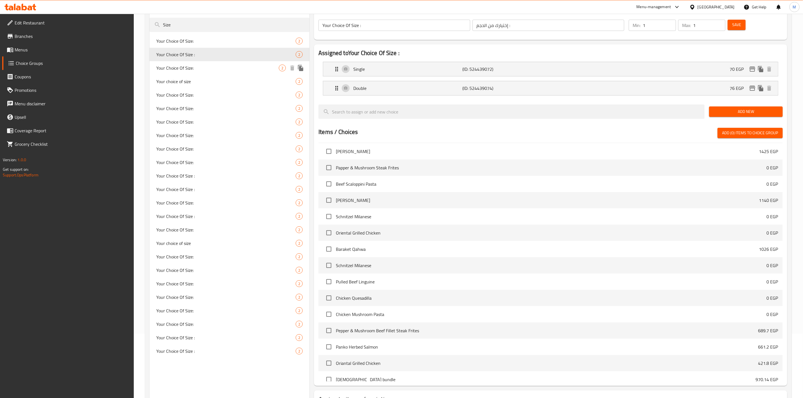
click at [188, 73] on div "Your Choice Of Size: 2" at bounding box center [230, 67] width 160 height 13
type input "Your Choice Of Size:"
type input "إختيارك من الحجم:"
click at [188, 80] on span "Your choice of size" at bounding box center [217, 81] width 123 height 7
type input "Your choice of size"
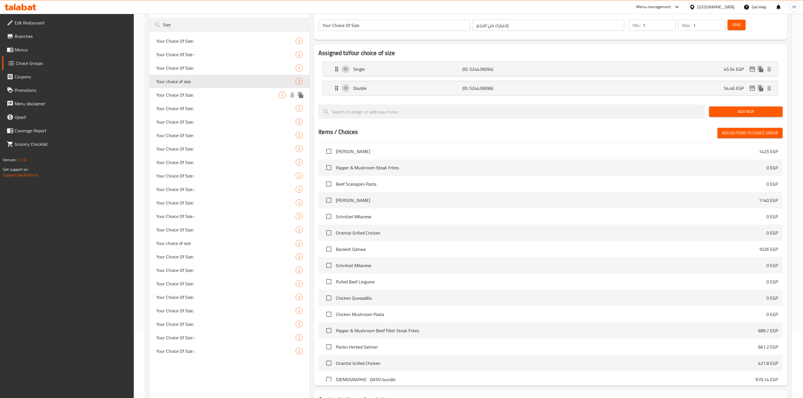
type input "إختيارك من الحجم"
type input "2"
click at [185, 92] on span "Your Choice Of Size:" at bounding box center [217, 95] width 123 height 7
type input "Your Choice Of Size:"
type input "إختيارك من الحجم:"
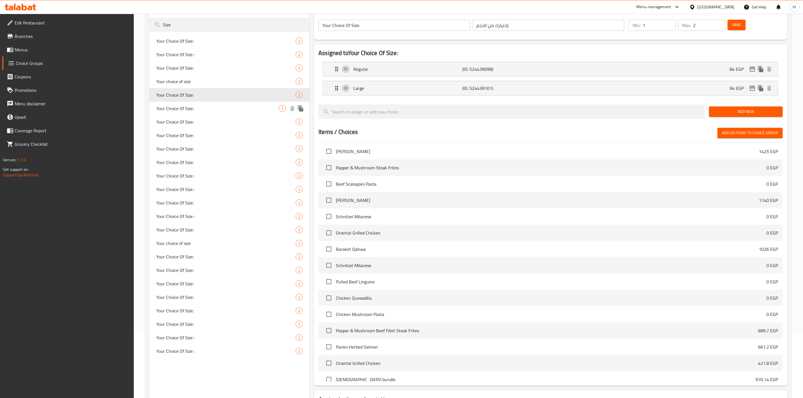
type input "1"
click at [170, 288] on div "Your Choice Of Size: 2" at bounding box center [230, 283] width 160 height 13
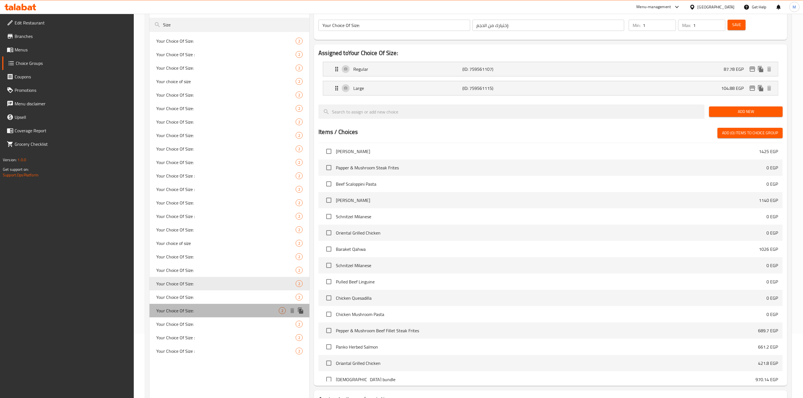
click at [169, 310] on span "Your Choice Of Size:" at bounding box center [217, 311] width 123 height 7
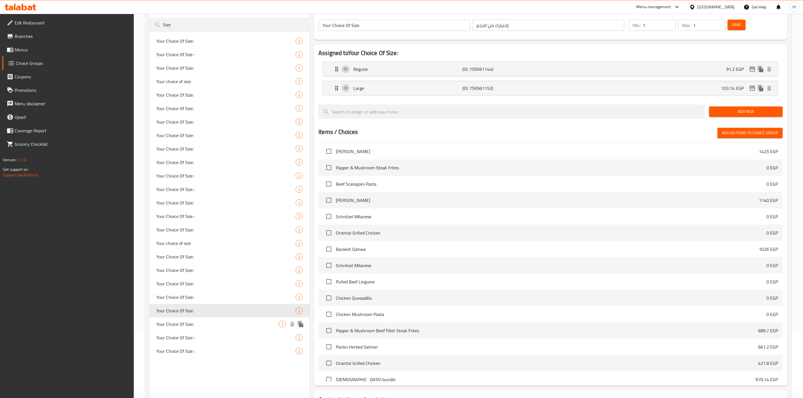
click at [169, 322] on span "Your Choice Of Size:" at bounding box center [217, 324] width 123 height 7
click at [753, 69] on icon "edit" at bounding box center [752, 69] width 7 height 7
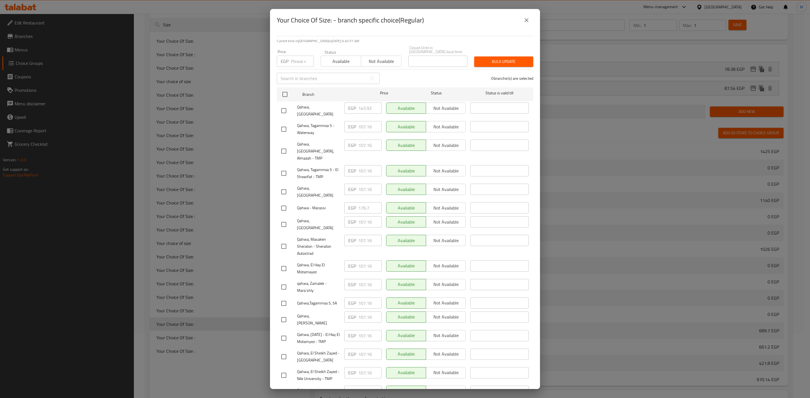
click at [293, 56] on input "number" at bounding box center [302, 61] width 23 height 11
paste input "117.42"
type input "117.42"
click at [286, 281] on input "checkbox" at bounding box center [284, 287] width 12 height 12
checkbox input "true"
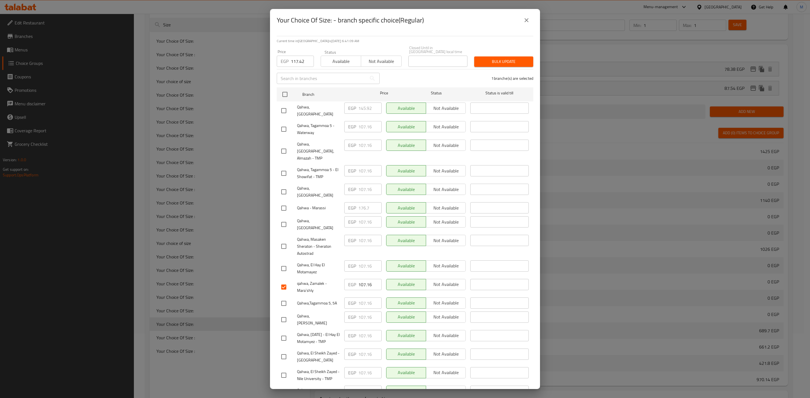
scroll to position [57, 0]
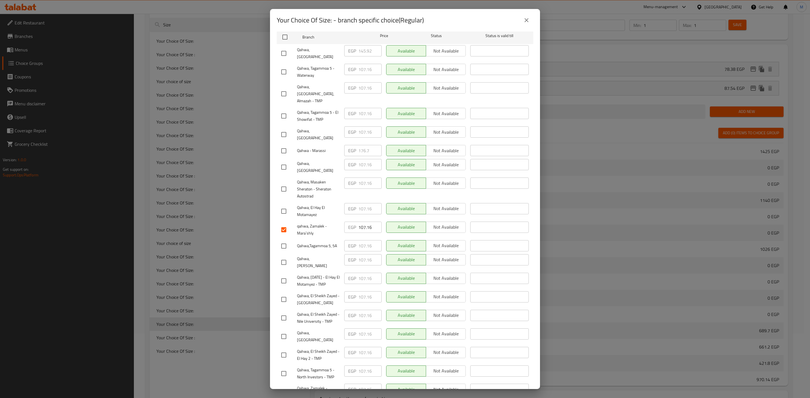
click at [283, 386] on input "checkbox" at bounding box center [284, 392] width 12 height 12
checkbox input "true"
click at [284, 88] on input "checkbox" at bounding box center [284, 94] width 12 height 12
checkbox input "true"
click at [281, 129] on input "checkbox" at bounding box center [284, 135] width 12 height 12
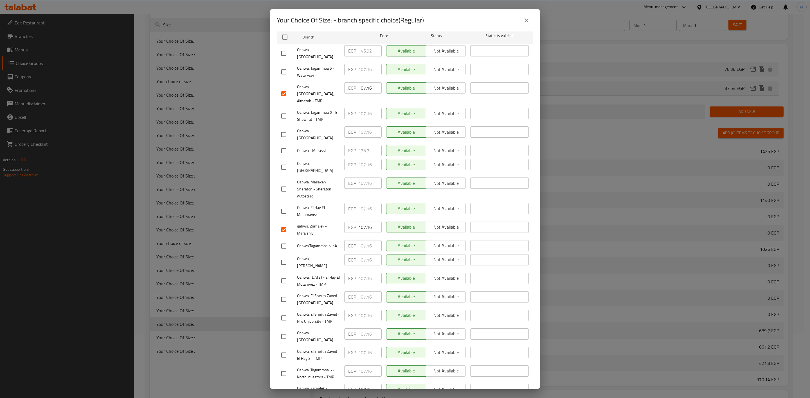
checkbox input "true"
click at [286, 294] on input "checkbox" at bounding box center [284, 300] width 12 height 12
checkbox input "true"
click at [282, 312] on input "checkbox" at bounding box center [284, 318] width 12 height 12
checkbox input "true"
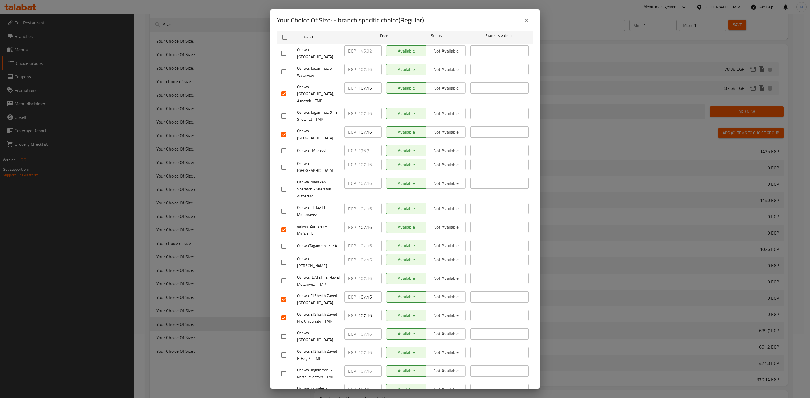
click at [286, 368] on input "checkbox" at bounding box center [284, 374] width 12 height 12
checkbox input "true"
click at [278, 206] on input "checkbox" at bounding box center [284, 212] width 12 height 12
checkbox input "true"
click at [285, 275] on input "checkbox" at bounding box center [284, 281] width 12 height 12
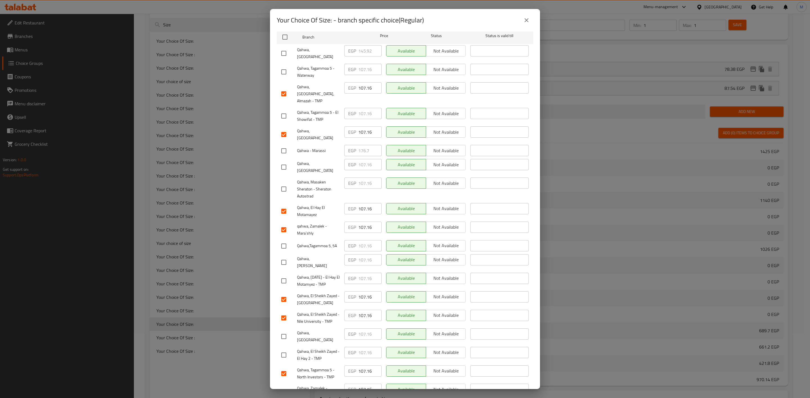
checkbox input "true"
click at [279, 240] on input "checkbox" at bounding box center [284, 246] width 12 height 12
checkbox input "true"
click at [288, 110] on input "checkbox" at bounding box center [284, 116] width 12 height 12
checkbox input "true"
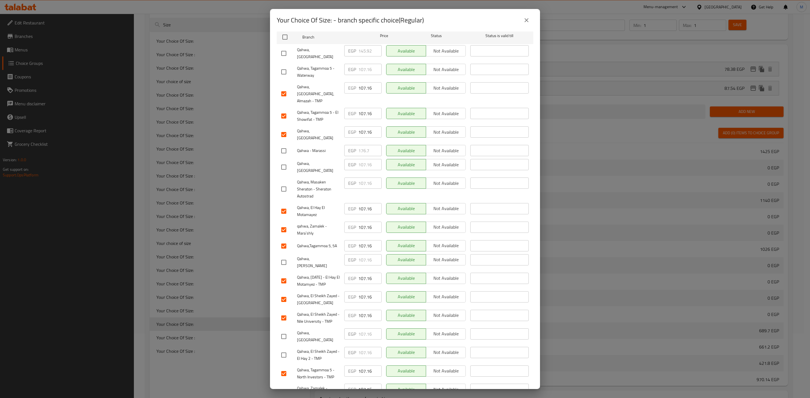
click at [286, 349] on input "checkbox" at bounding box center [284, 355] width 12 height 12
checkbox input "true"
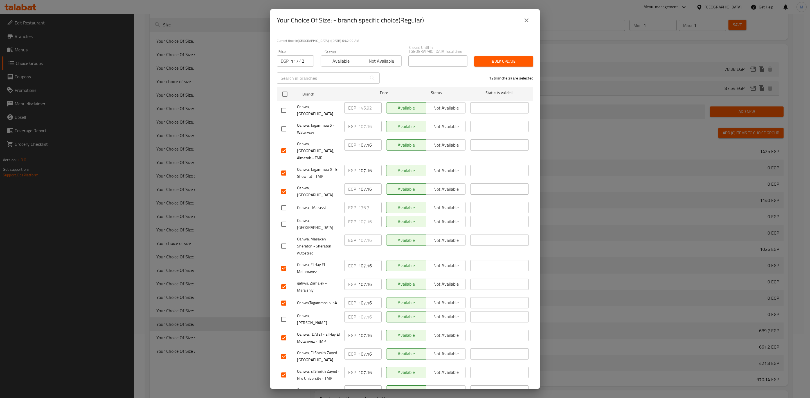
scroll to position [0, 0]
click at [508, 59] on span "Bulk update" at bounding box center [503, 61] width 50 height 7
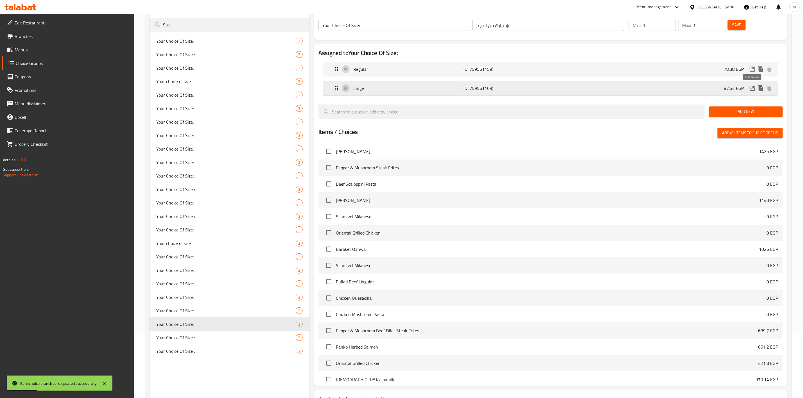
click at [750, 88] on icon "edit" at bounding box center [753, 88] width 6 height 5
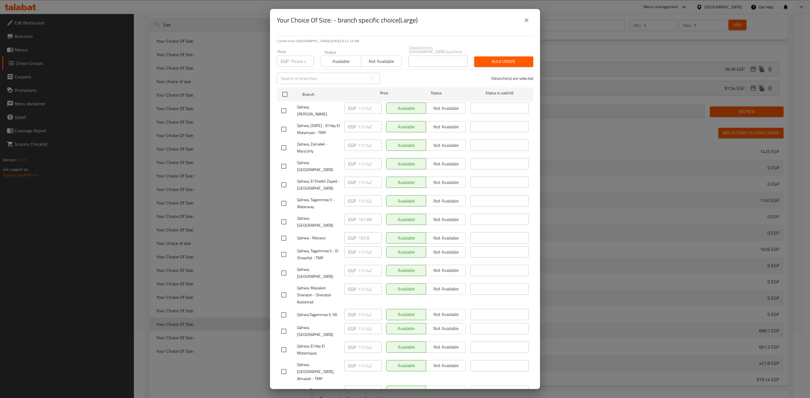
click at [291, 57] on input "number" at bounding box center [302, 61] width 23 height 11
paste input "128.82"
type input "128.82"
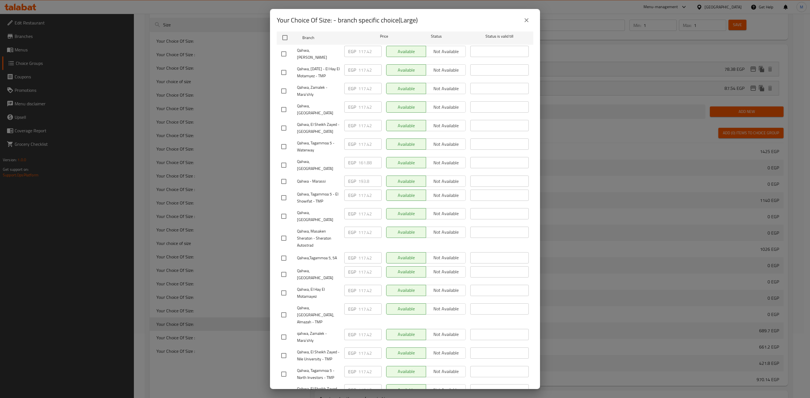
scroll to position [57, 0]
click at [287, 326] on div "qahwa, Zamalek - Mara`shly" at bounding box center [310, 336] width 63 height 21
click at [279, 326] on div "qahwa, Zamalek - Mara`shly" at bounding box center [310, 336] width 63 height 21
click at [282, 331] on input "checkbox" at bounding box center [284, 337] width 12 height 12
checkbox input "true"
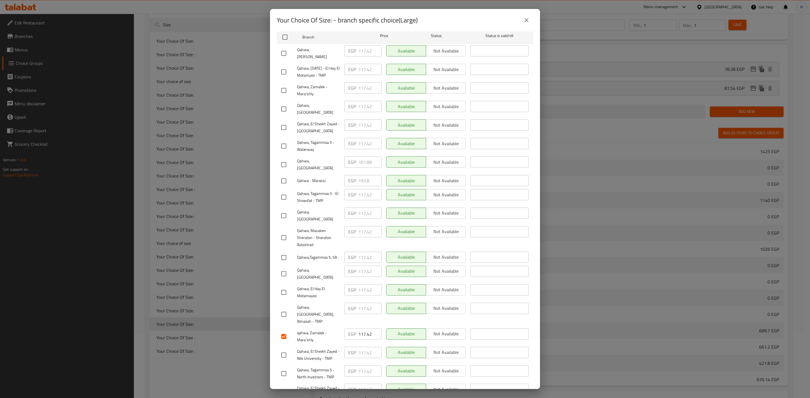
click at [281, 86] on input "checkbox" at bounding box center [284, 91] width 12 height 12
checkbox input "true"
drag, startPoint x: 293, startPoint y: 112, endPoint x: 285, endPoint y: 111, distance: 7.7
click at [286, 117] on div "Qahwa, El Sheikh Zayed - [GEOGRAPHIC_DATA]" at bounding box center [310, 127] width 63 height 21
click at [284, 110] on input "checkbox" at bounding box center [284, 109] width 12 height 12
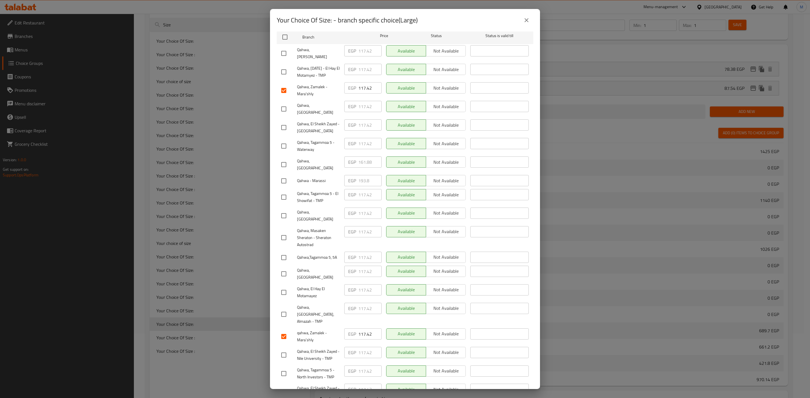
checkbox input "true"
click at [286, 309] on input "checkbox" at bounding box center [284, 315] width 12 height 12
checkbox input "true"
click at [286, 125] on input "checkbox" at bounding box center [284, 128] width 12 height 12
checkbox input "true"
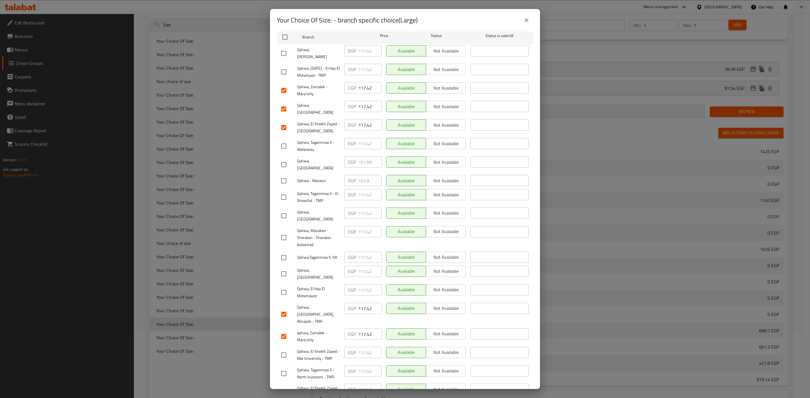
click at [286, 349] on input "checkbox" at bounding box center [284, 355] width 12 height 12
checkbox input "true"
click at [287, 368] on input "checkbox" at bounding box center [284, 374] width 12 height 12
checkbox input "true"
click at [284, 287] on input "checkbox" at bounding box center [284, 293] width 12 height 12
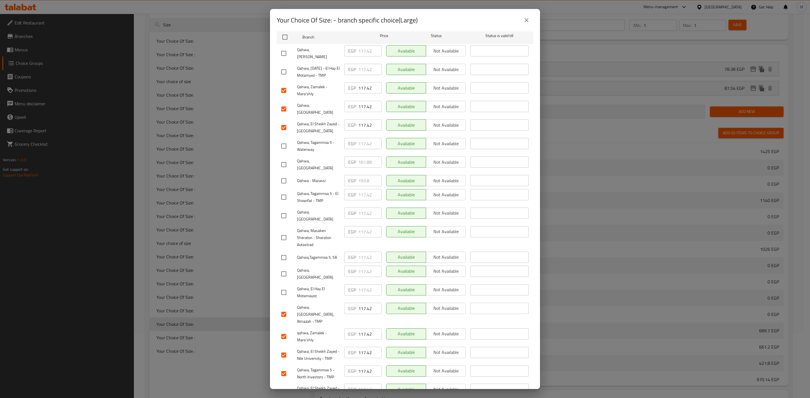
checkbox input "true"
click at [288, 67] on input "checkbox" at bounding box center [284, 72] width 12 height 12
checkbox input "true"
click at [284, 252] on input "checkbox" at bounding box center [284, 258] width 12 height 12
checkbox input "true"
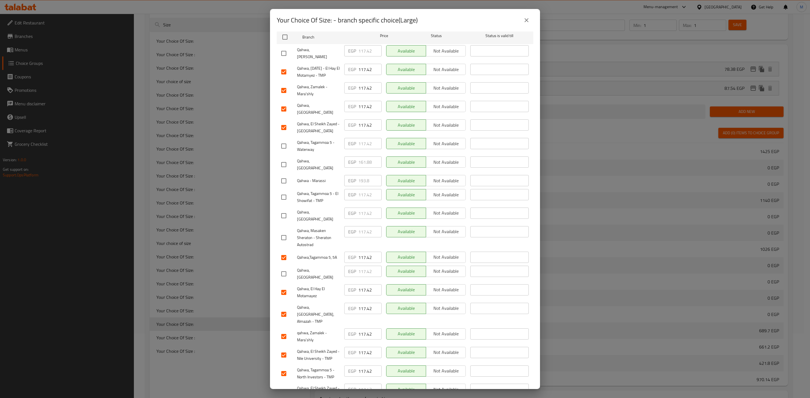
click at [289, 191] on input "checkbox" at bounding box center [284, 197] width 12 height 12
checkbox input "true"
click at [284, 386] on input "checkbox" at bounding box center [284, 392] width 12 height 12
checkbox input "true"
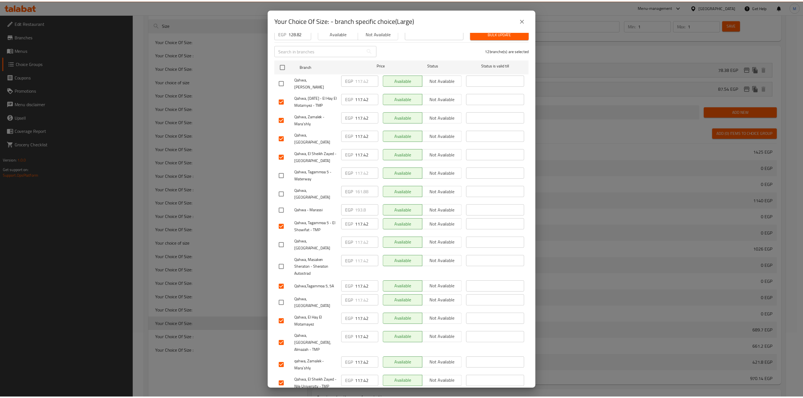
scroll to position [0, 0]
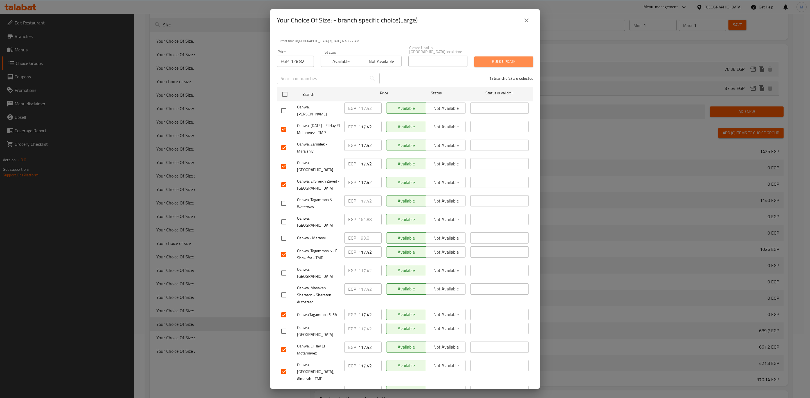
click at [504, 60] on span "Bulk update" at bounding box center [503, 61] width 50 height 7
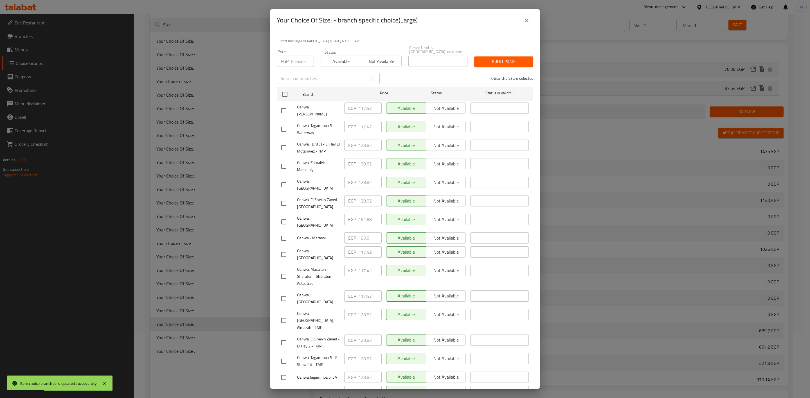
click at [524, 22] on icon "close" at bounding box center [526, 20] width 7 height 7
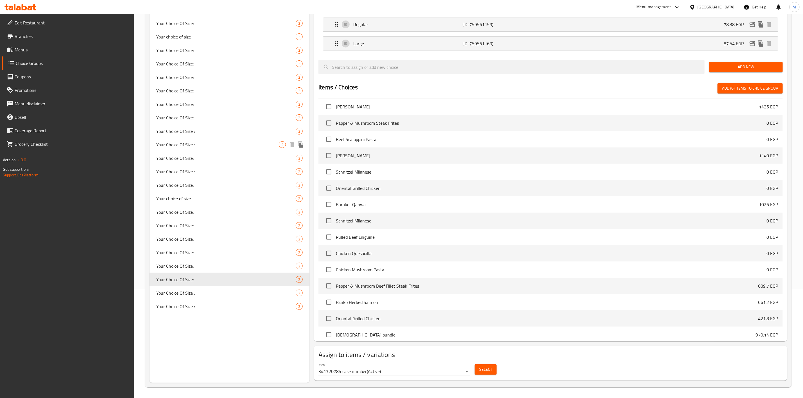
scroll to position [110, 0]
click at [214, 296] on div "Your Choice Of Size : 2" at bounding box center [230, 292] width 160 height 13
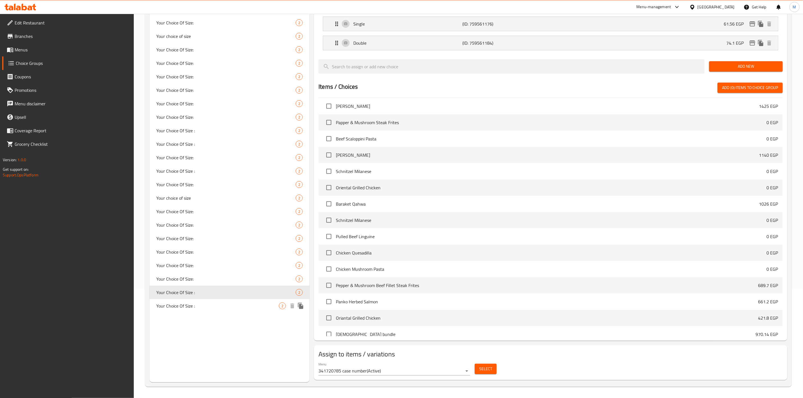
type input "Your Choice Of Size :"
type input "إختيارك من الحجم :"
click at [217, 314] on nav "Your Choice Of Size: 2 Your Choice Of Size : 2 Your Choice Of Size: 2 Your choi…" at bounding box center [230, 151] width 160 height 328
click at [217, 308] on span "Your Choice Of Size :" at bounding box center [217, 306] width 123 height 7
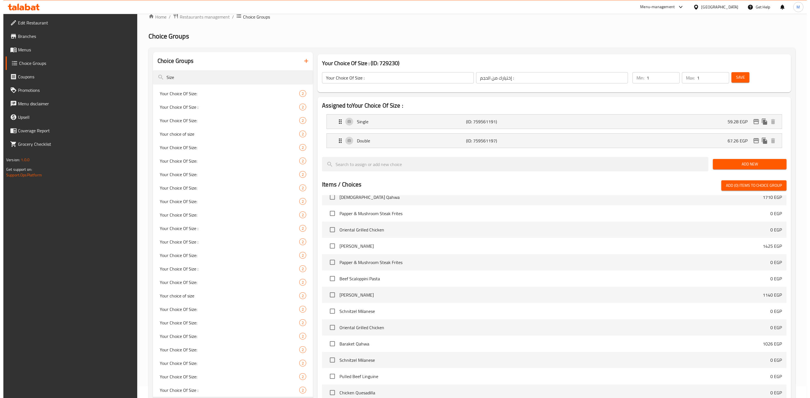
scroll to position [0, 0]
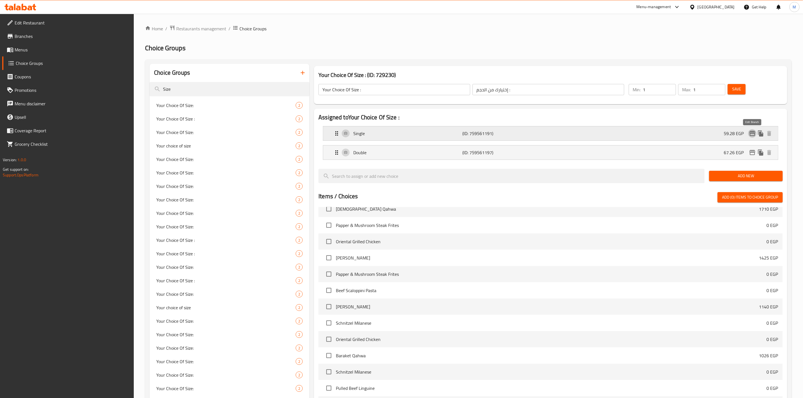
click at [754, 134] on icon "edit" at bounding box center [753, 133] width 6 height 5
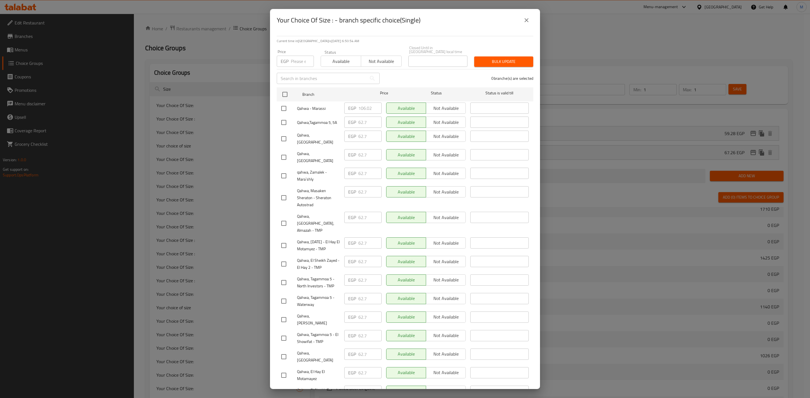
click at [294, 56] on input "number" at bounding box center [302, 61] width 23 height 11
paste input "66.12"
type input "66.12"
click at [286, 170] on input "checkbox" at bounding box center [284, 176] width 12 height 12
checkbox input "true"
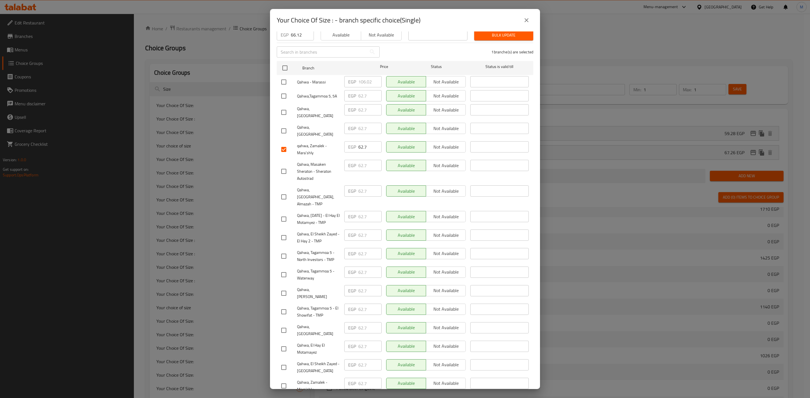
scroll to position [57, 0]
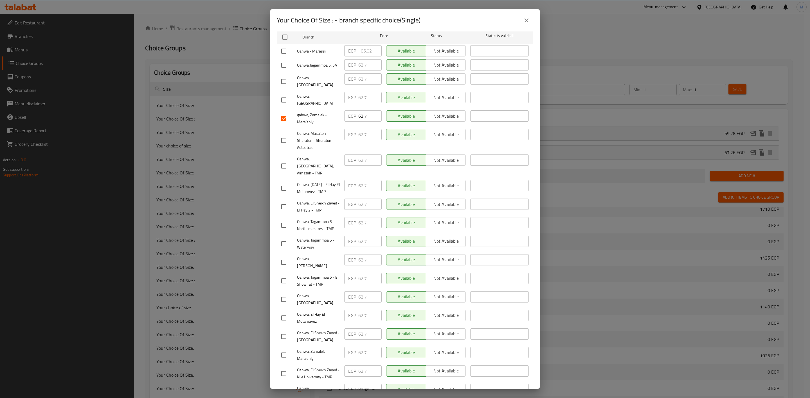
click at [286, 349] on input "checkbox" at bounding box center [284, 355] width 12 height 12
checkbox input "true"
click at [280, 160] on input "checkbox" at bounding box center [284, 166] width 12 height 12
checkbox input "true"
click at [285, 294] on input "checkbox" at bounding box center [284, 300] width 12 height 12
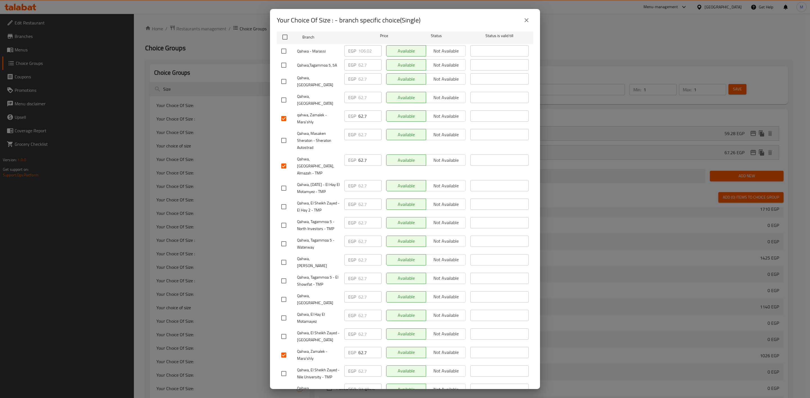
checkbox input "true"
click at [293, 331] on div at bounding box center [289, 337] width 16 height 12
click at [288, 331] on input "checkbox" at bounding box center [284, 337] width 12 height 12
checkbox input "true"
click at [286, 368] on input "checkbox" at bounding box center [284, 374] width 12 height 12
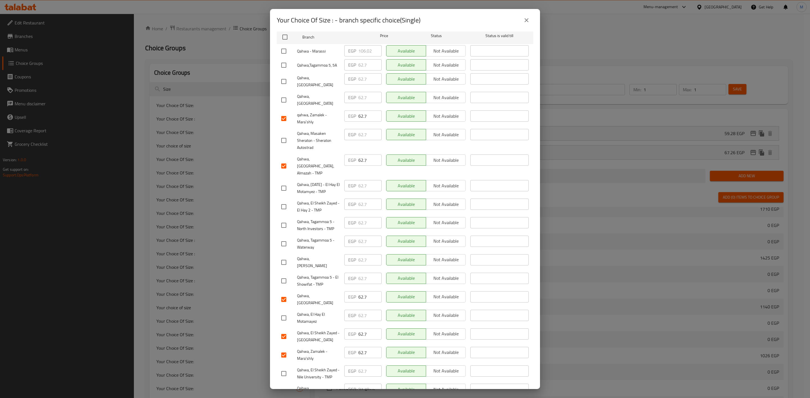
checkbox input "true"
click at [282, 220] on input "checkbox" at bounding box center [284, 226] width 12 height 12
checkbox input "true"
click at [285, 312] on input "checkbox" at bounding box center [284, 318] width 12 height 12
checkbox input "true"
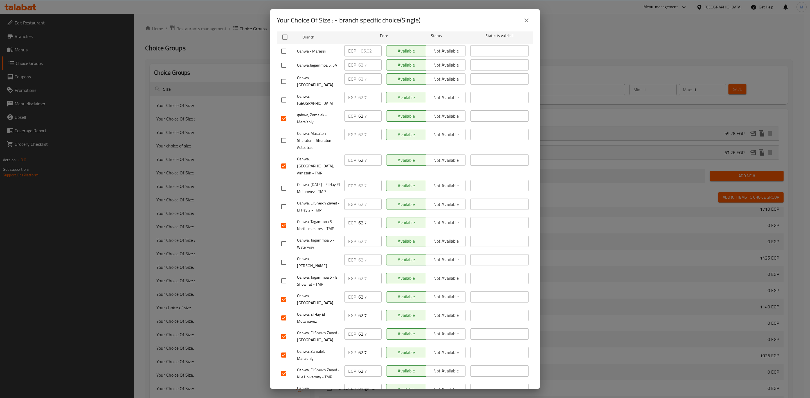
click at [288, 182] on input "checkbox" at bounding box center [284, 188] width 12 height 12
checkbox input "true"
click at [281, 64] on input "checkbox" at bounding box center [284, 65] width 12 height 12
checkbox input "true"
click at [287, 275] on input "checkbox" at bounding box center [284, 281] width 12 height 12
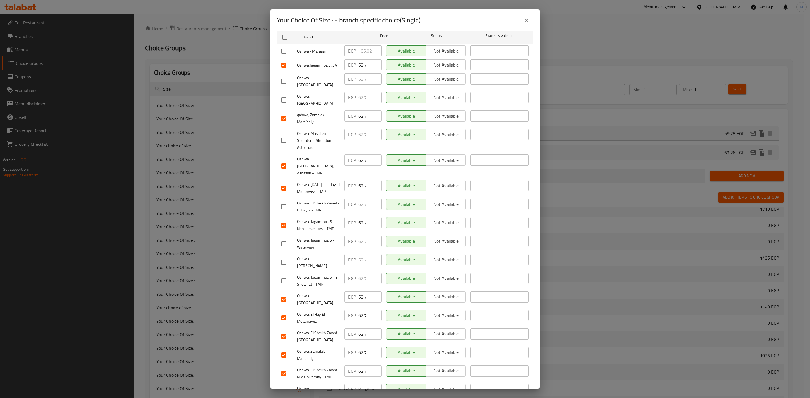
checkbox input "true"
click at [282, 201] on input "checkbox" at bounding box center [284, 207] width 12 height 12
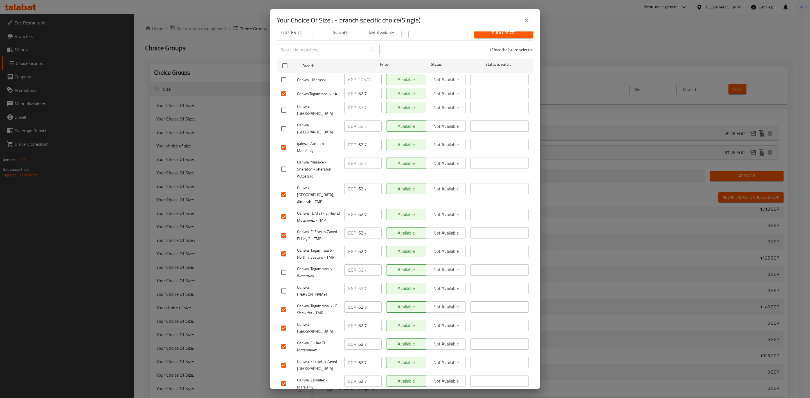
scroll to position [0, 0]
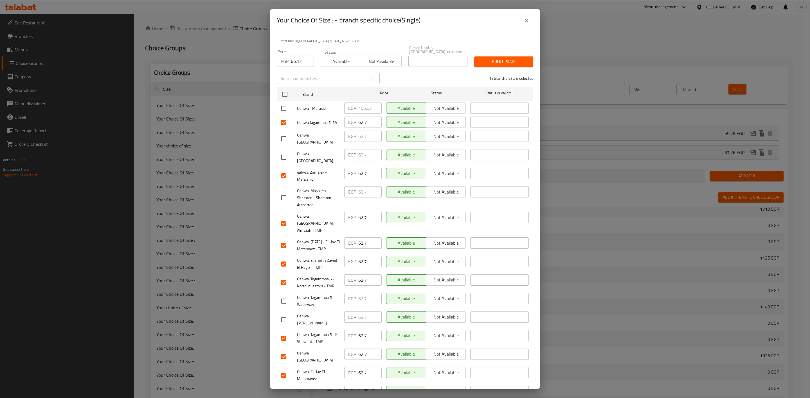
click at [516, 62] on button "Bulk update" at bounding box center [503, 62] width 59 height 10
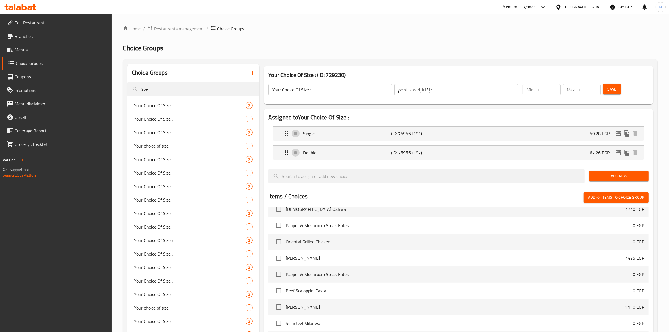
scroll to position [400, 0]
click at [186, 82] on input "Size" at bounding box center [193, 89] width 132 height 14
click at [169, 170] on span "Your Choice Of Milk:" at bounding box center [181, 173] width 95 height 7
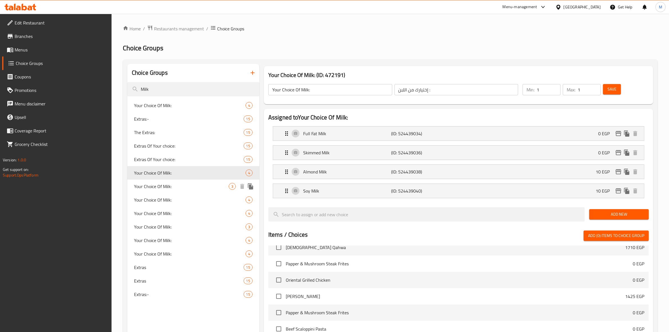
click at [150, 186] on span "Your Choice Of Milk:" at bounding box center [181, 186] width 95 height 7
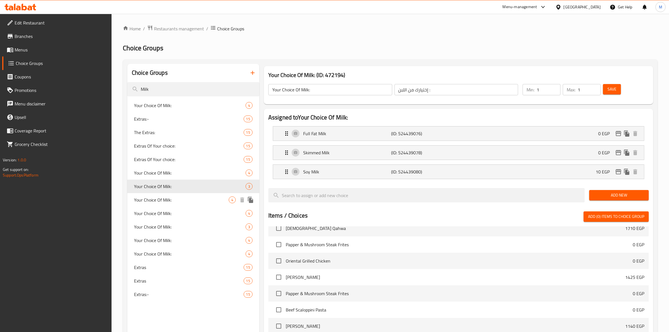
click at [148, 200] on span "Your Choice Of Milk:" at bounding box center [181, 200] width 95 height 7
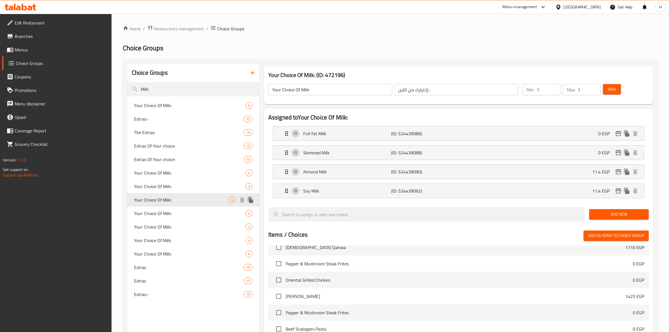
click at [182, 206] on div "Your Choice Of Milk: 4" at bounding box center [193, 199] width 132 height 13
click at [182, 212] on span "Your Choice Of Milk:" at bounding box center [181, 213] width 95 height 7
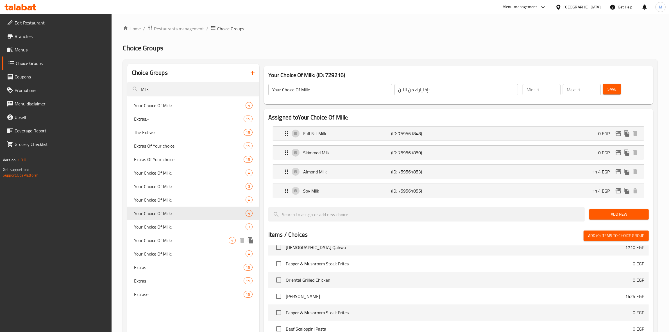
scroll to position [35, 0]
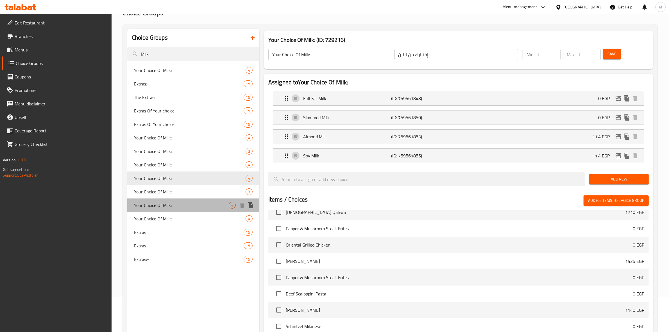
click at [173, 207] on span "Your Choice Of Milk:" at bounding box center [181, 205] width 95 height 7
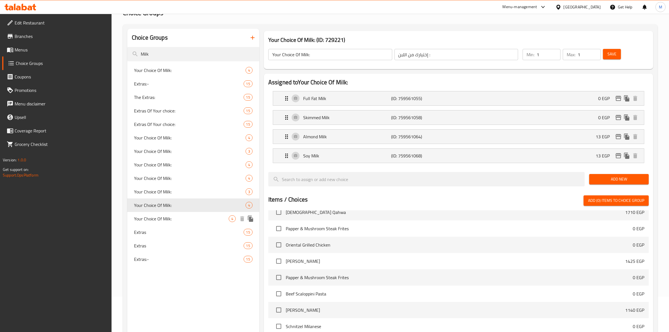
click at [153, 218] on span "Your Choice Of Milk:" at bounding box center [181, 218] width 95 height 7
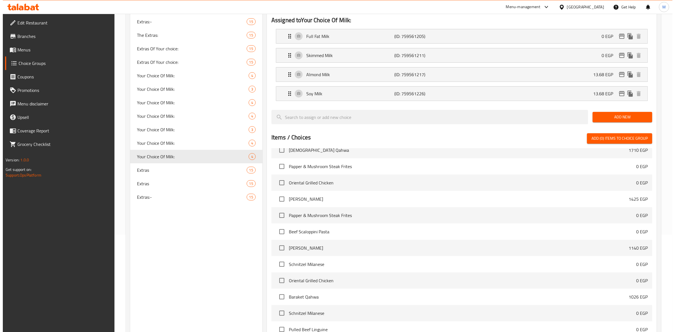
scroll to position [69, 0]
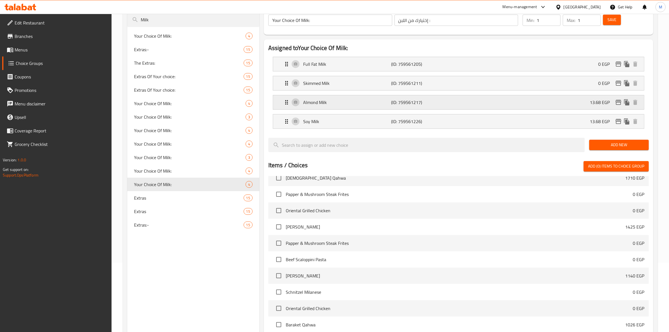
click at [617, 103] on icon "edit" at bounding box center [618, 102] width 7 height 7
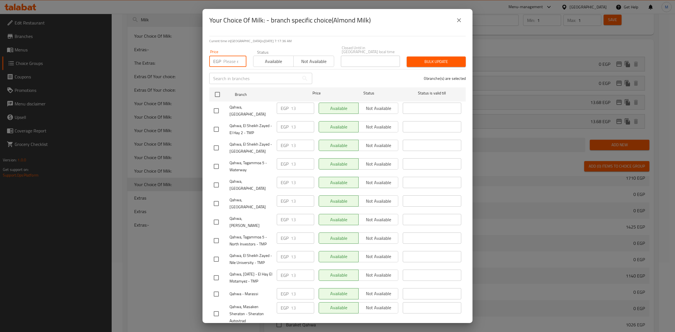
click at [230, 58] on input "number" at bounding box center [234, 61] width 23 height 11
paste input "45.6"
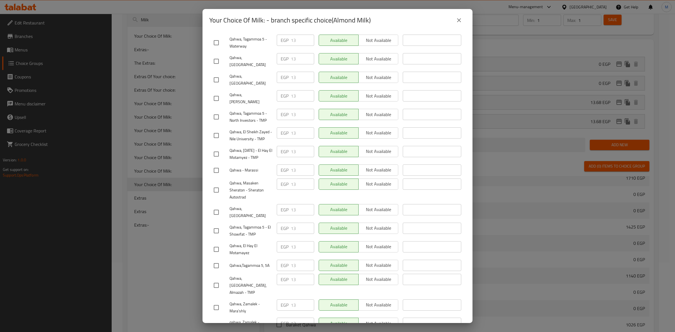
click at [217, 320] on input "checkbox" at bounding box center [216, 326] width 12 height 12
click at [218, 302] on input "checkbox" at bounding box center [216, 308] width 12 height 12
click at [216, 74] on input "checkbox" at bounding box center [216, 80] width 12 height 12
click at [217, 279] on input "checkbox" at bounding box center [216, 285] width 12 height 12
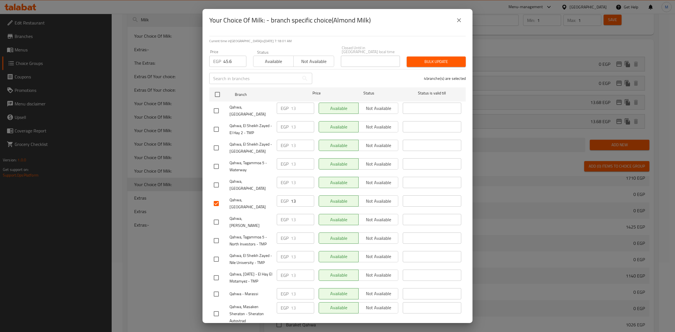
drag, startPoint x: 213, startPoint y: 137, endPoint x: 216, endPoint y: 141, distance: 4.6
click at [213, 142] on input "checkbox" at bounding box center [216, 148] width 12 height 12
click at [217, 253] on input "checkbox" at bounding box center [216, 259] width 12 height 12
click at [223, 235] on div at bounding box center [222, 241] width 16 height 12
click at [218, 235] on input "checkbox" at bounding box center [216, 241] width 12 height 12
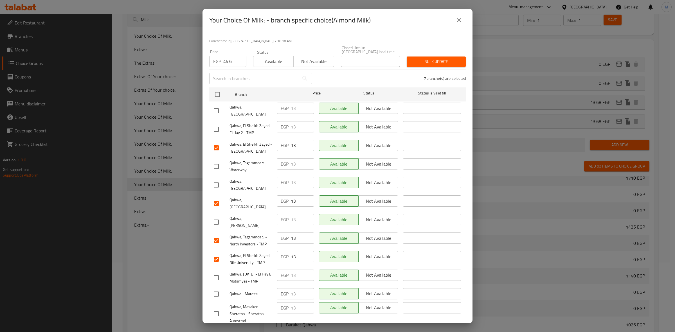
scroll to position [124, 0]
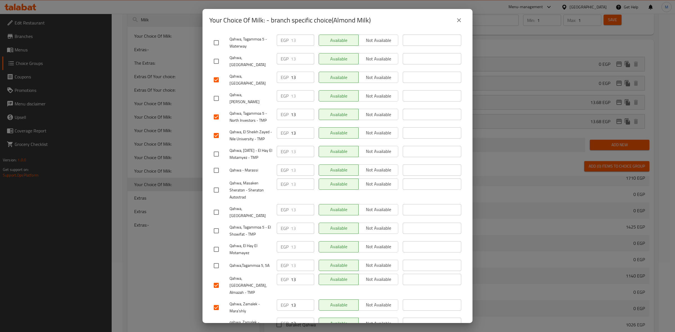
click at [218, 243] on input "checkbox" at bounding box center [216, 249] width 12 height 12
click at [214, 148] on input "checkbox" at bounding box center [216, 154] width 12 height 12
click at [215, 260] on input "checkbox" at bounding box center [216, 266] width 12 height 12
click at [214, 225] on input "checkbox" at bounding box center [216, 231] width 12 height 12
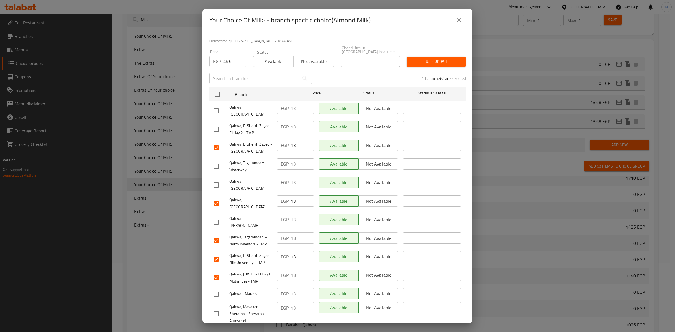
drag, startPoint x: 222, startPoint y: 122, endPoint x: 218, endPoint y: 121, distance: 3.9
click at [218, 123] on div at bounding box center [222, 129] width 16 height 12
click at [218, 123] on input "checkbox" at bounding box center [216, 129] width 12 height 12
click at [439, 58] on span "Bulk update" at bounding box center [436, 61] width 50 height 7
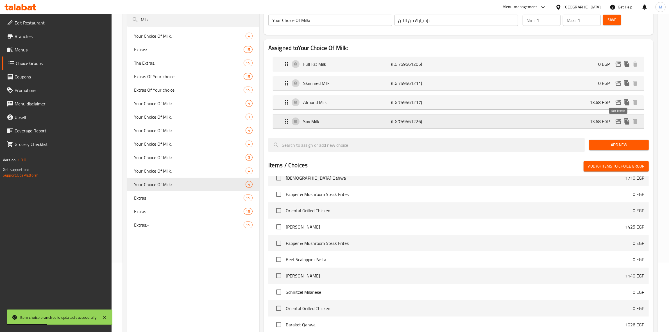
click at [616, 120] on icon "edit" at bounding box center [619, 121] width 6 height 5
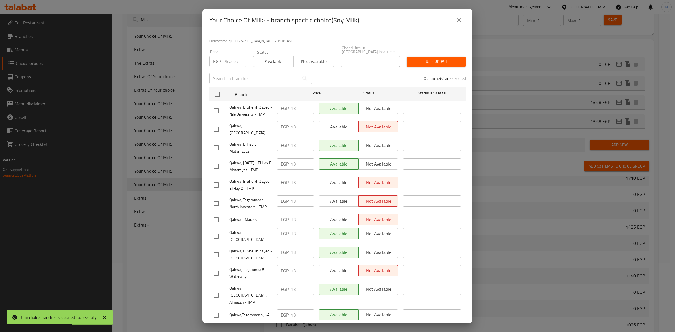
click at [227, 59] on input "number" at bounding box center [234, 61] width 23 height 11
paste input "45.6"
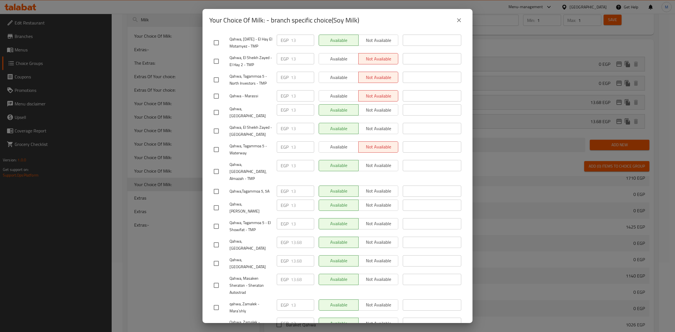
click at [218, 302] on input "checkbox" at bounding box center [216, 308] width 12 height 12
click at [220, 320] on input "checkbox" at bounding box center [216, 326] width 12 height 12
click at [216, 166] on input "checkbox" at bounding box center [216, 172] width 12 height 12
click at [221, 107] on input "checkbox" at bounding box center [216, 113] width 12 height 12
click at [218, 125] on input "checkbox" at bounding box center [216, 131] width 12 height 12
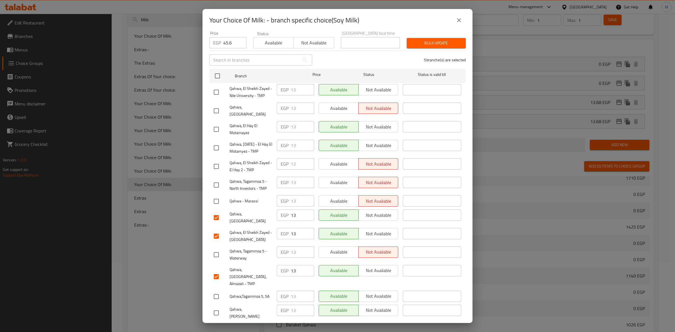
click at [213, 90] on input "checkbox" at bounding box center [216, 92] width 12 height 12
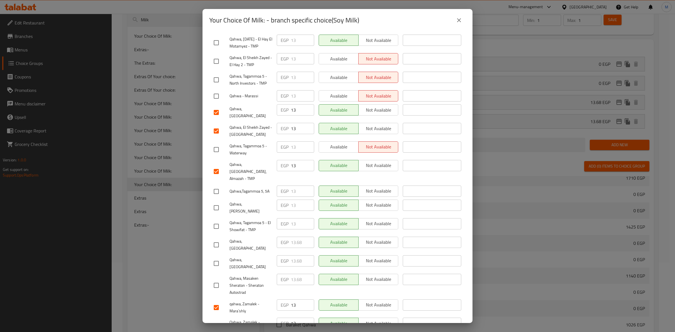
click at [218, 75] on input "checkbox" at bounding box center [216, 80] width 12 height 12
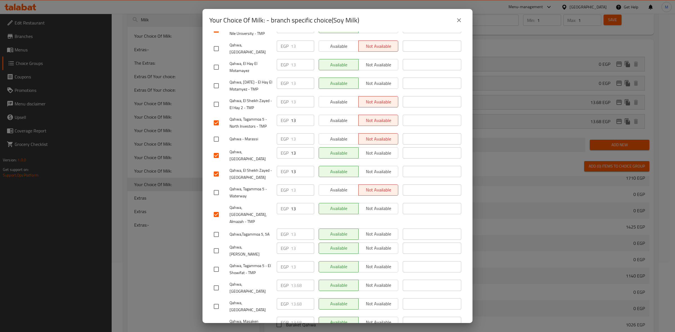
scroll to position [0, 0]
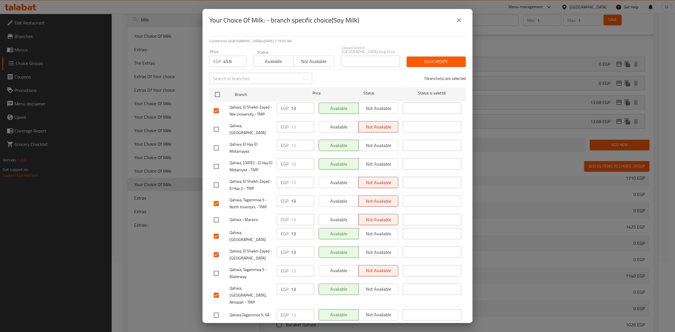
click at [211, 142] on input "checkbox" at bounding box center [216, 148] width 12 height 12
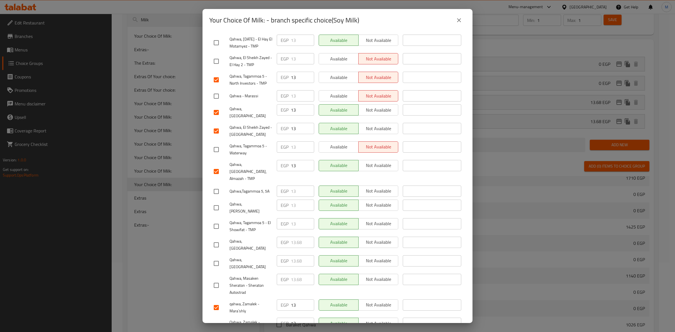
scroll to position [119, 0]
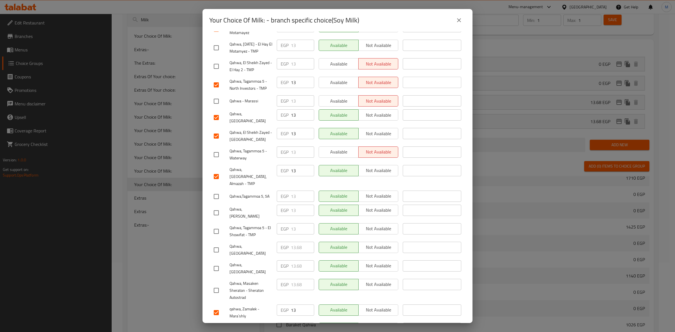
click at [216, 44] on input "checkbox" at bounding box center [216, 48] width 12 height 12
click at [220, 191] on input "checkbox" at bounding box center [216, 197] width 12 height 12
click at [216, 225] on input "checkbox" at bounding box center [216, 231] width 12 height 12
drag, startPoint x: 224, startPoint y: 62, endPoint x: 219, endPoint y: 63, distance: 5.5
click at [221, 63] on div at bounding box center [222, 66] width 16 height 12
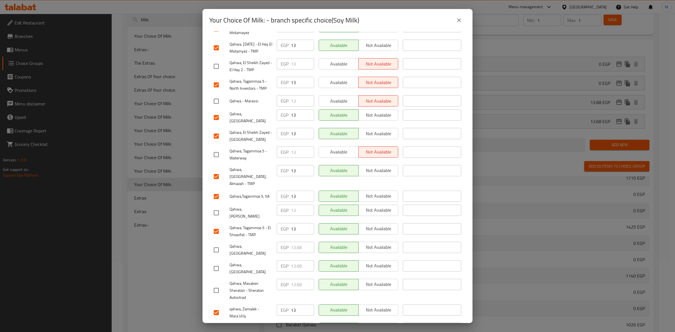
click at [219, 63] on input "checkbox" at bounding box center [216, 66] width 12 height 12
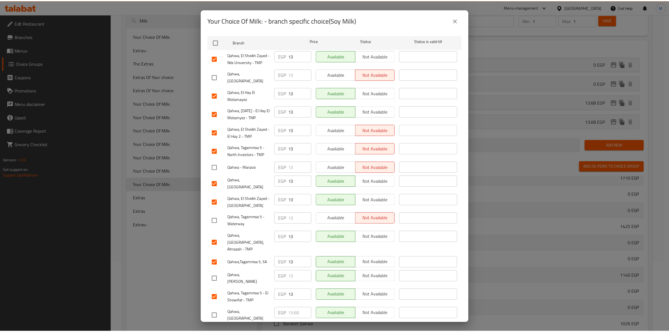
scroll to position [0, 0]
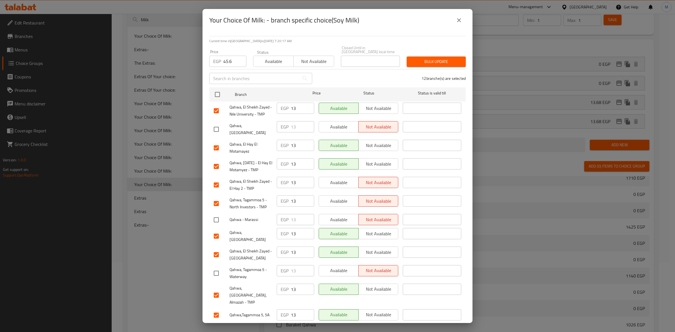
click at [424, 60] on span "Bulk update" at bounding box center [436, 61] width 50 height 7
